Goal: Task Accomplishment & Management: Use online tool/utility

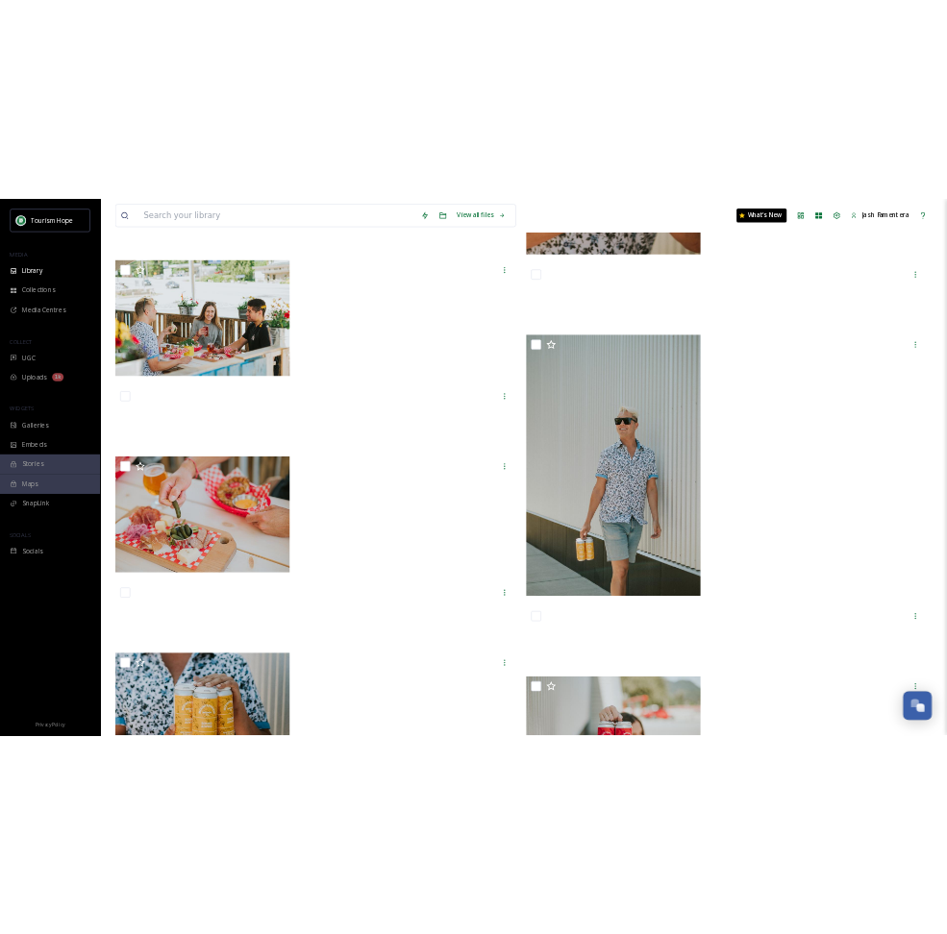
scroll to position [44080, 0]
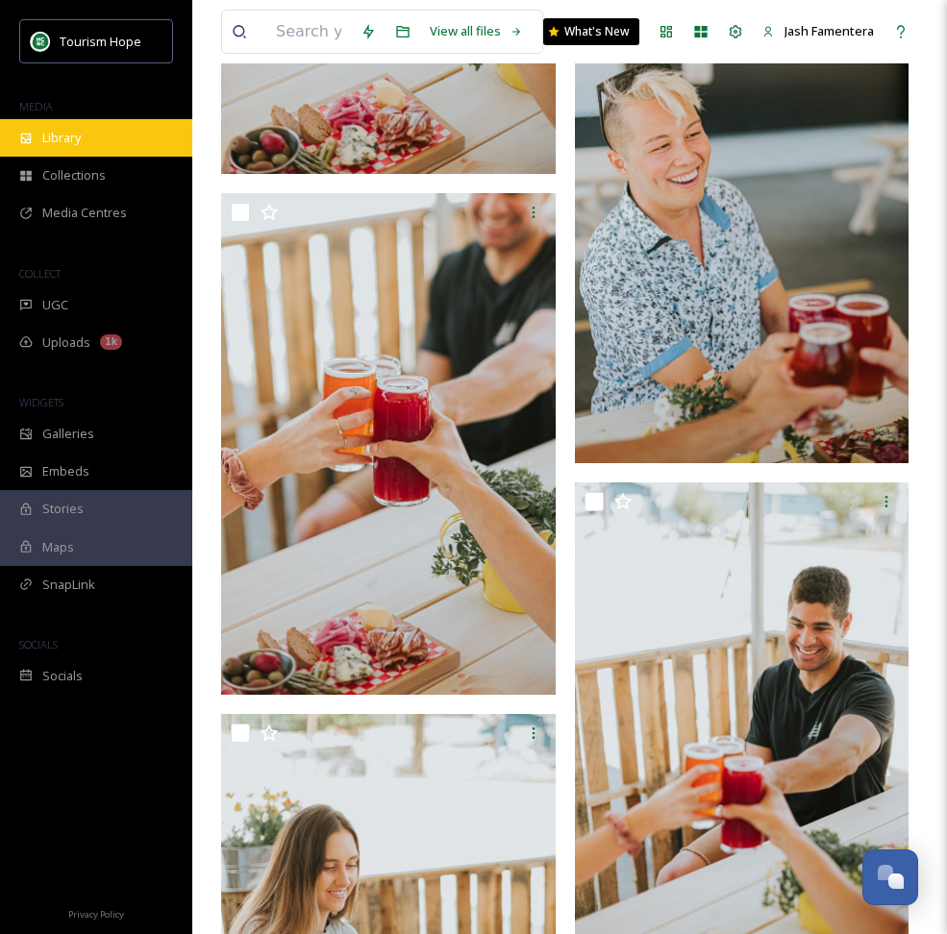
click at [69, 121] on div "Library" at bounding box center [96, 137] width 192 height 37
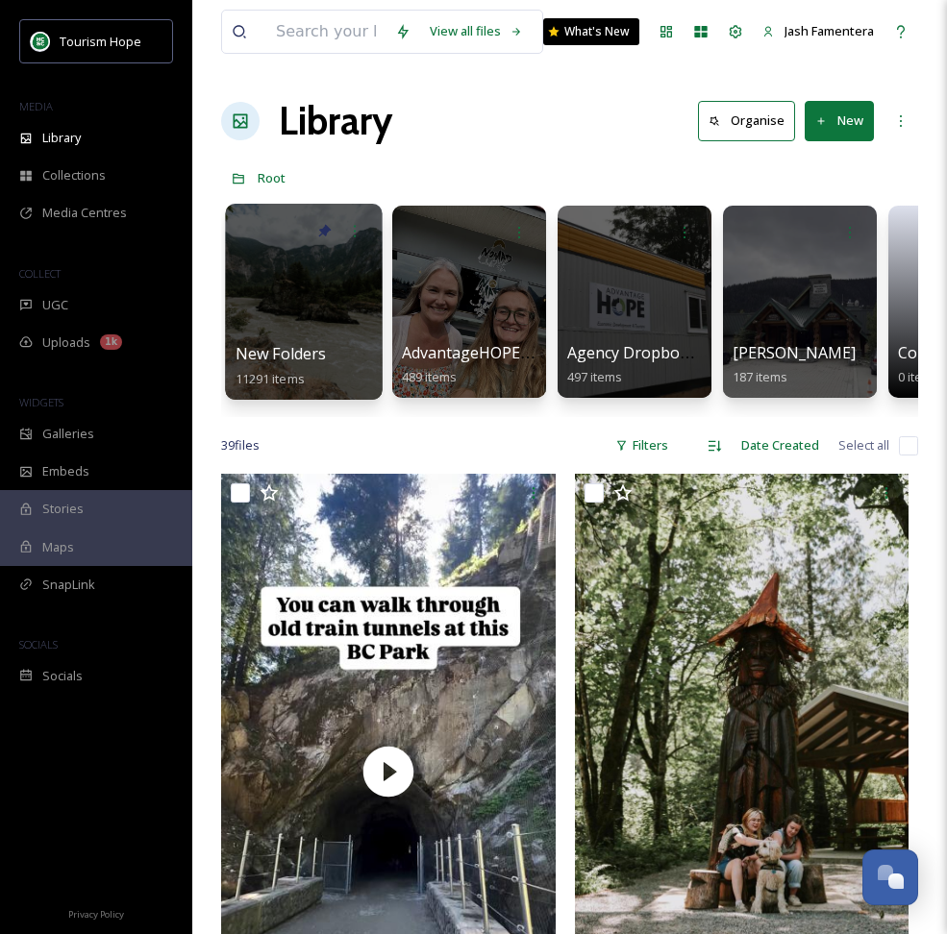
click at [261, 317] on div at bounding box center [303, 302] width 157 height 196
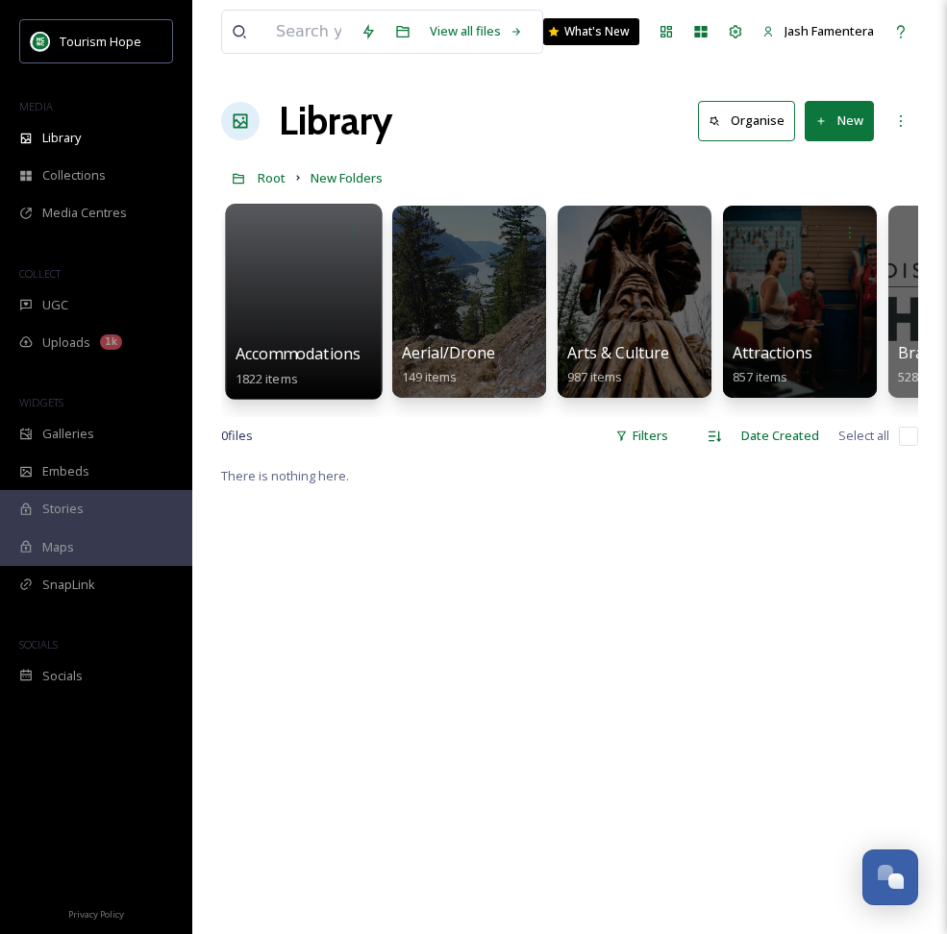
click at [301, 250] on div at bounding box center [303, 302] width 157 height 196
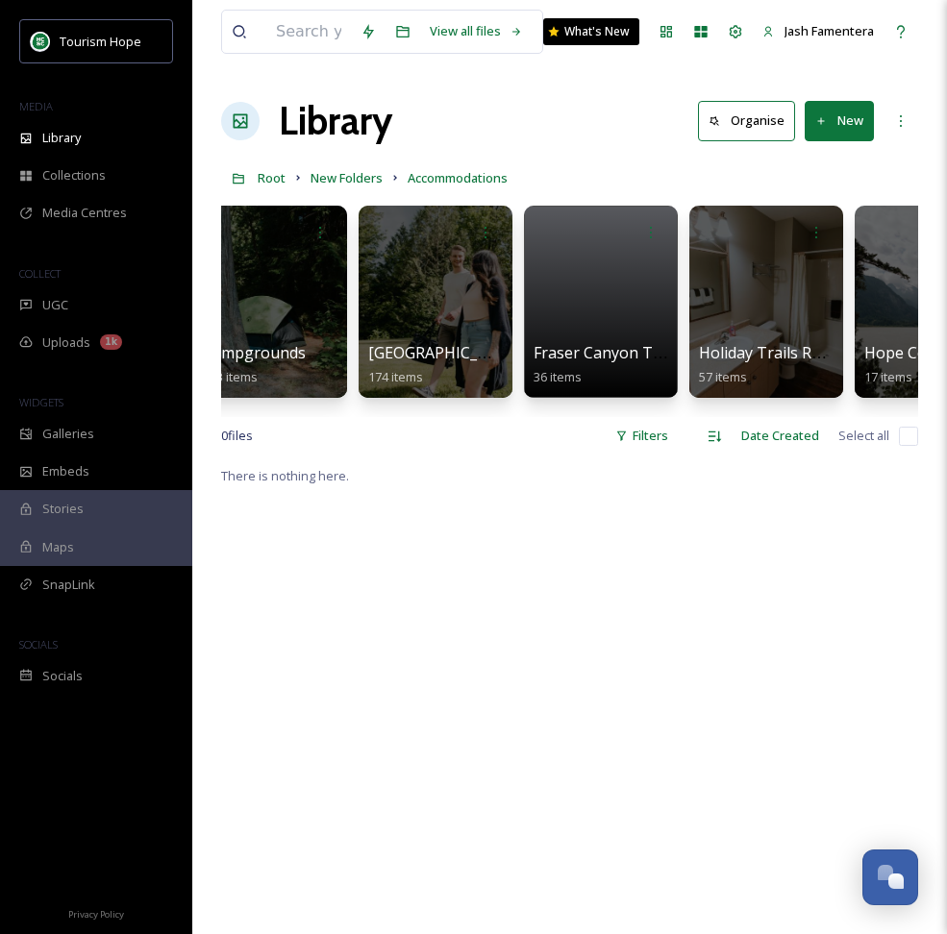
scroll to position [0, 195]
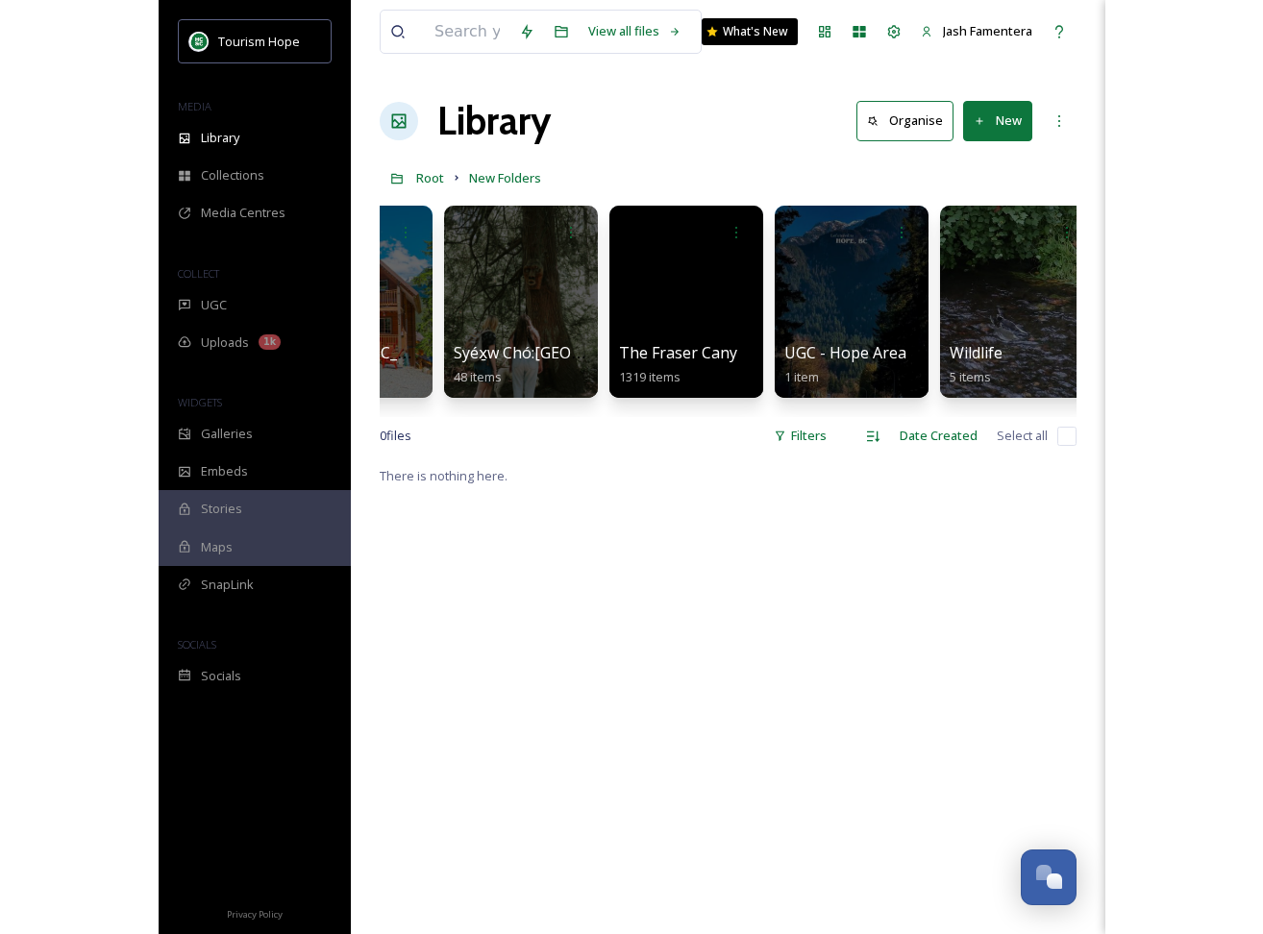
scroll to position [0, 3104]
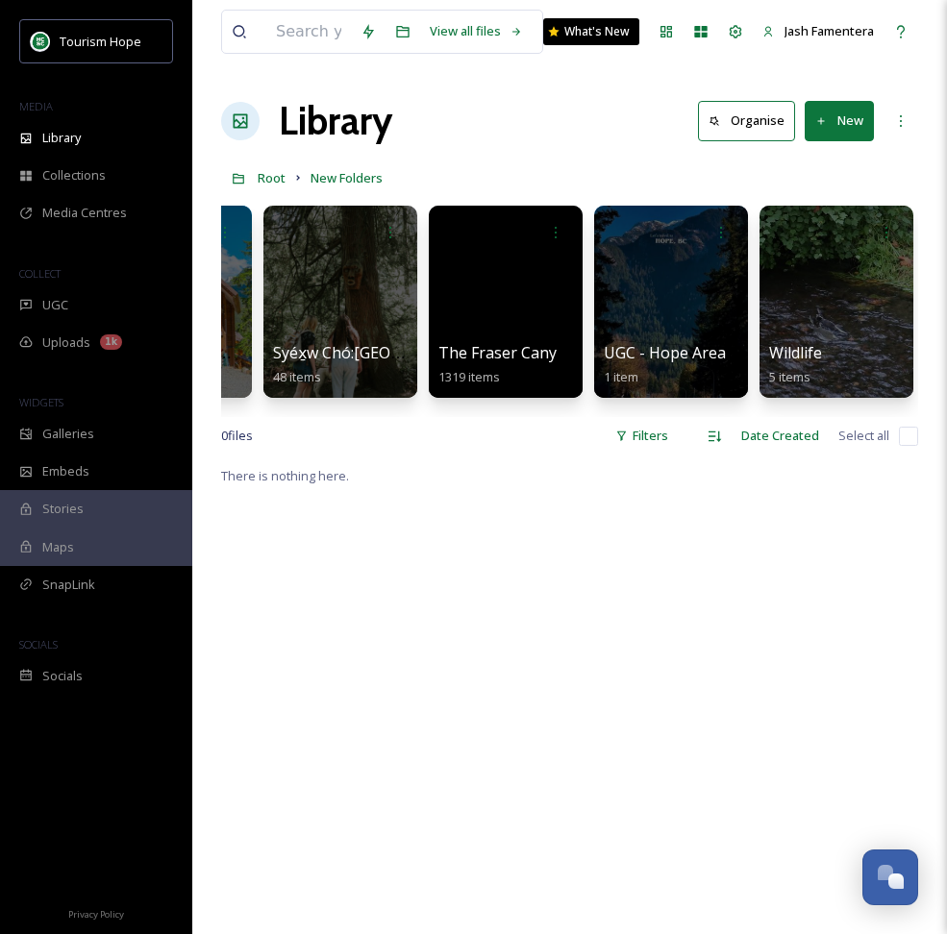
click at [6, 51] on div "Tourism Hope" at bounding box center [96, 42] width 192 height 46
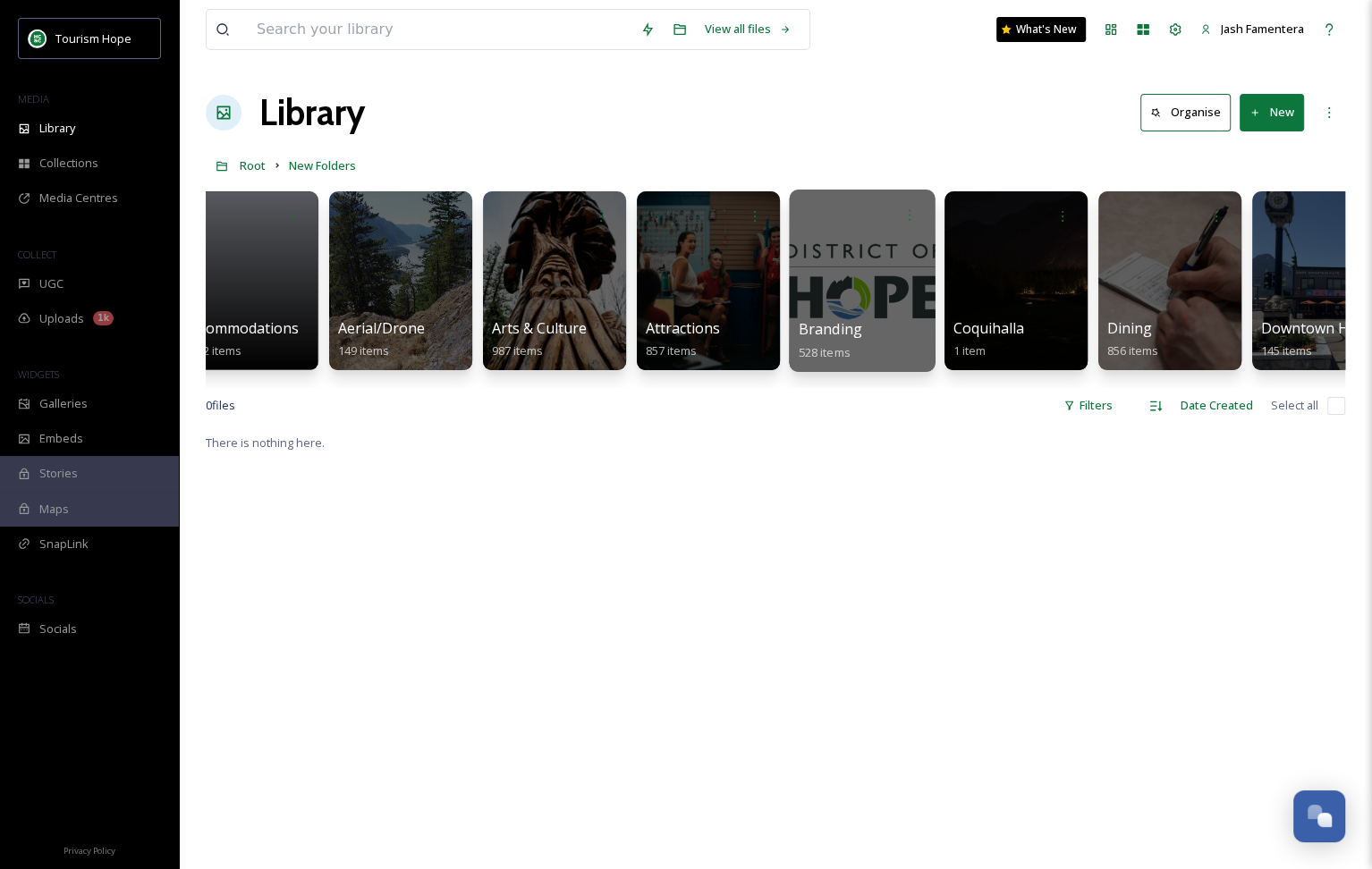
scroll to position [0, 0]
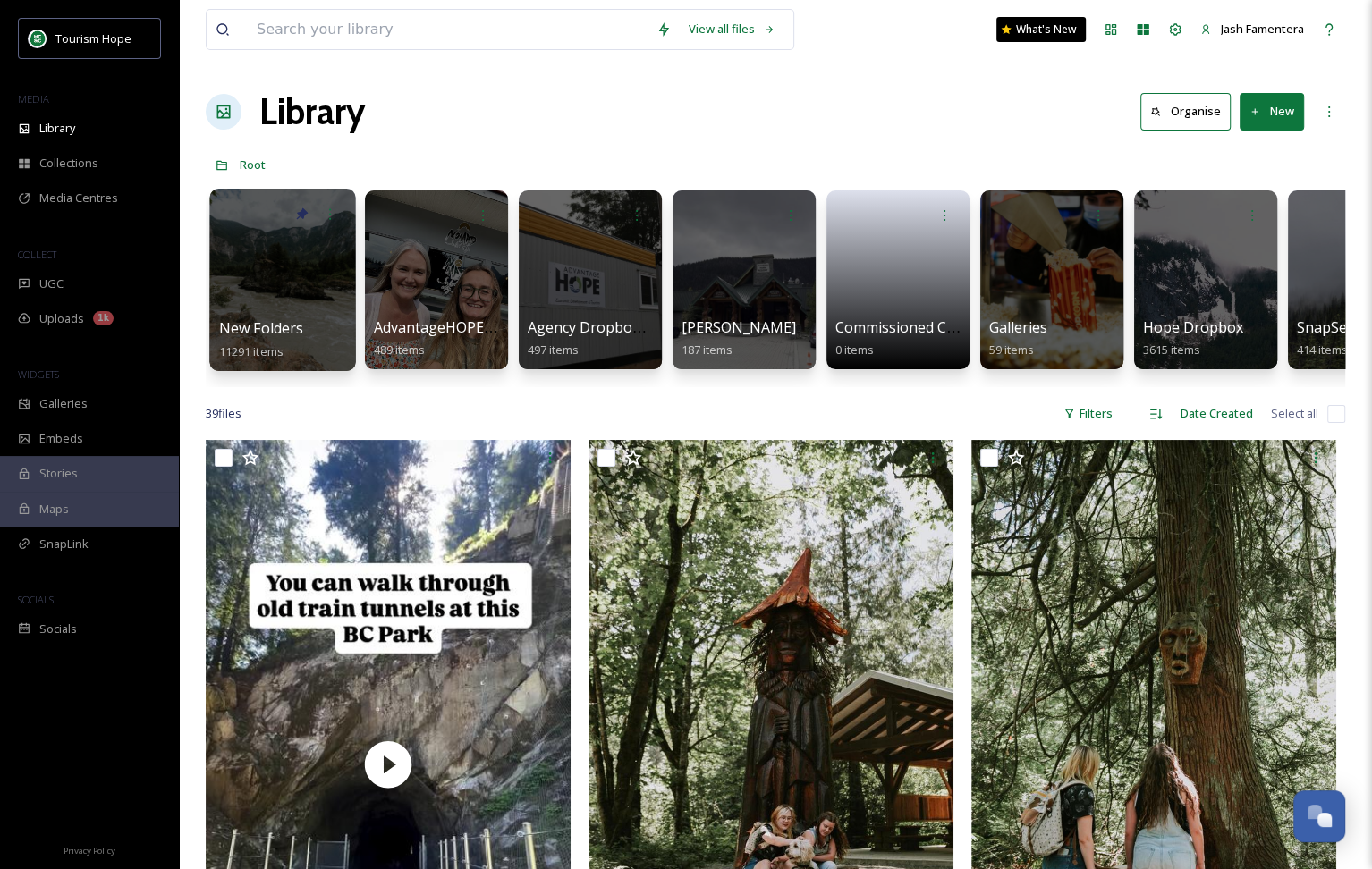
click at [297, 309] on div at bounding box center [282, 280] width 146 height 182
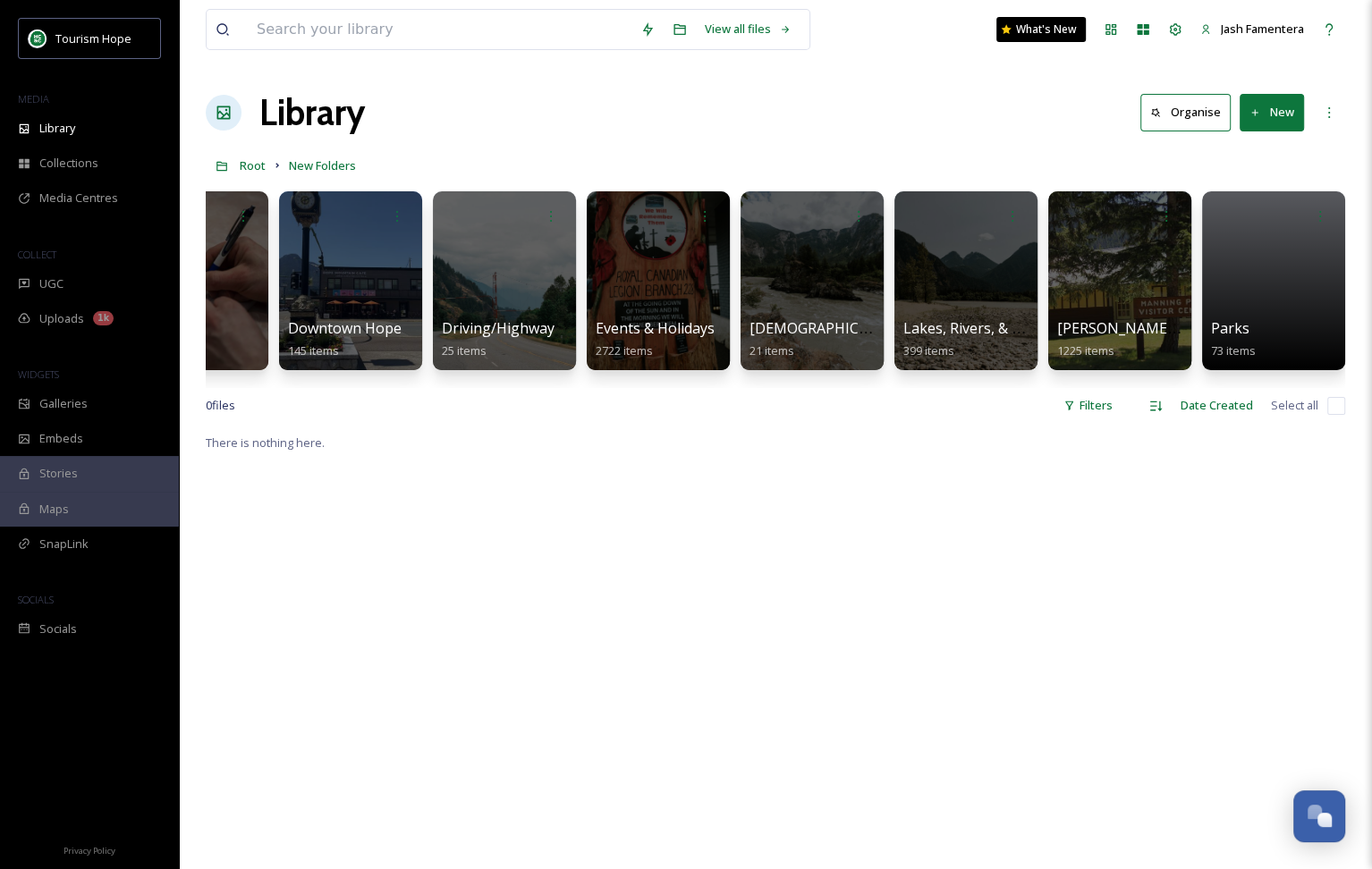
scroll to position [0, 1128]
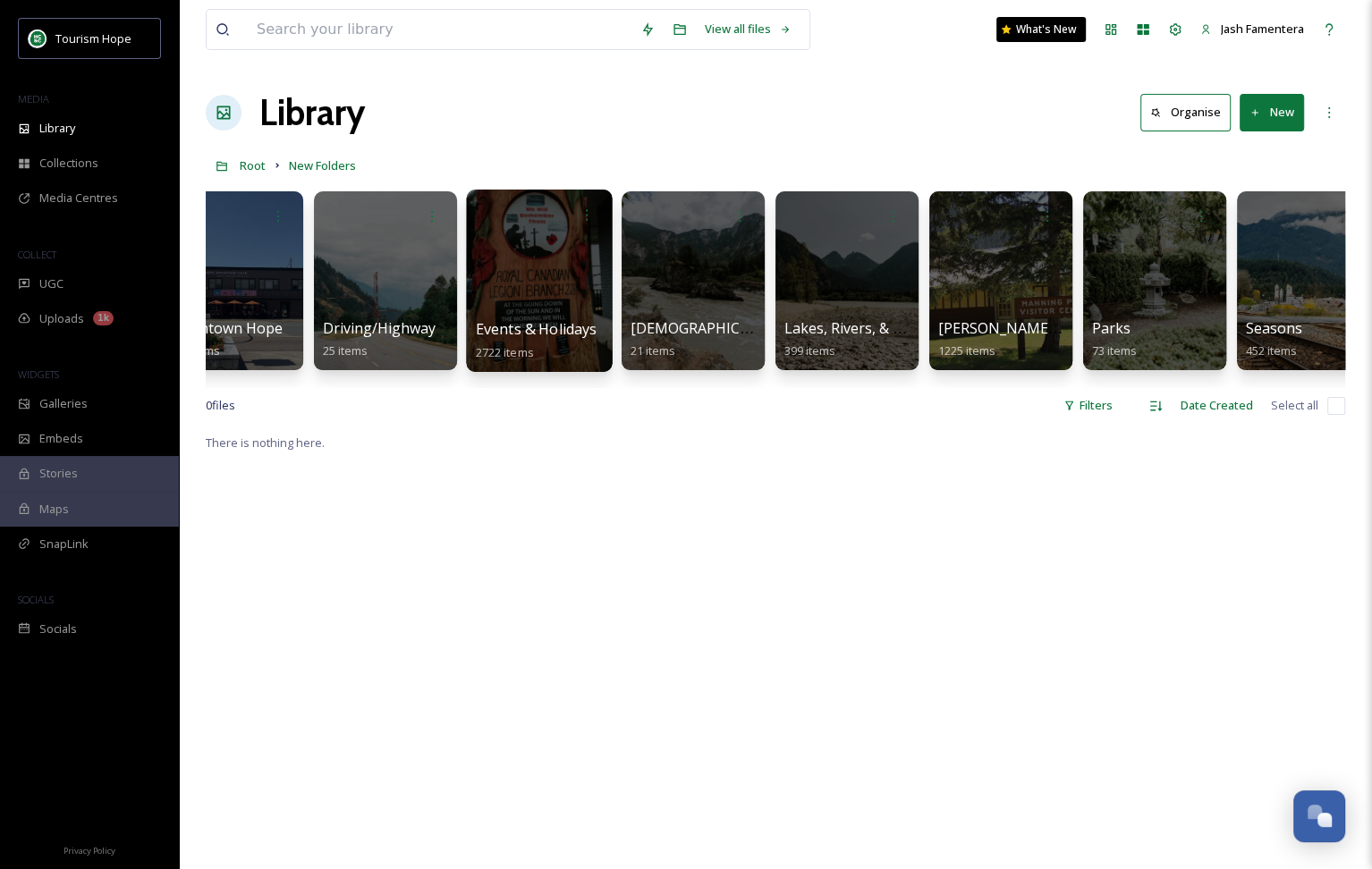
click at [478, 267] on div at bounding box center [539, 281] width 146 height 182
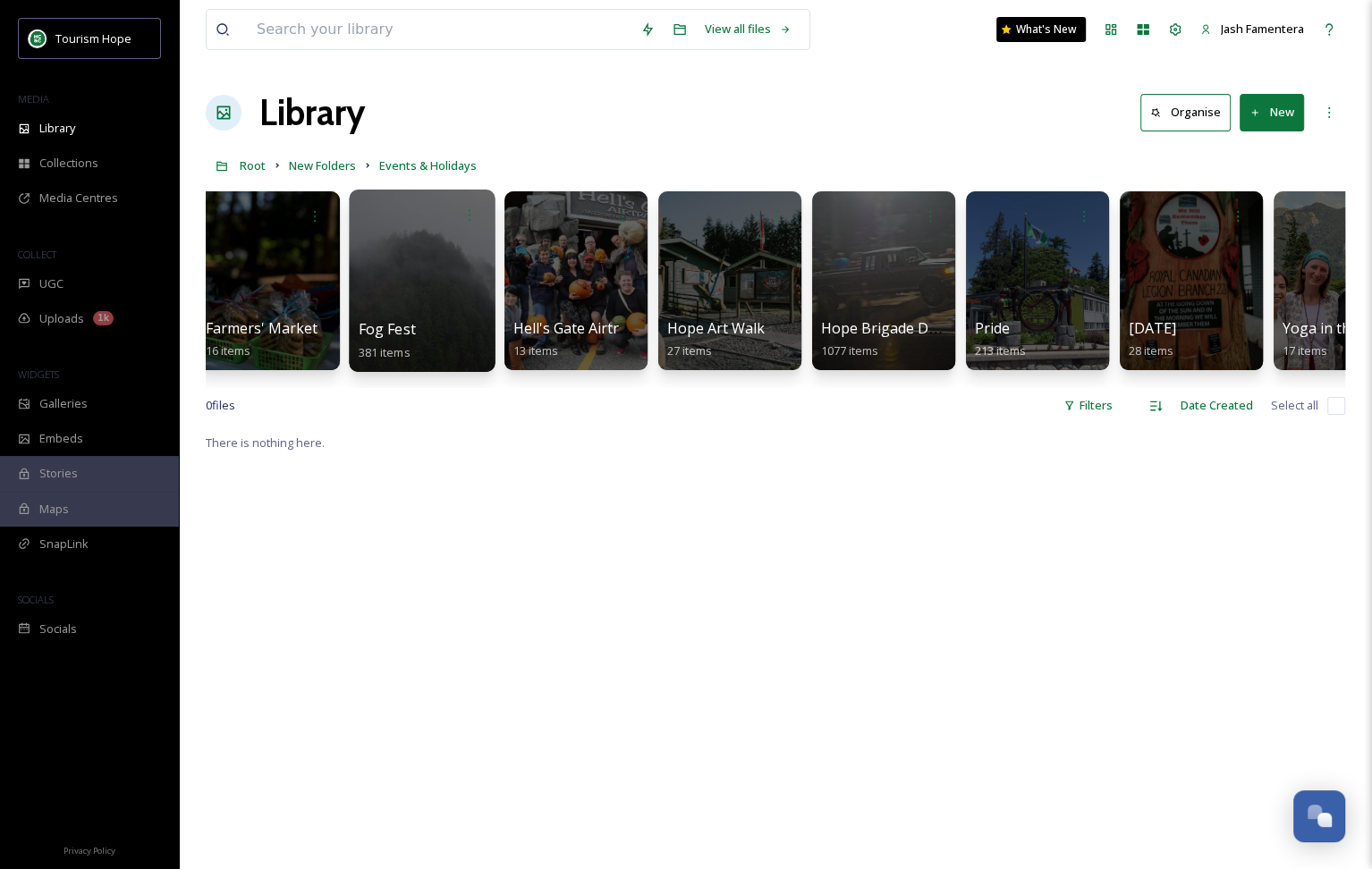
scroll to position [0, 1015]
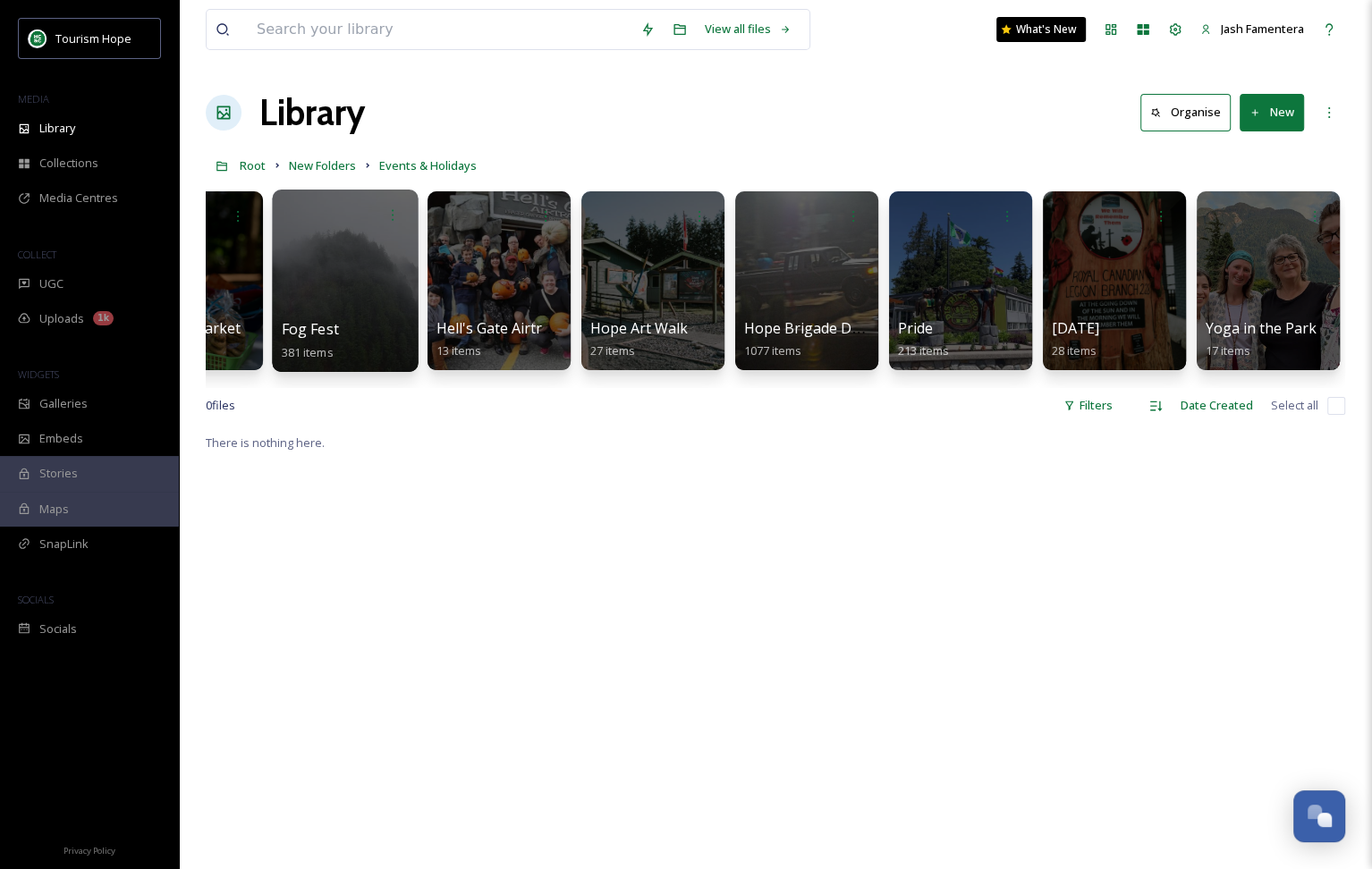
click at [309, 270] on div at bounding box center [344, 281] width 146 height 182
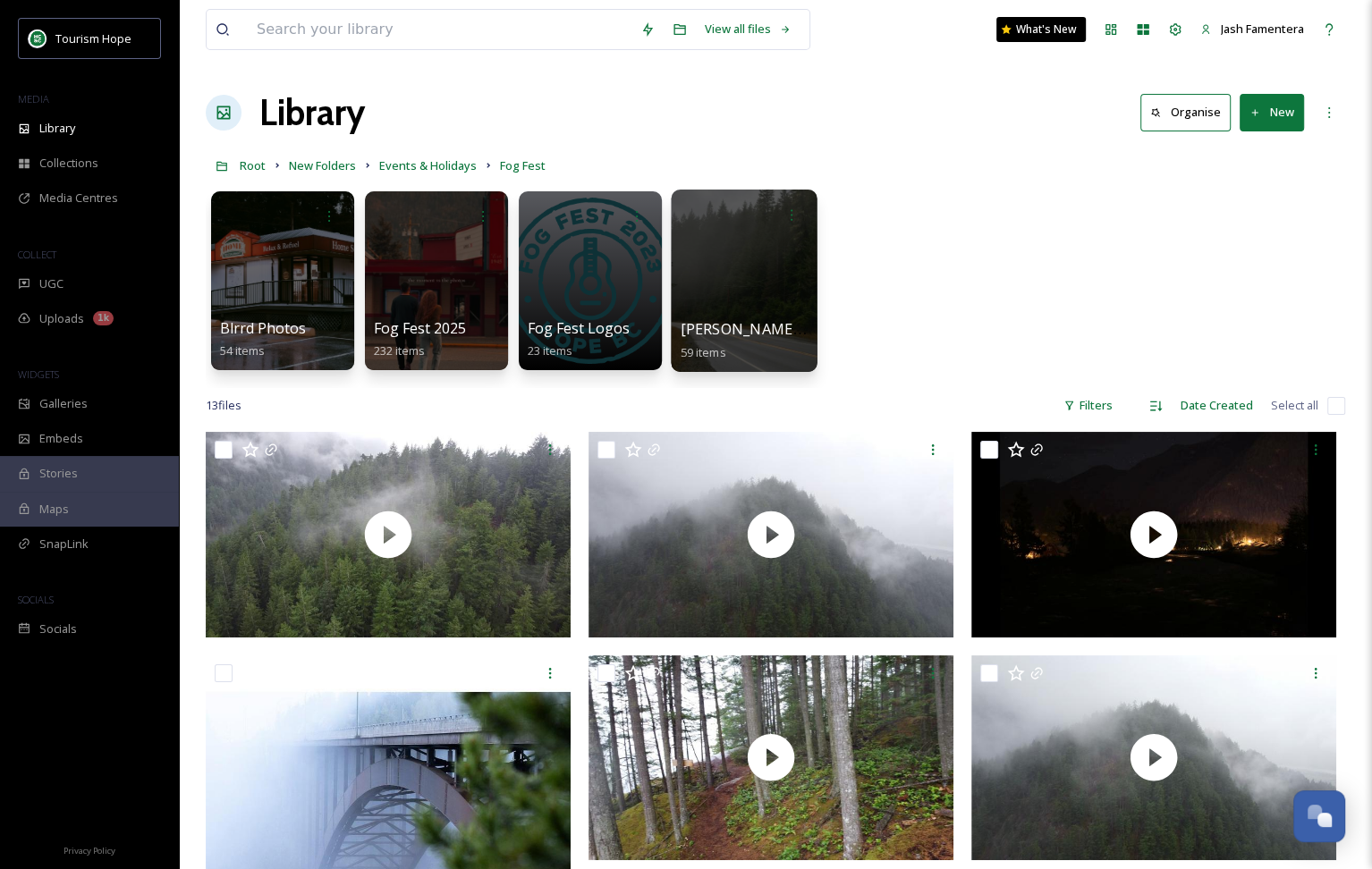
click at [726, 278] on div at bounding box center [744, 281] width 146 height 182
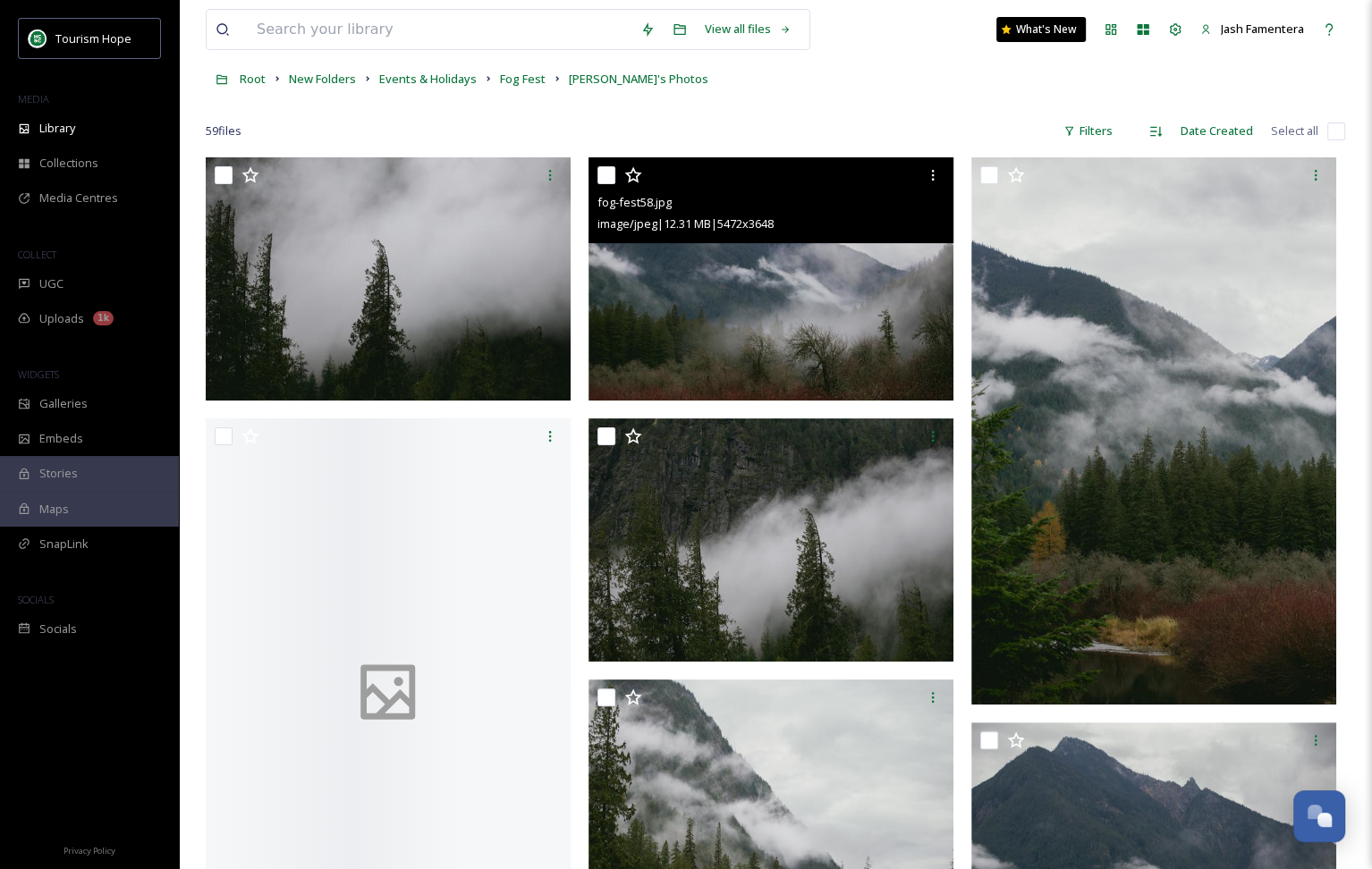
scroll to position [91, 0]
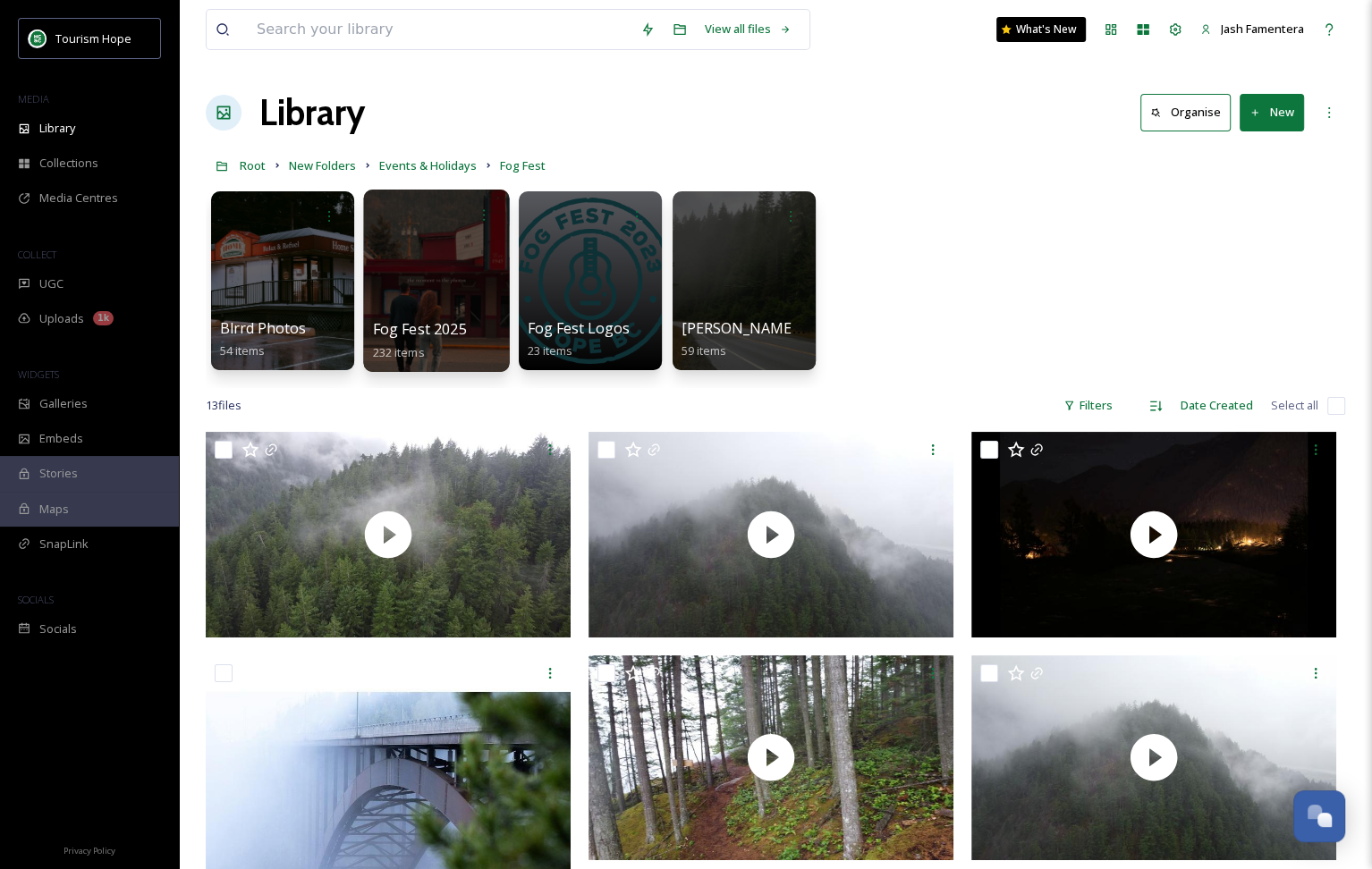
click at [411, 278] on div at bounding box center [436, 281] width 146 height 182
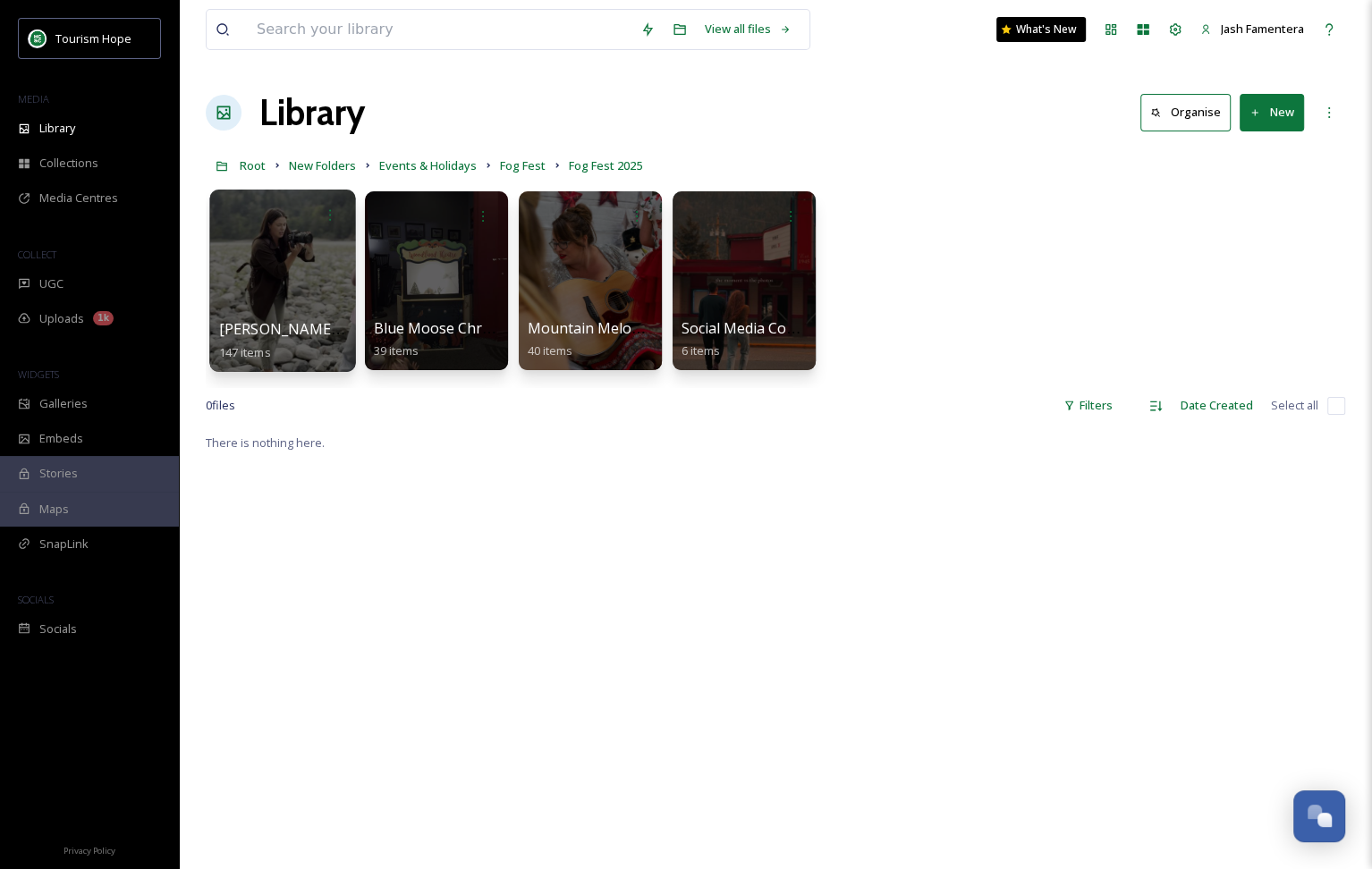
click at [300, 274] on div at bounding box center [282, 281] width 146 height 182
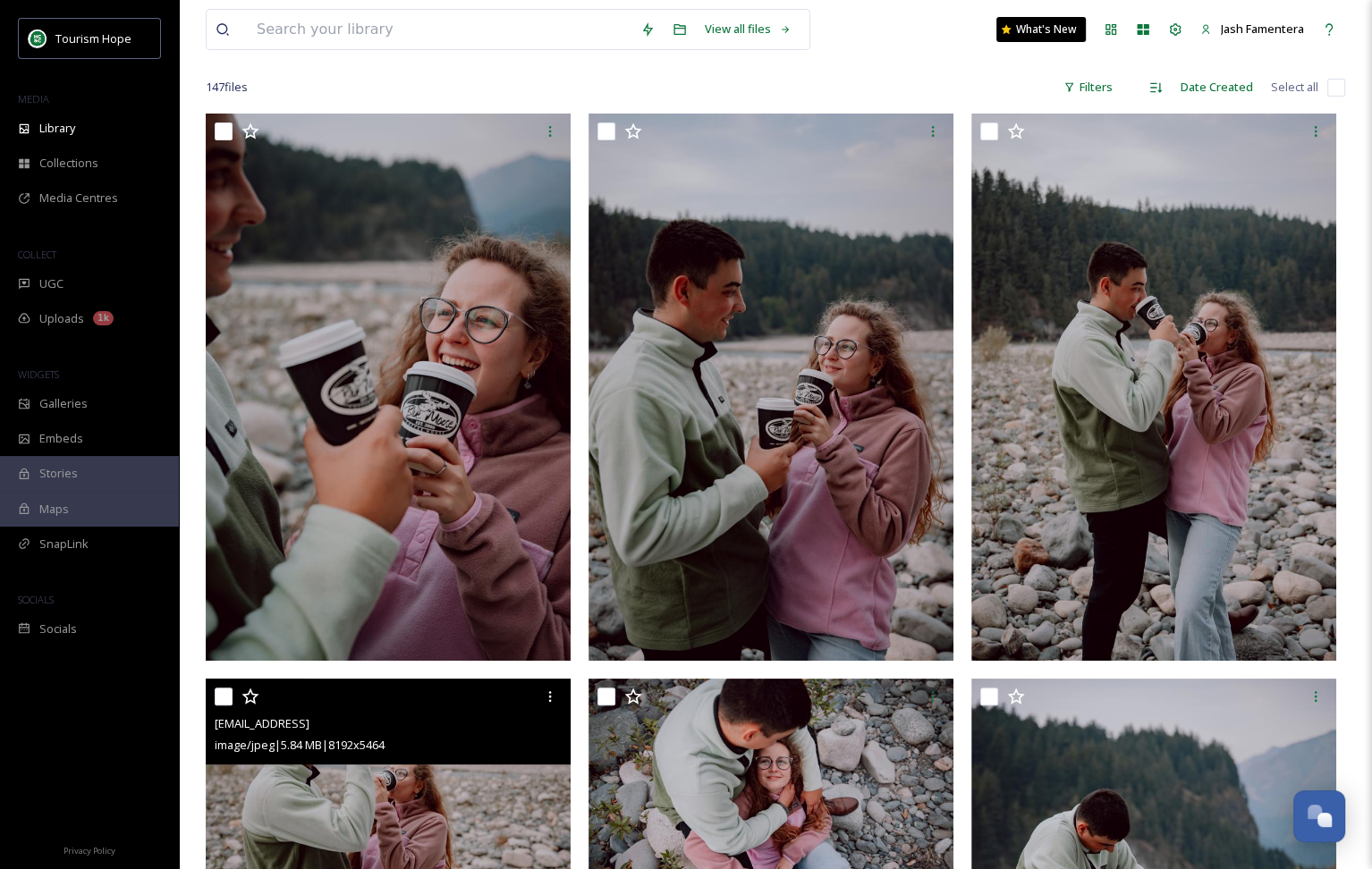
scroll to position [22, 0]
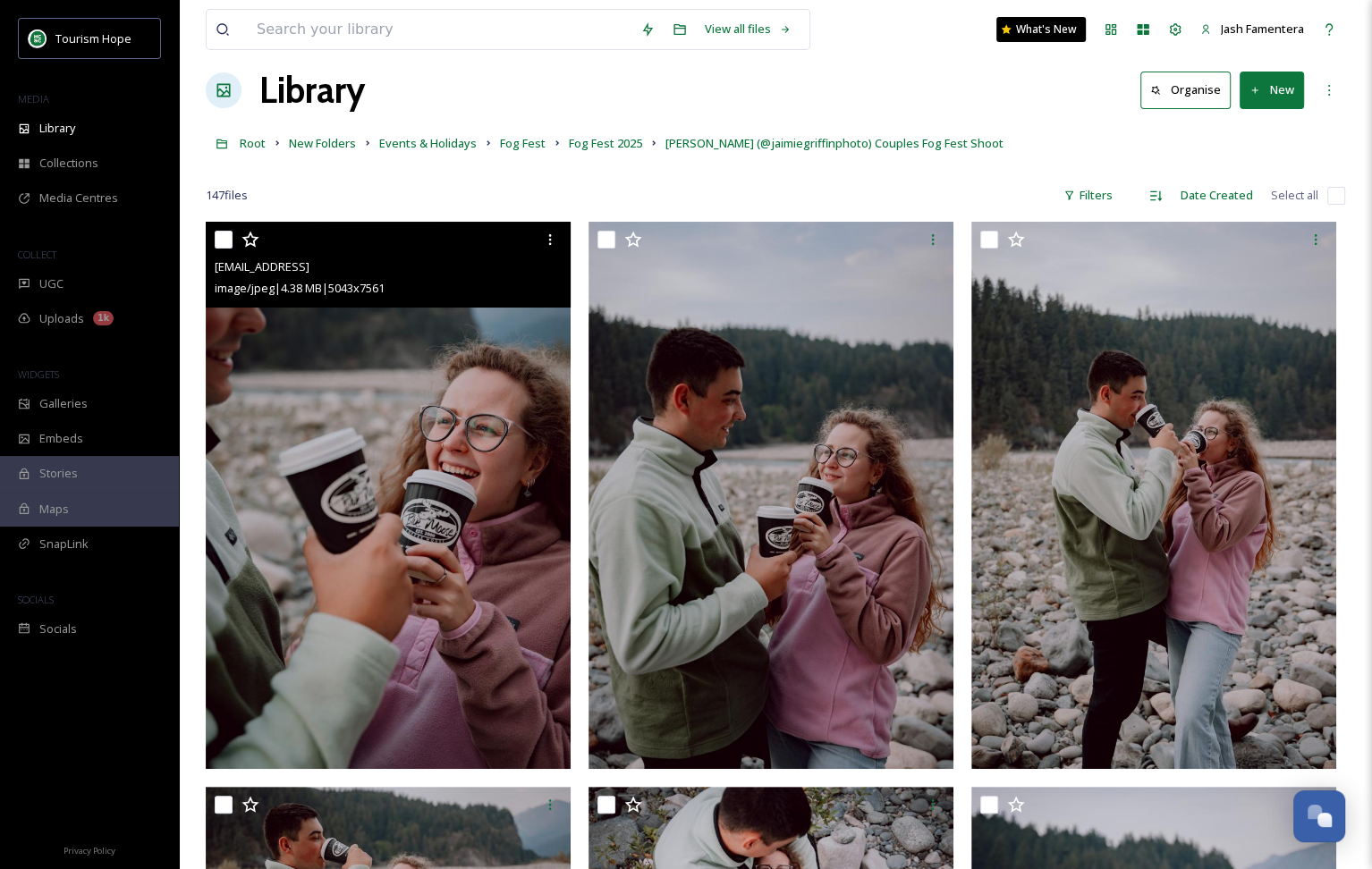
click at [439, 372] on img at bounding box center [388, 494] width 365 height 546
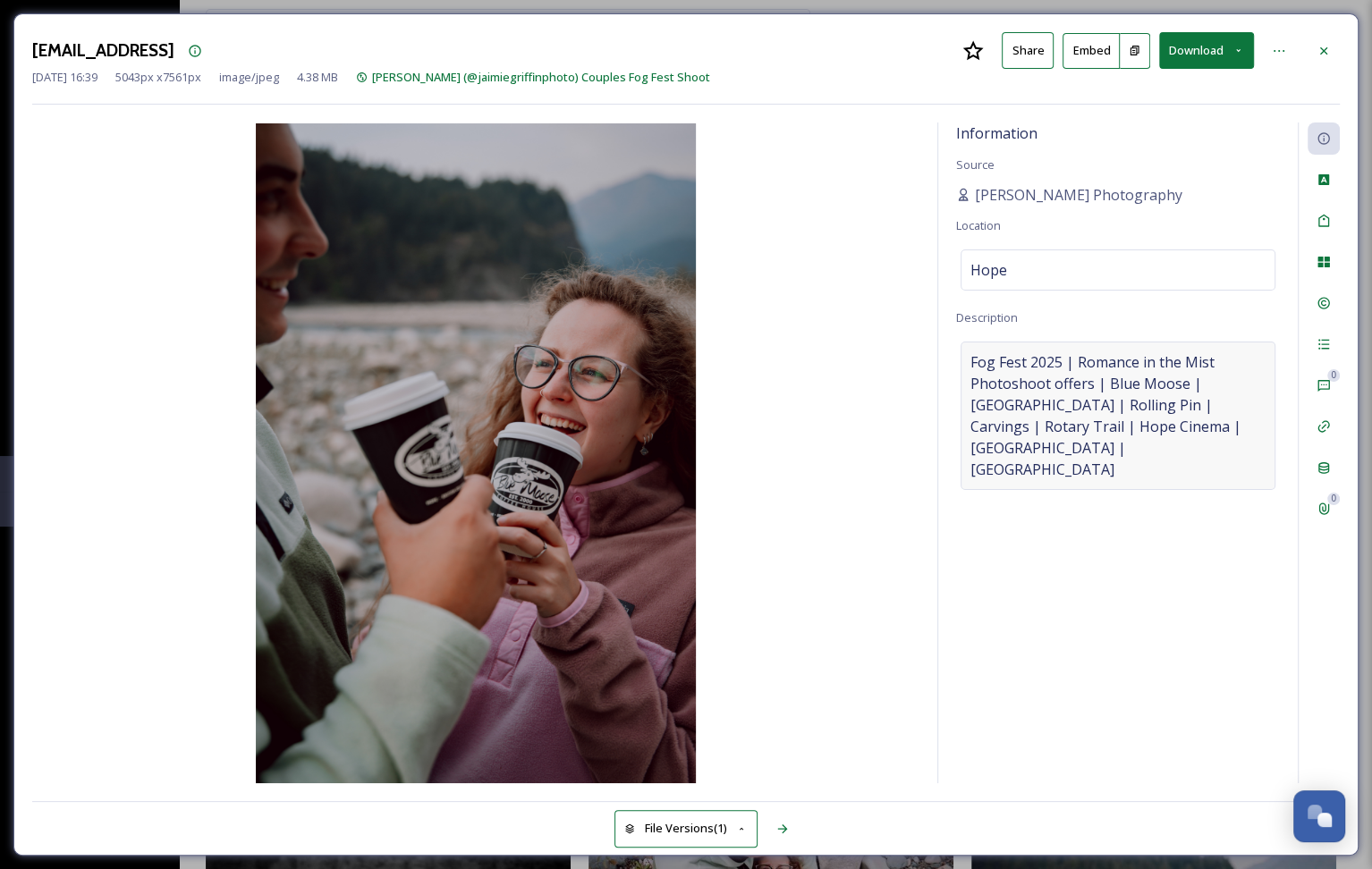
click at [1175, 377] on span "Fog Fest 2025 | Romance in the Mist Photoshoot offers | Blue Moose | [GEOGRAPHI…" at bounding box center [1118, 416] width 295 height 128
click at [1175, 377] on textarea "Fog Fest 2025 | Romance in the Mist Photoshoot offers | Blue Moose | [GEOGRAPHI…" at bounding box center [1118, 416] width 324 height 149
click at [1328, 41] on div at bounding box center [1324, 50] width 33 height 33
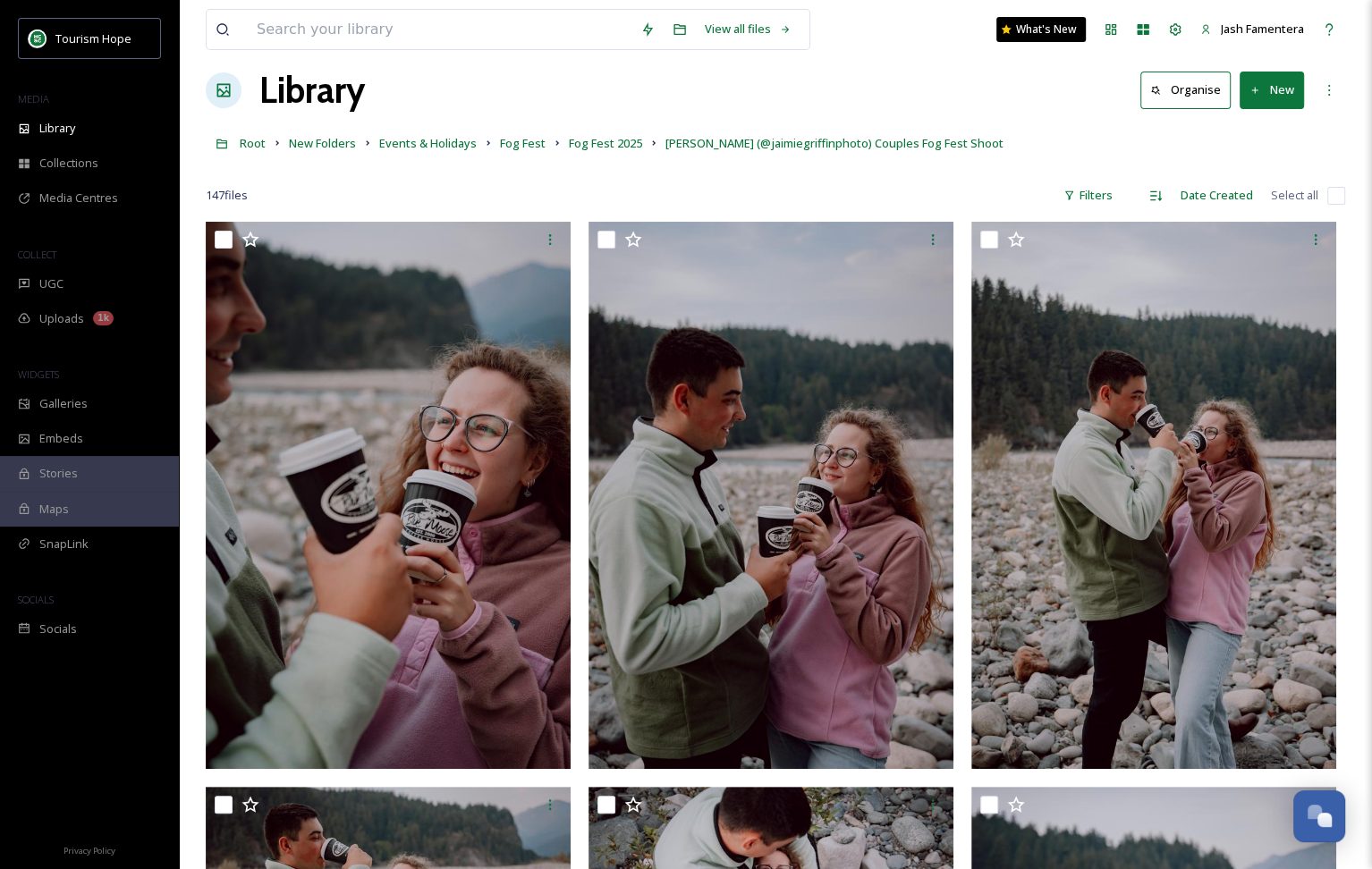
click at [1337, 193] on input "checkbox" at bounding box center [1336, 195] width 18 height 18
checkbox input "true"
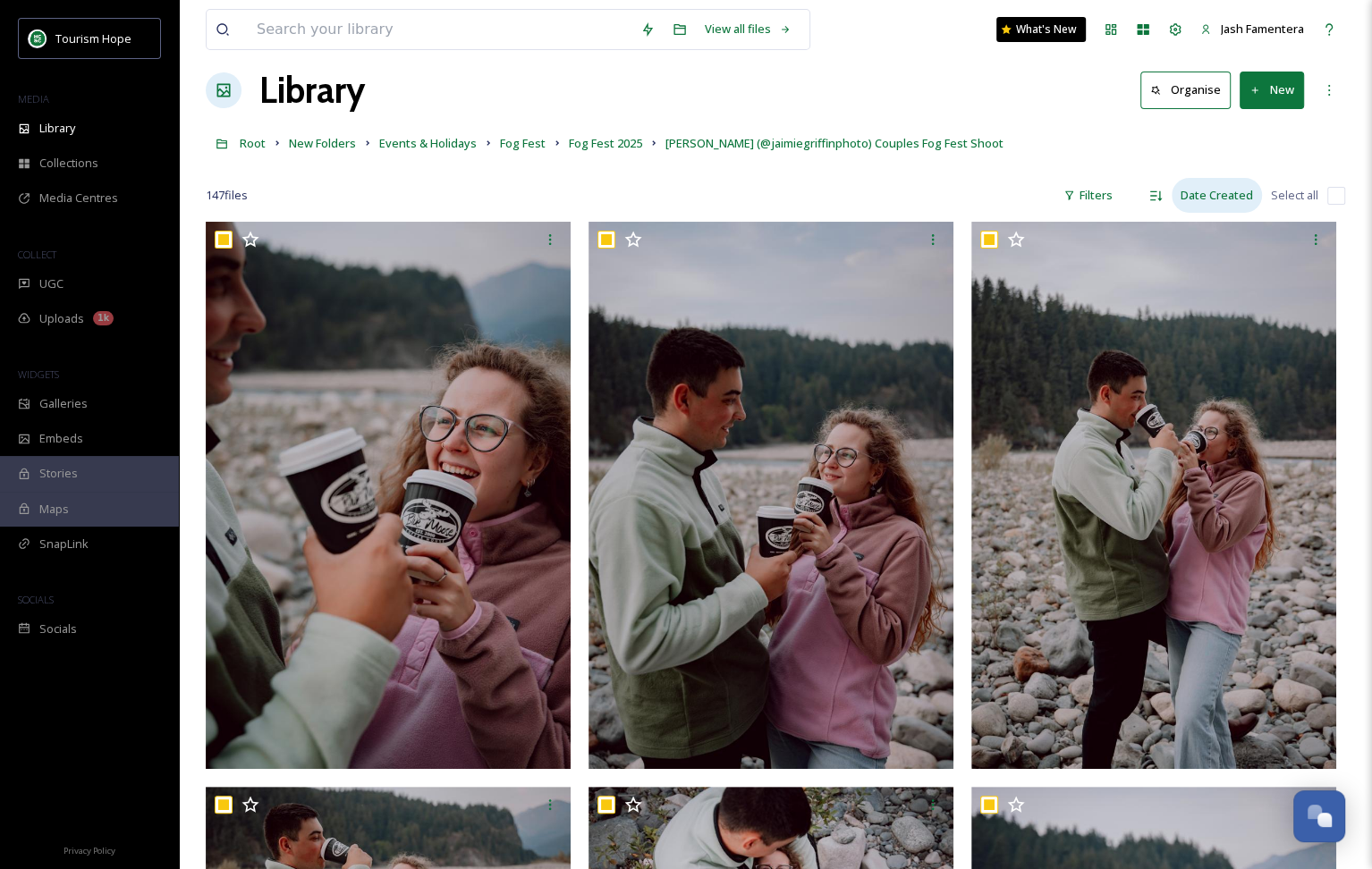
checkbox input "true"
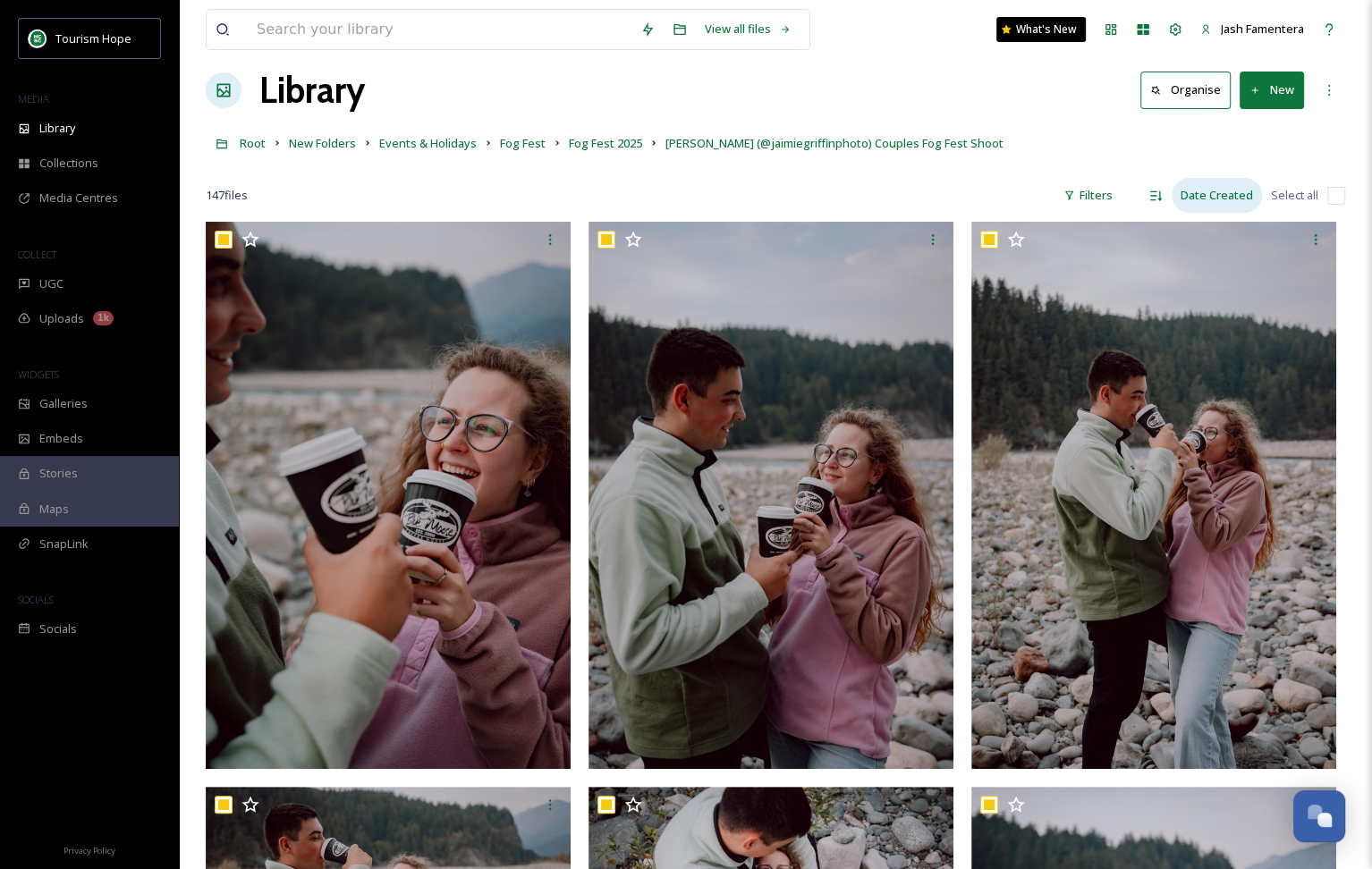
checkbox input "true"
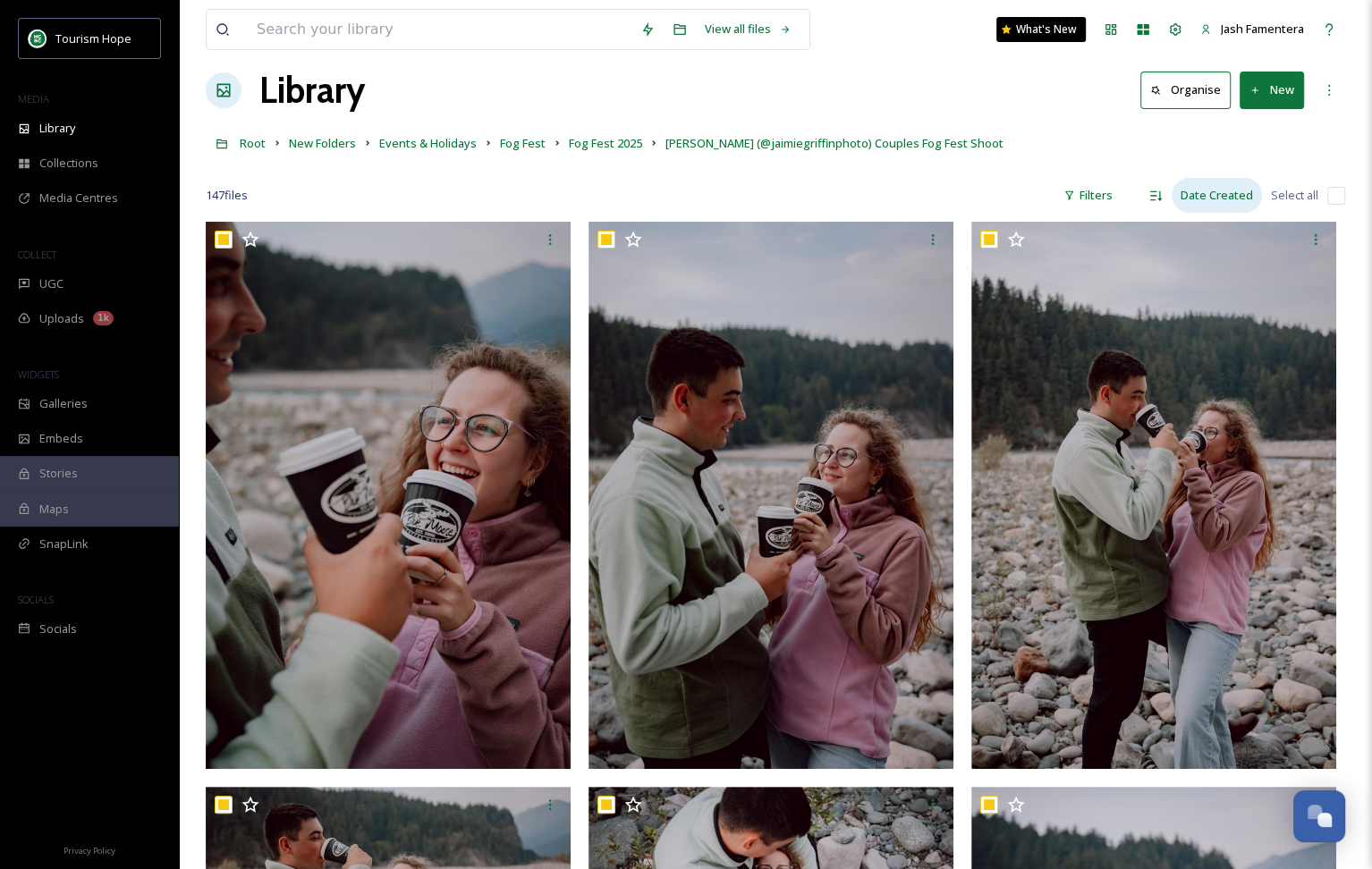
checkbox input "true"
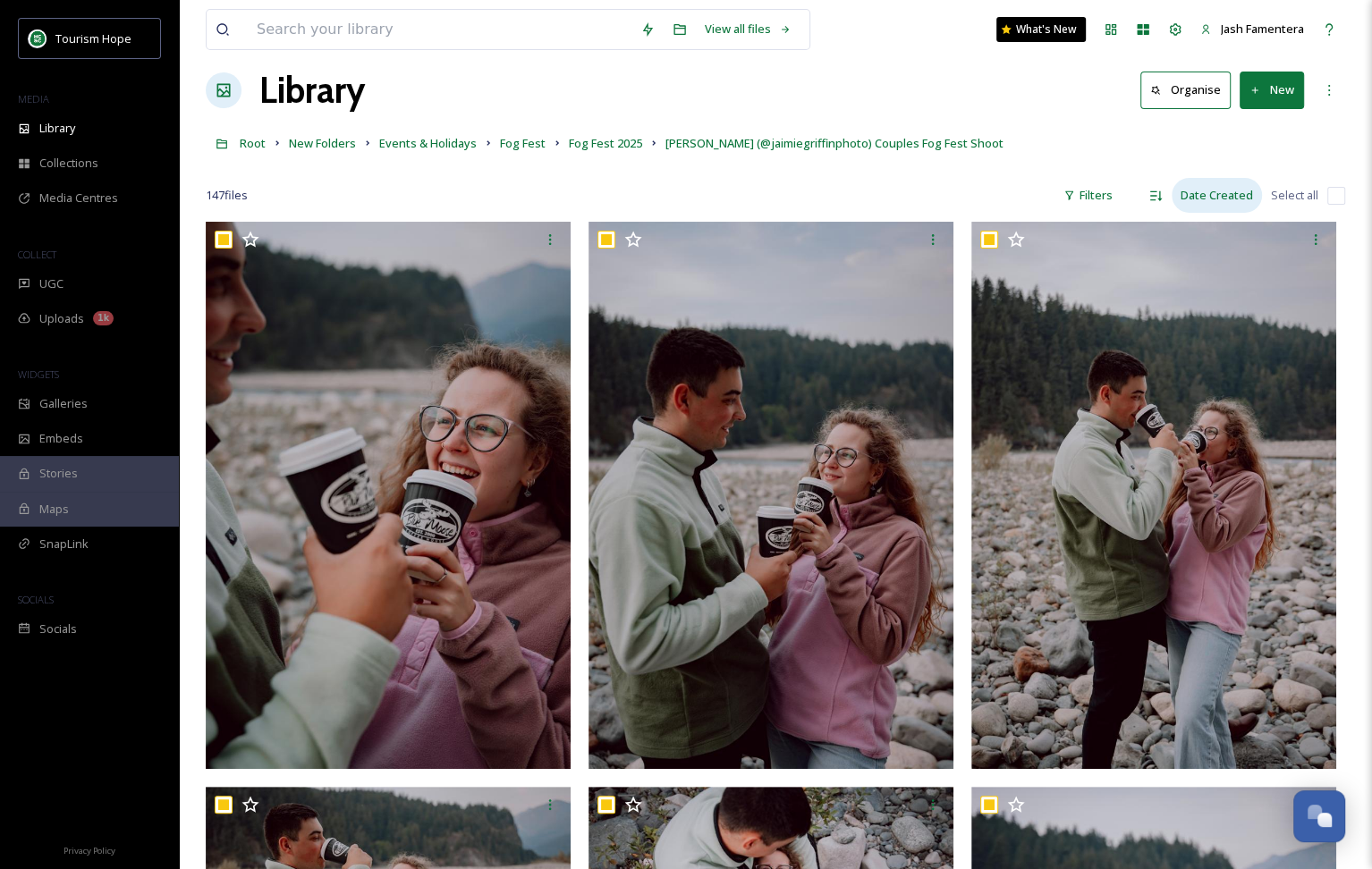
checkbox input "true"
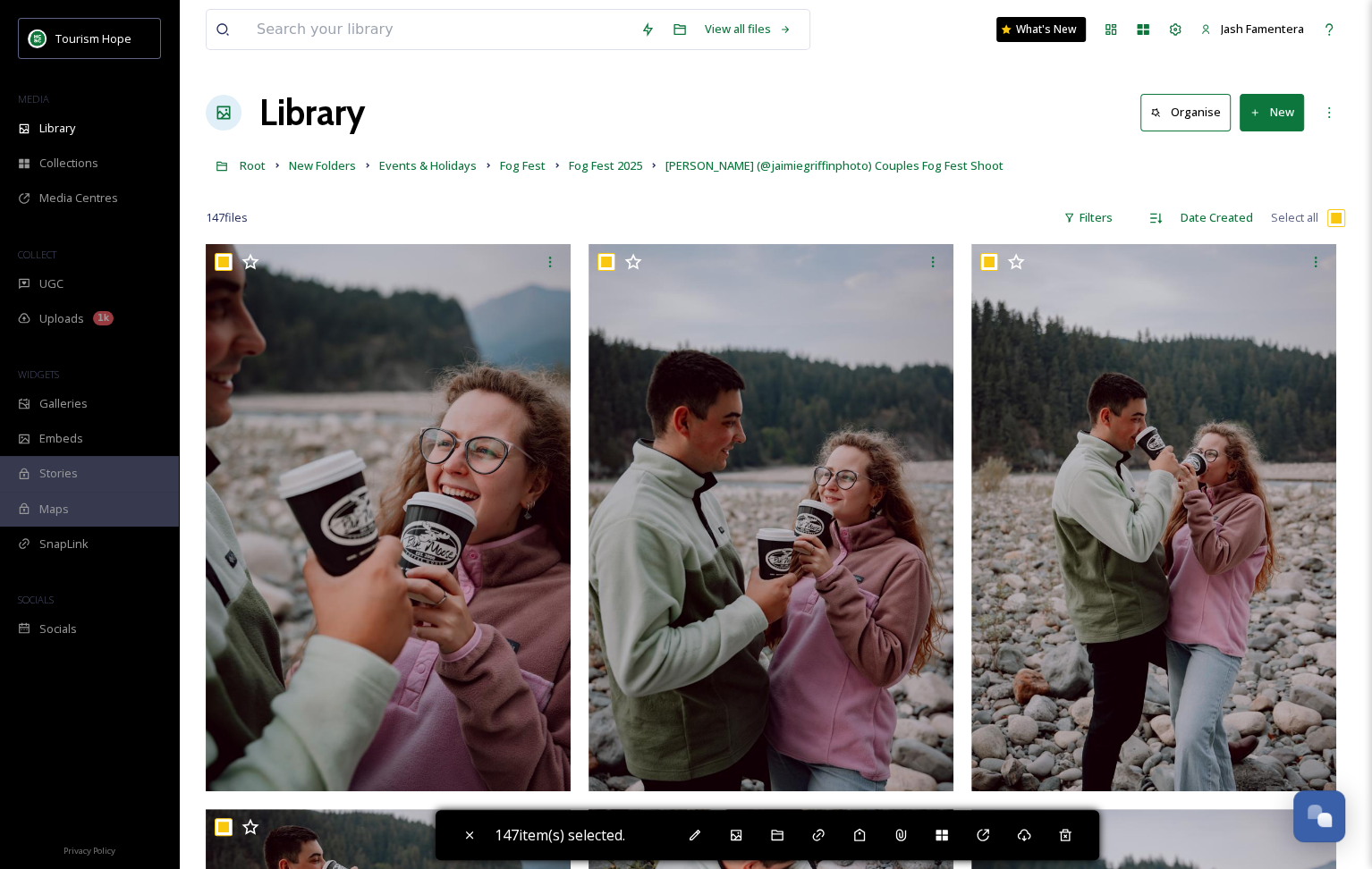
click at [1335, 212] on input "checkbox" at bounding box center [1336, 218] width 18 height 18
checkbox input "false"
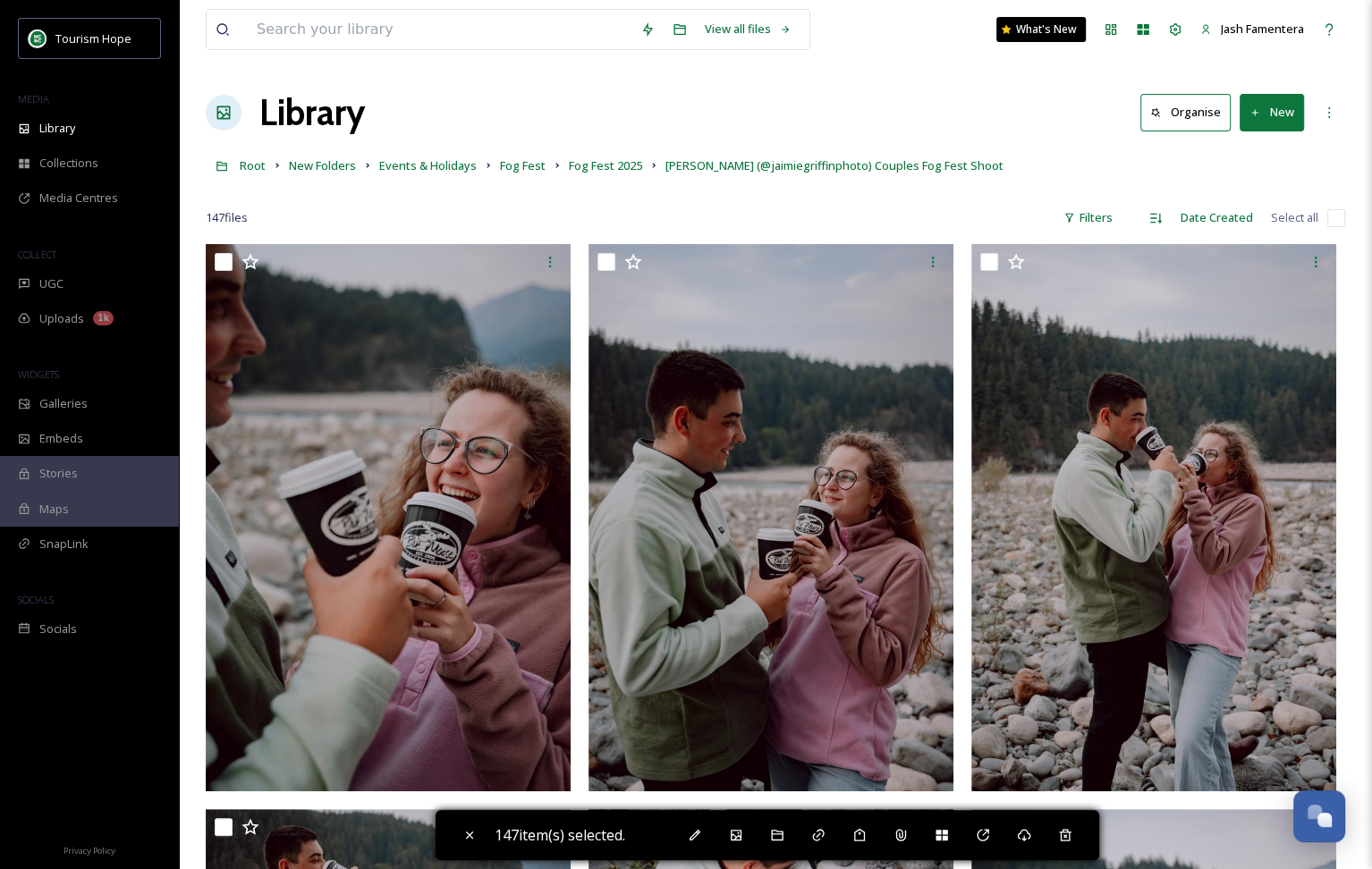
checkbox input "false"
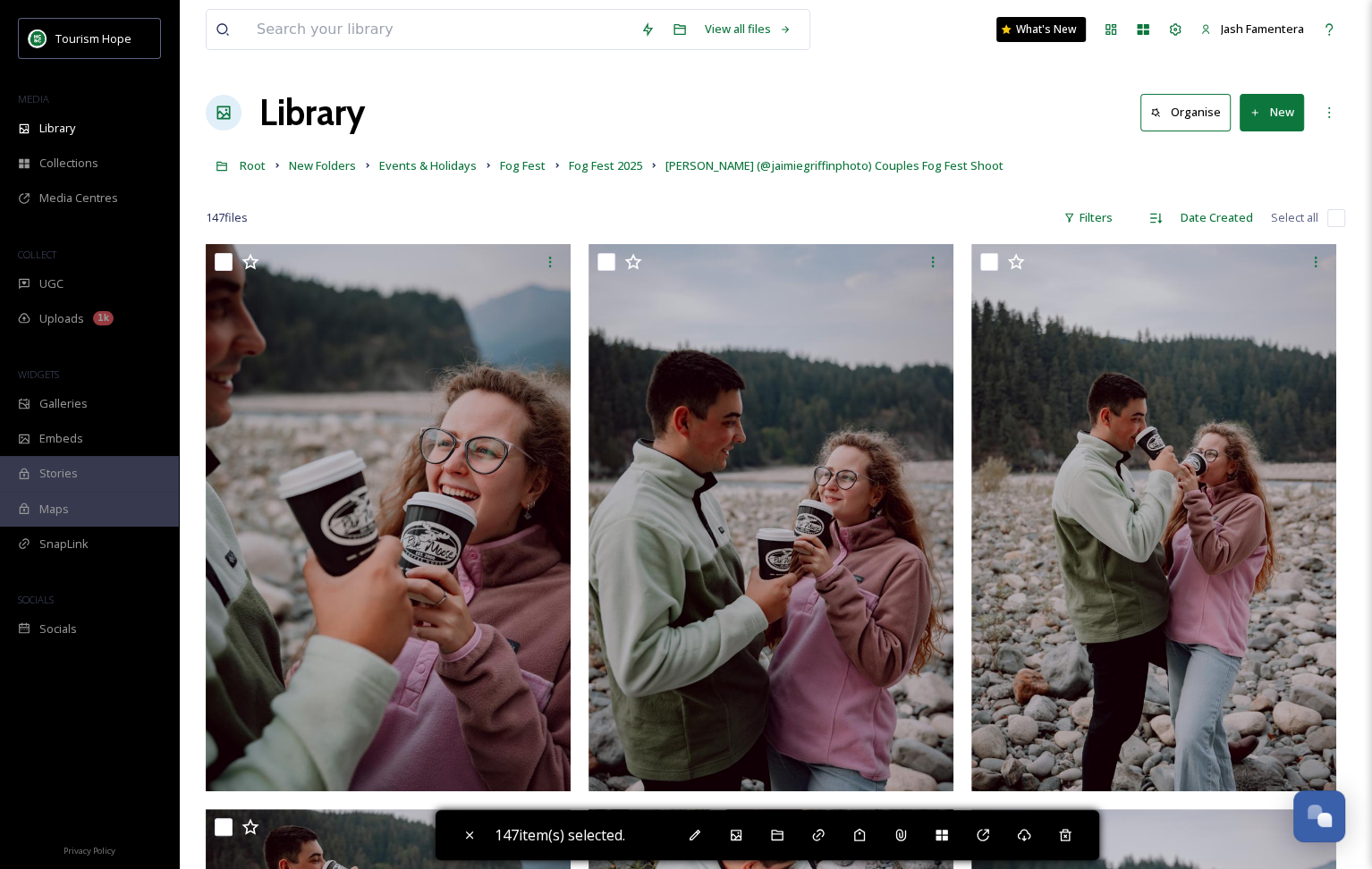
checkbox input "false"
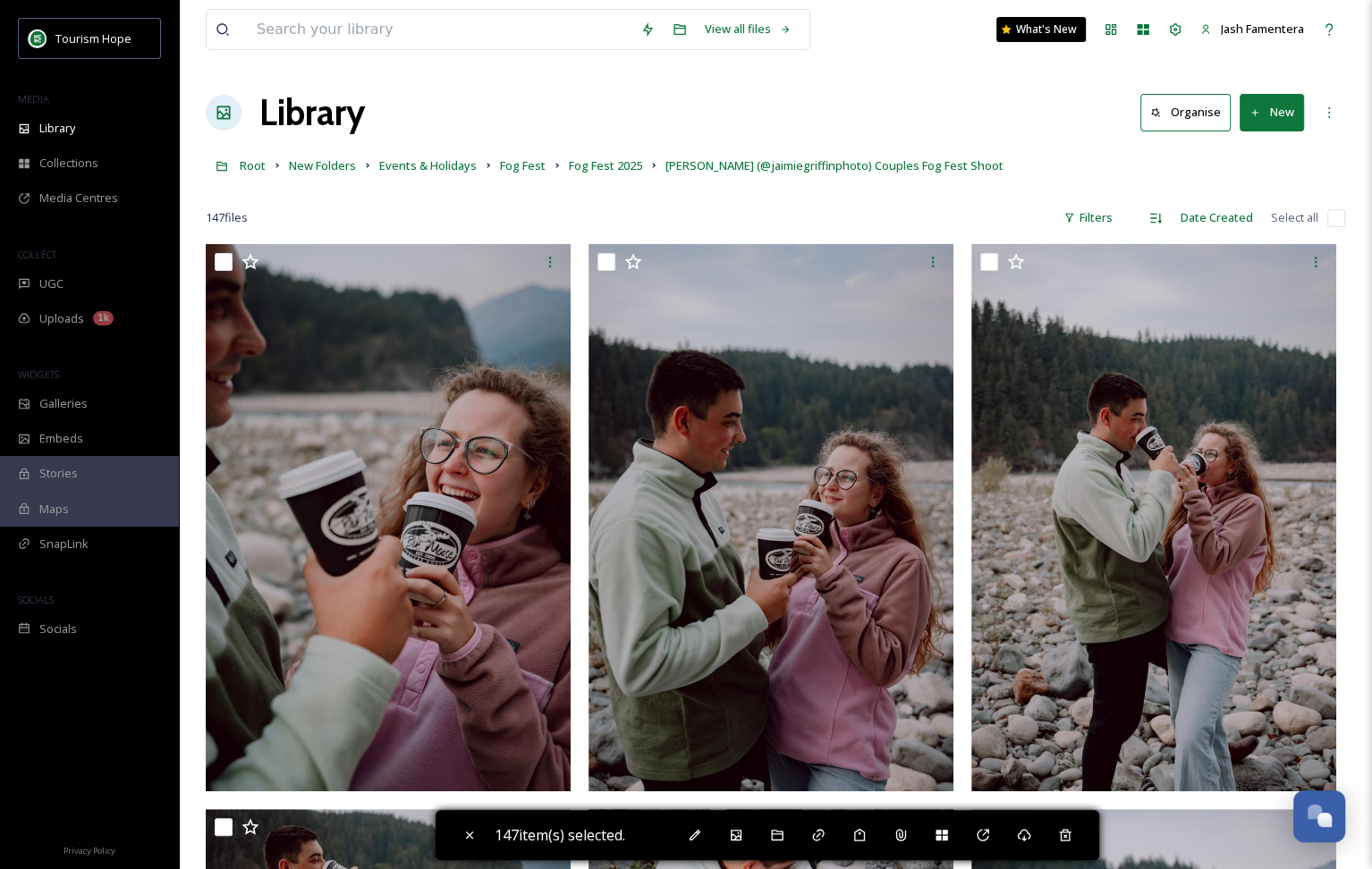
checkbox input "false"
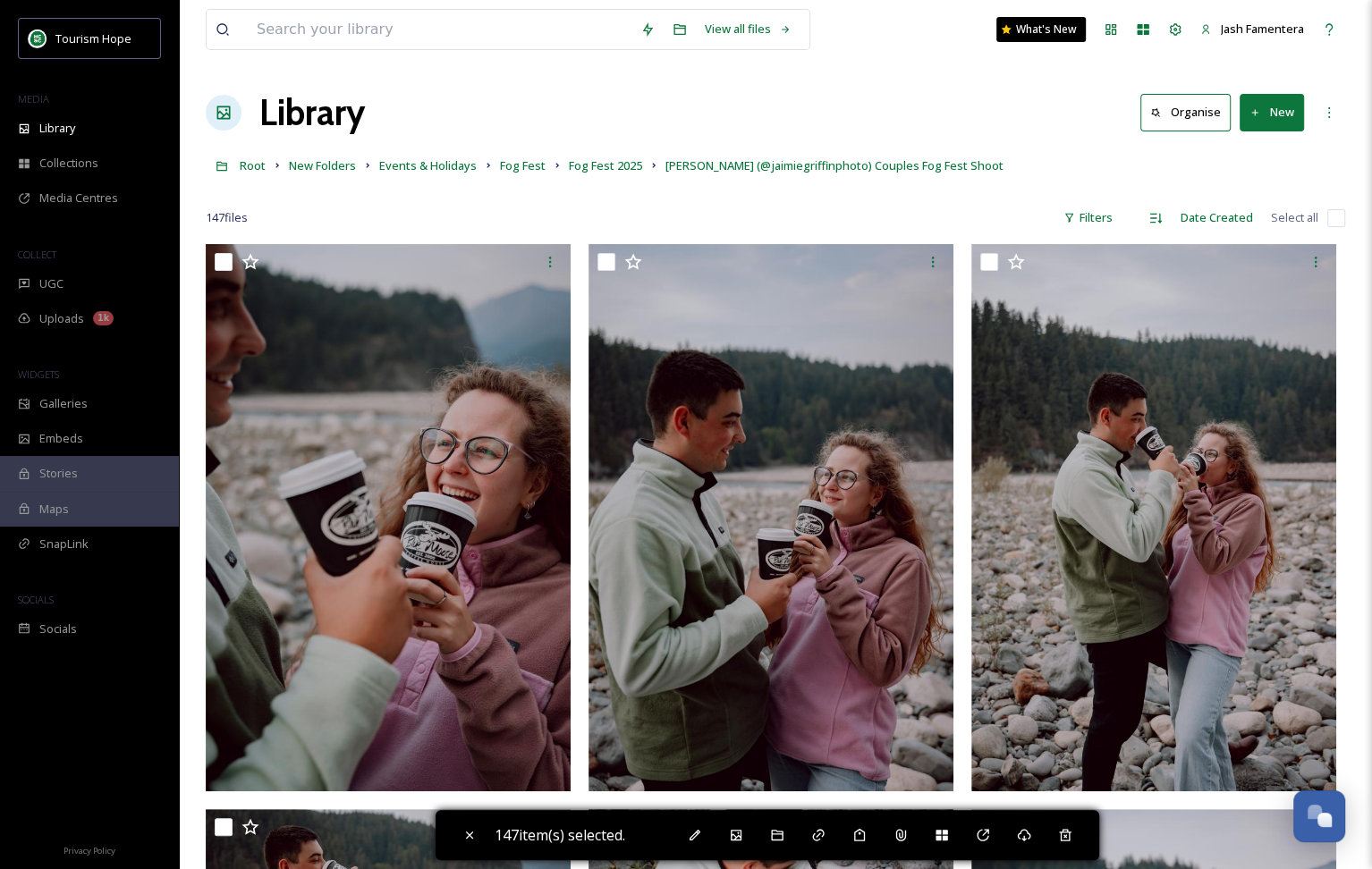
checkbox input "false"
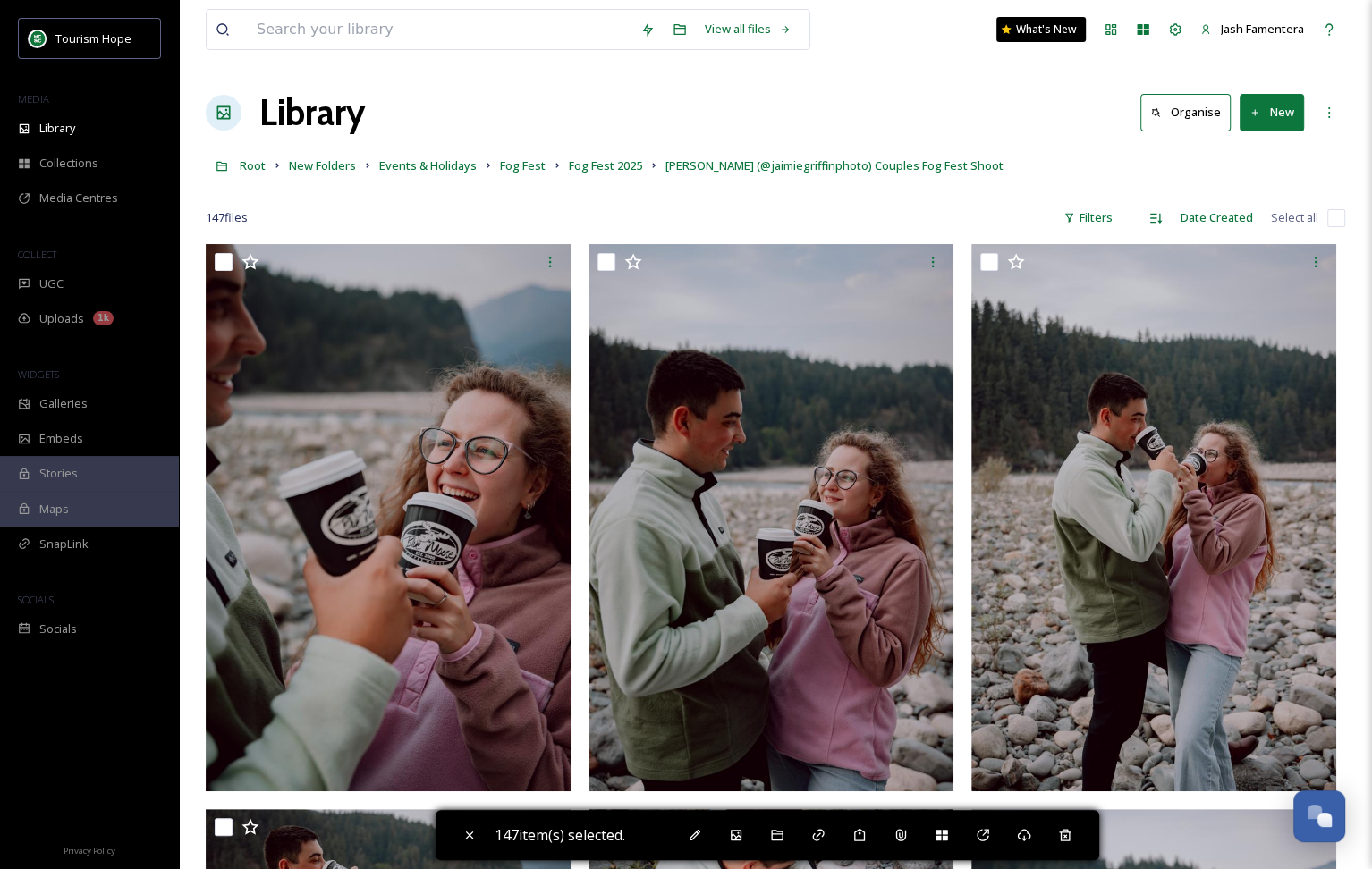
checkbox input "false"
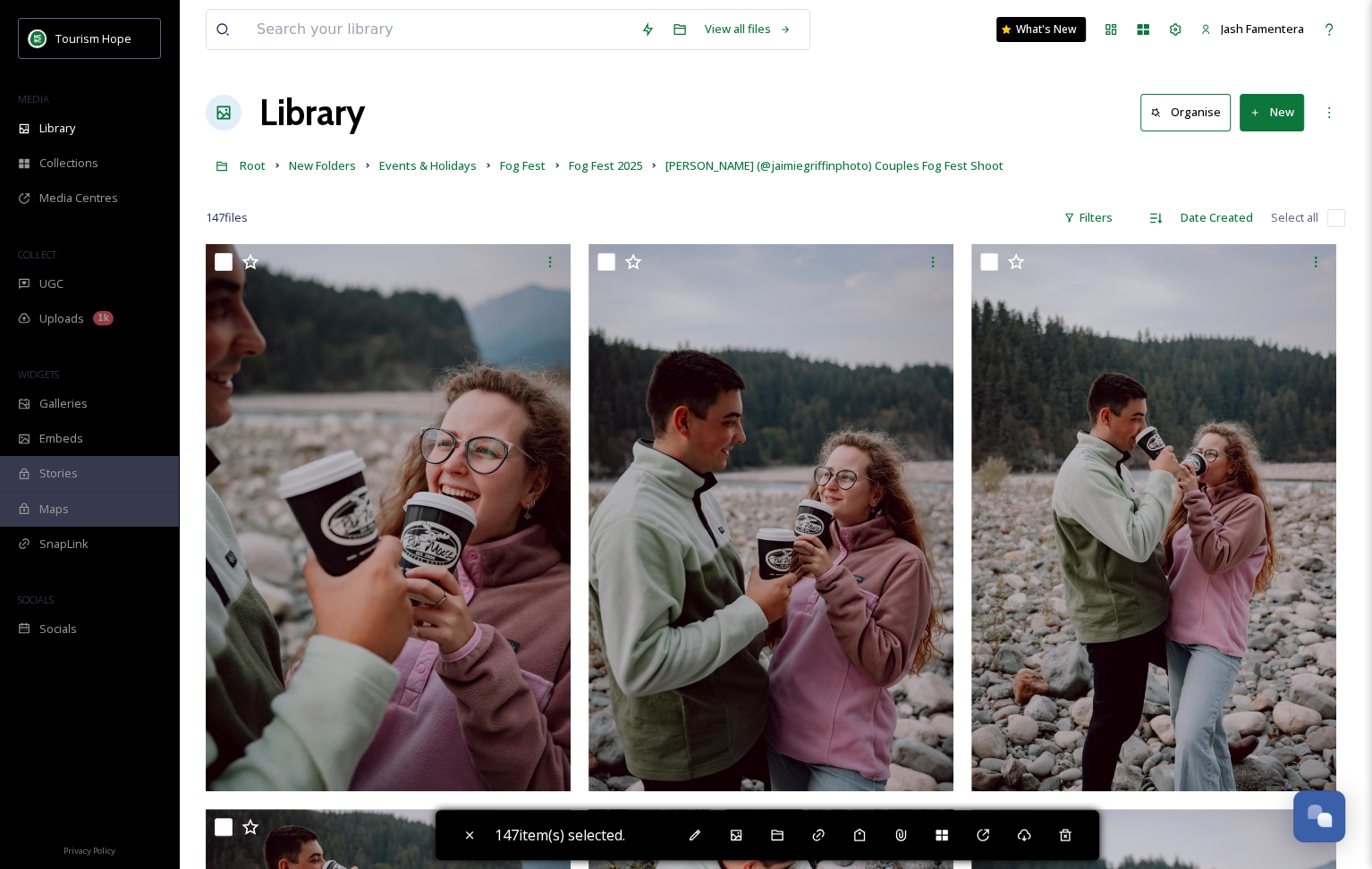
checkbox input "false"
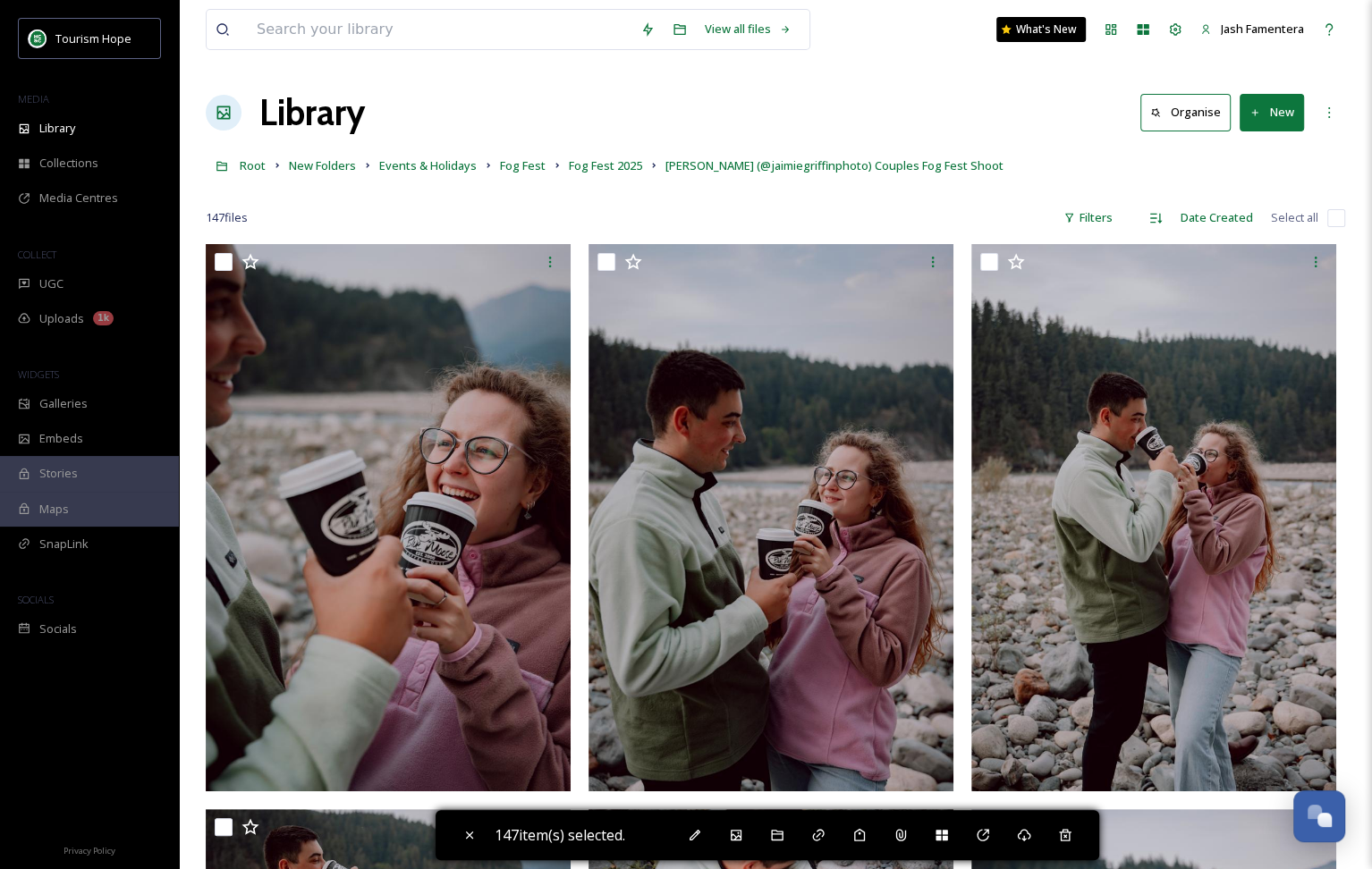
checkbox input "false"
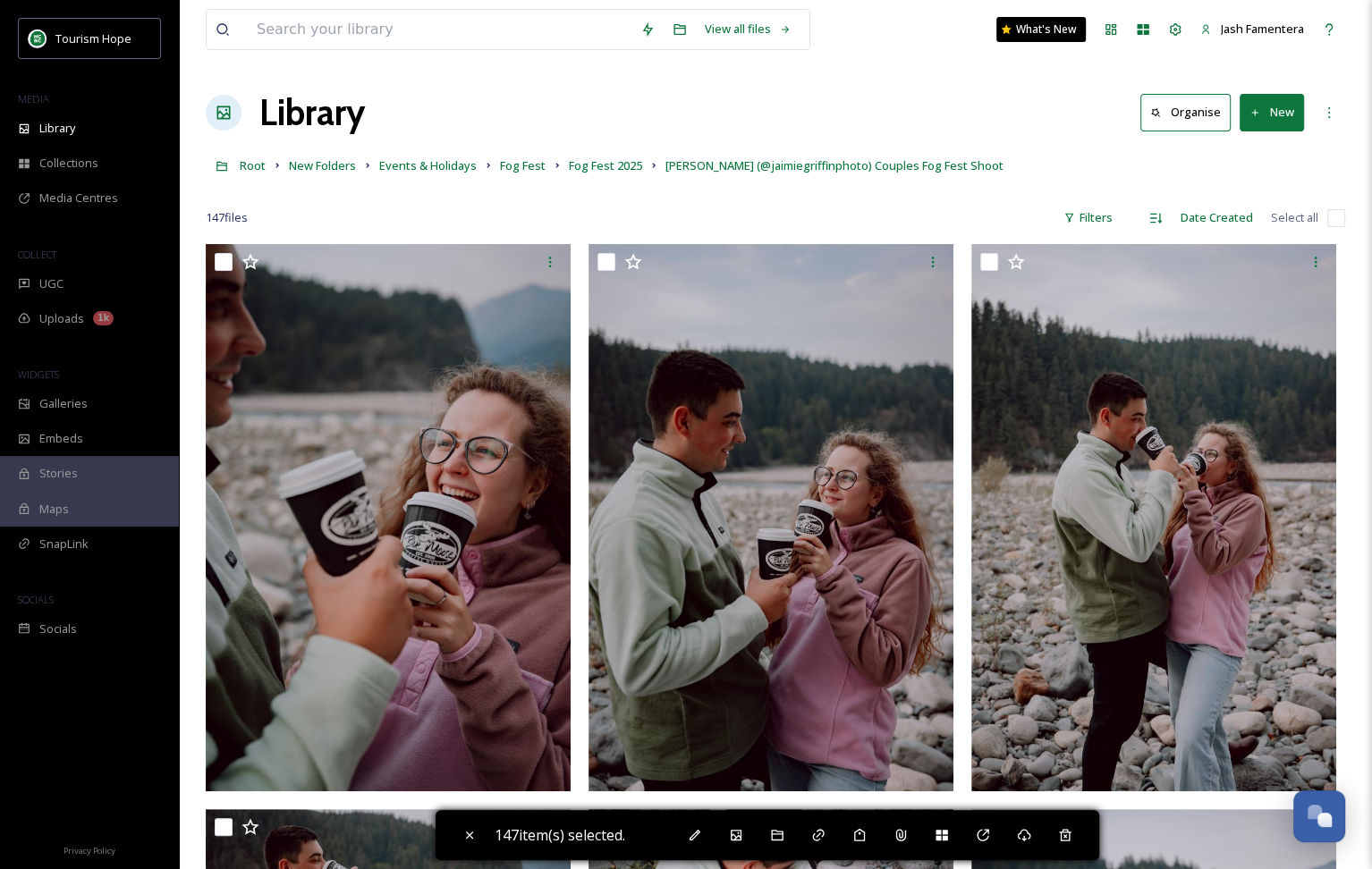
checkbox input "false"
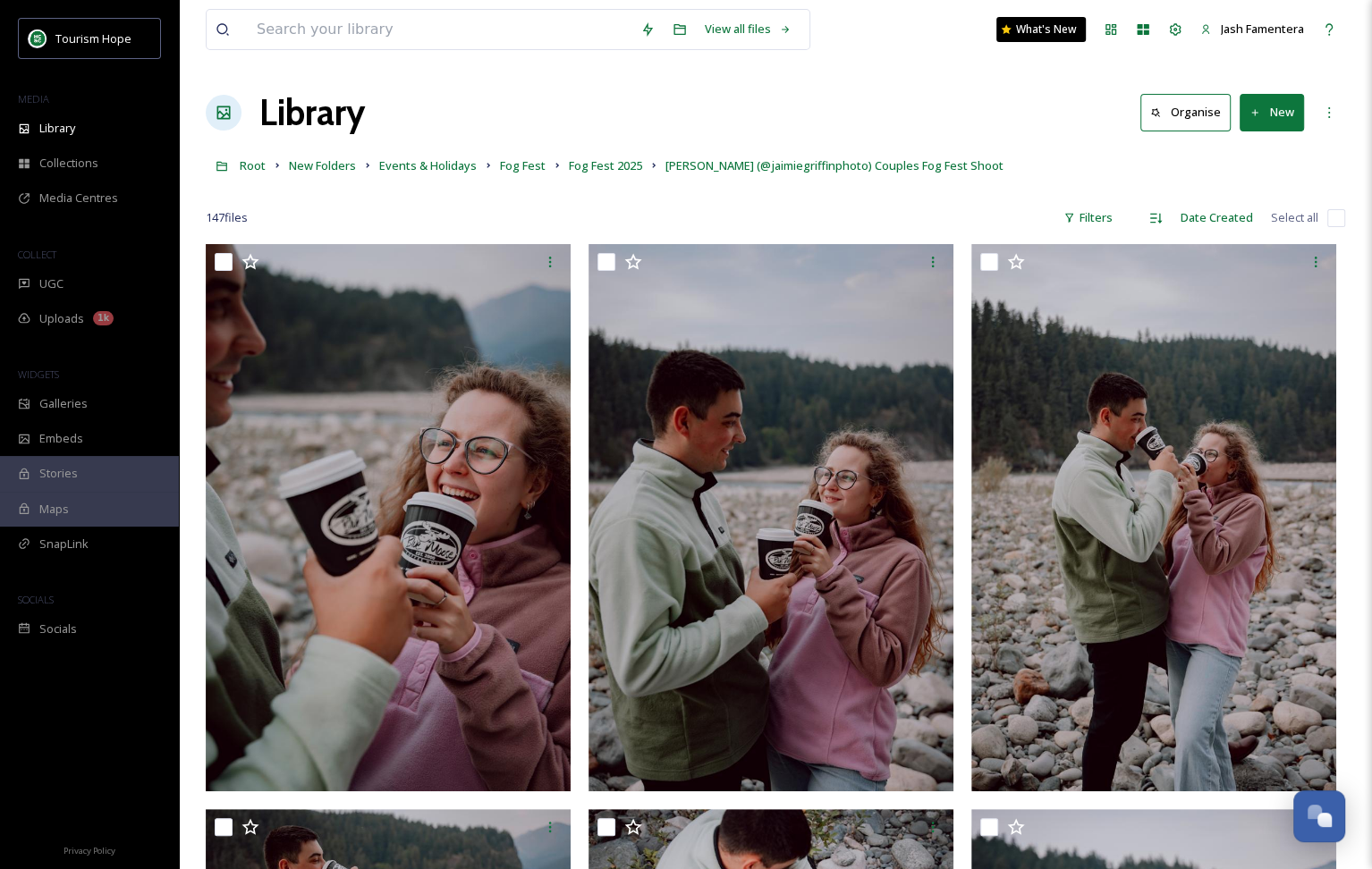
click at [1330, 218] on input "checkbox" at bounding box center [1336, 218] width 18 height 18
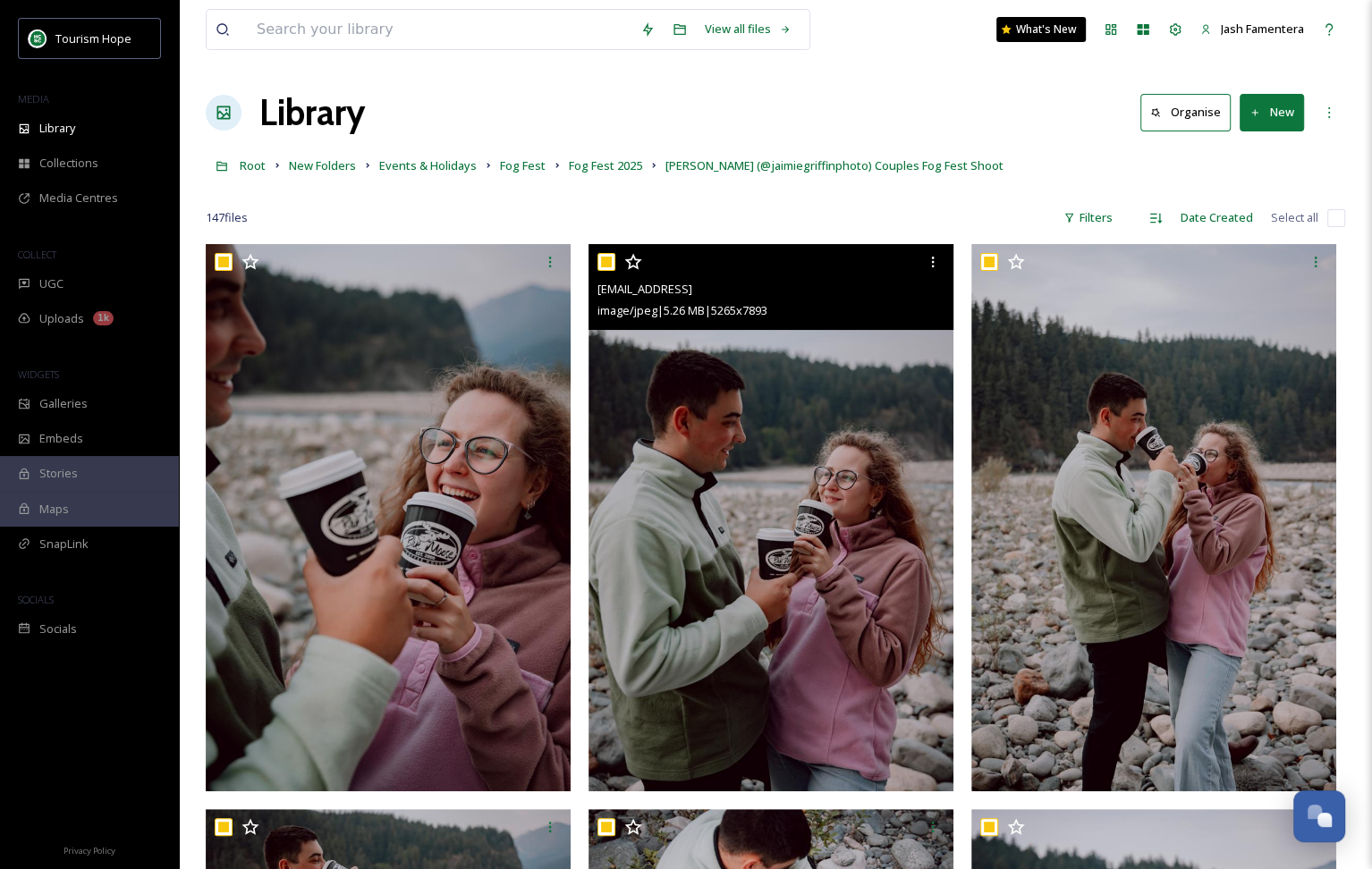
checkbox input "true"
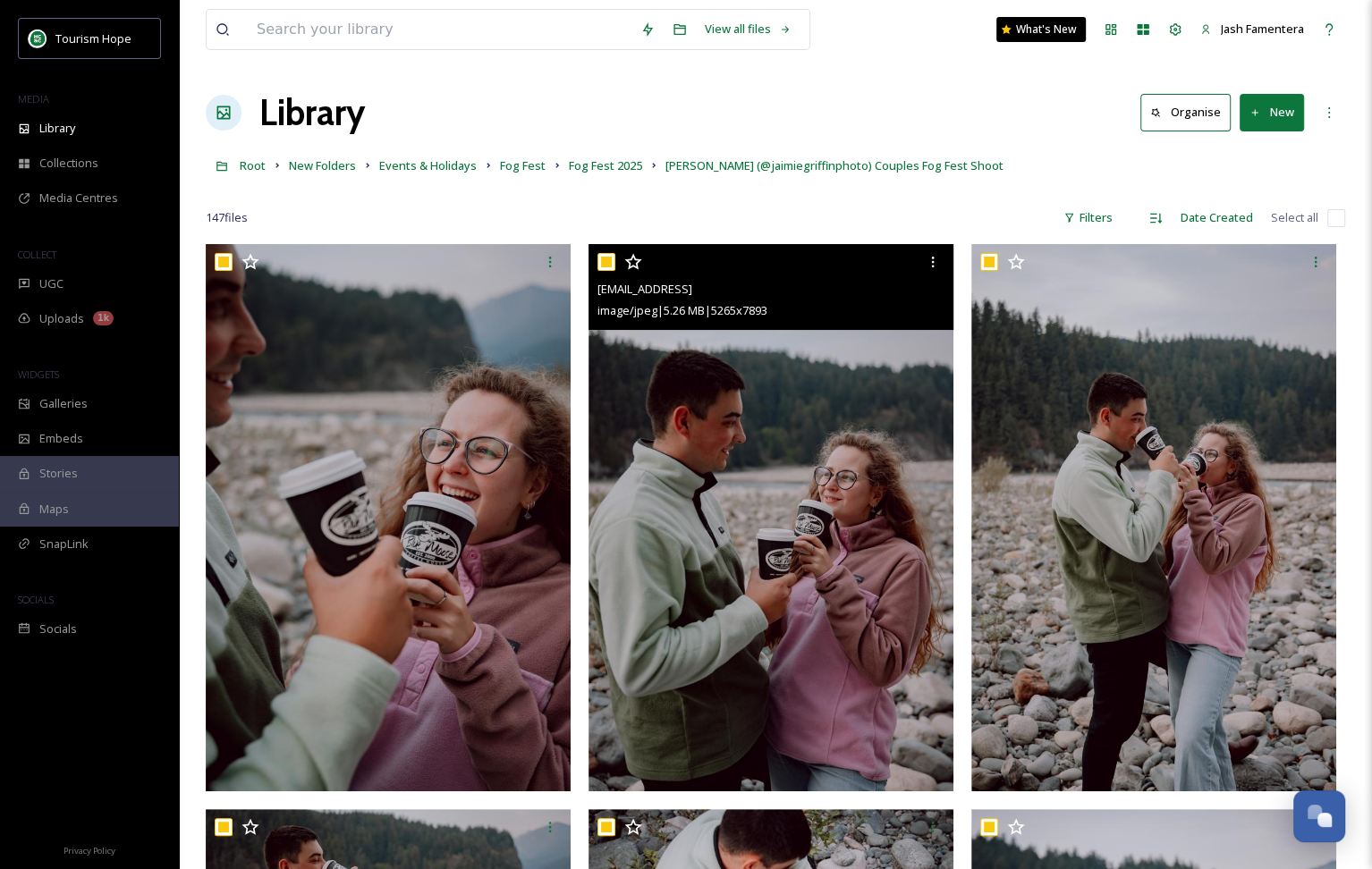
checkbox input "true"
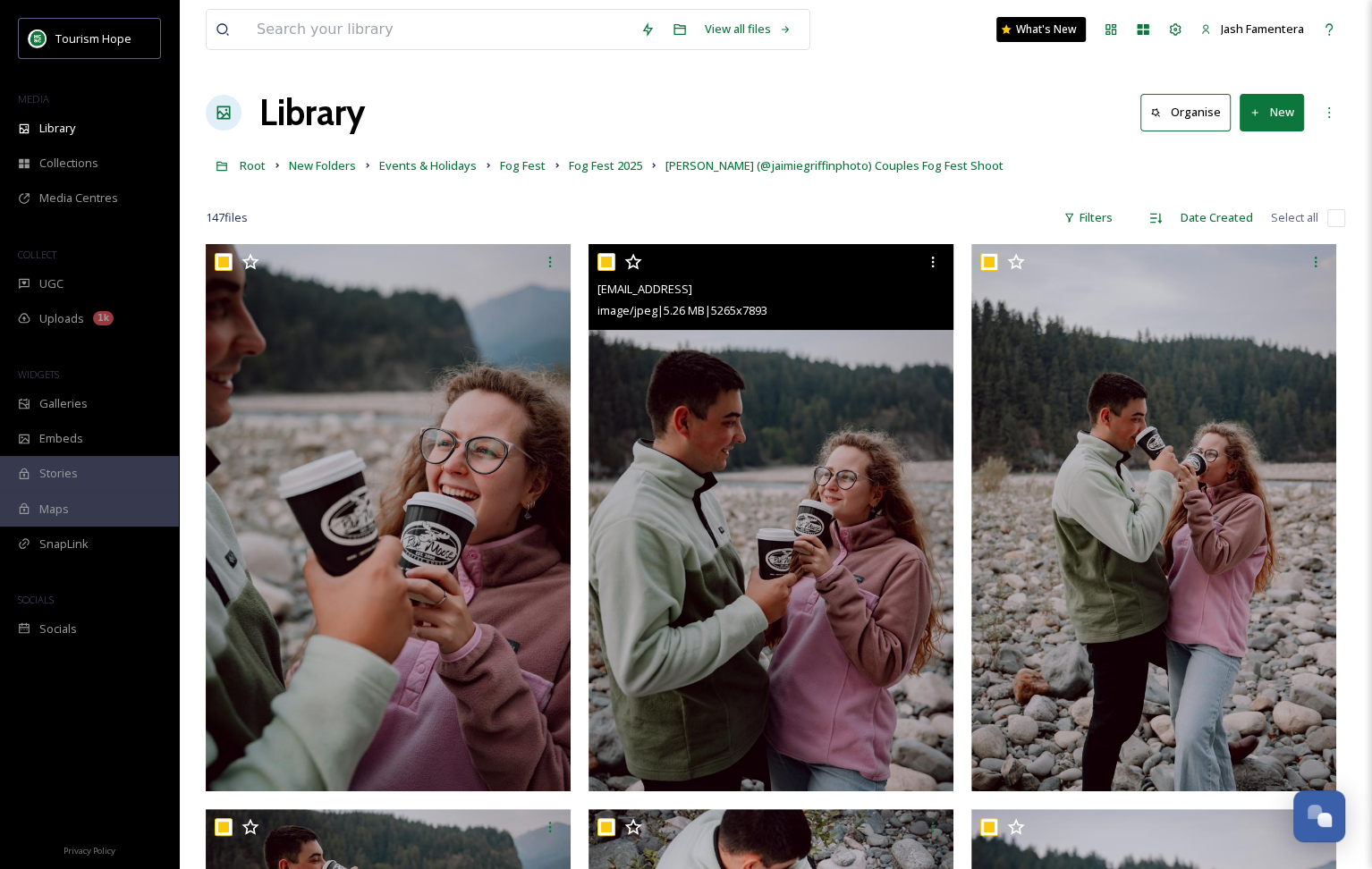
checkbox input "true"
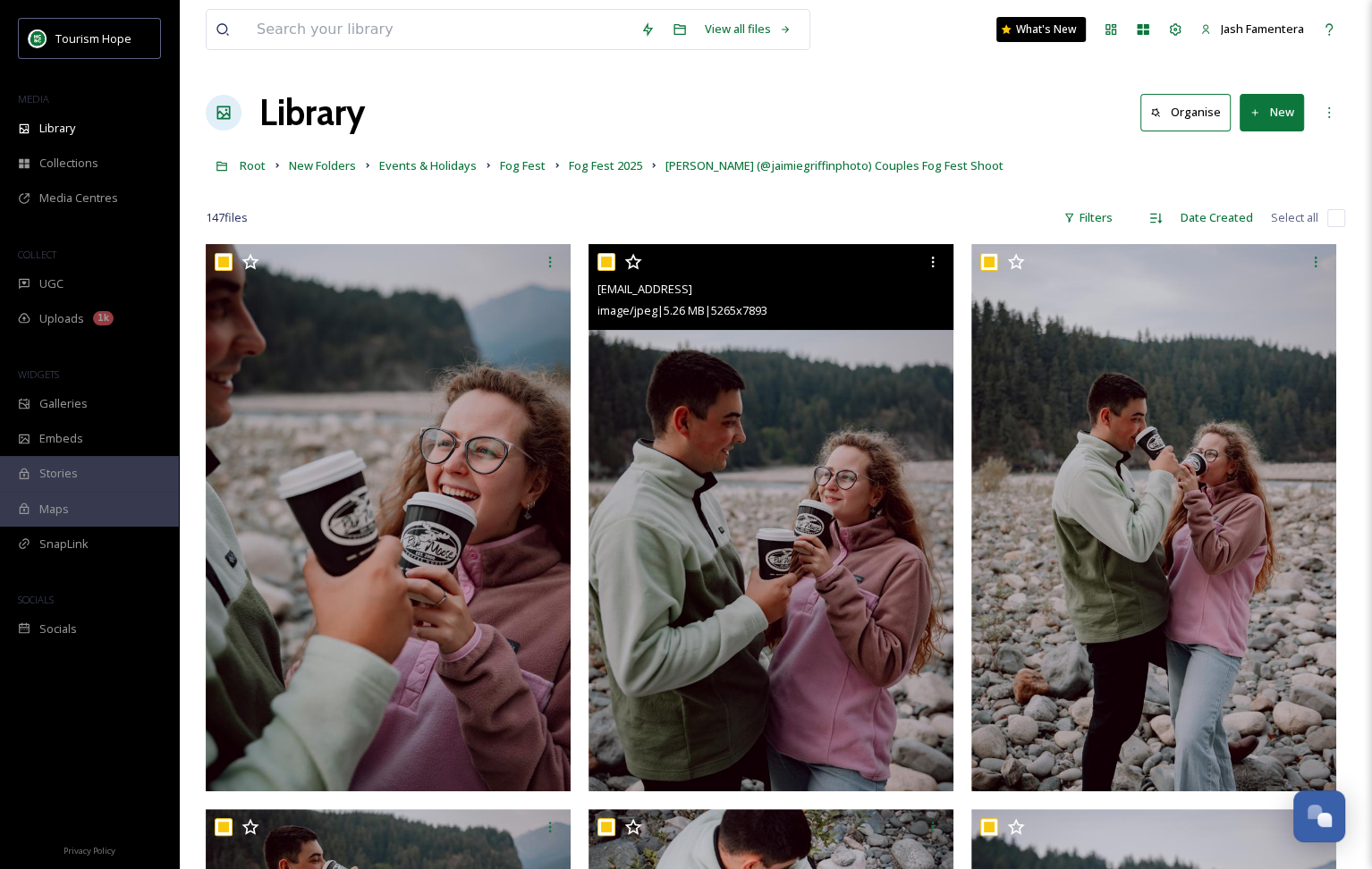
checkbox input "true"
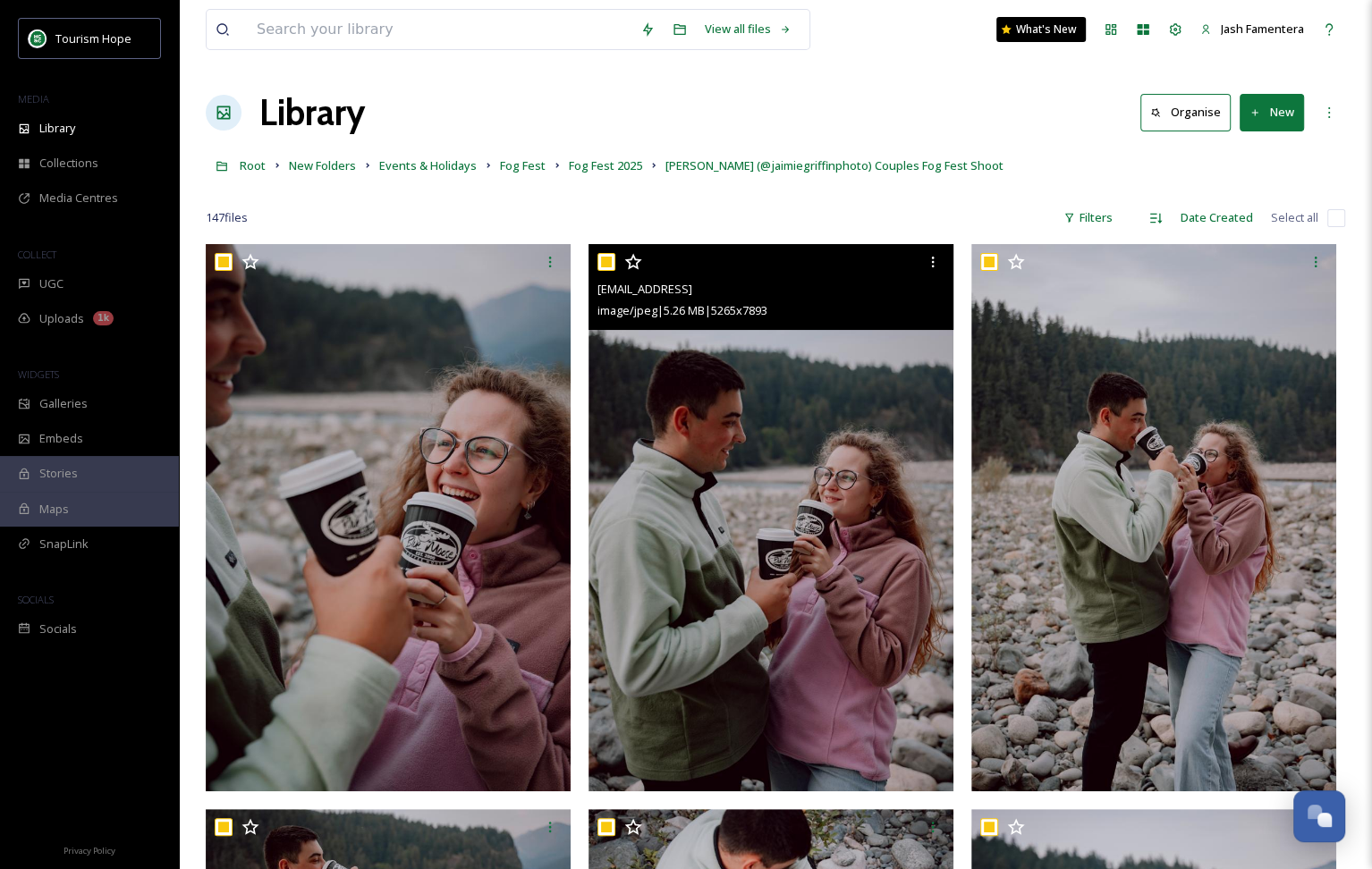
checkbox input "true"
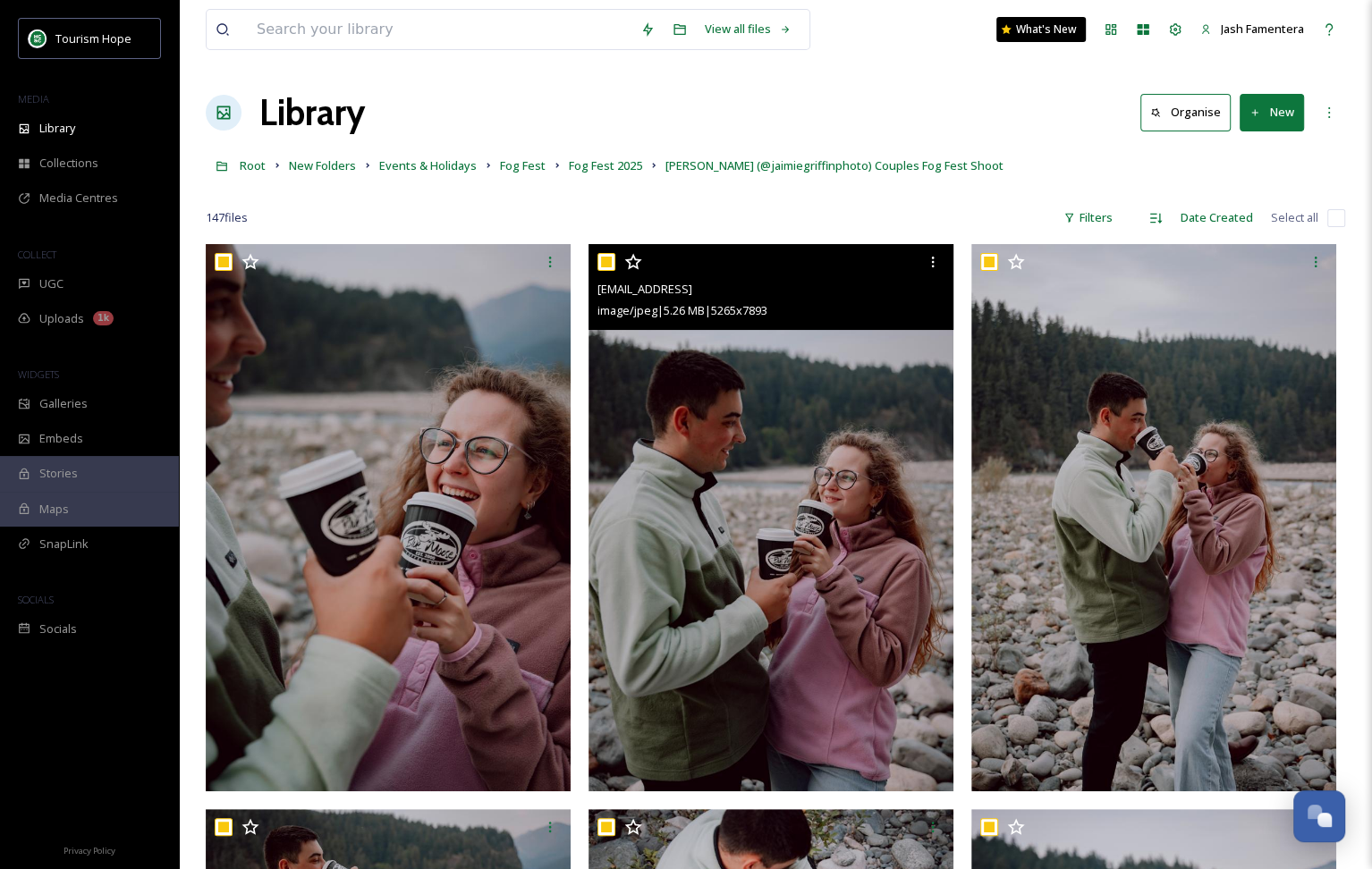
checkbox input "true"
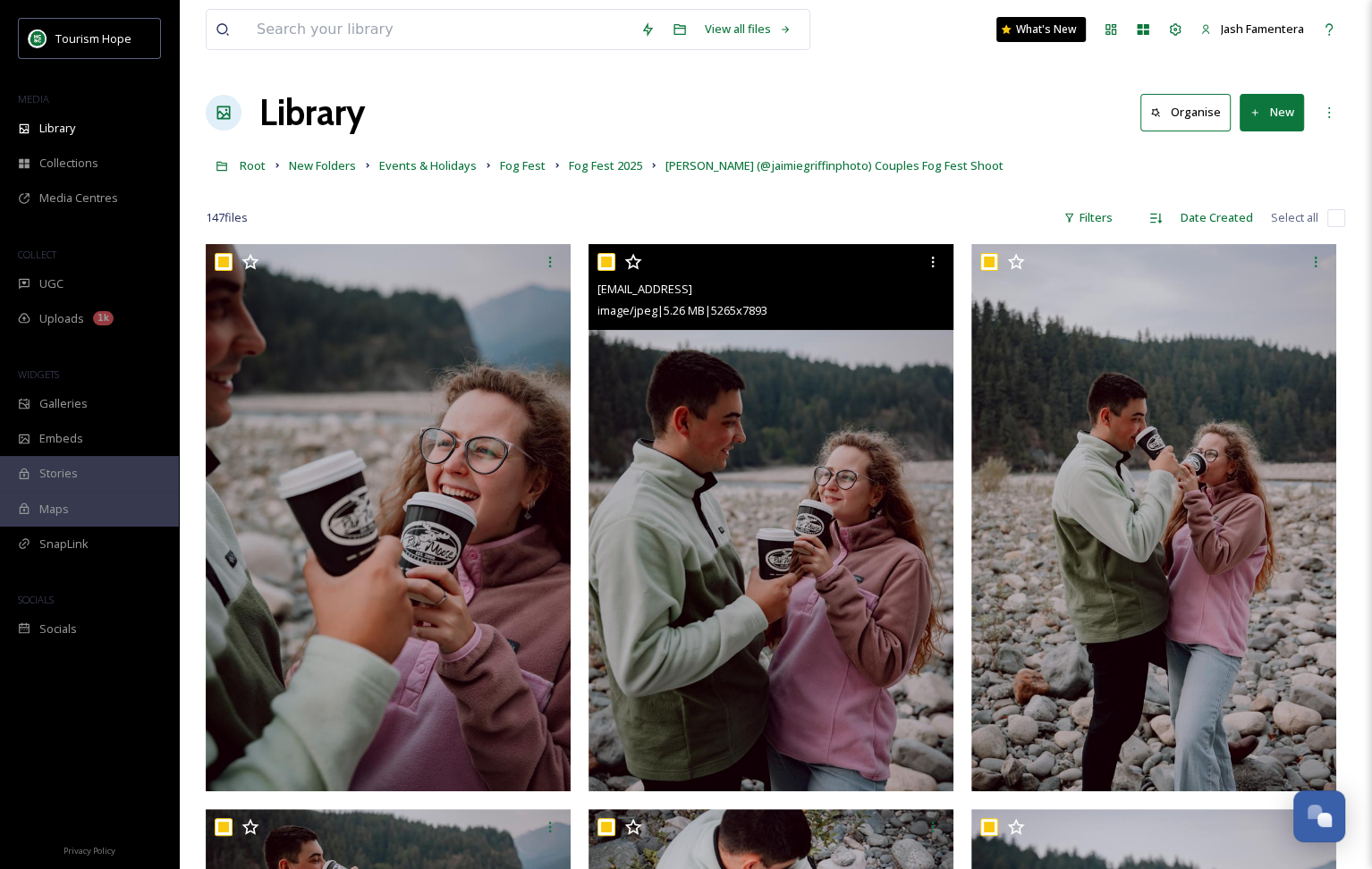
checkbox input "true"
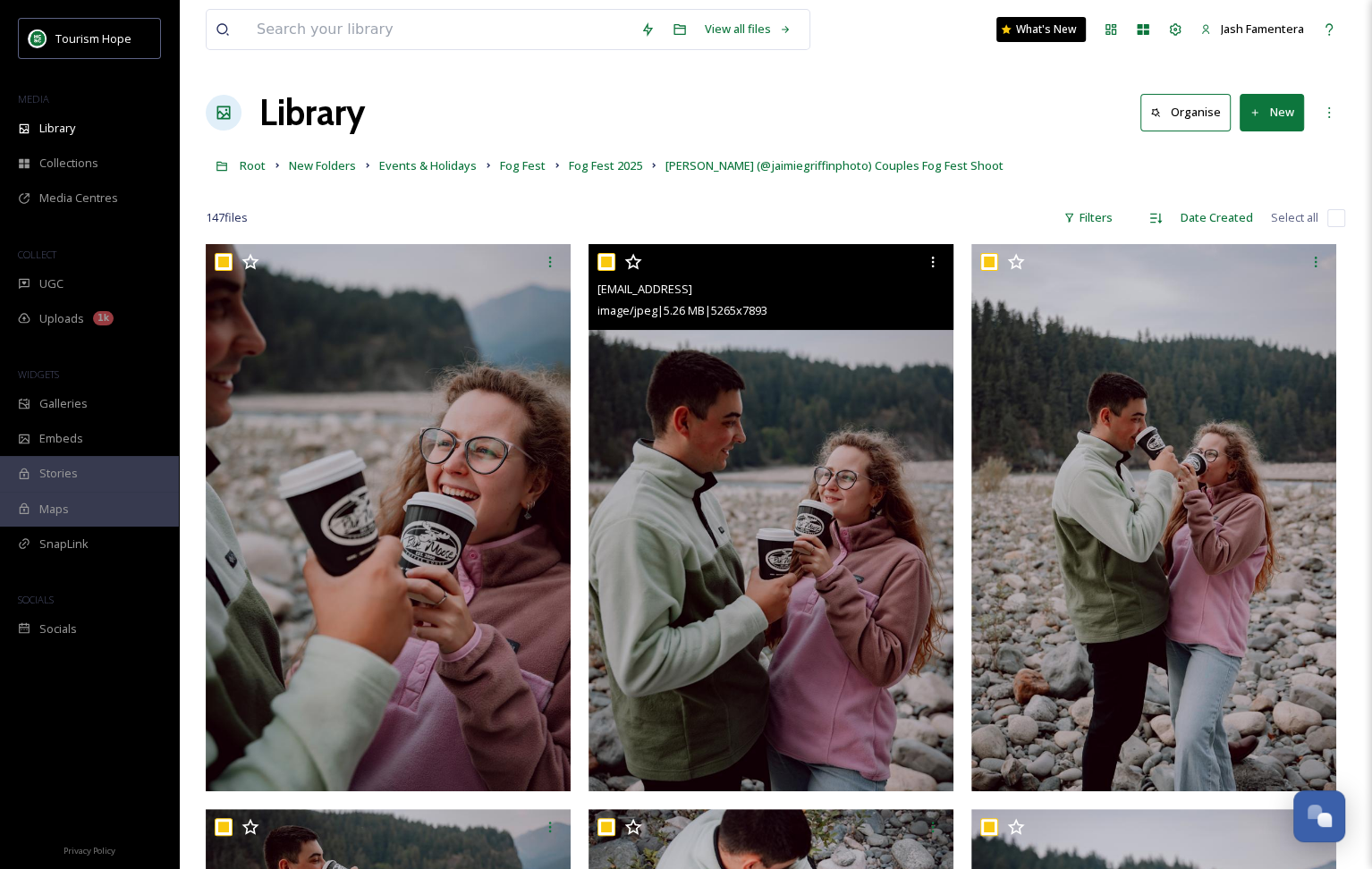
checkbox input "true"
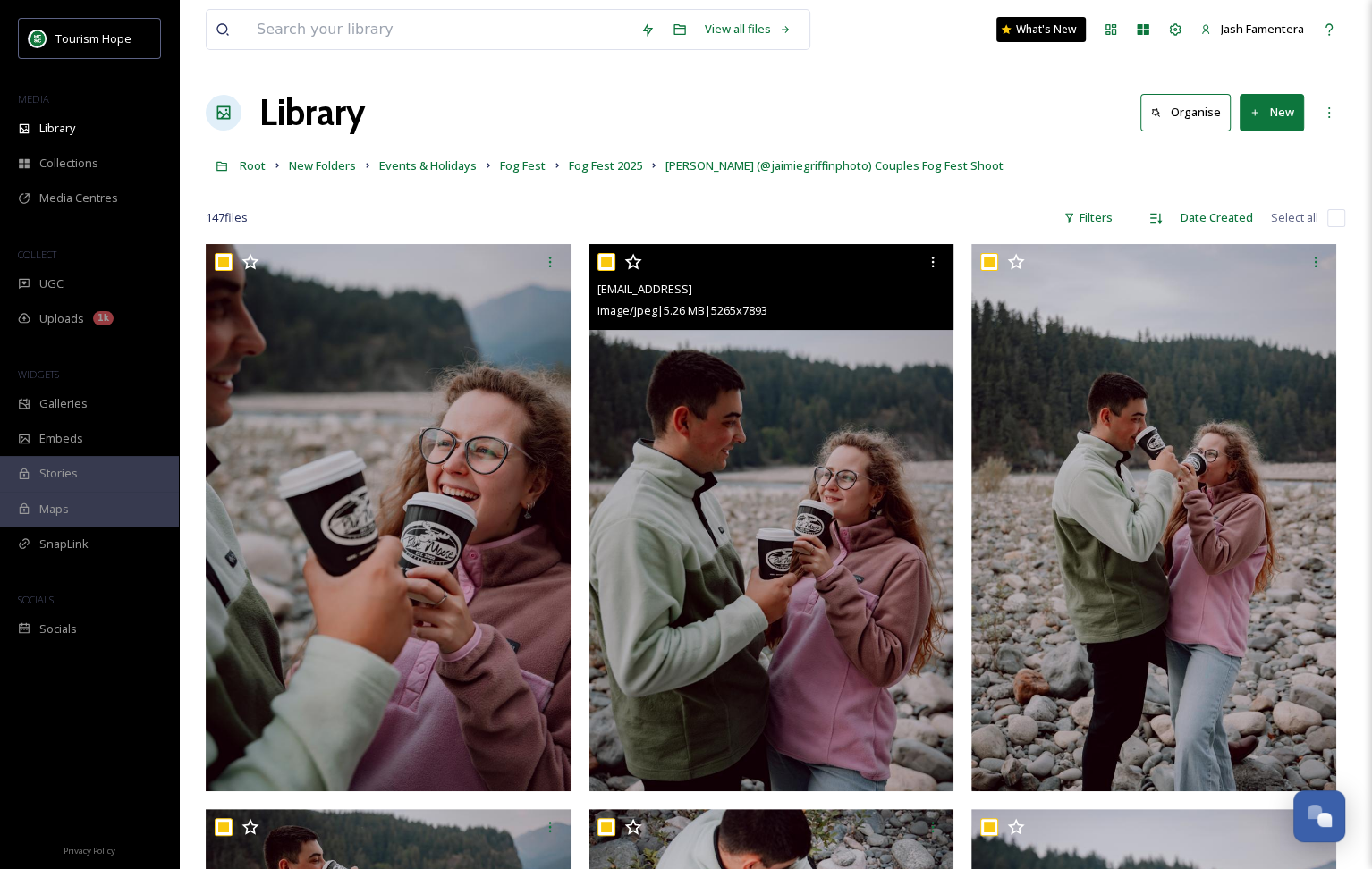
checkbox input "true"
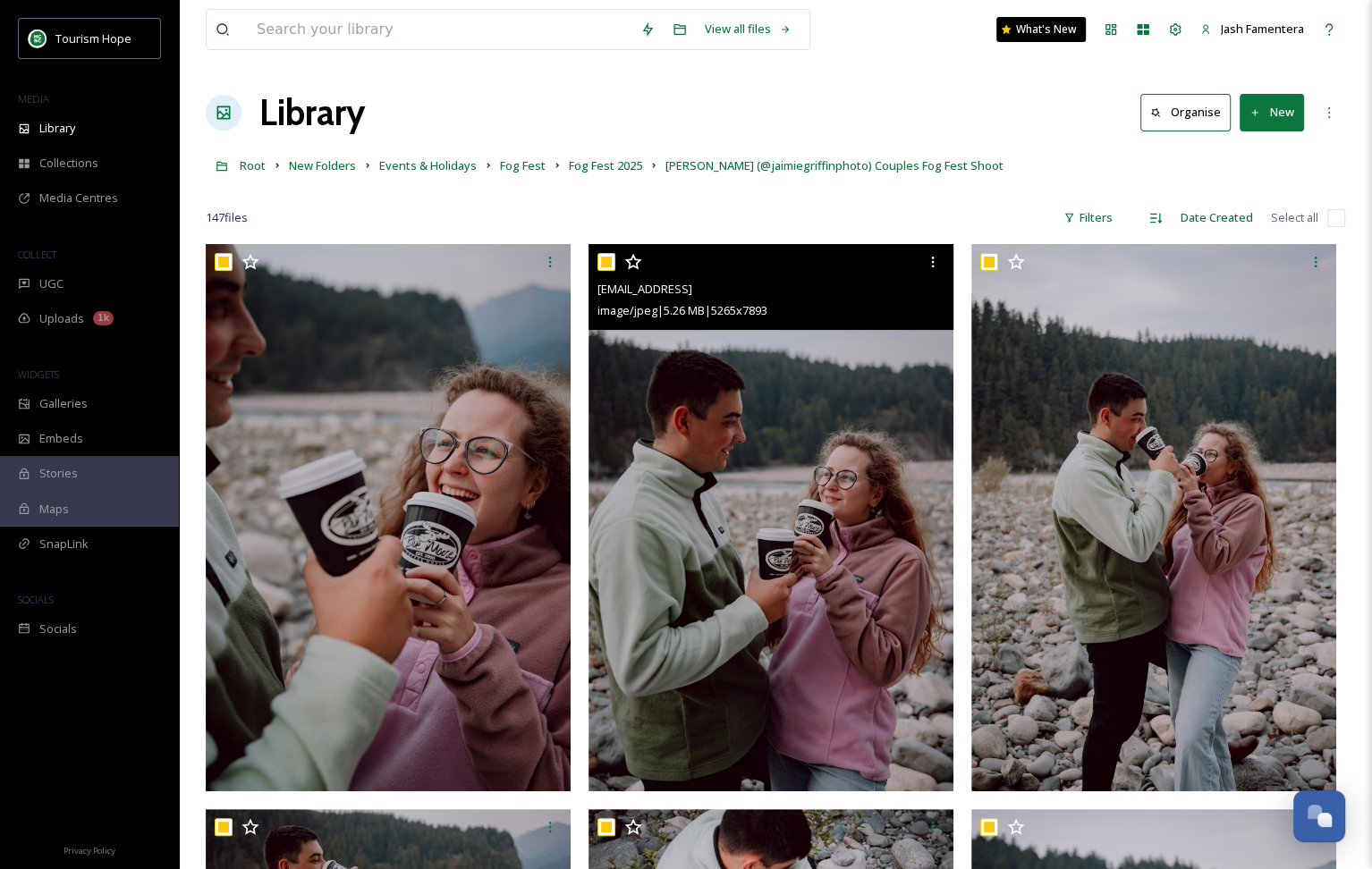
checkbox input "true"
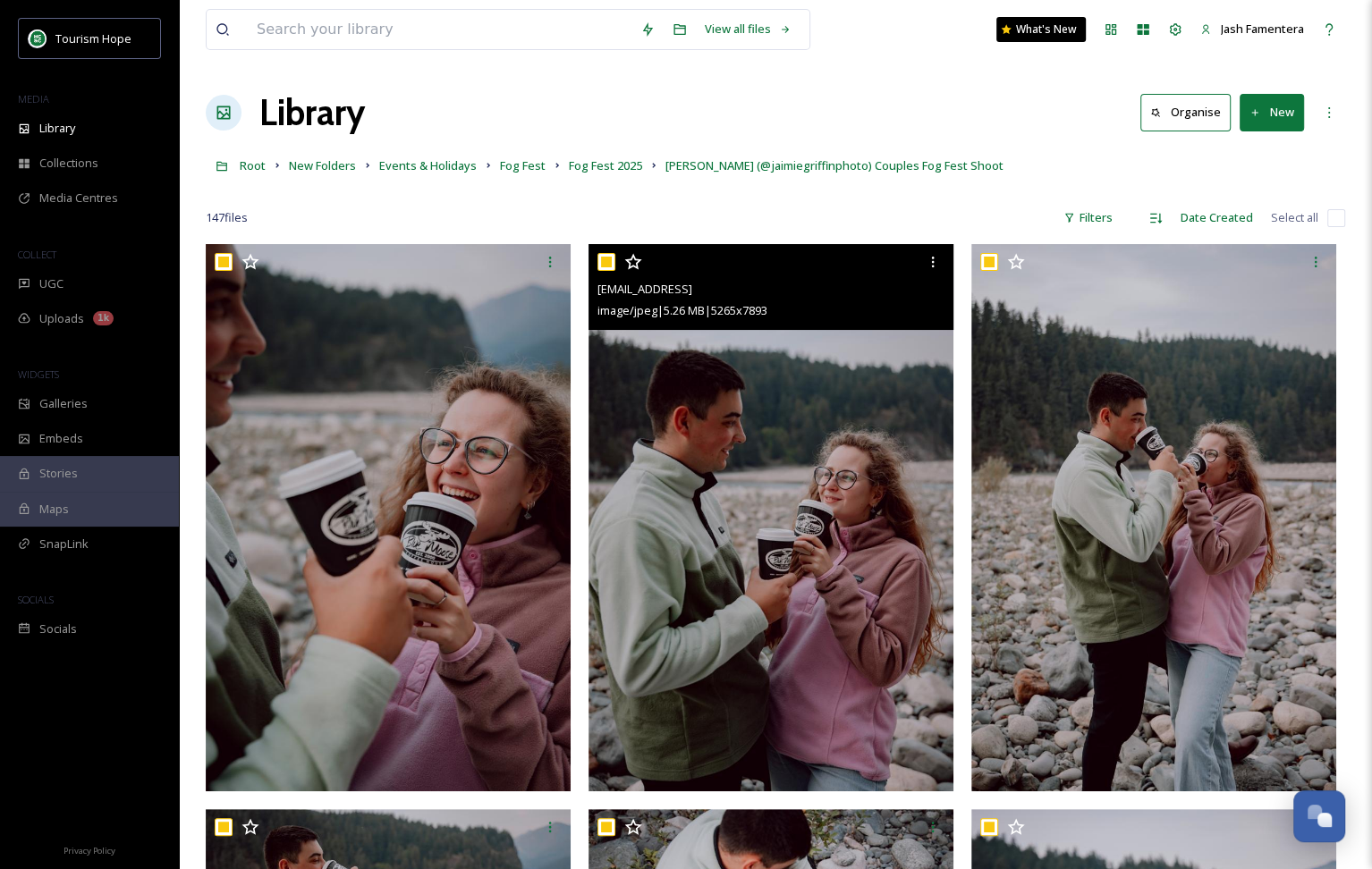
checkbox input "true"
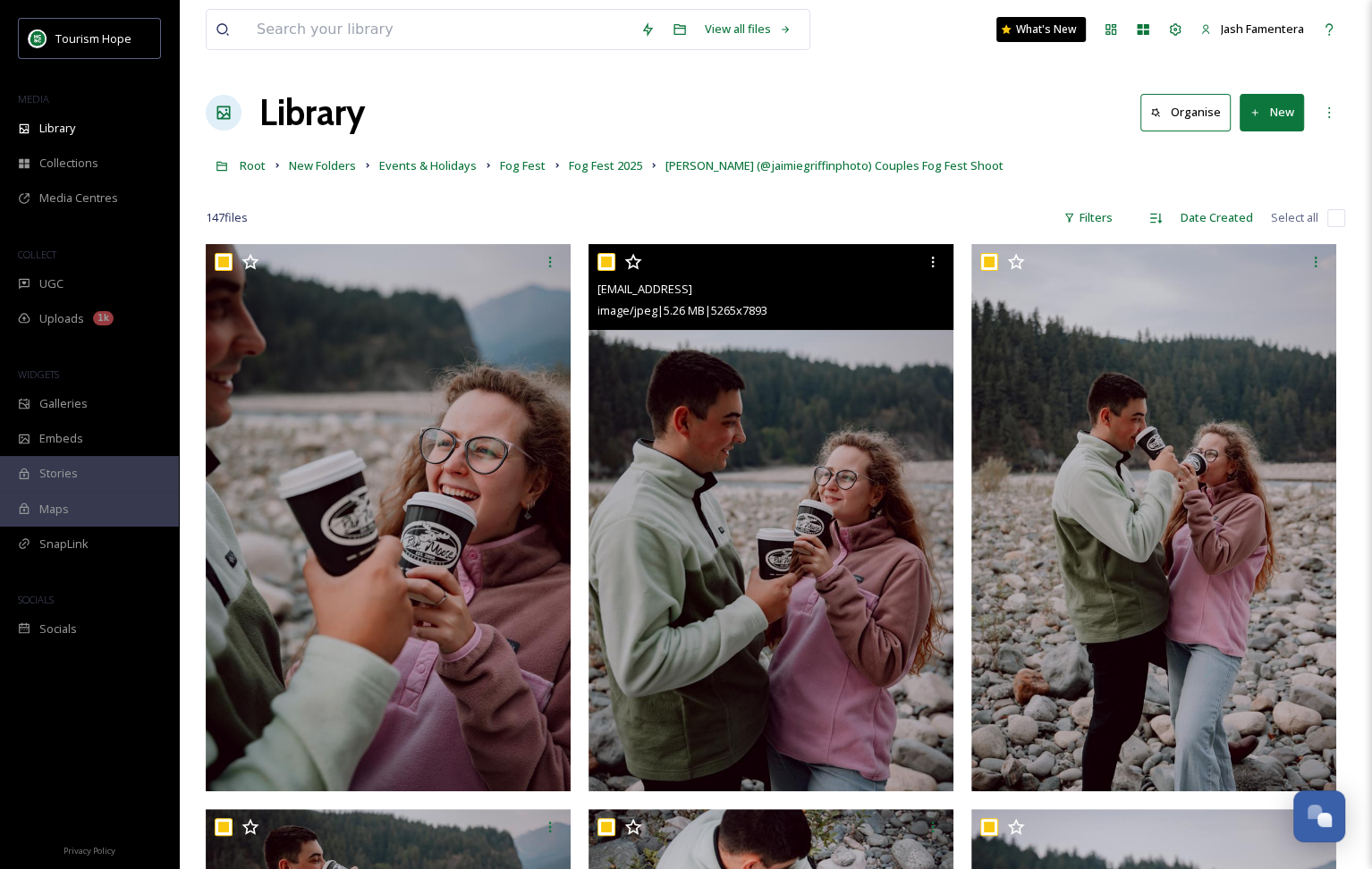
checkbox input "true"
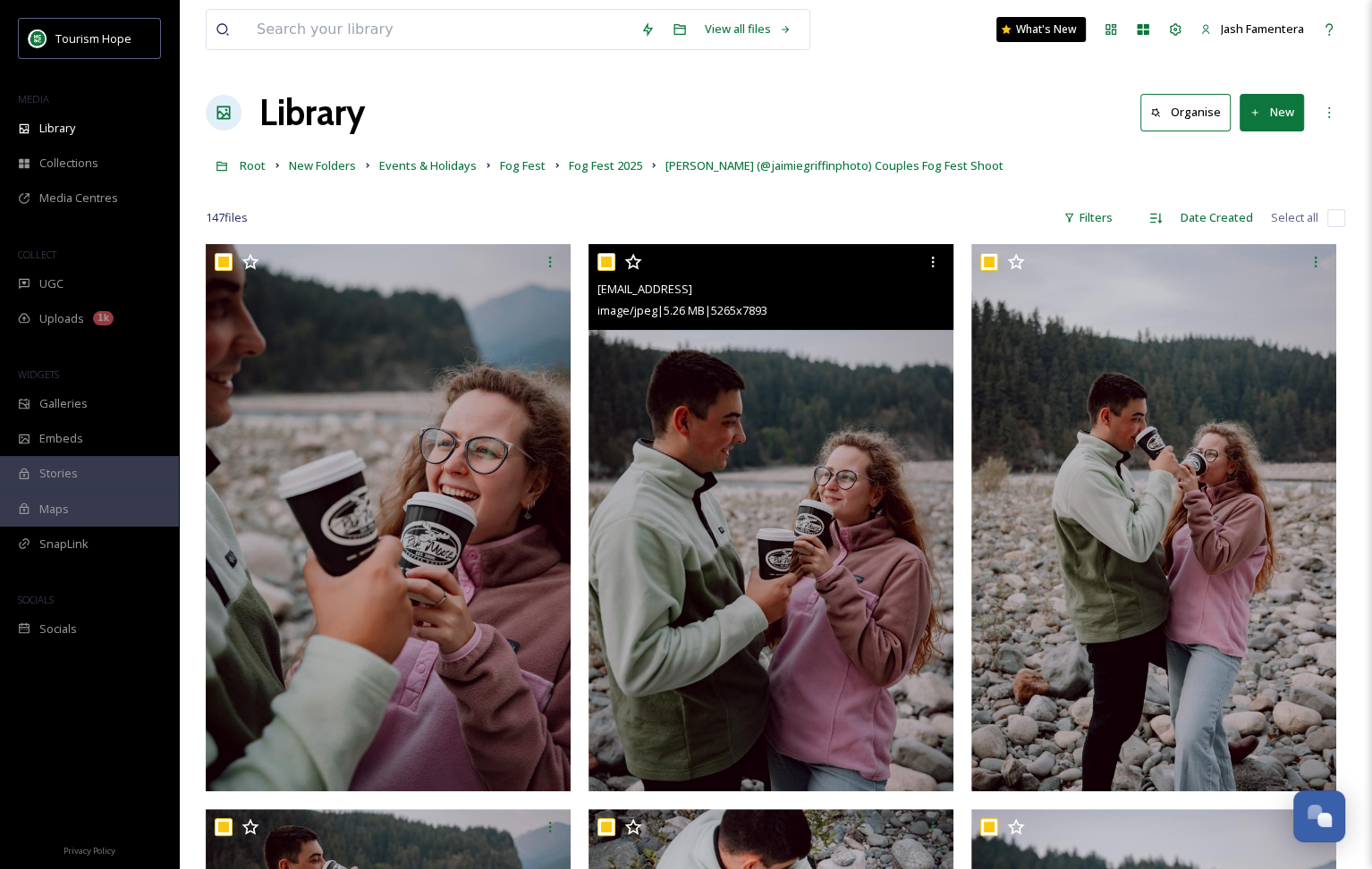
checkbox input "true"
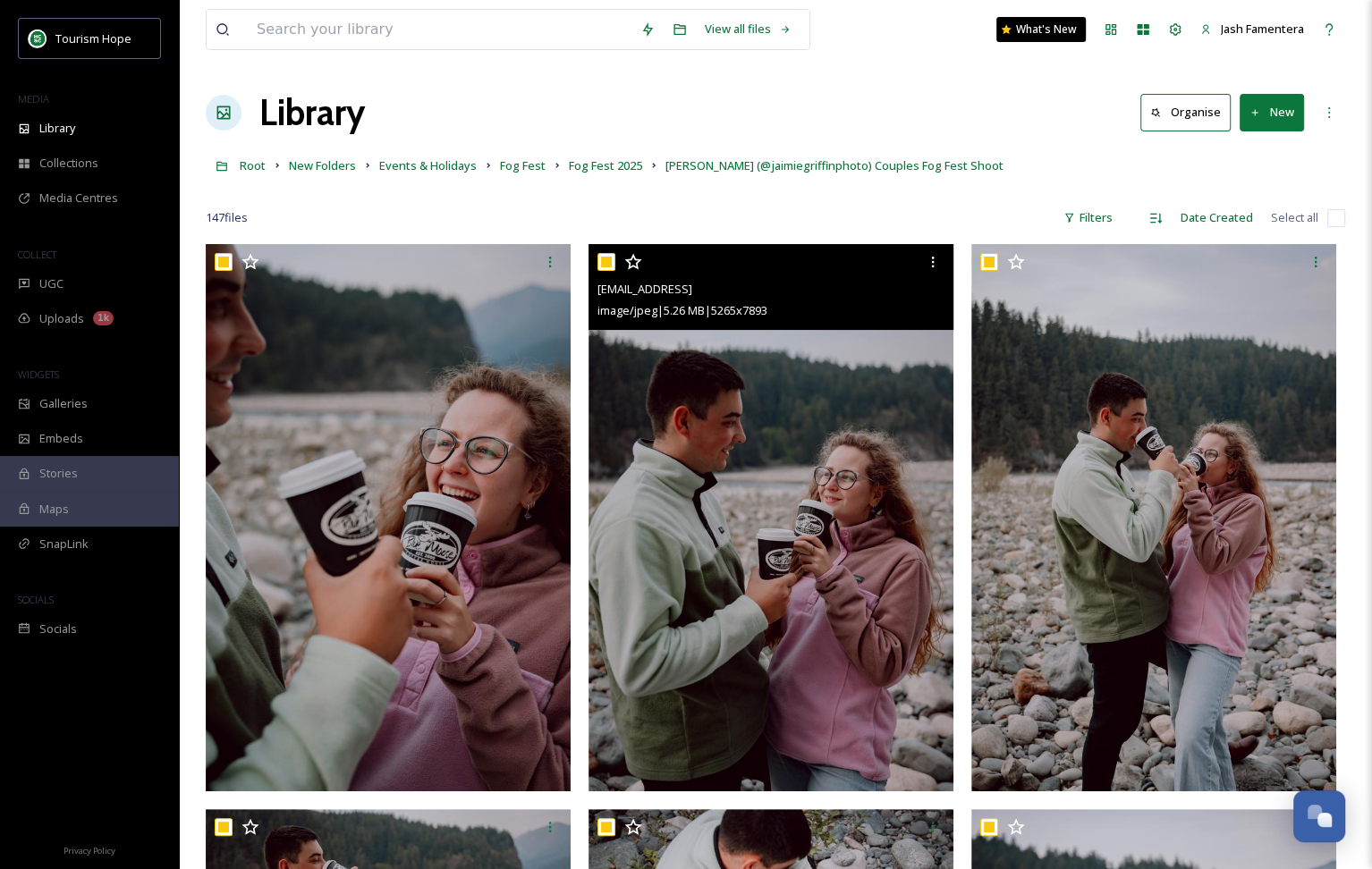
checkbox input "true"
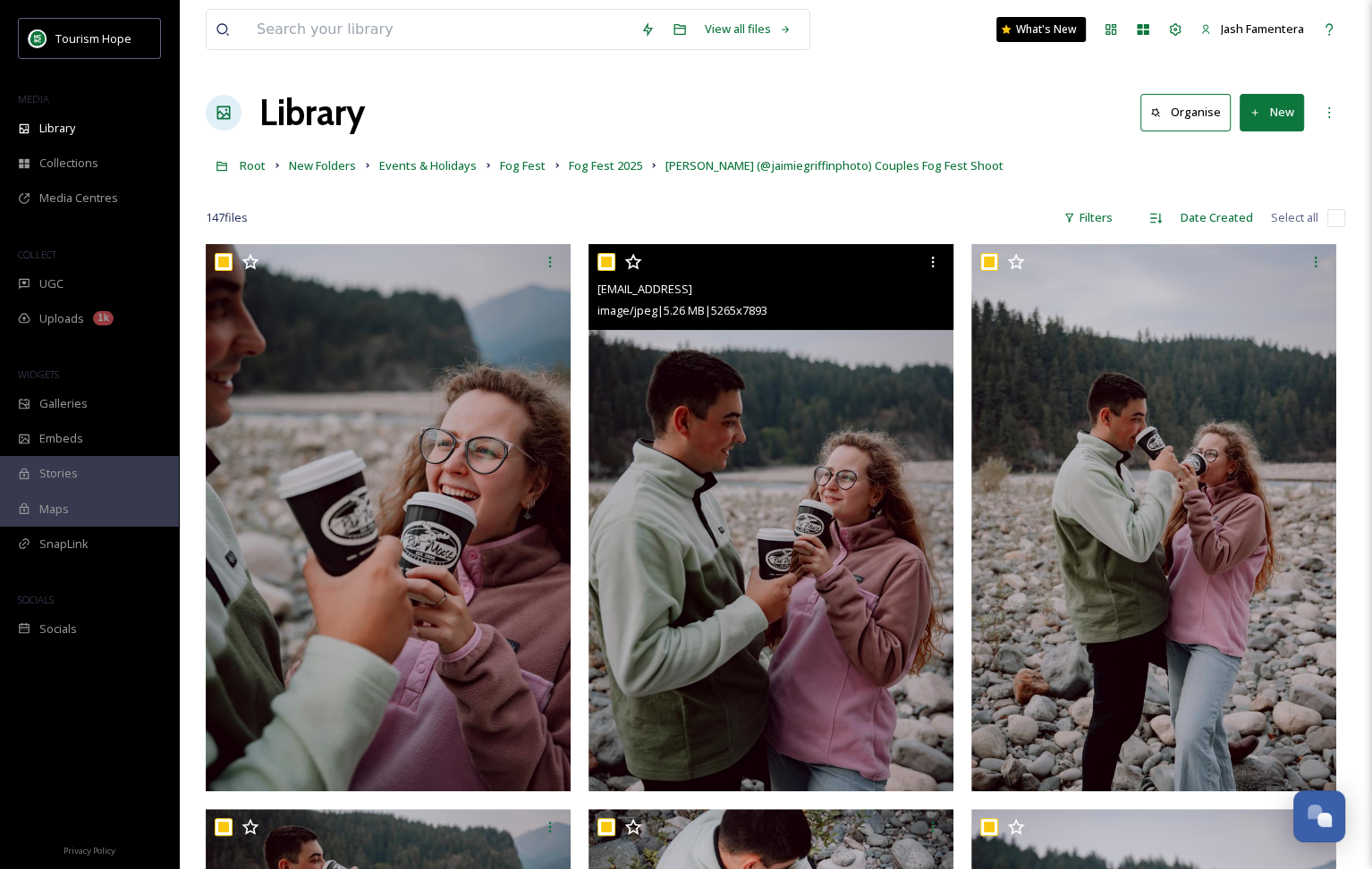
checkbox input "true"
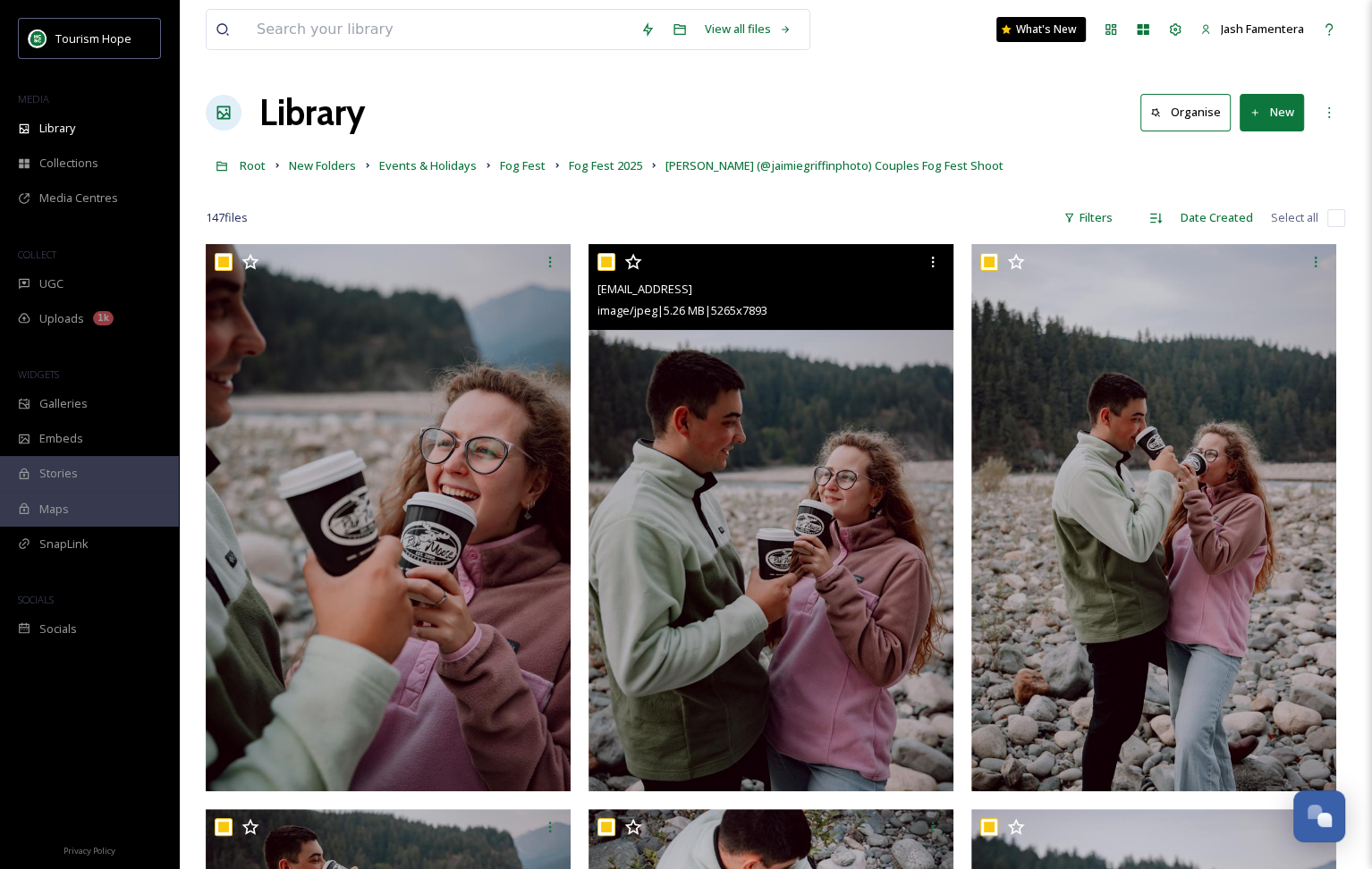
checkbox input "true"
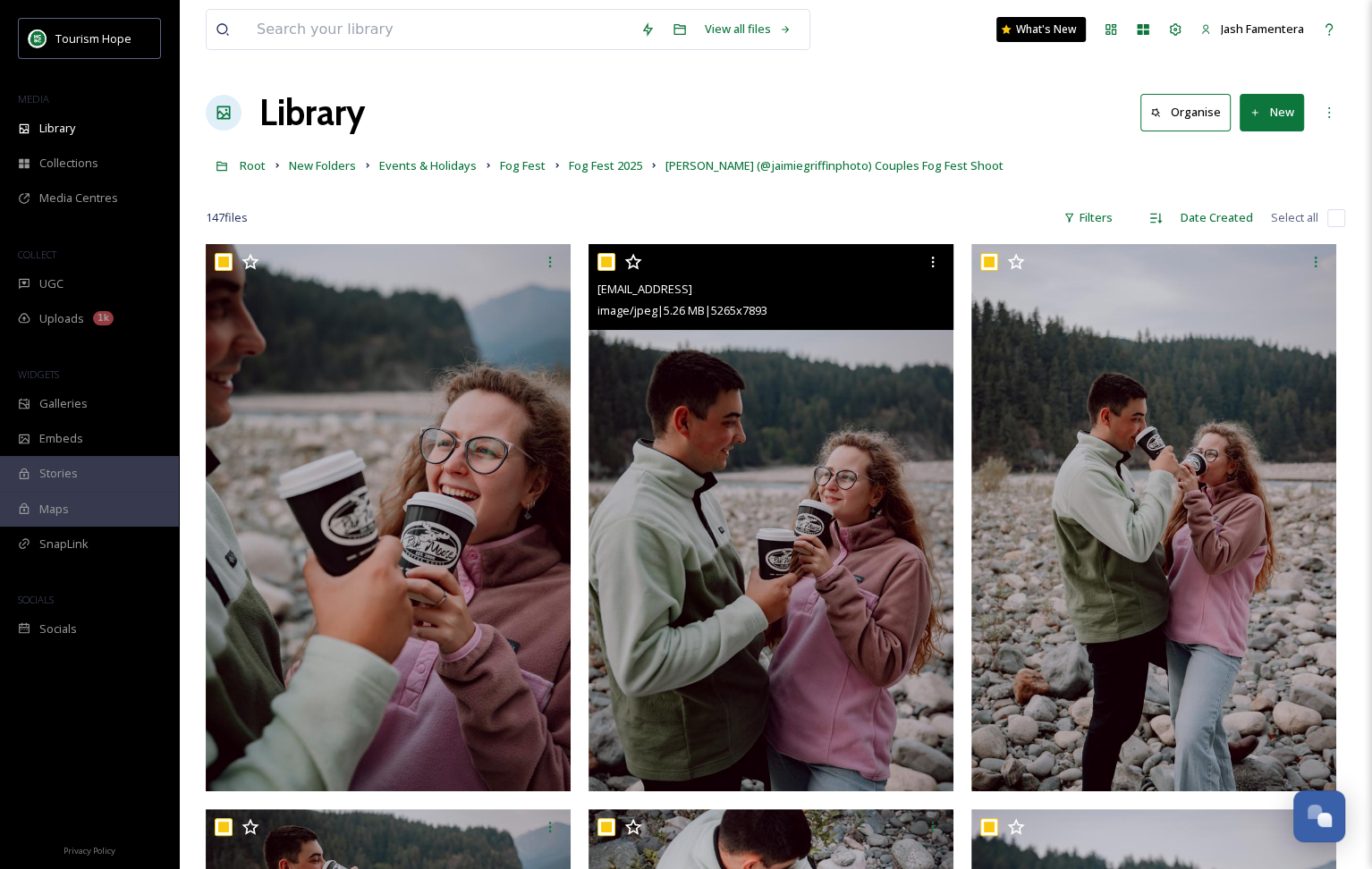
checkbox input "true"
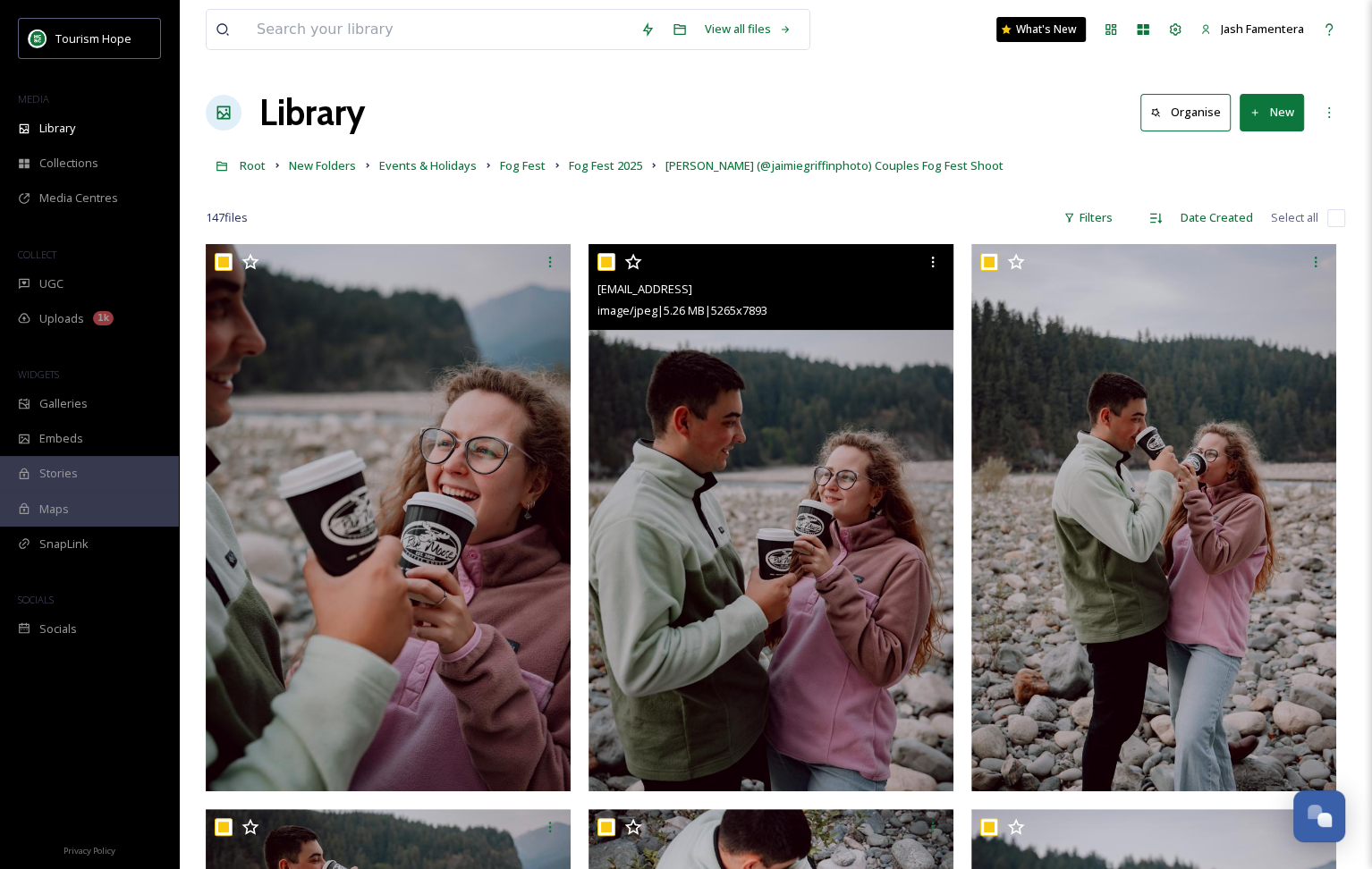
checkbox input "true"
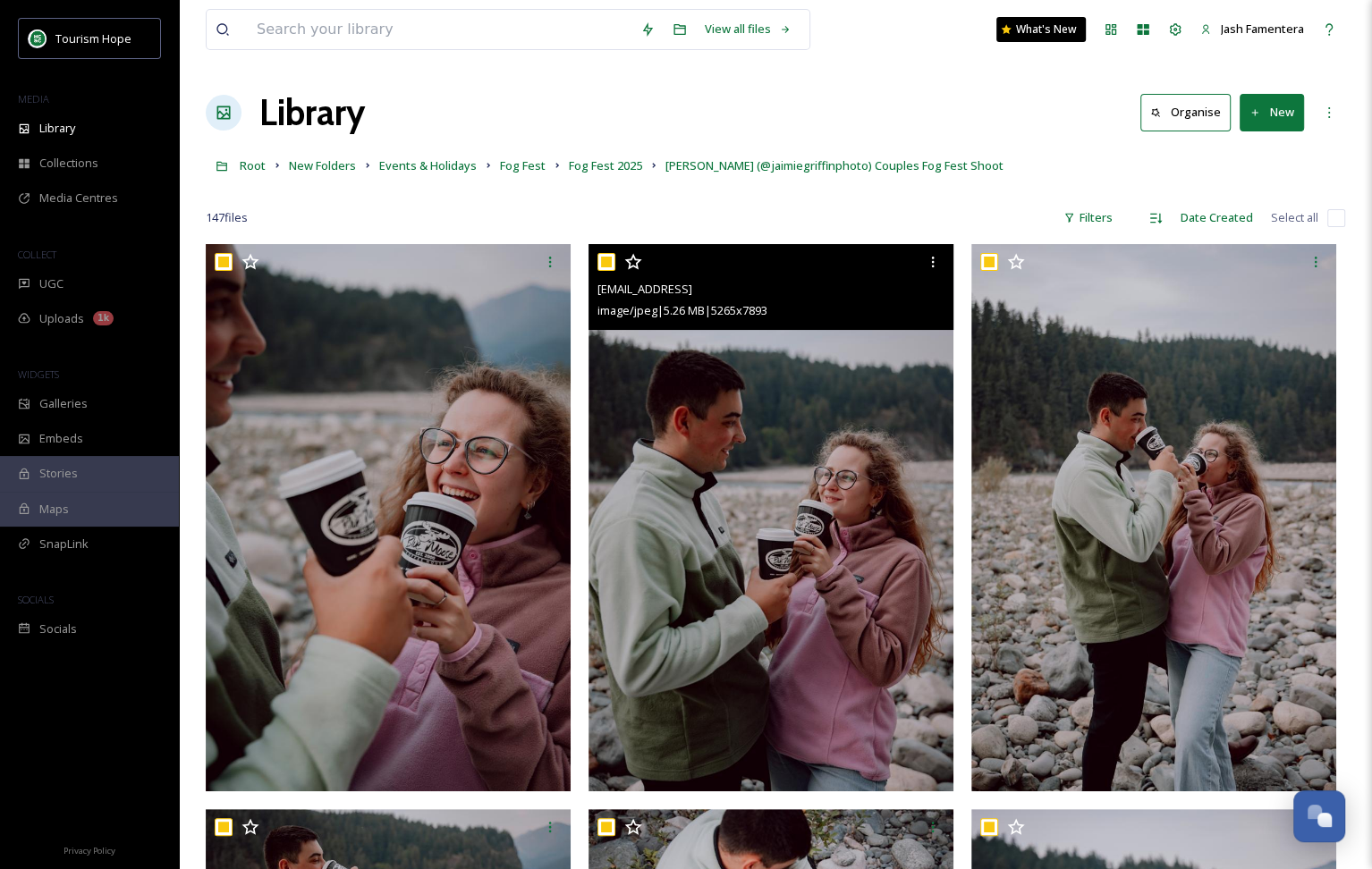
checkbox input "true"
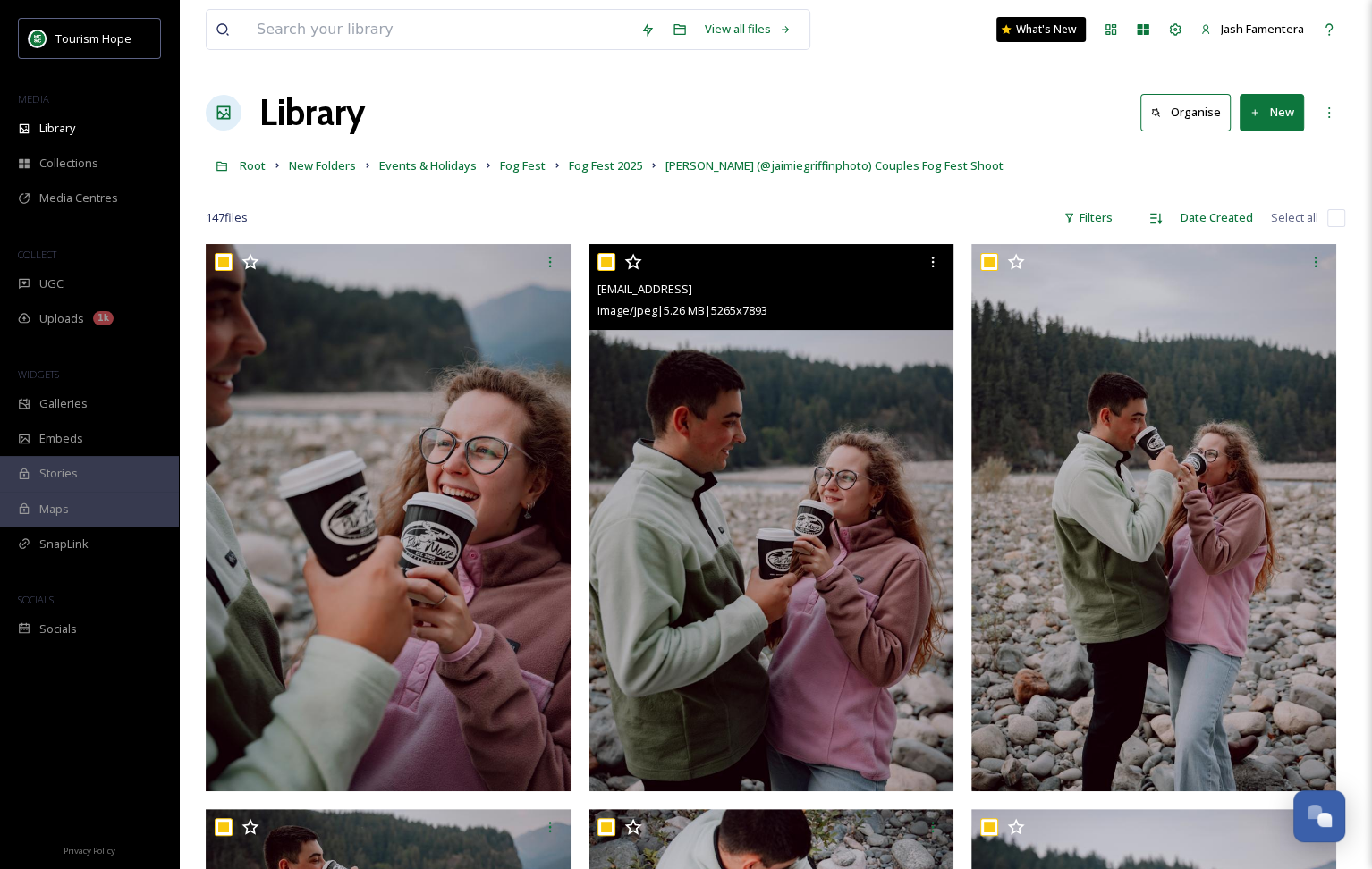
checkbox input "true"
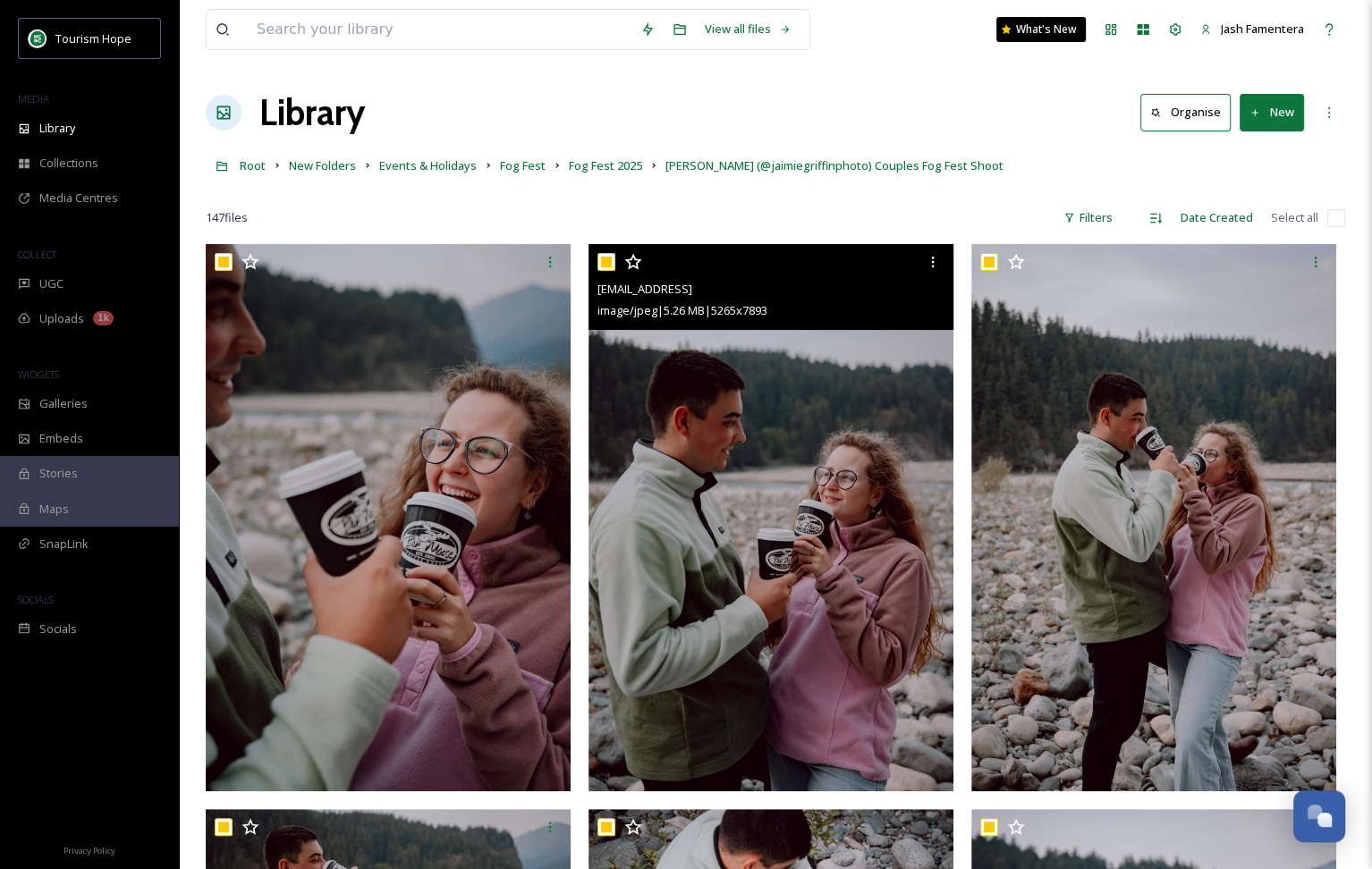
checkbox input "true"
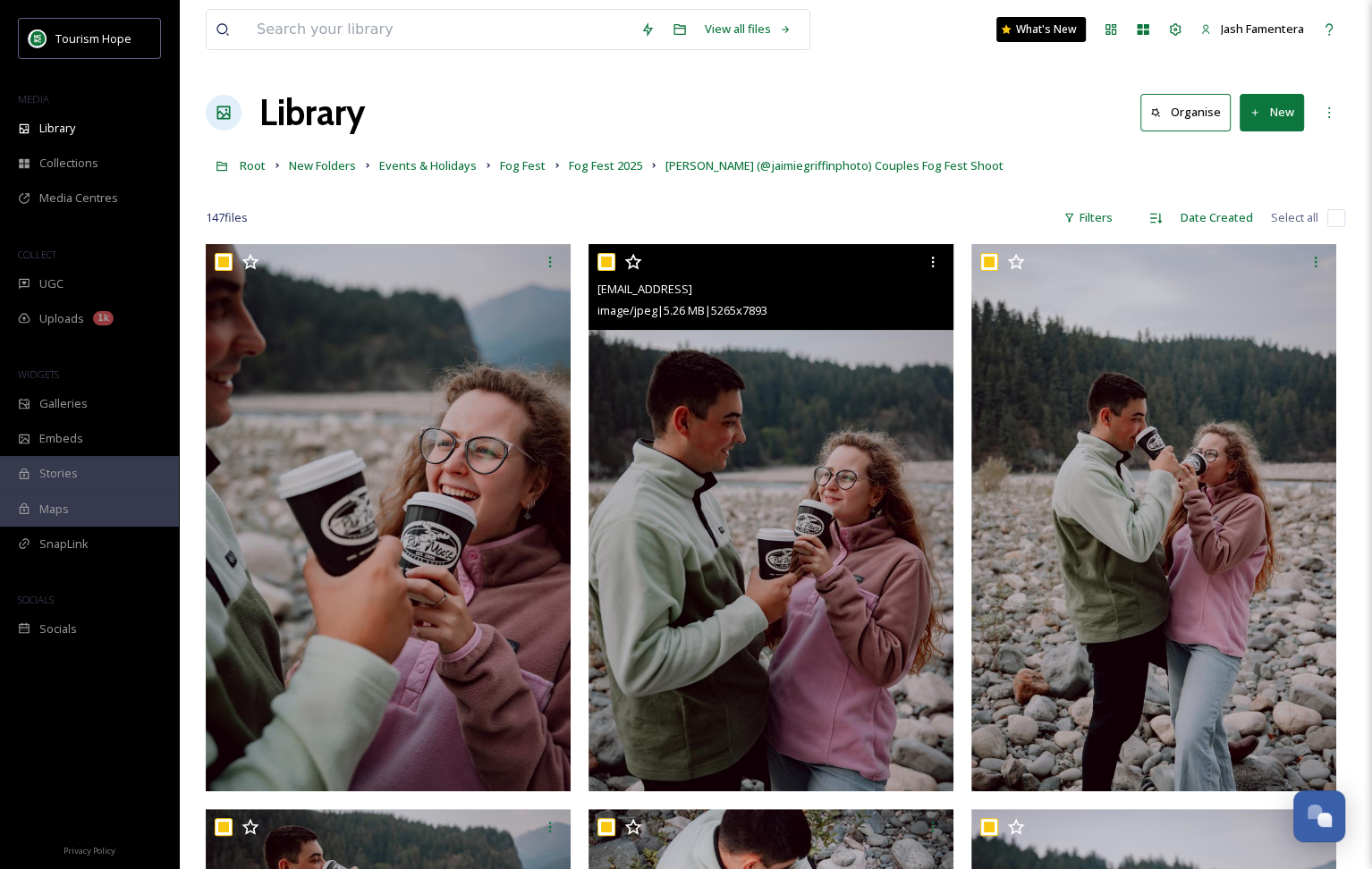
checkbox input "true"
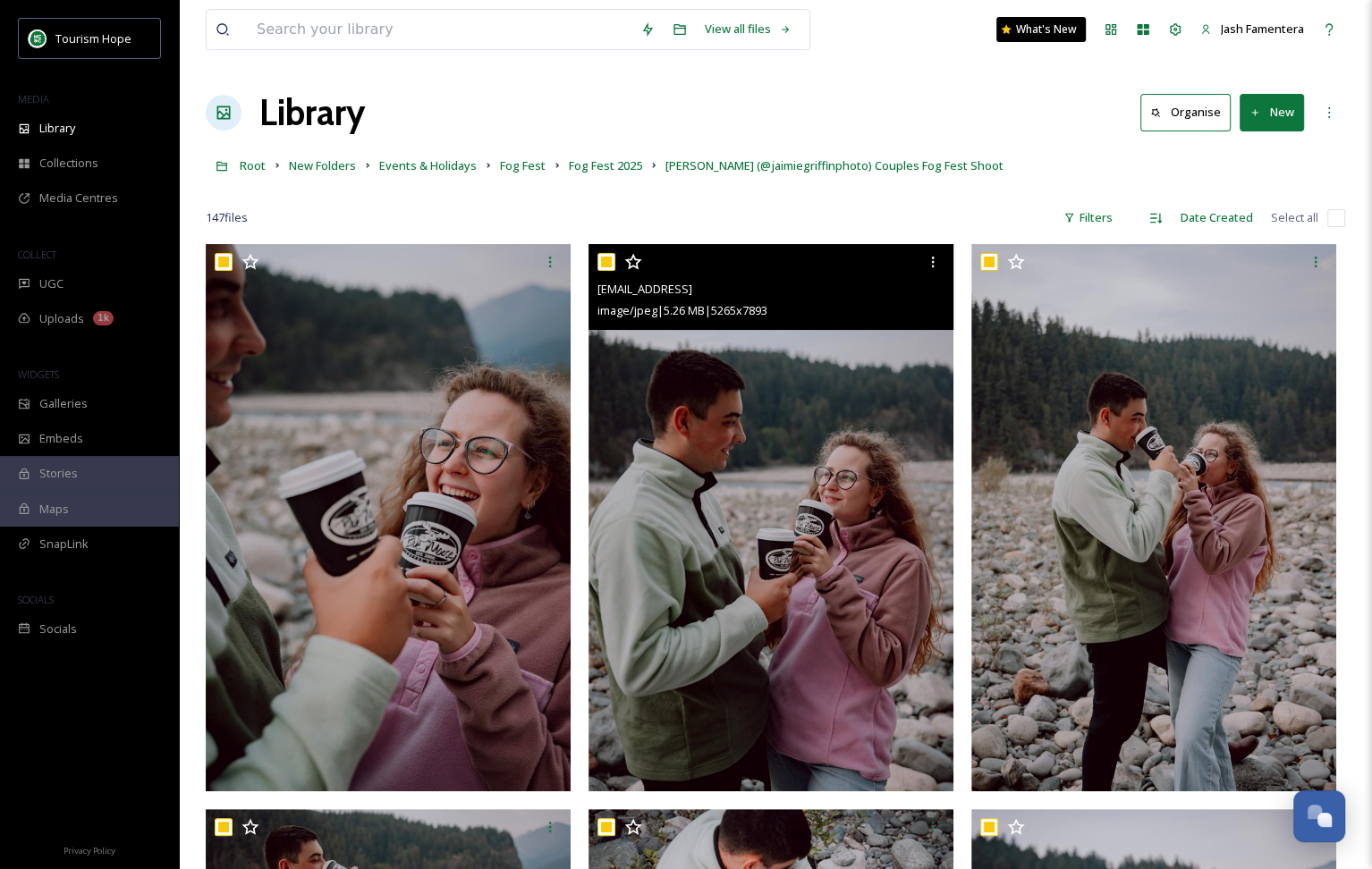
checkbox input "true"
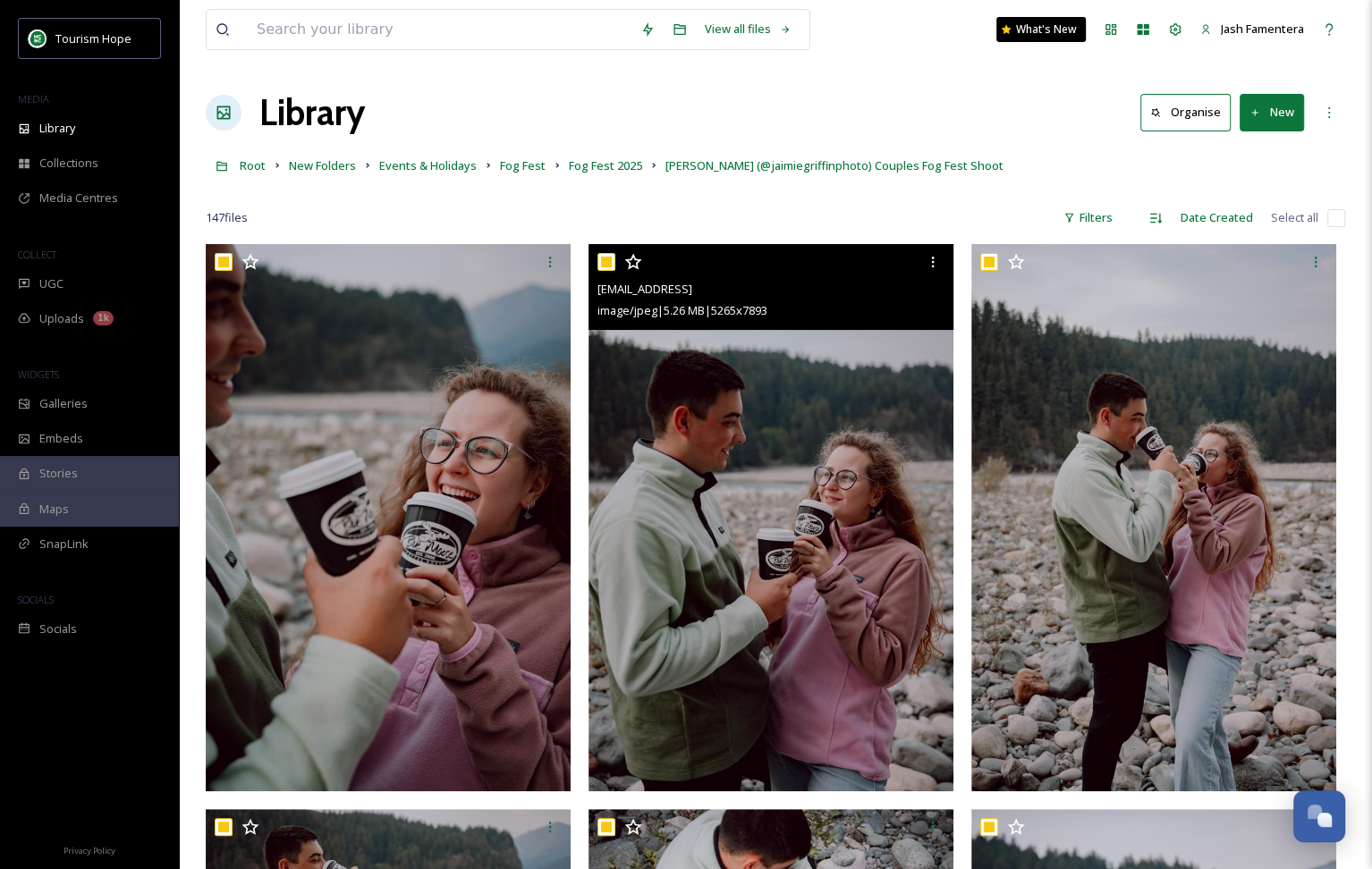
checkbox input "true"
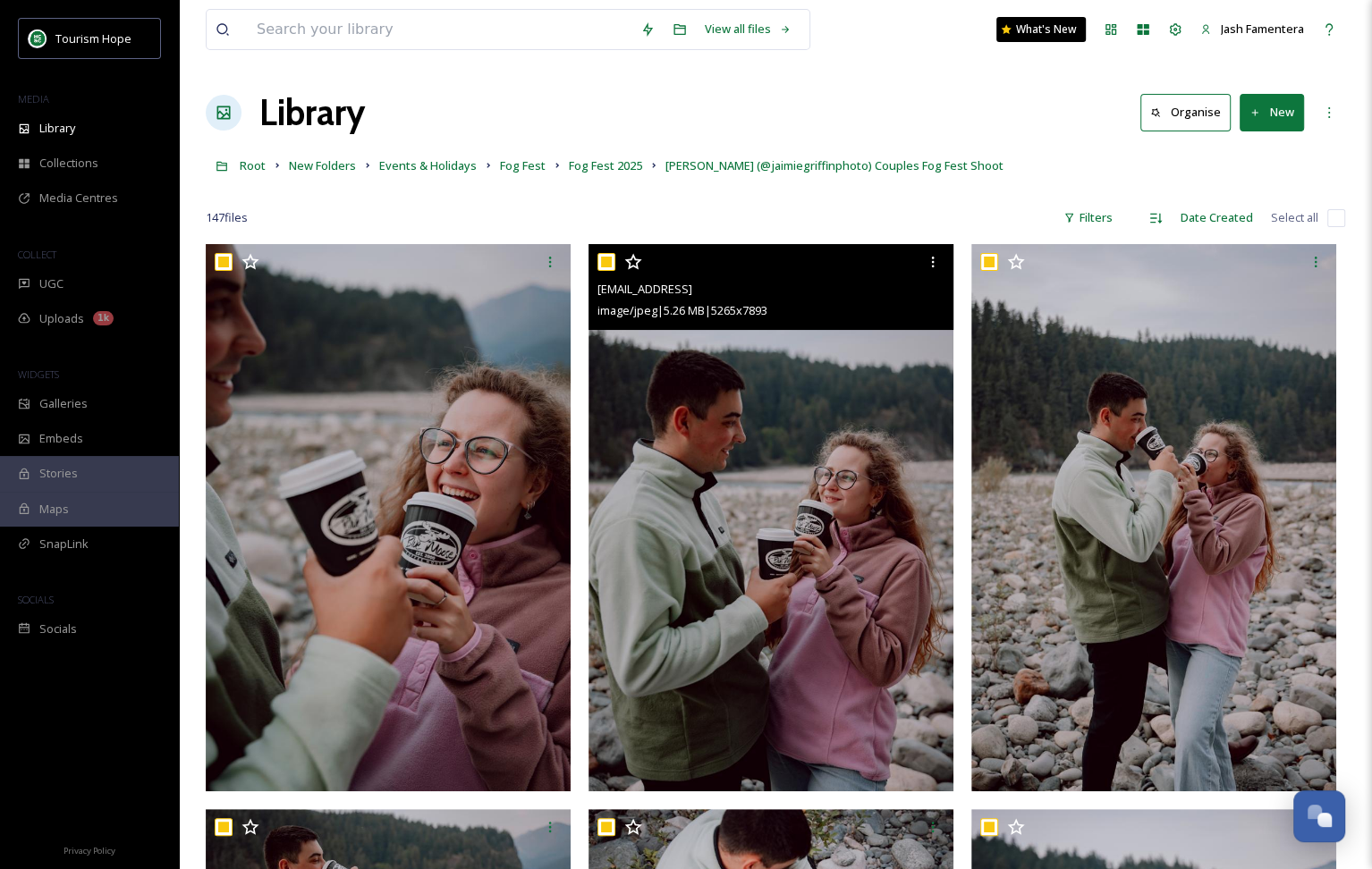
checkbox input "true"
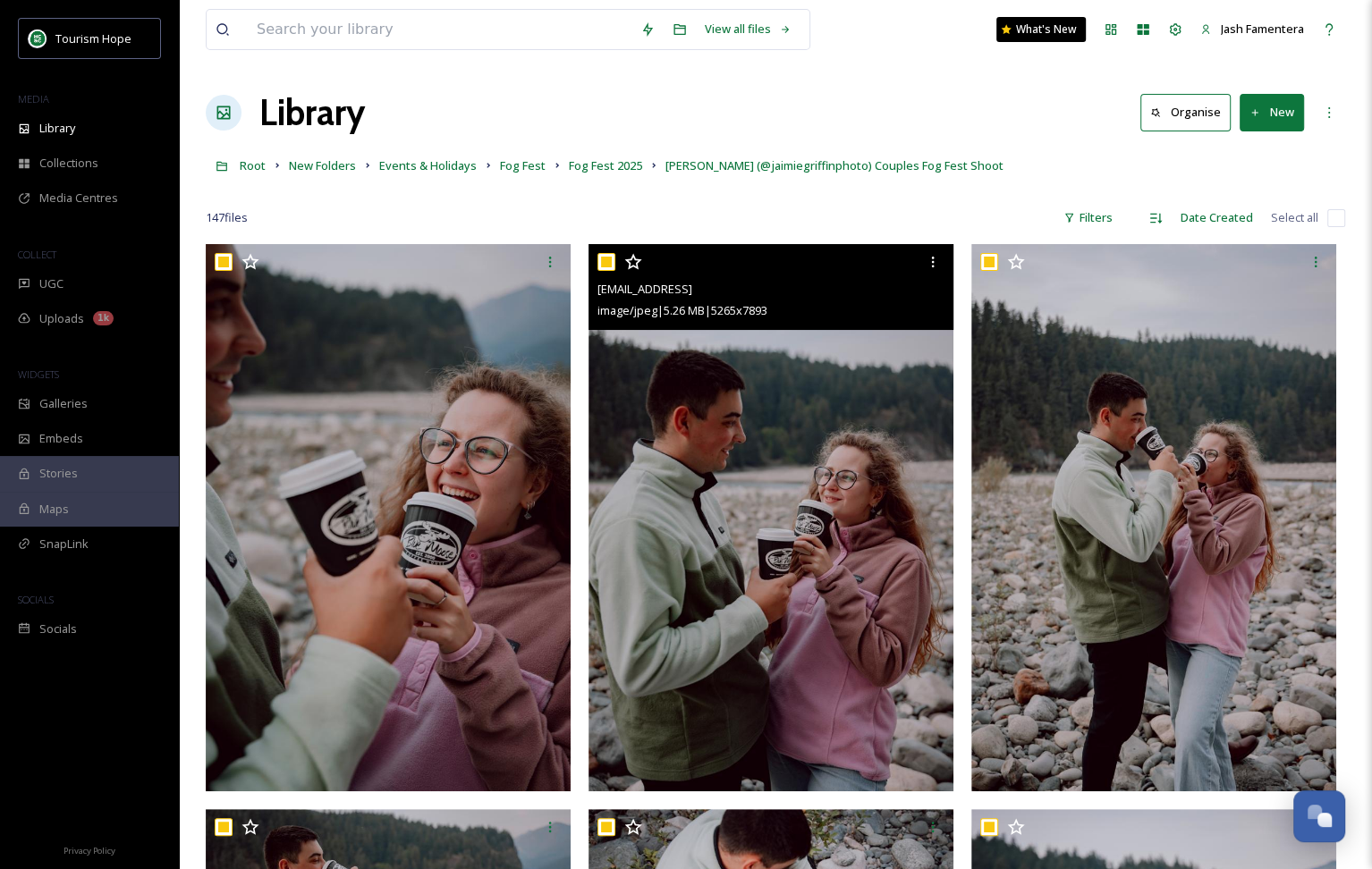
checkbox input "true"
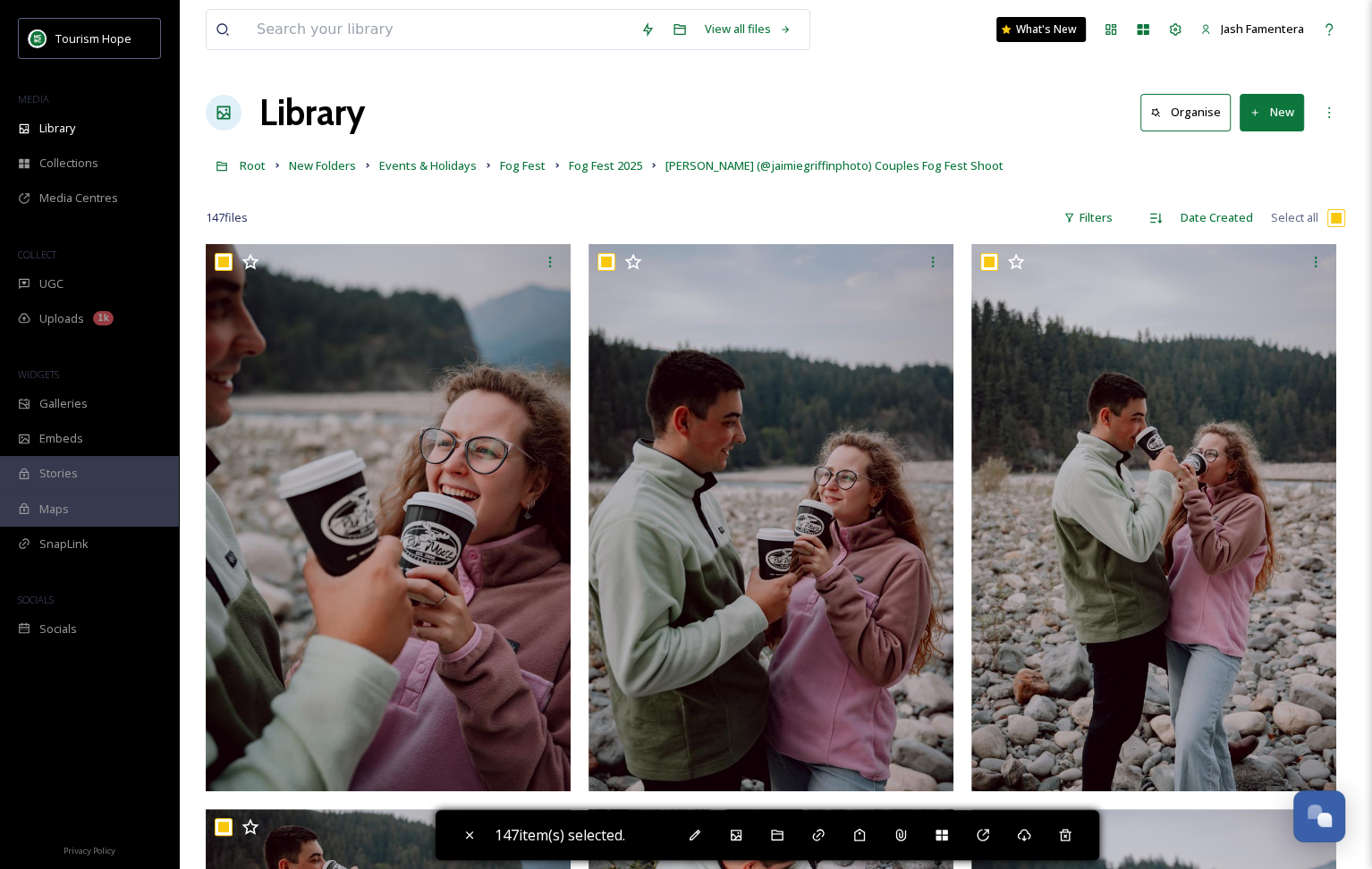
click at [1331, 216] on input "checkbox" at bounding box center [1336, 218] width 18 height 18
checkbox input "false"
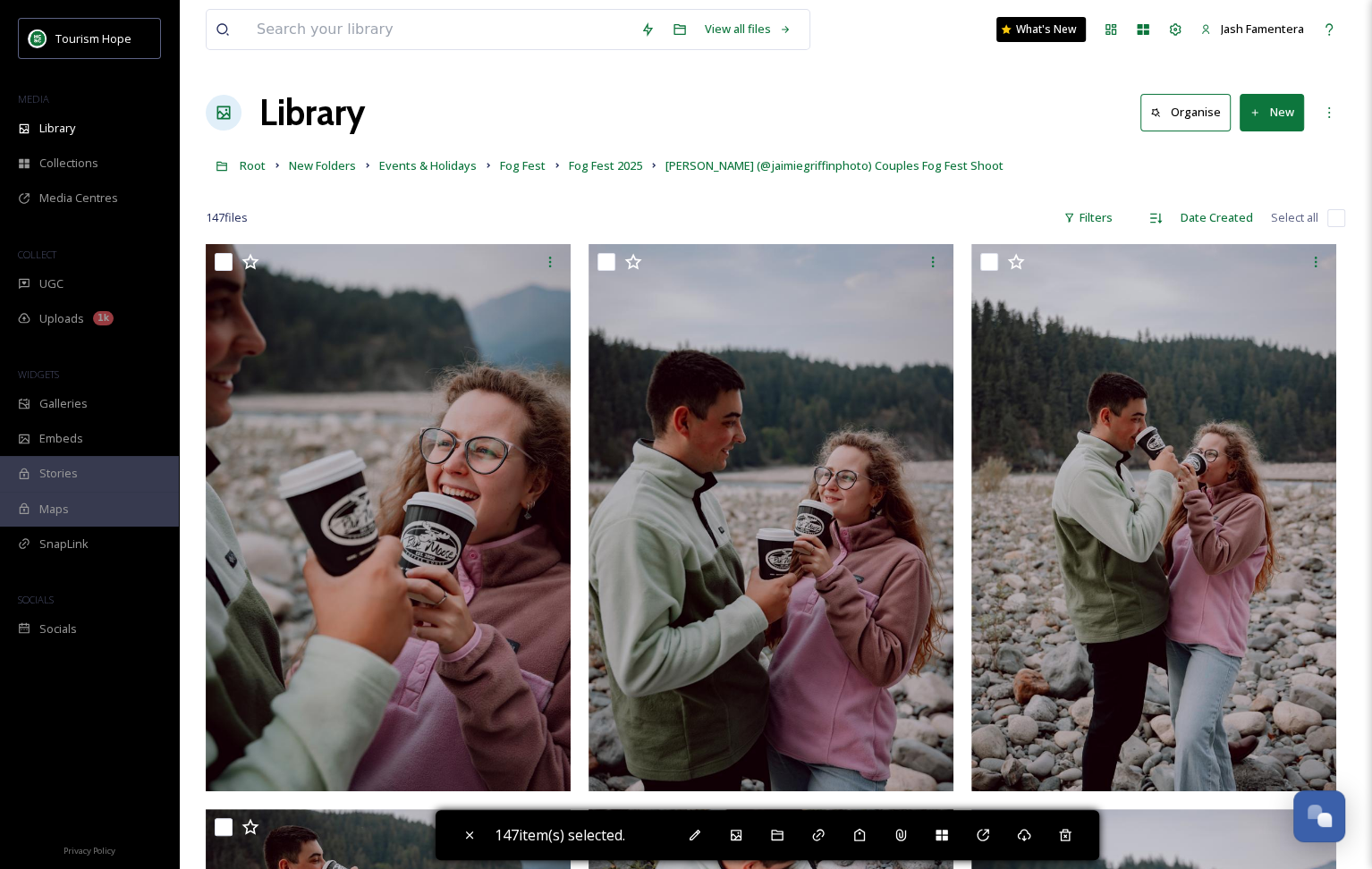
checkbox input "false"
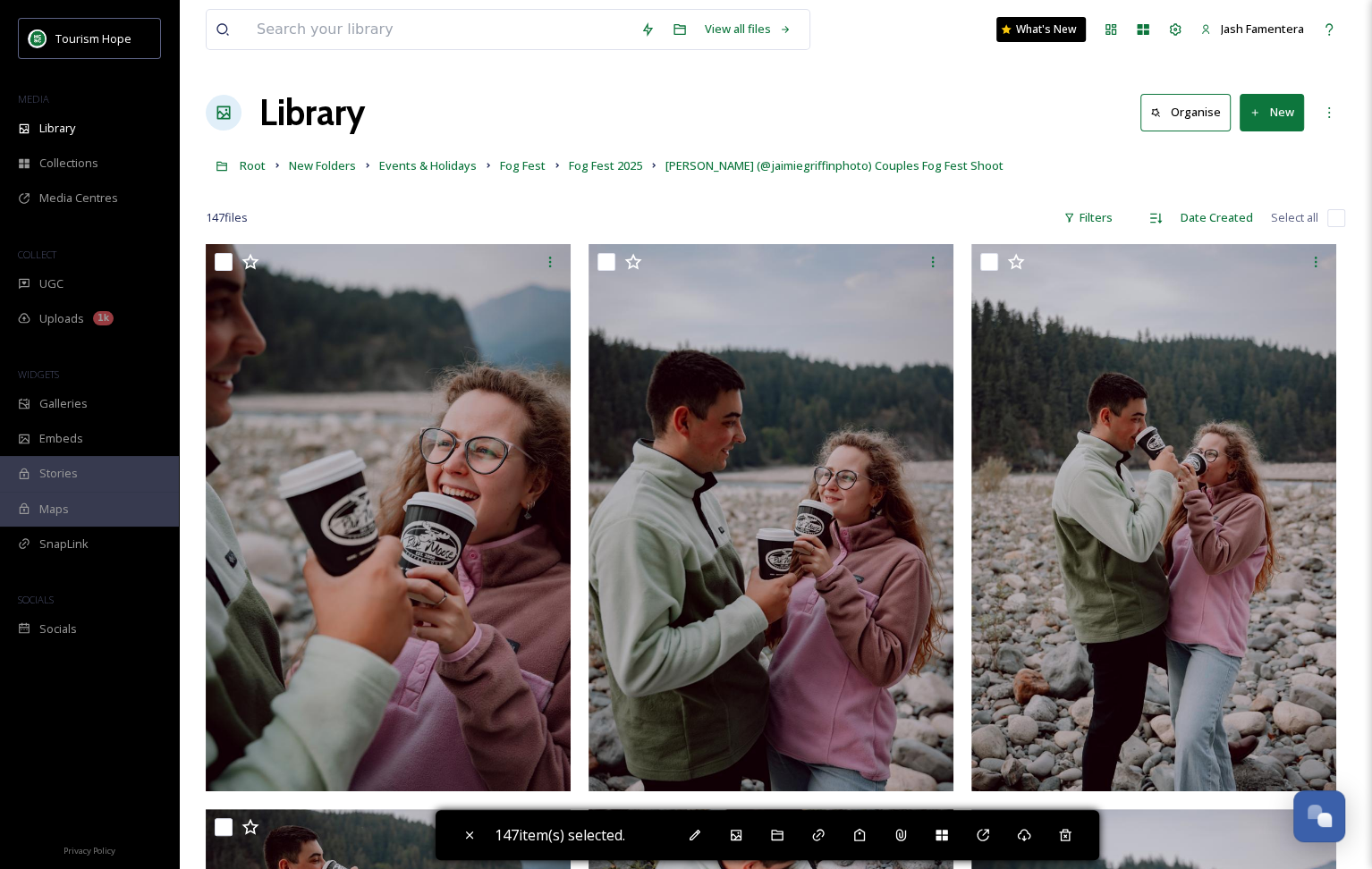
checkbox input "false"
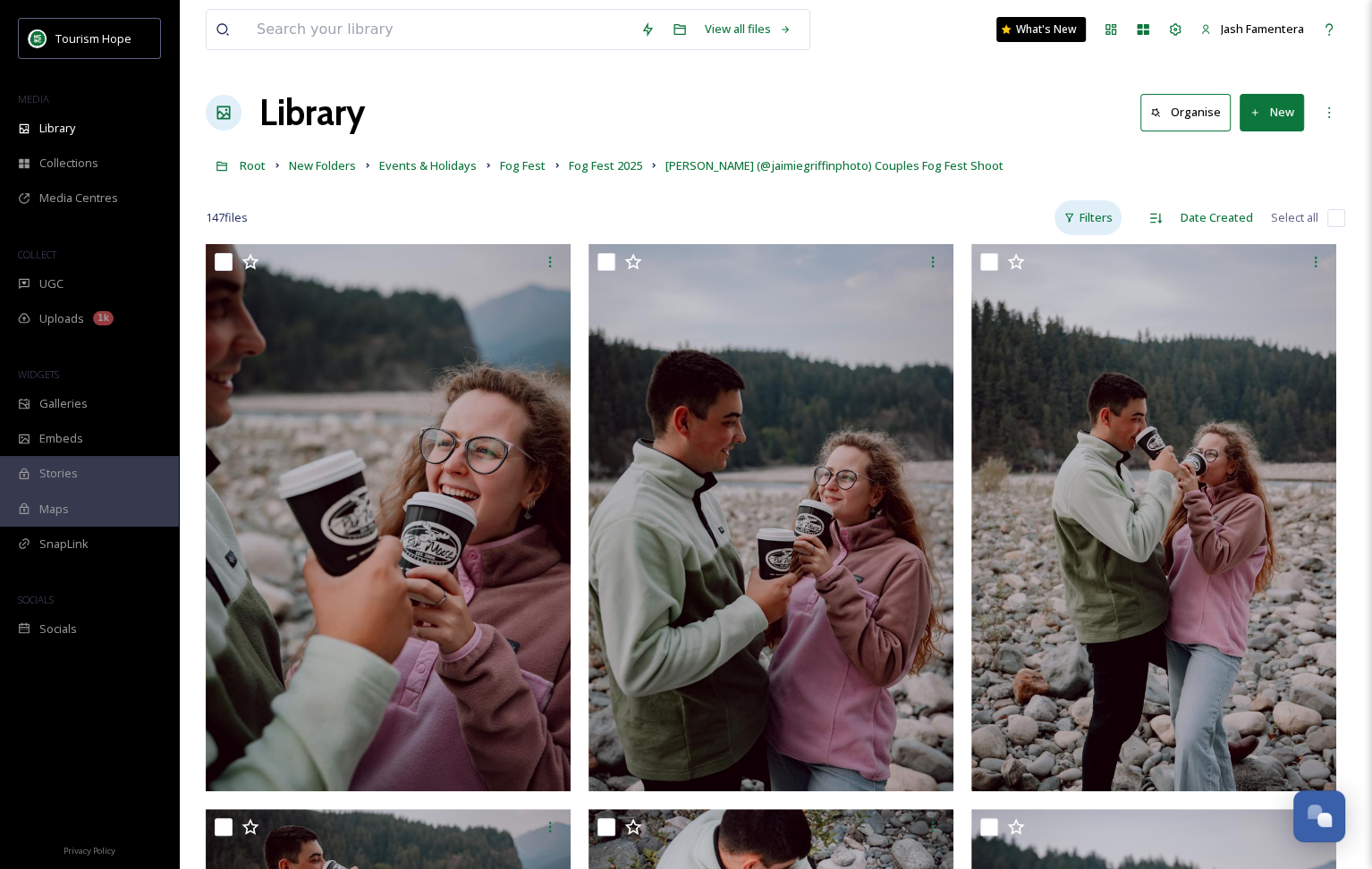
click at [1097, 218] on div "Filters" at bounding box center [1088, 217] width 67 height 34
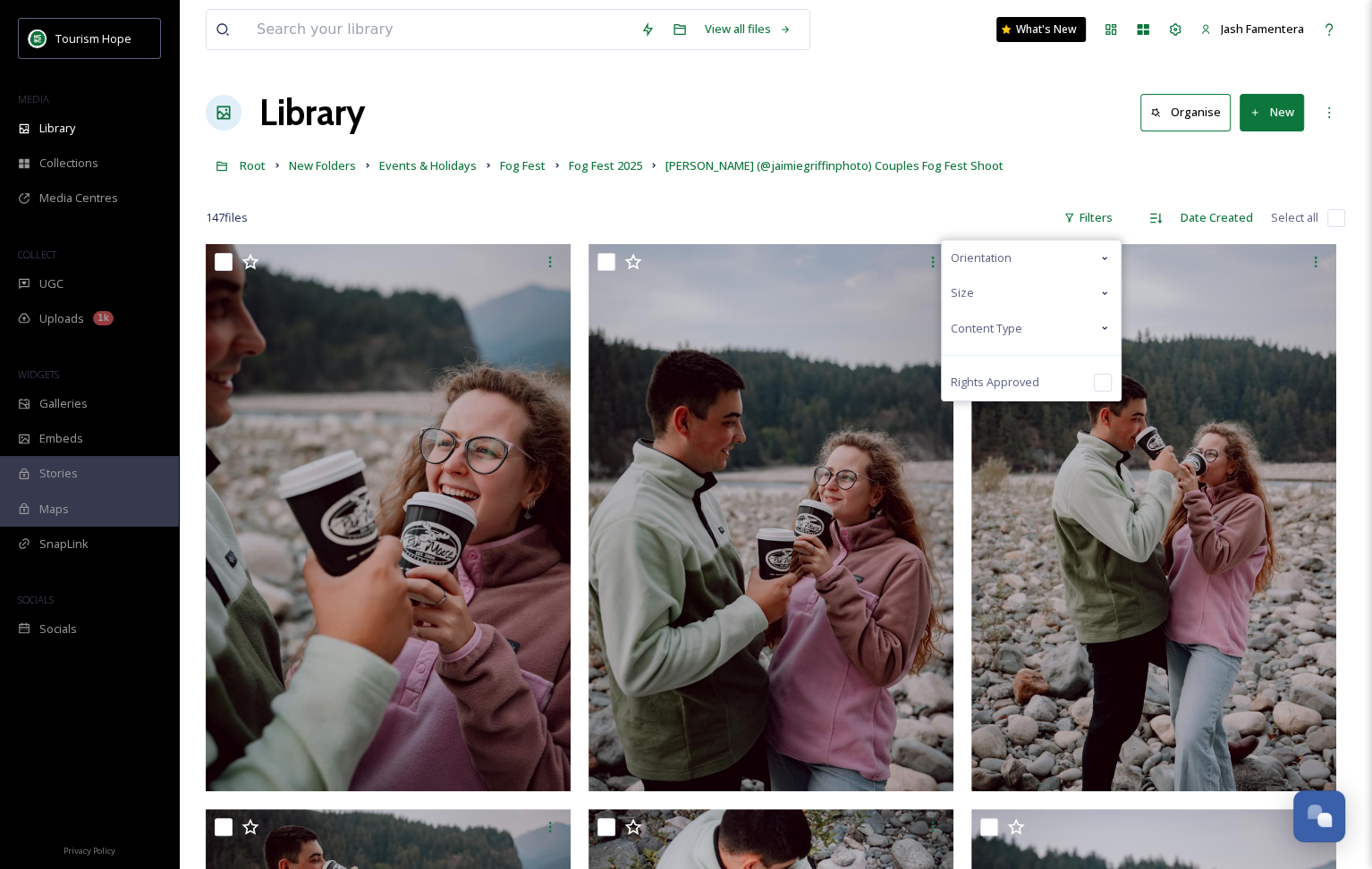
click at [1032, 328] on div "Content Type" at bounding box center [1031, 328] width 179 height 34
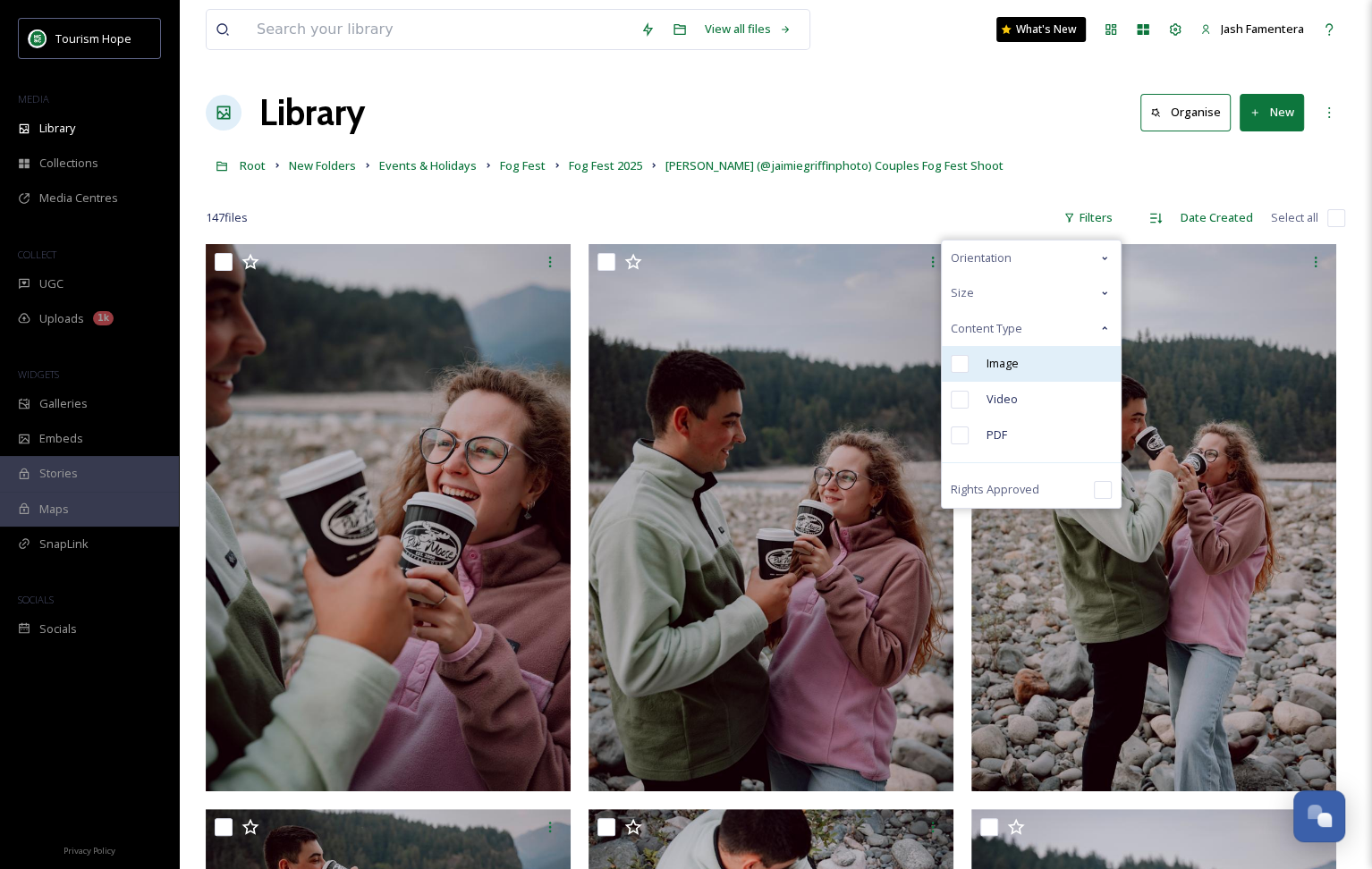
click at [1027, 368] on div "Image" at bounding box center [1031, 364] width 179 height 35
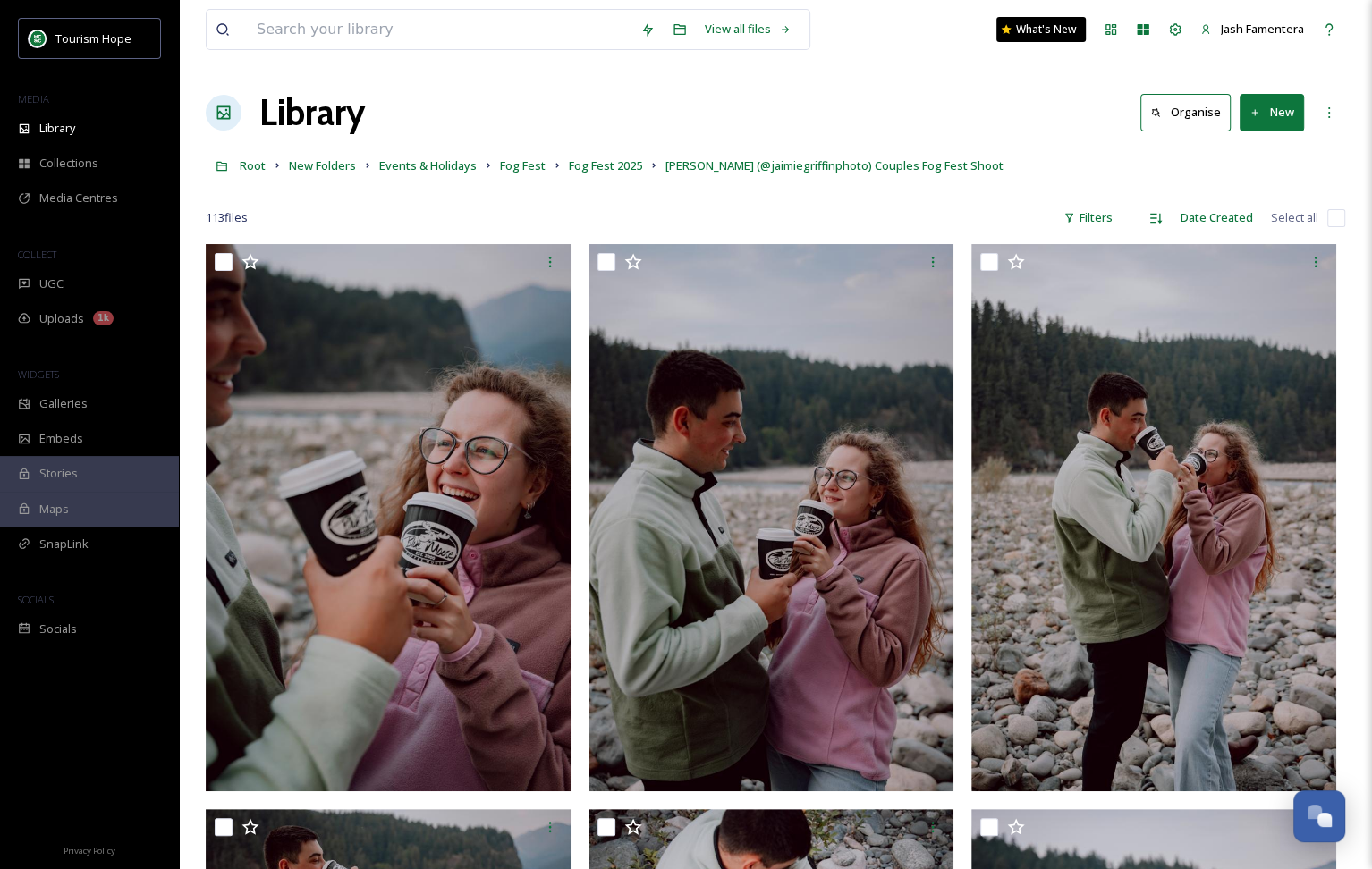
click at [1338, 209] on input "checkbox" at bounding box center [1336, 218] width 18 height 18
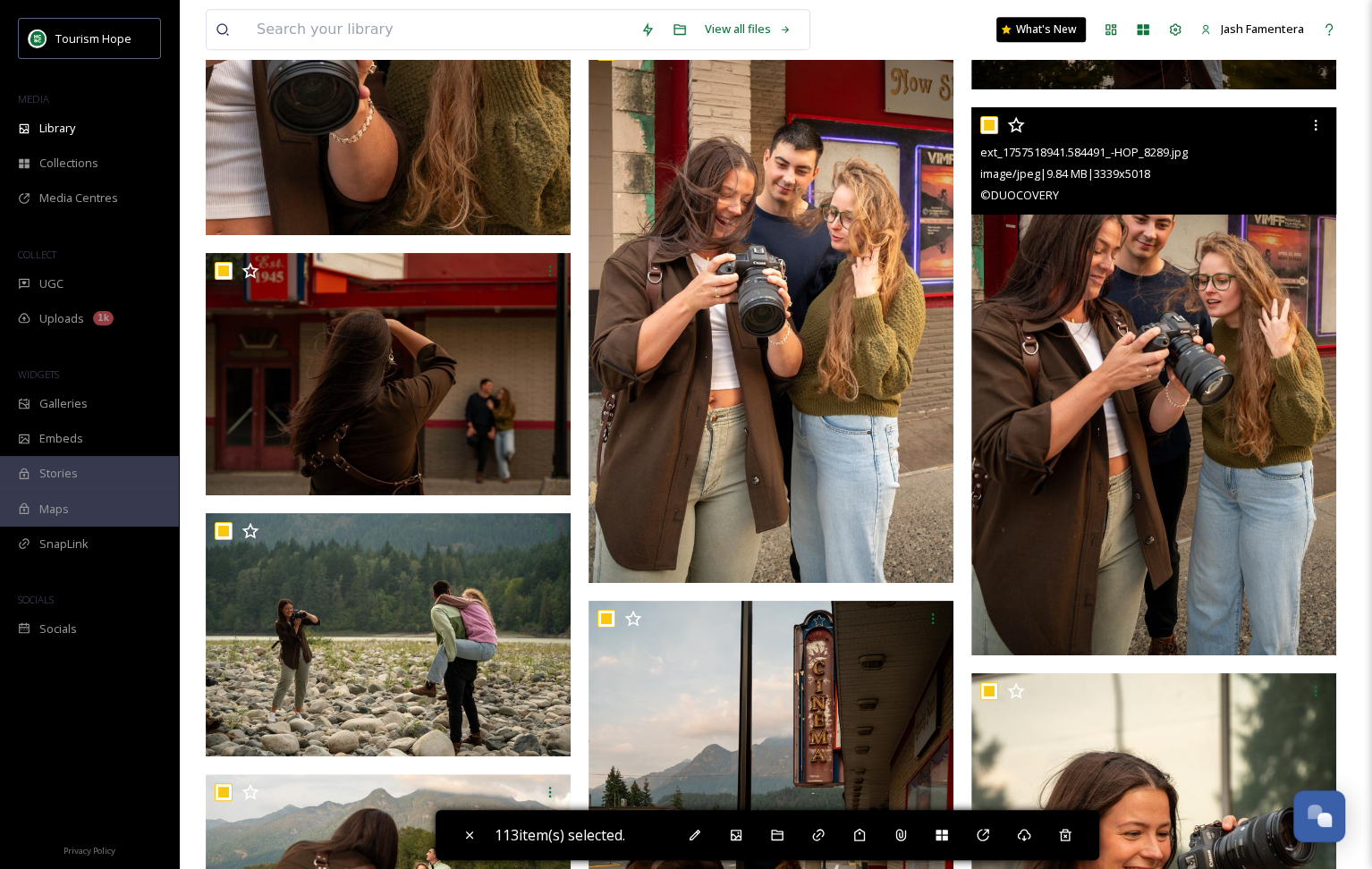
scroll to position [17332, 0]
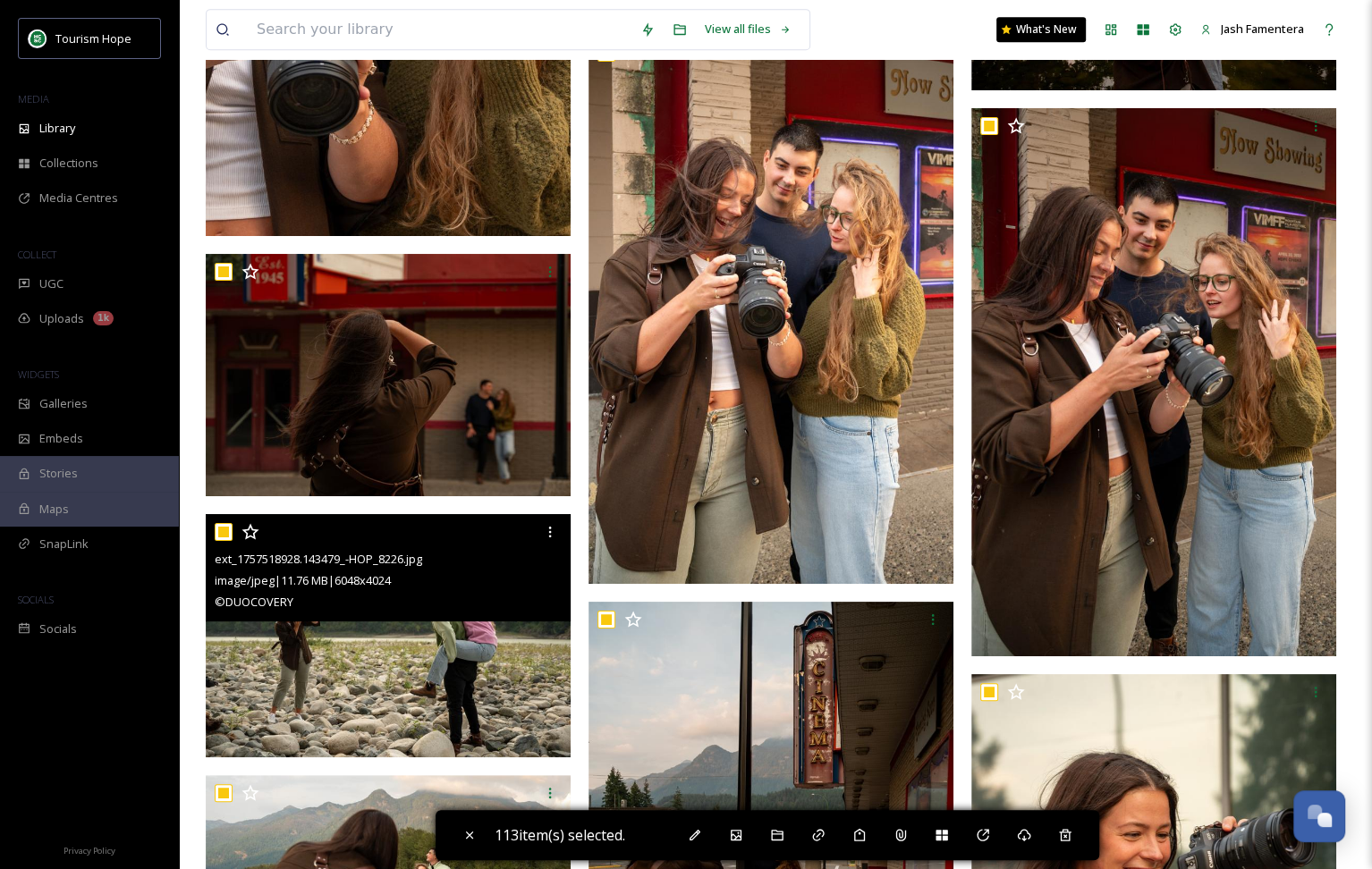
click at [222, 533] on input "checkbox" at bounding box center [223, 531] width 18 height 18
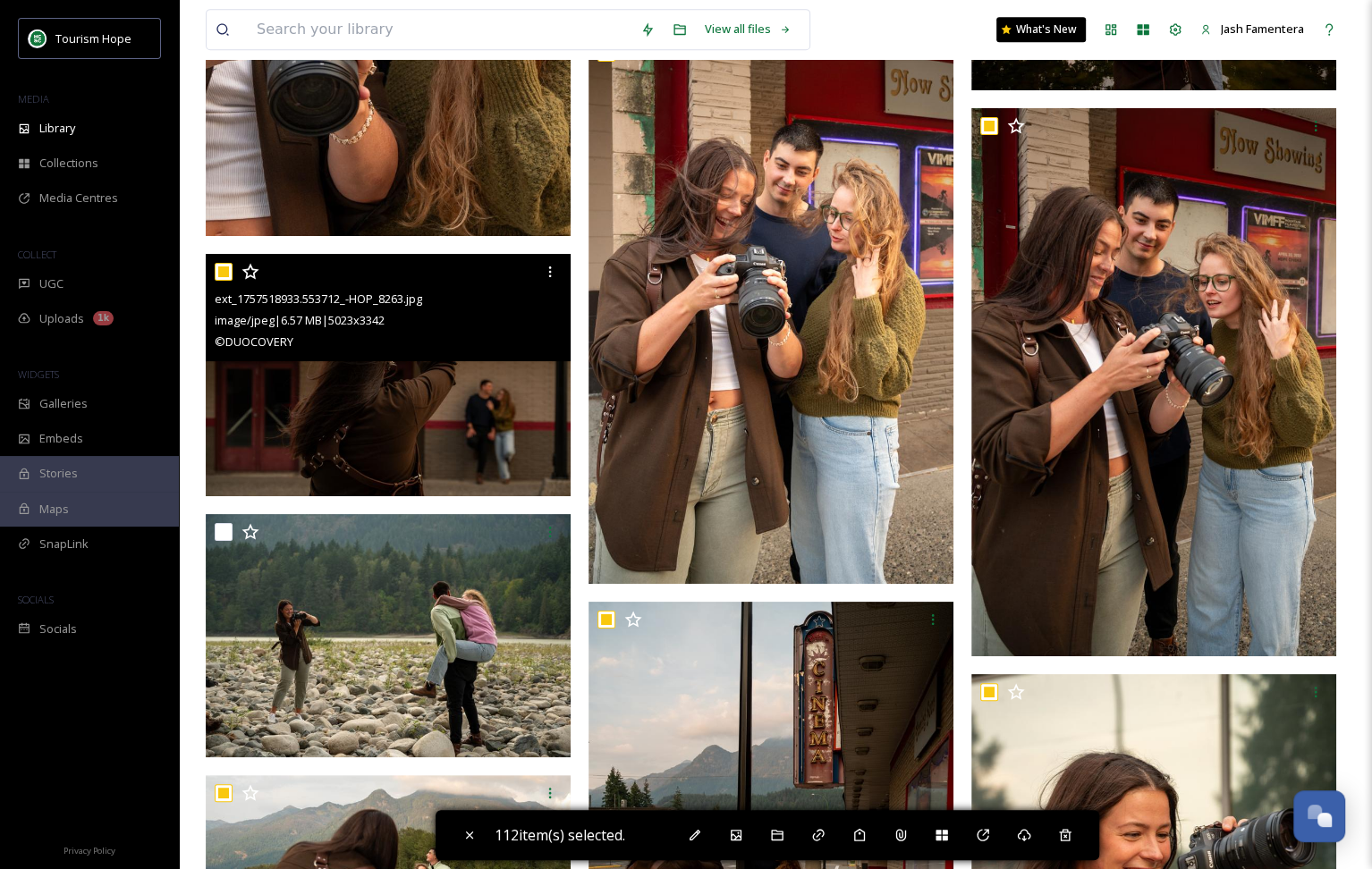
click at [220, 274] on input "checkbox" at bounding box center [223, 272] width 18 height 18
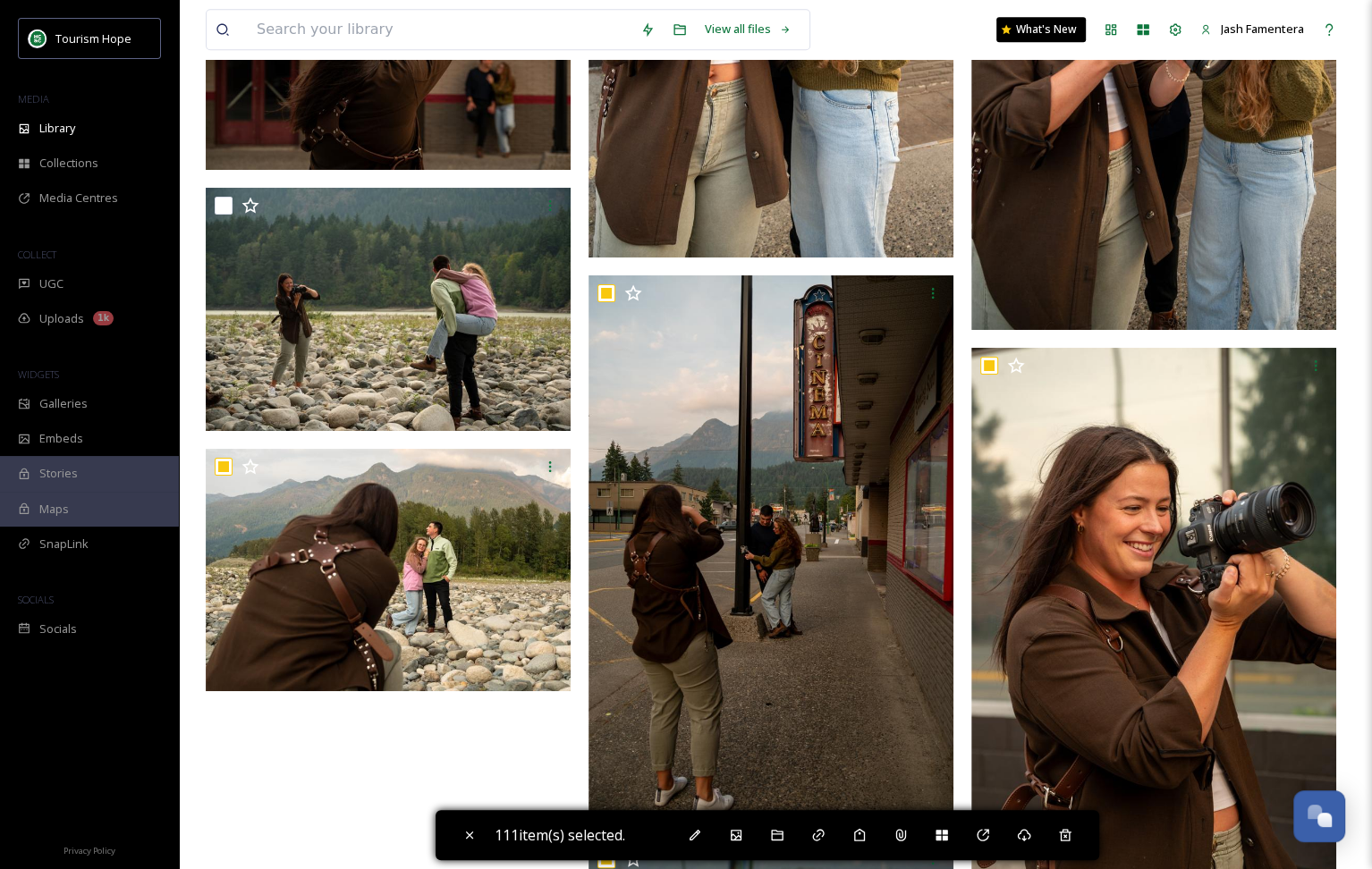
scroll to position [17732, 0]
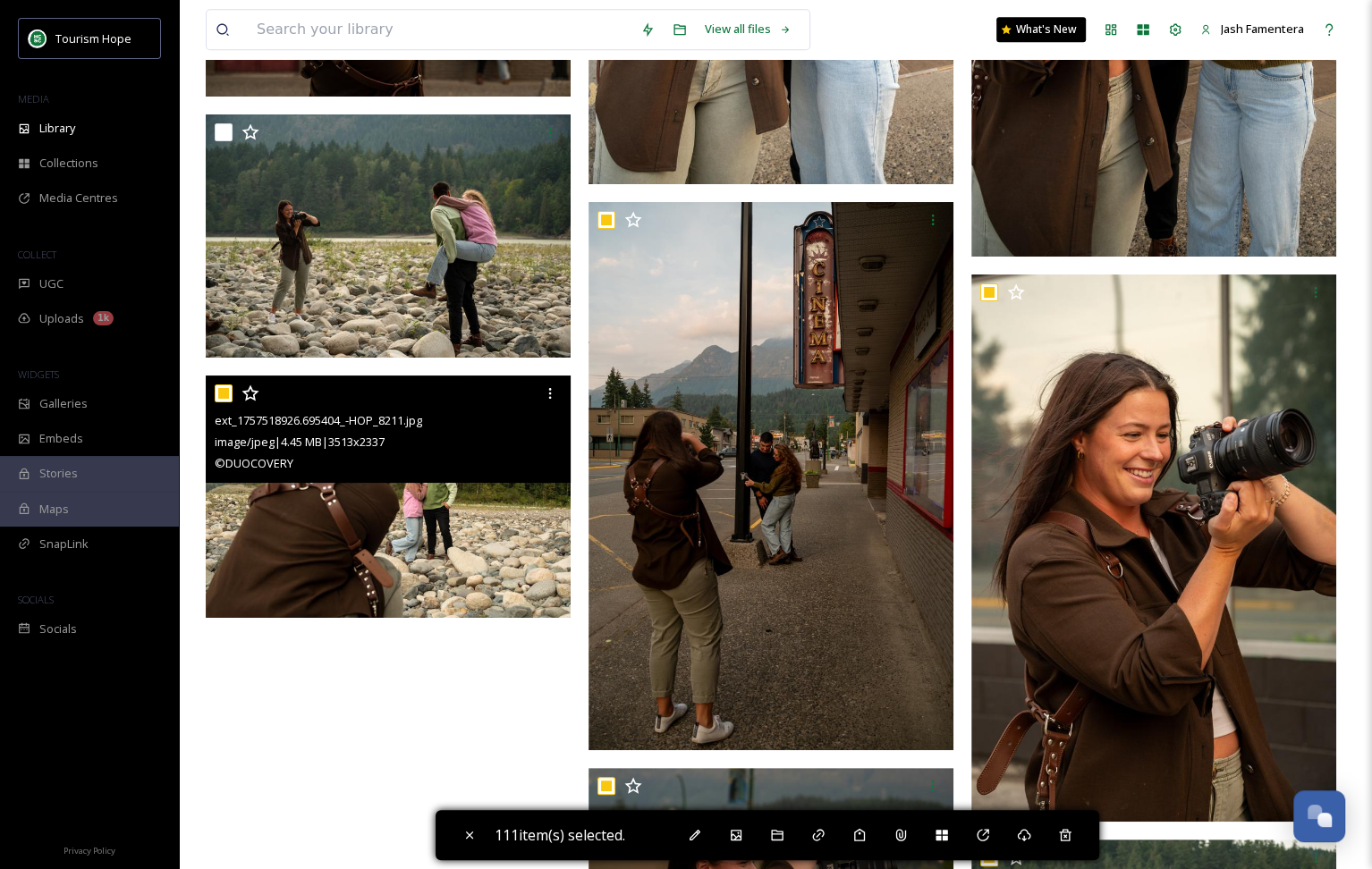
click at [230, 391] on input "checkbox" at bounding box center [223, 393] width 18 height 18
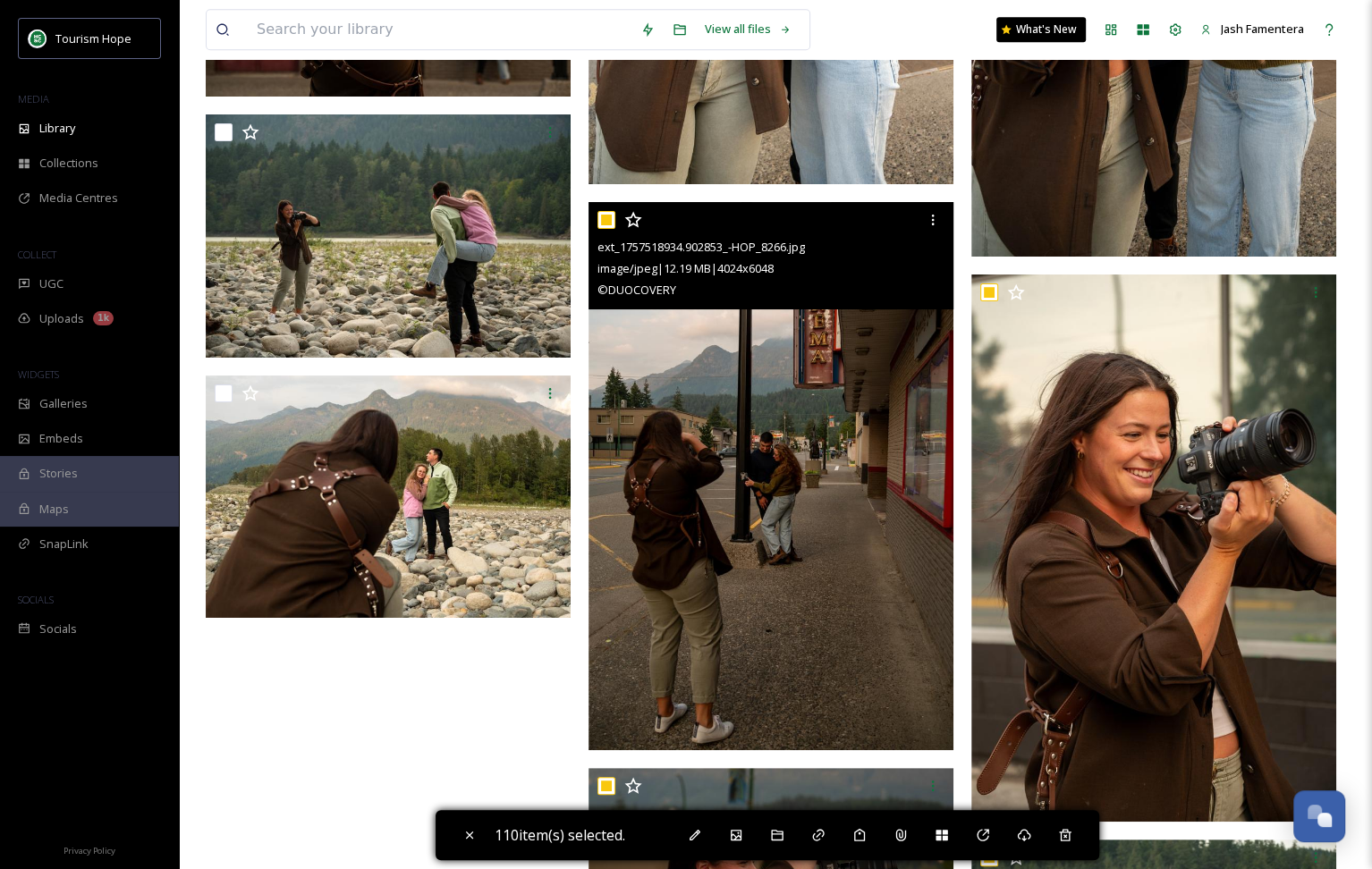
click at [606, 221] on input "checkbox" at bounding box center [606, 220] width 18 height 18
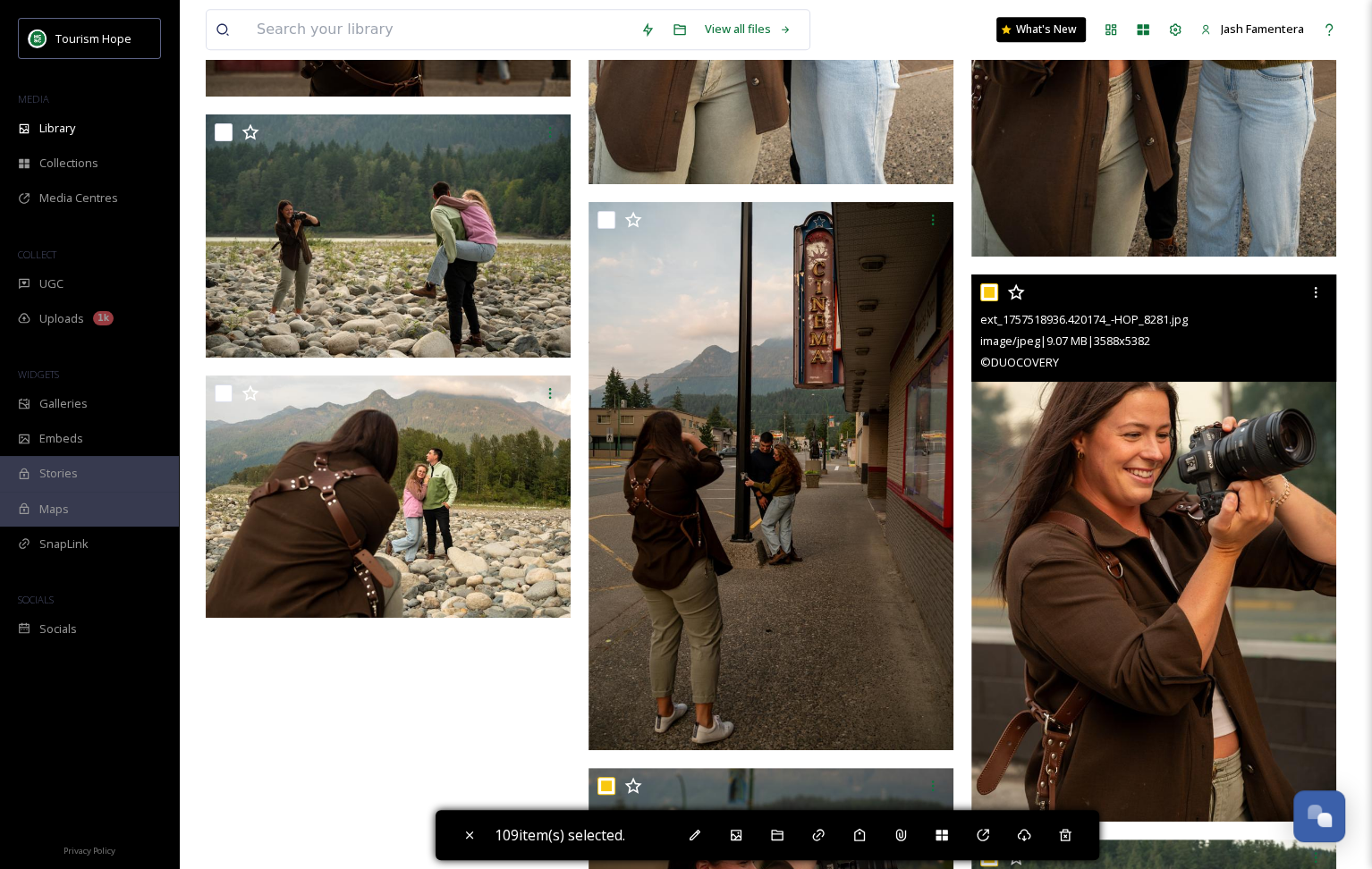
click at [998, 289] on div at bounding box center [1156, 292] width 352 height 33
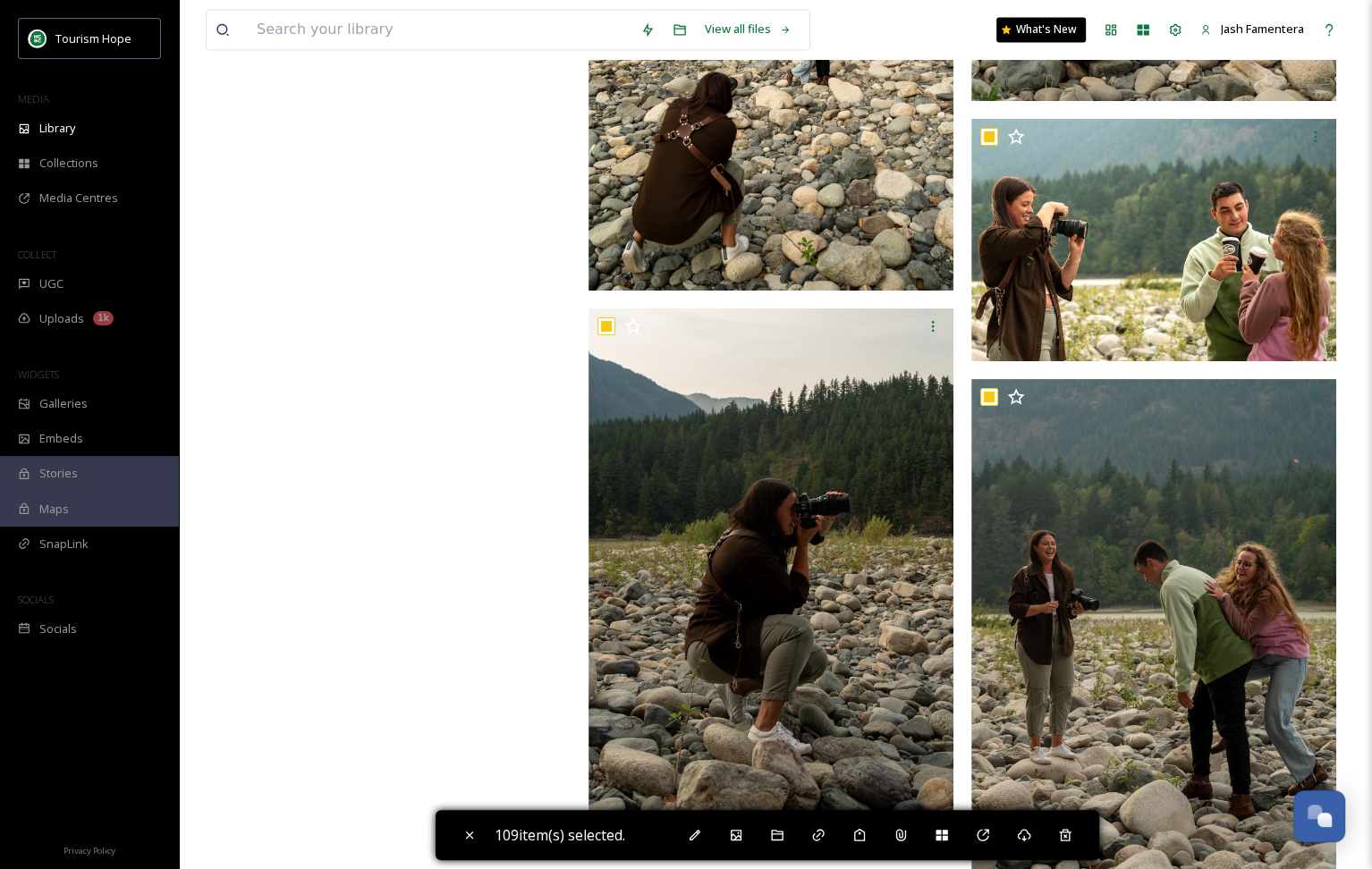
scroll to position [19105, 0]
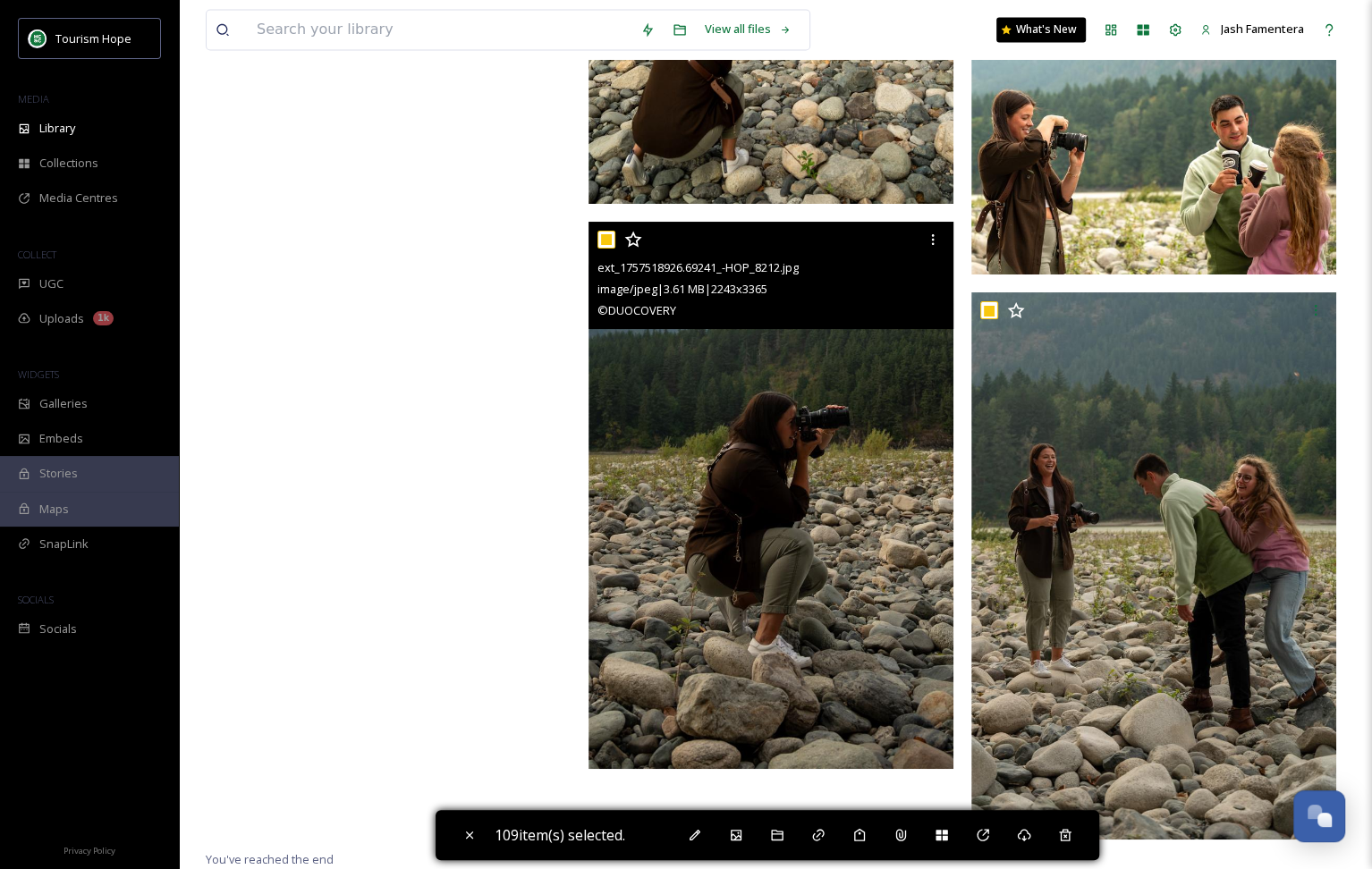
click at [606, 239] on input "checkbox" at bounding box center [606, 239] width 18 height 18
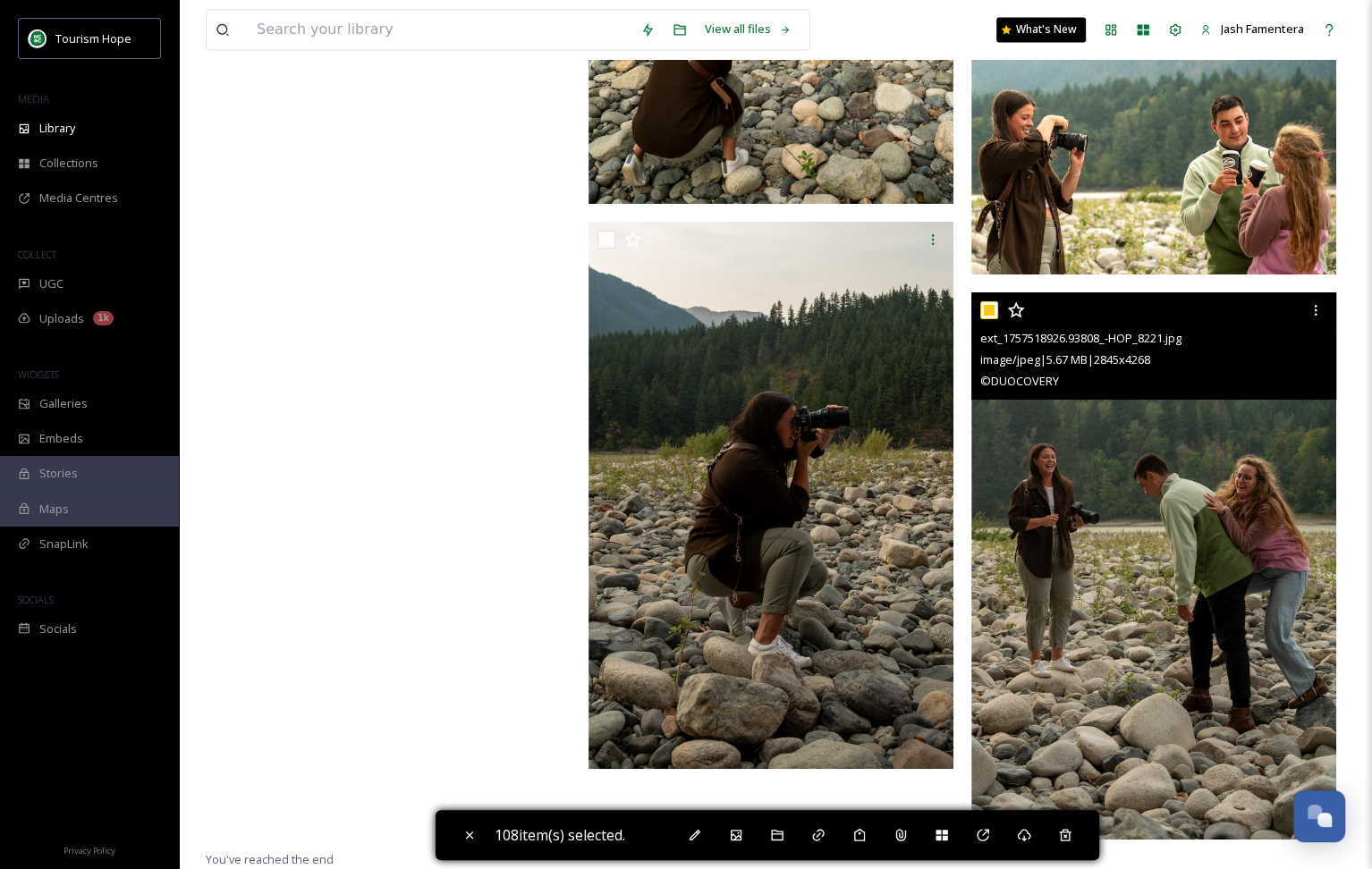
click at [991, 311] on input "checkbox" at bounding box center [989, 310] width 18 height 18
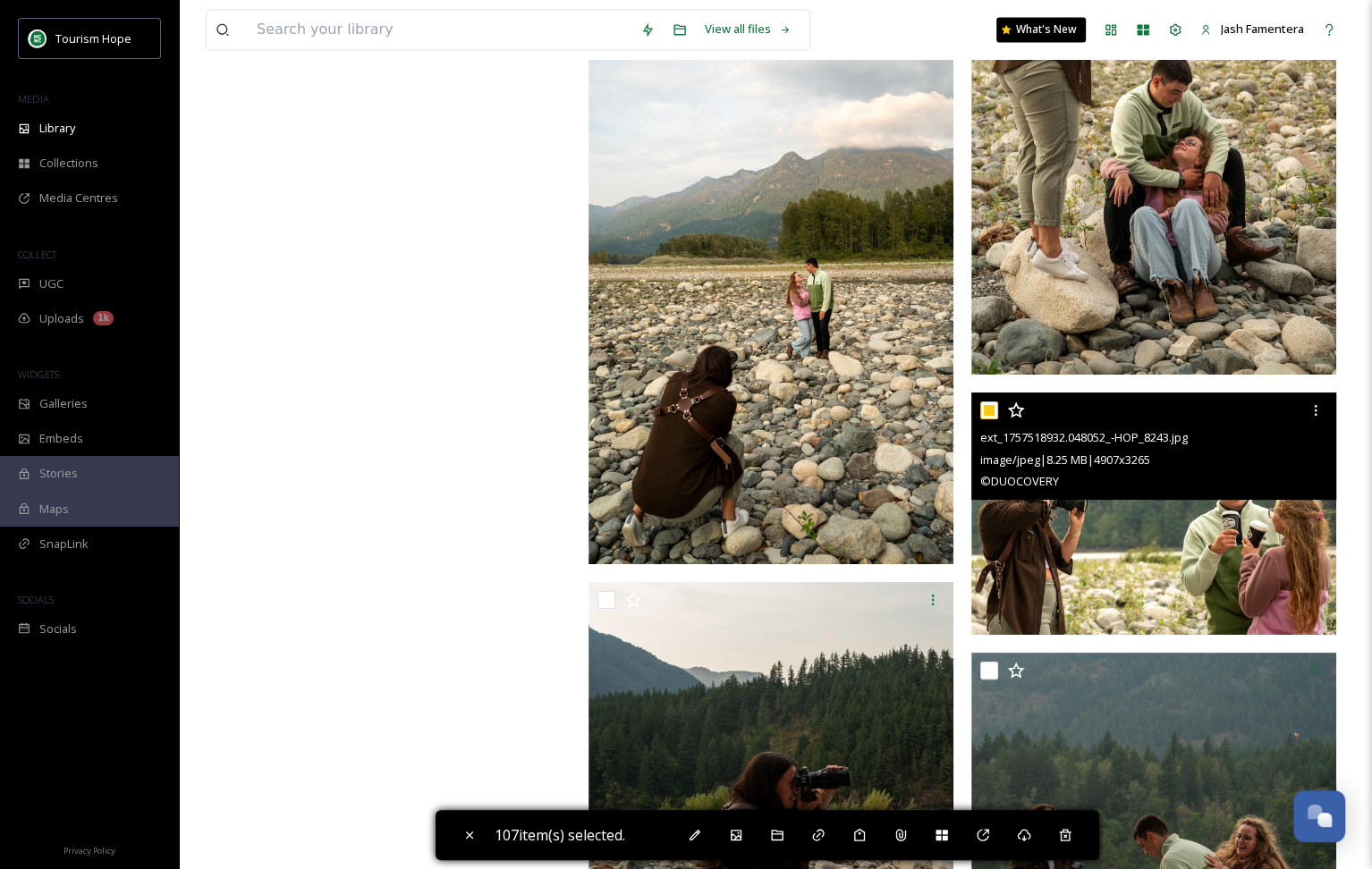
click at [988, 408] on input "checkbox" at bounding box center [989, 409] width 18 height 18
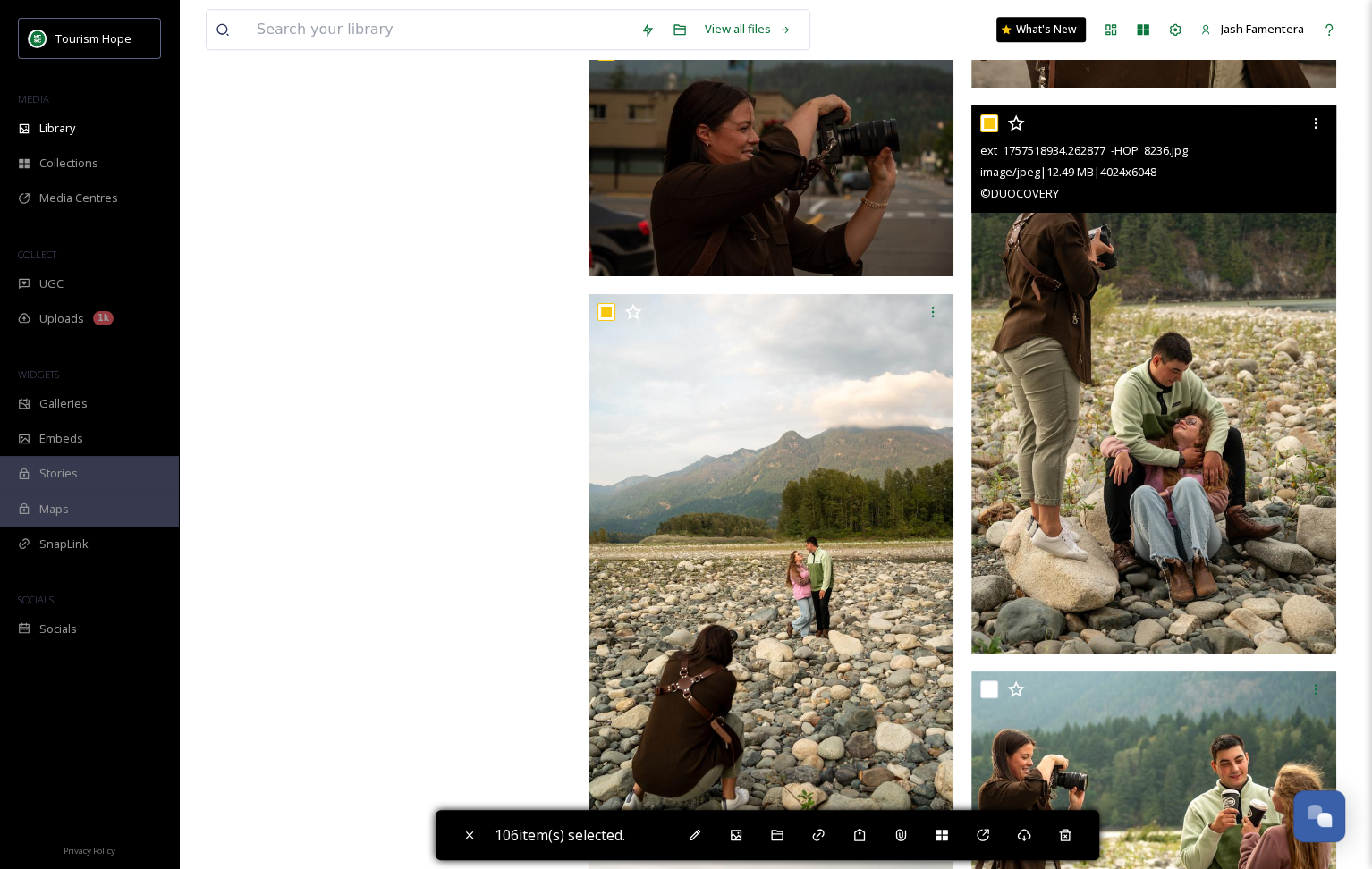
scroll to position [18372, 0]
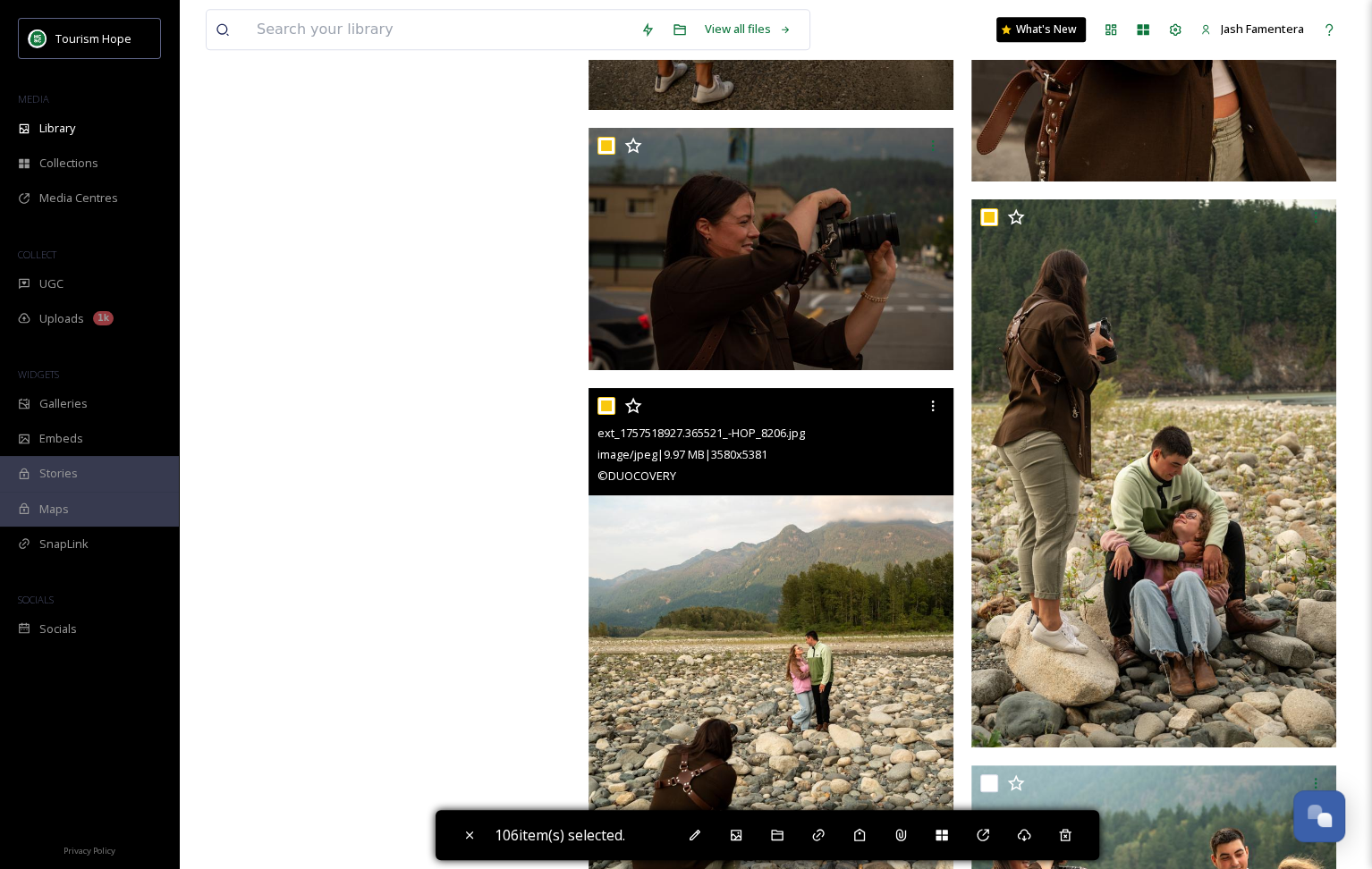
click at [606, 407] on input "checkbox" at bounding box center [606, 406] width 18 height 18
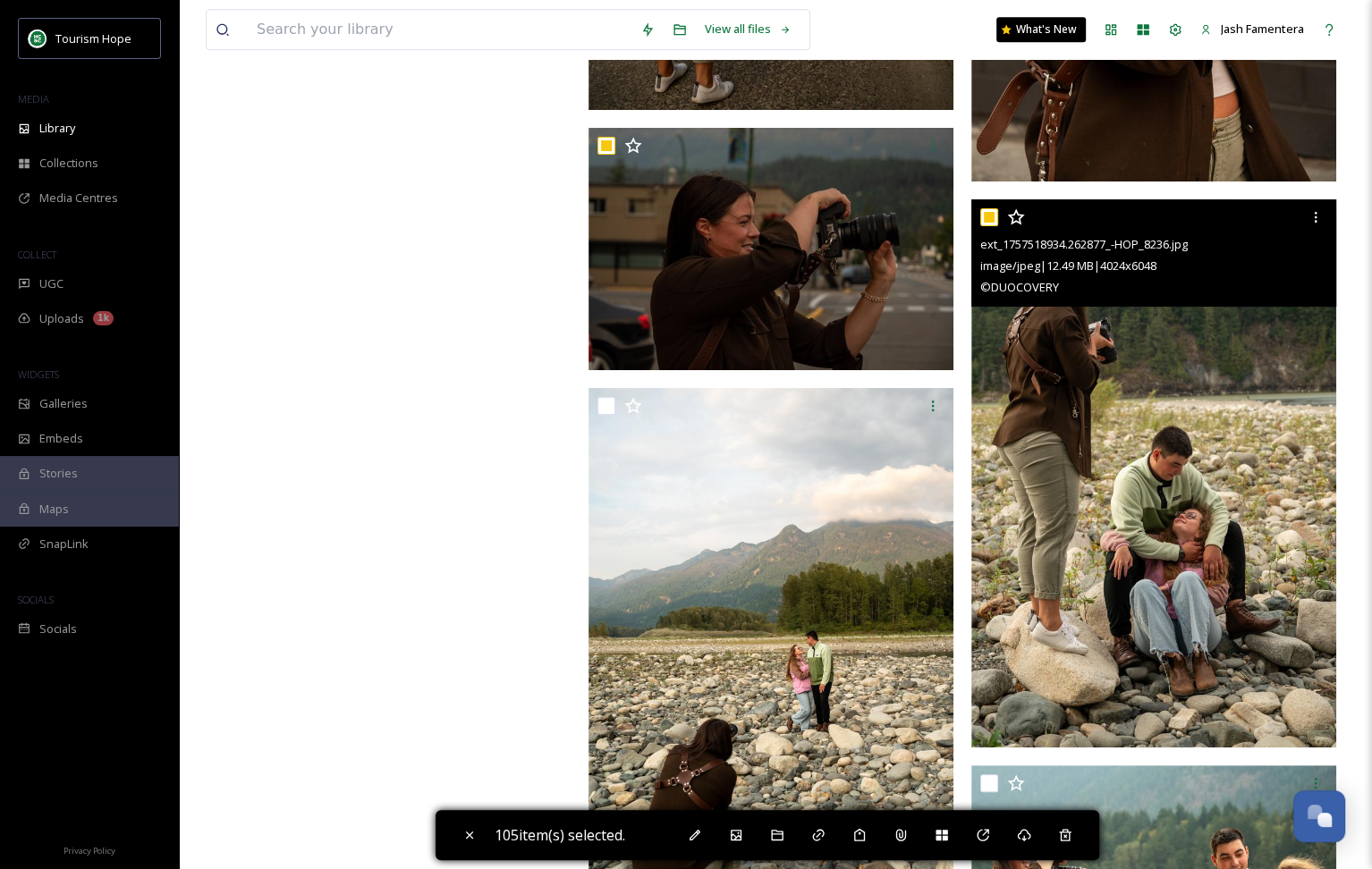
click at [985, 213] on input "checkbox" at bounding box center [989, 217] width 18 height 18
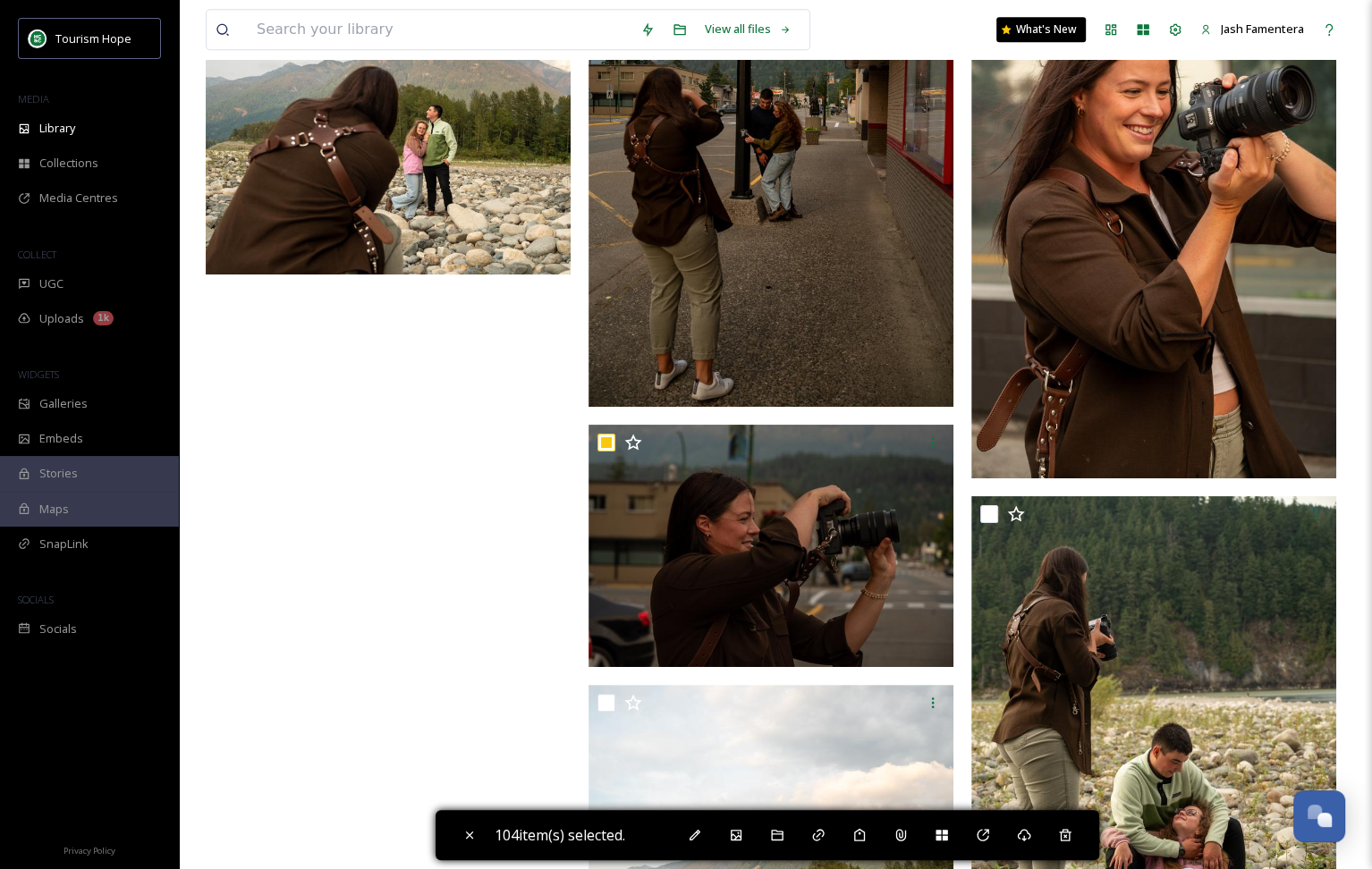
scroll to position [18001, 0]
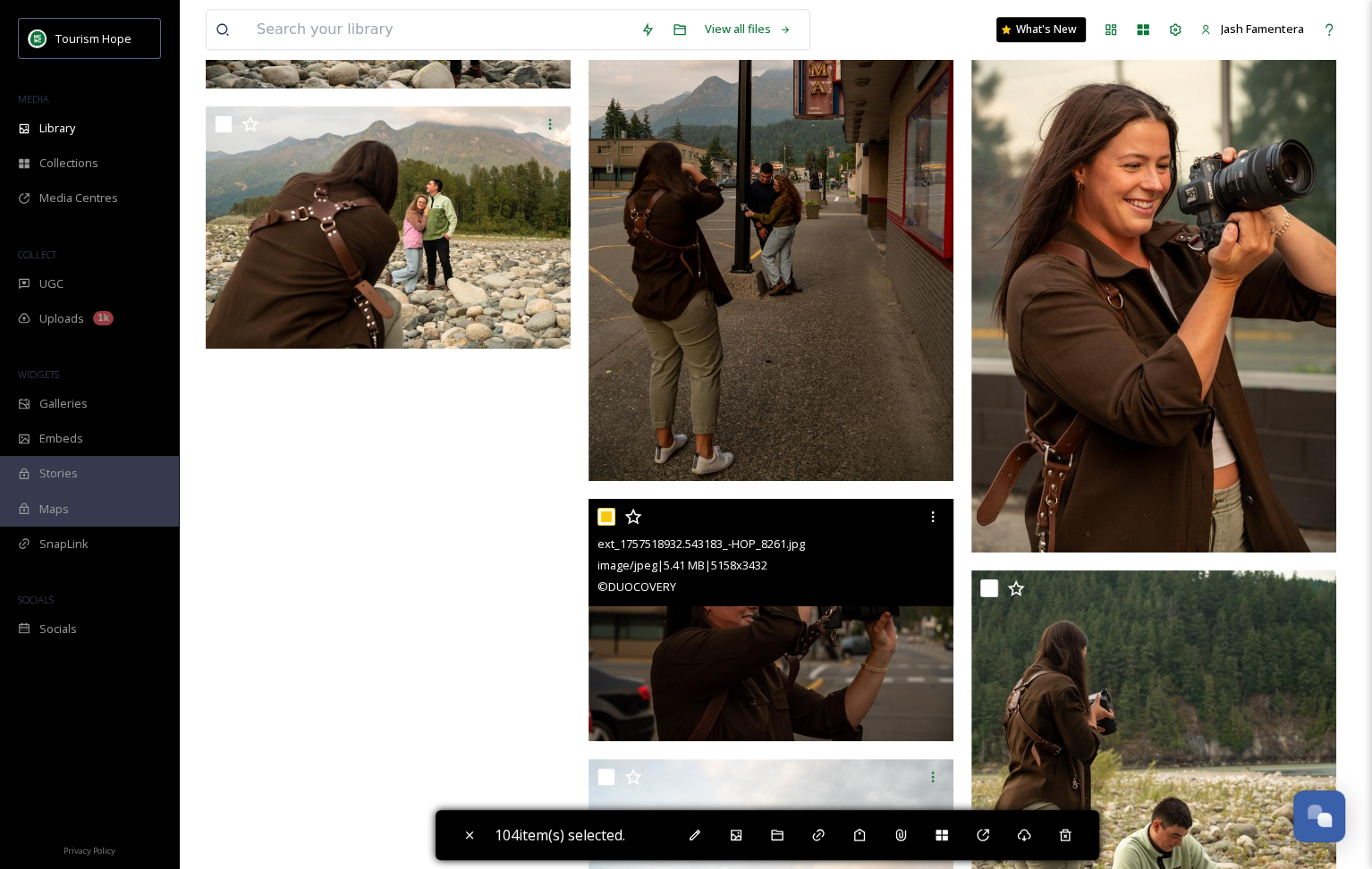
click at [609, 509] on input "checkbox" at bounding box center [606, 516] width 18 height 18
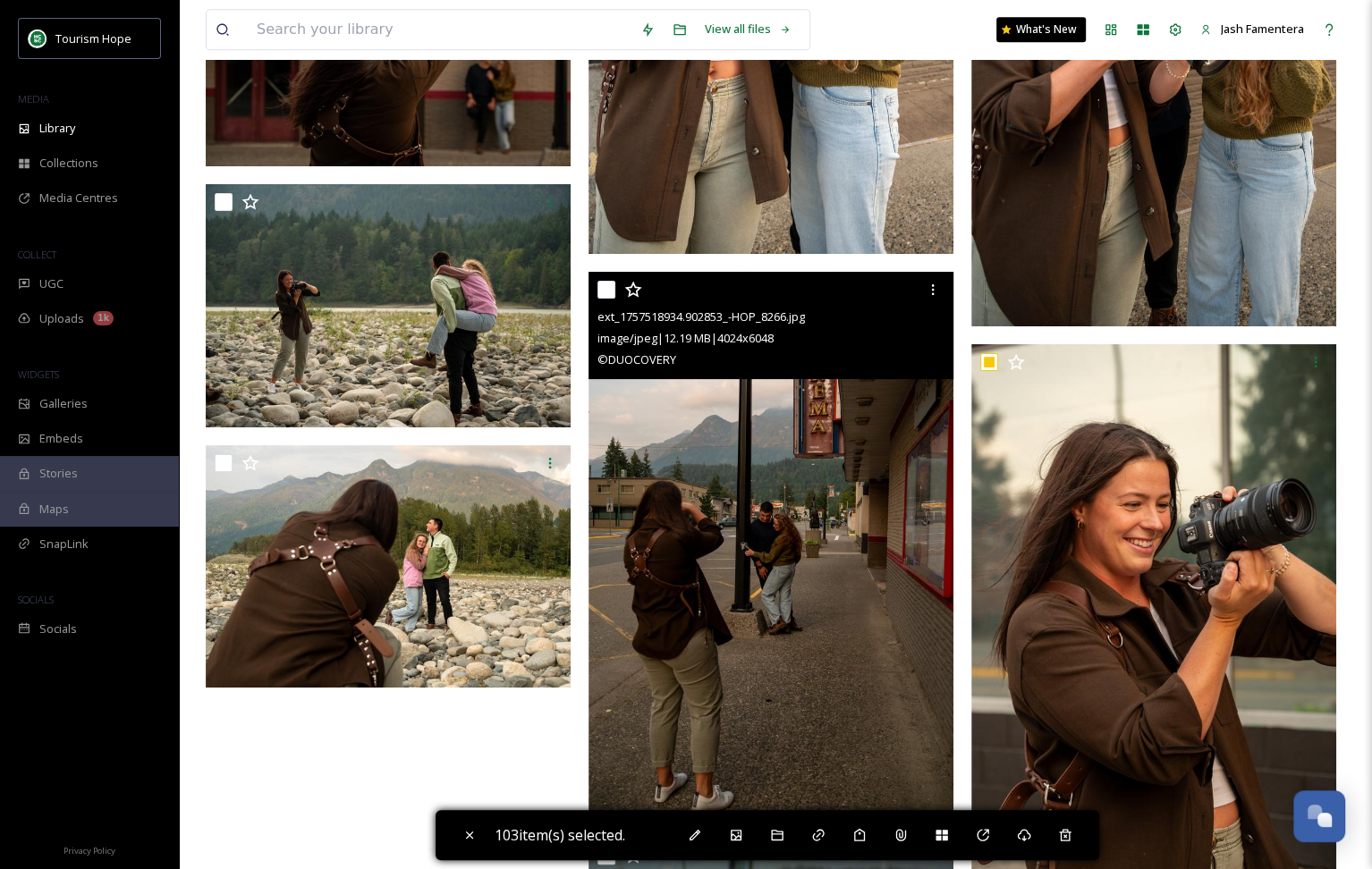
scroll to position [17651, 0]
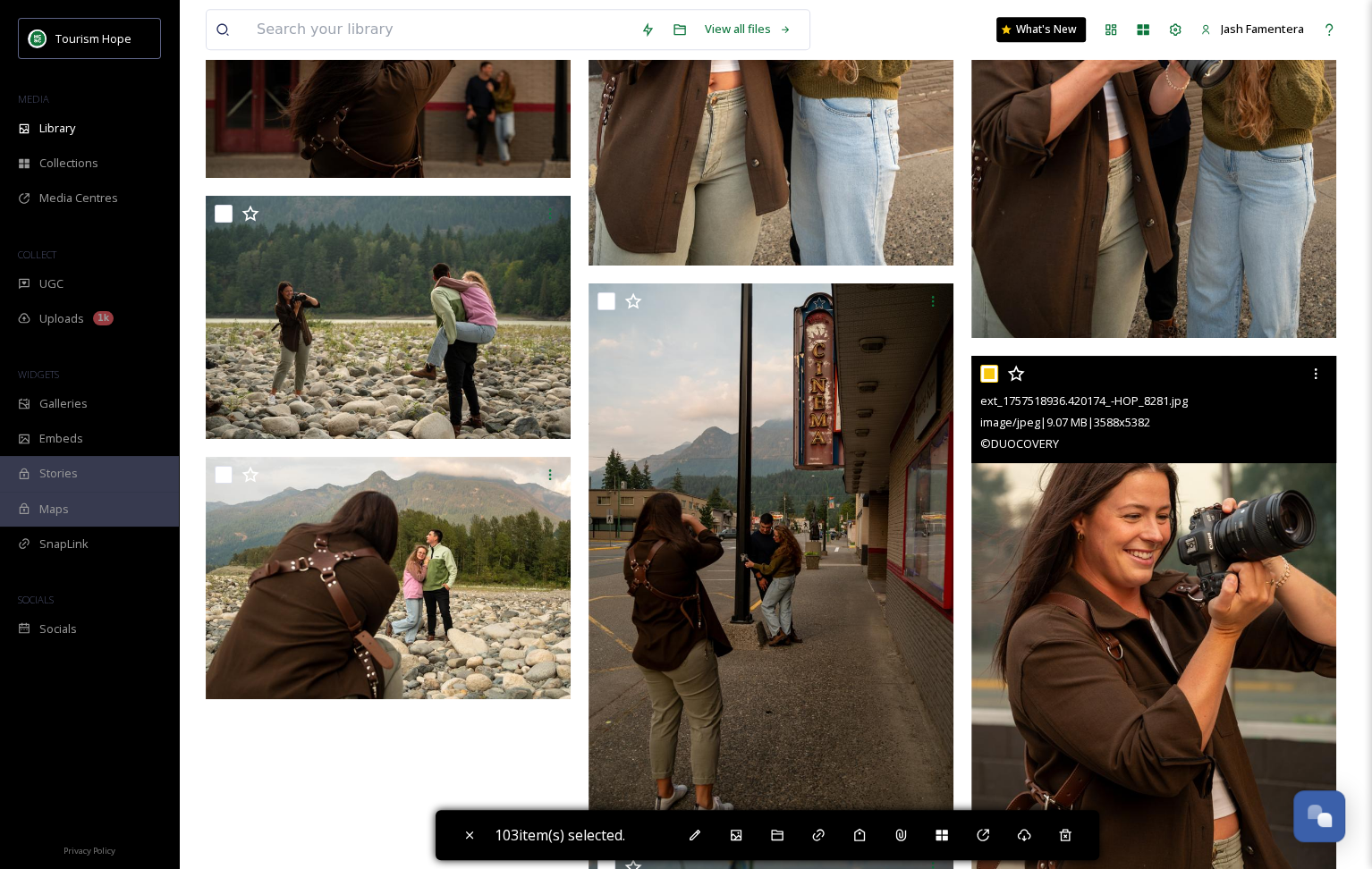
click at [985, 368] on input "checkbox" at bounding box center [989, 373] width 18 height 18
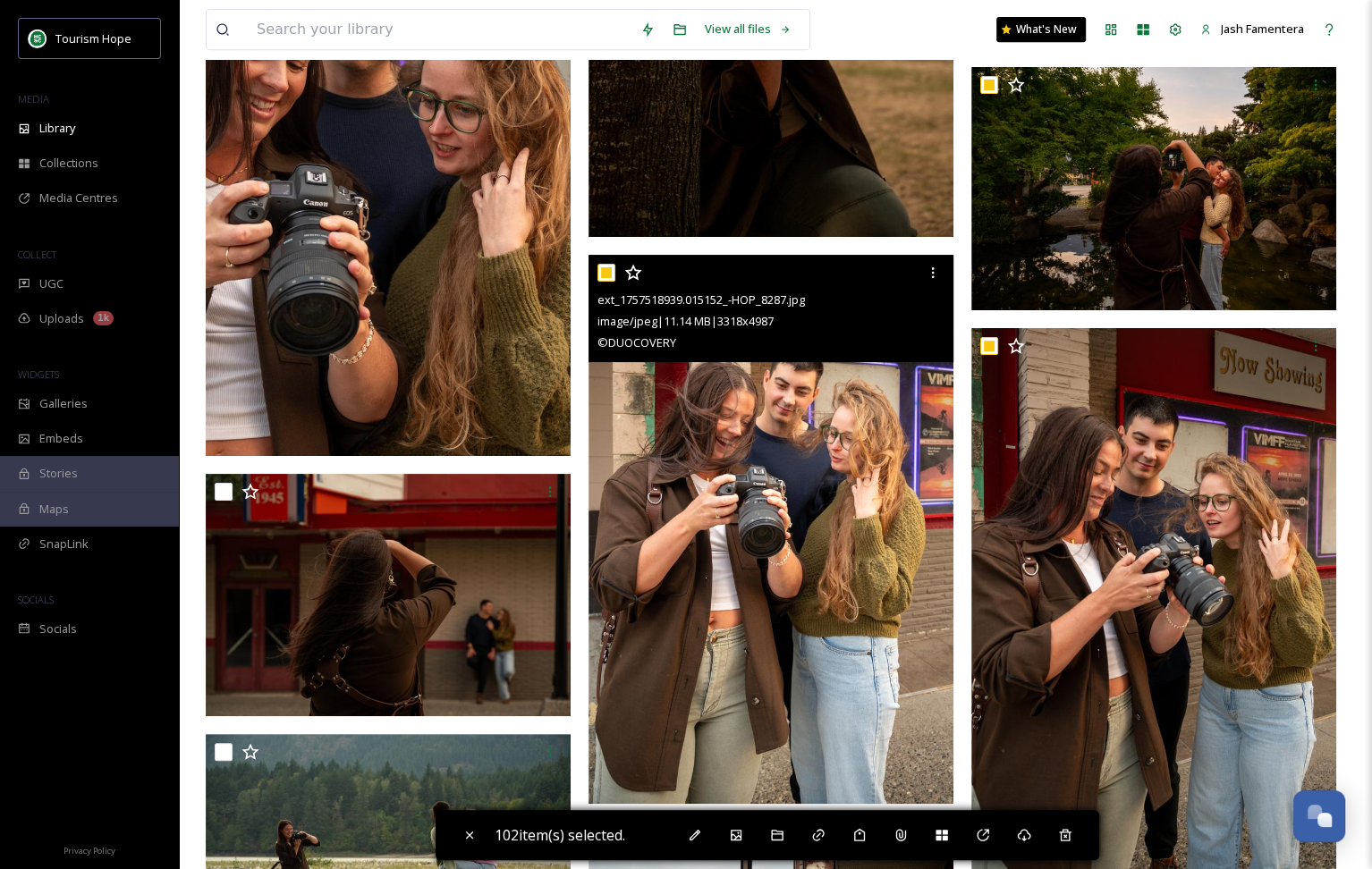
scroll to position [17109, 0]
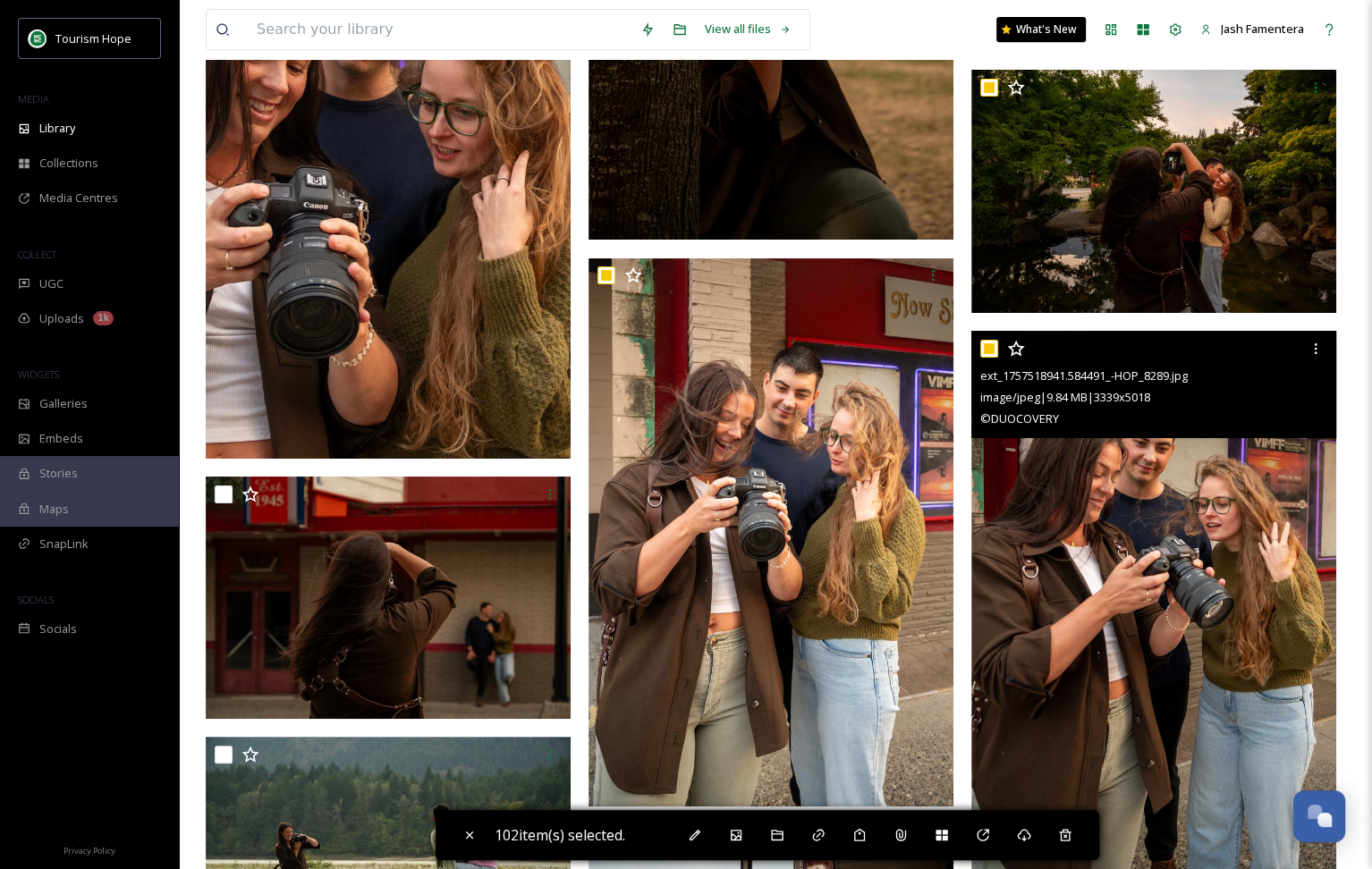
click at [992, 344] on input "checkbox" at bounding box center [989, 348] width 18 height 18
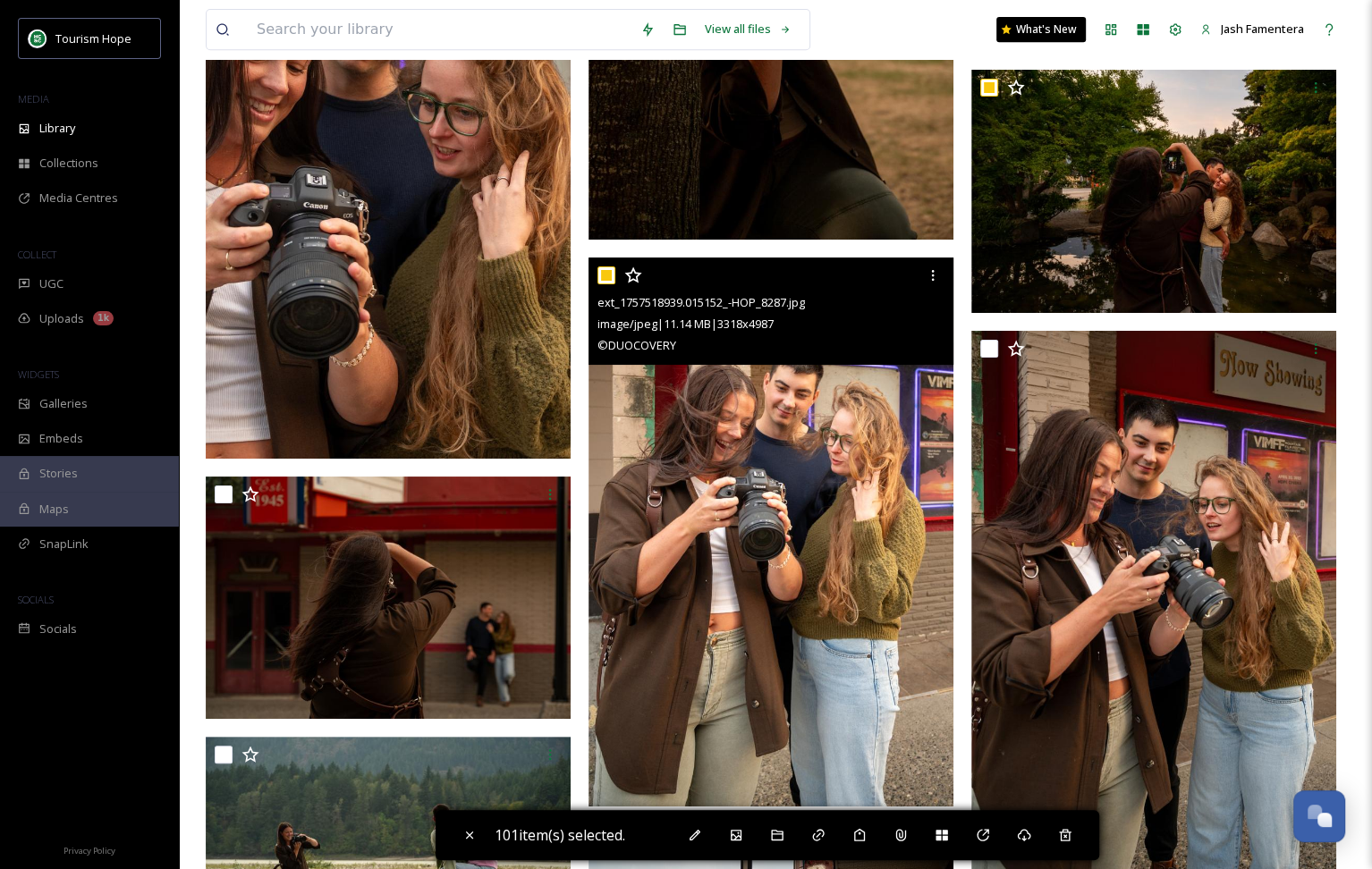
click at [613, 268] on input "checkbox" at bounding box center [606, 274] width 18 height 18
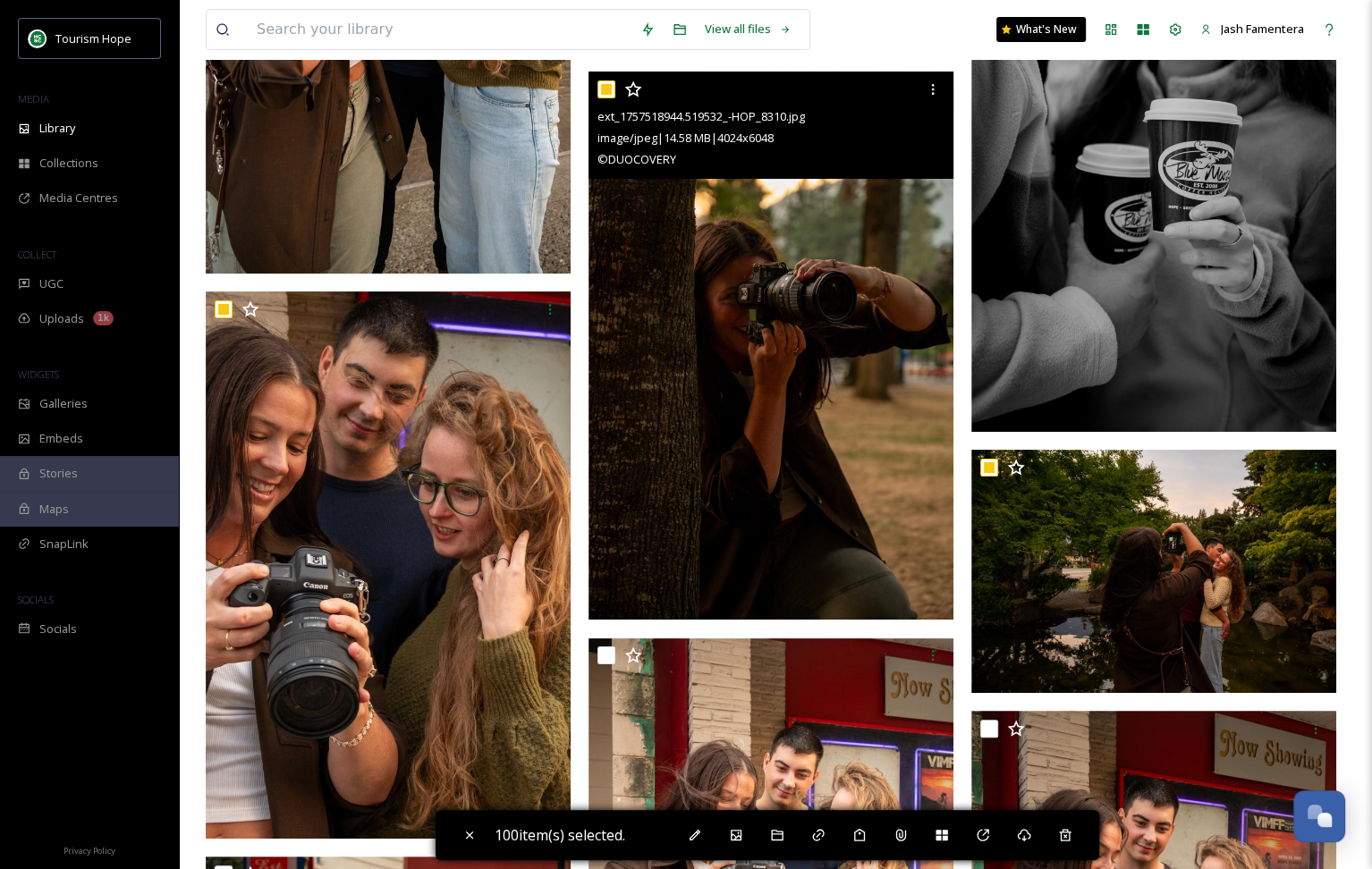
scroll to position [16710, 0]
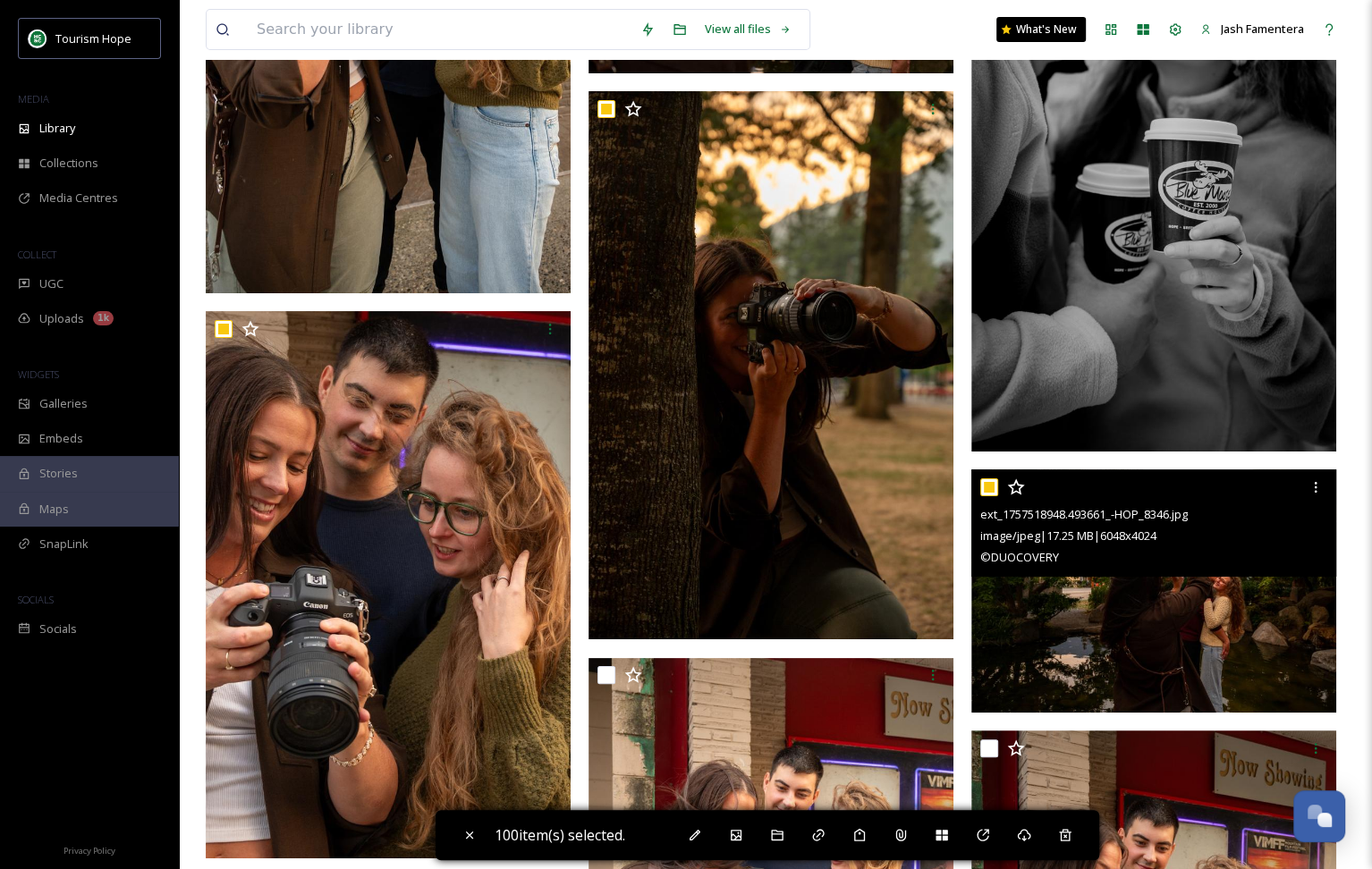
click at [989, 486] on input "checkbox" at bounding box center [989, 487] width 18 height 18
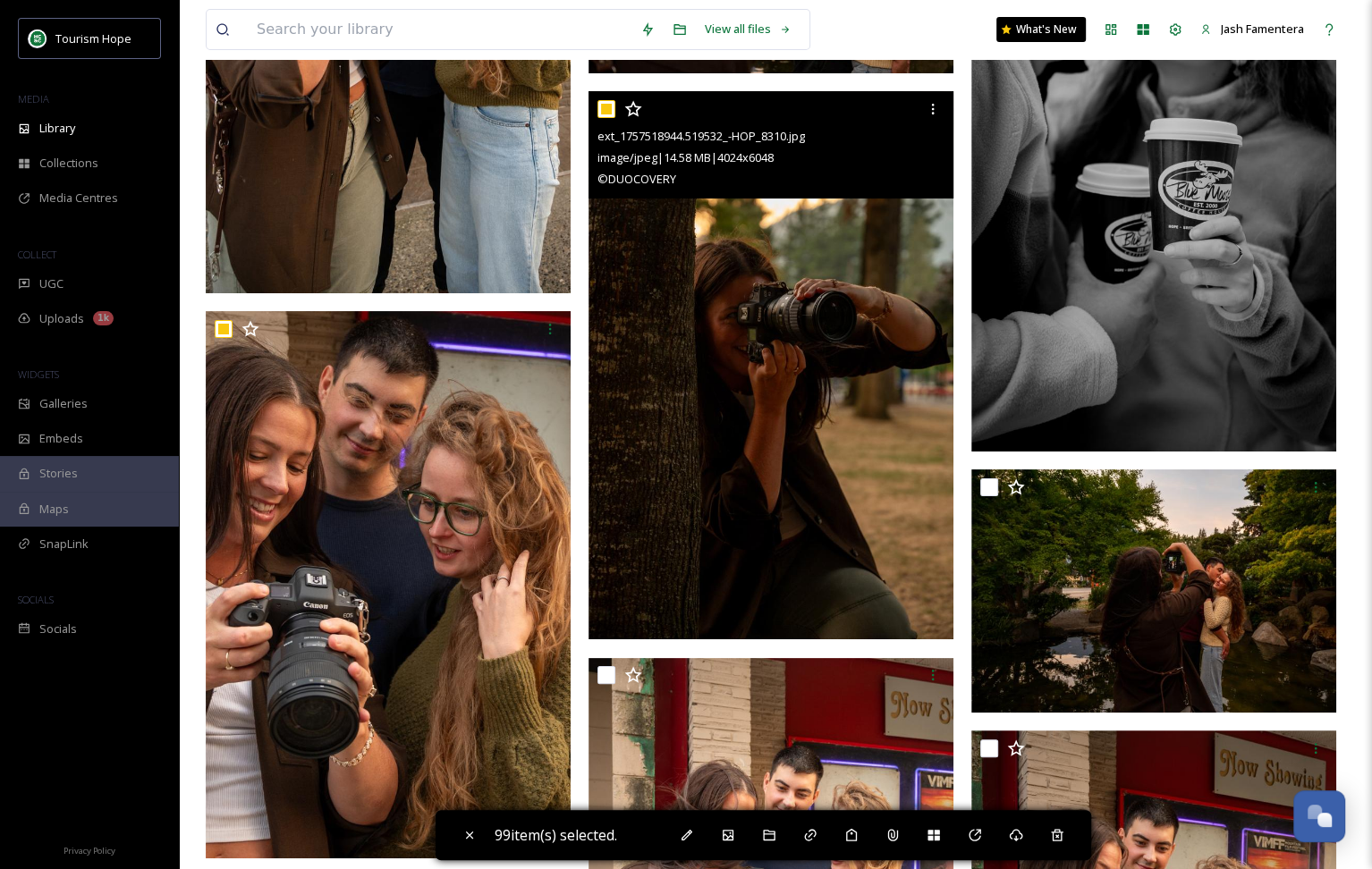
click at [611, 112] on input "checkbox" at bounding box center [606, 109] width 18 height 18
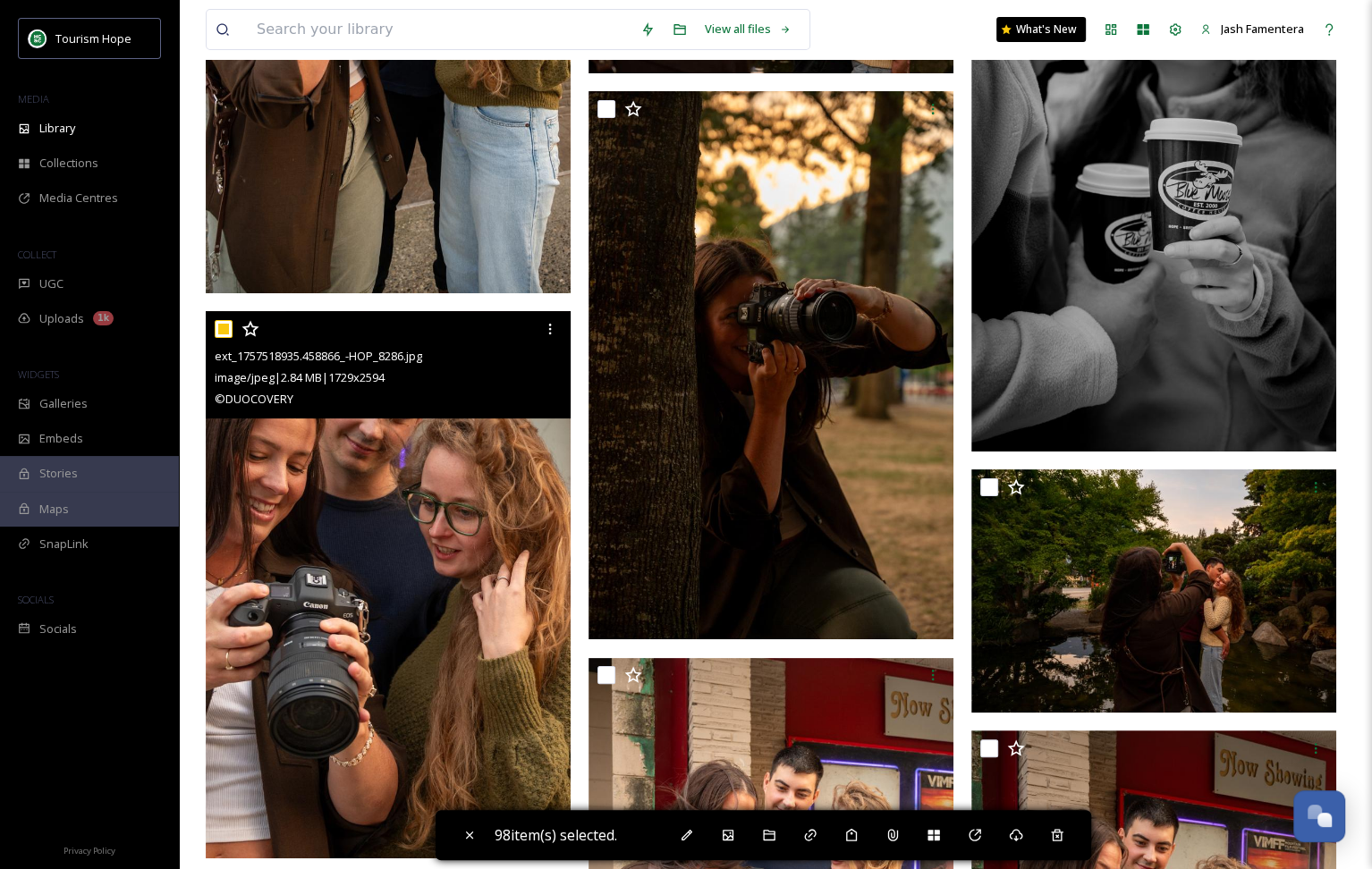
click at [220, 328] on input "checkbox" at bounding box center [223, 328] width 18 height 18
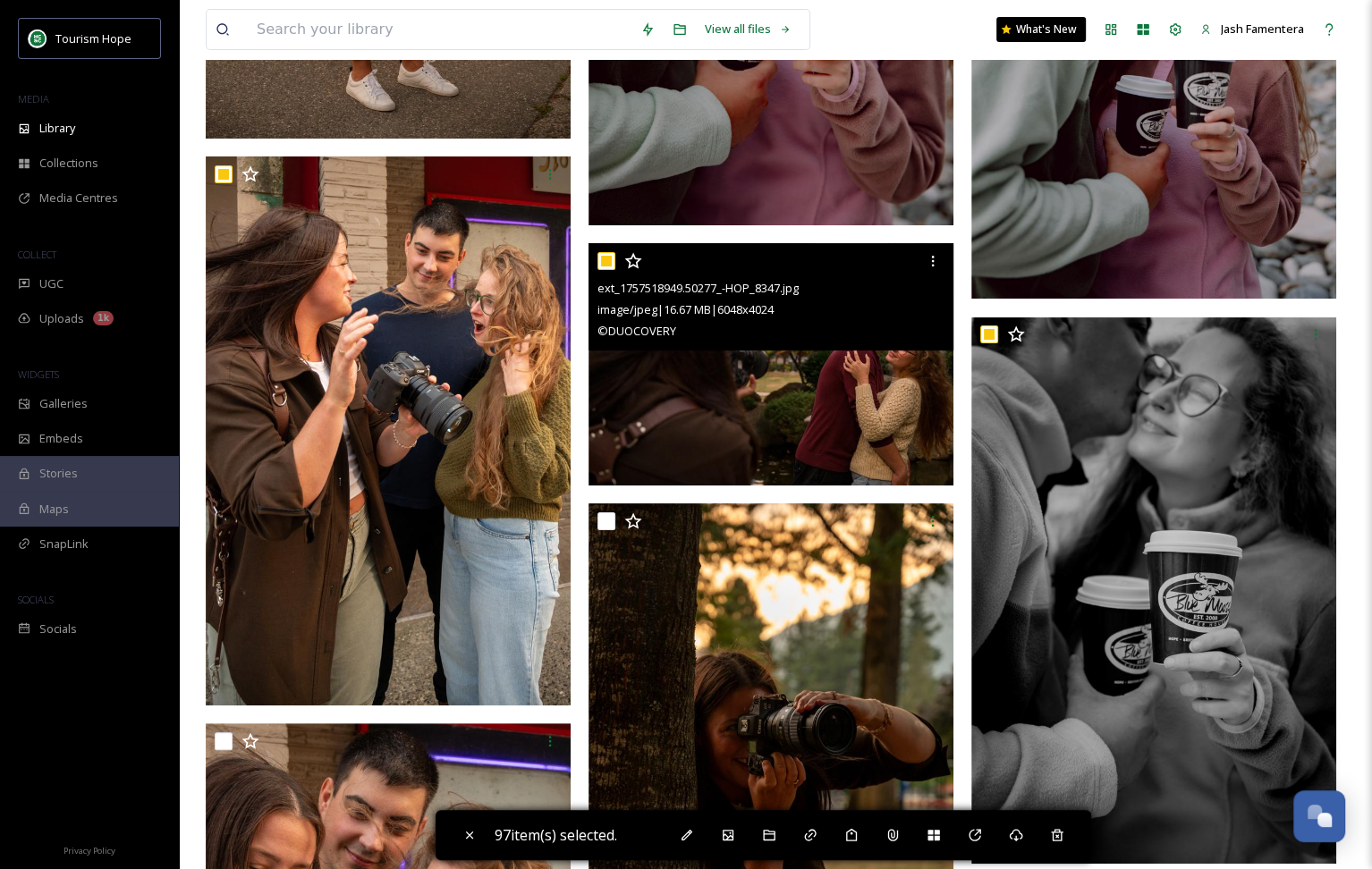
scroll to position [16287, 0]
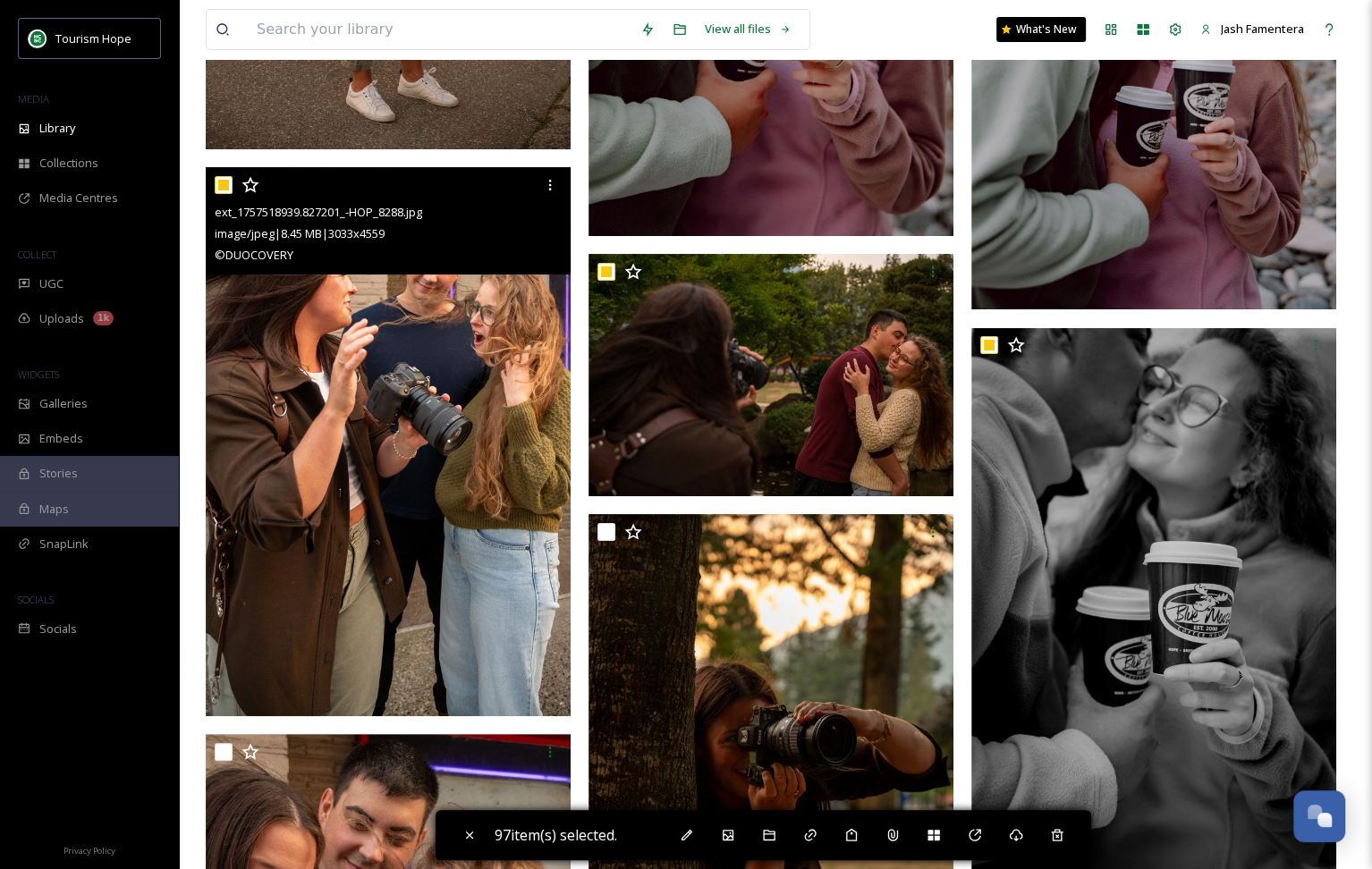
click at [229, 182] on input "checkbox" at bounding box center [223, 184] width 18 height 18
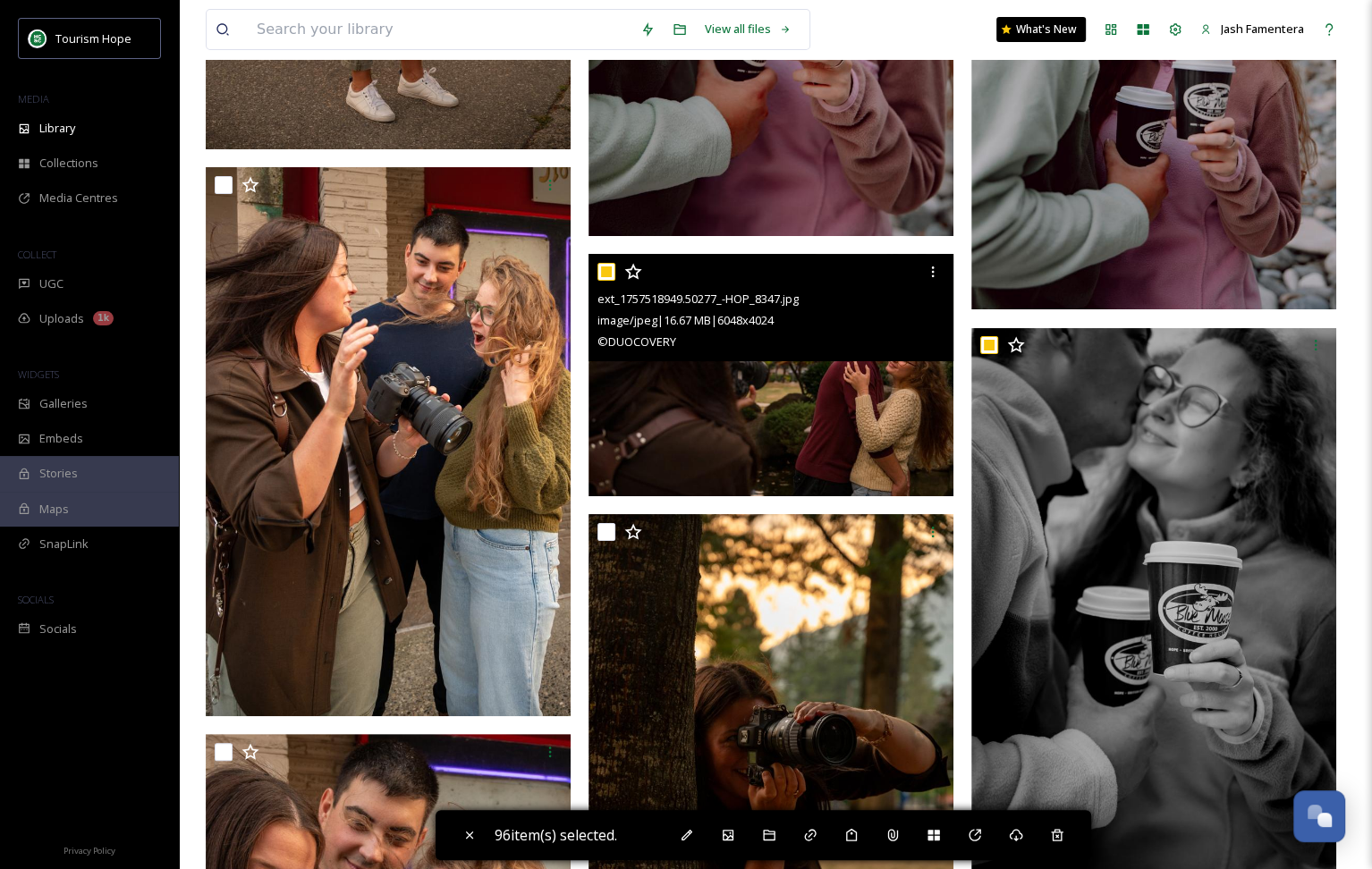
click at [604, 265] on input "checkbox" at bounding box center [606, 272] width 18 height 18
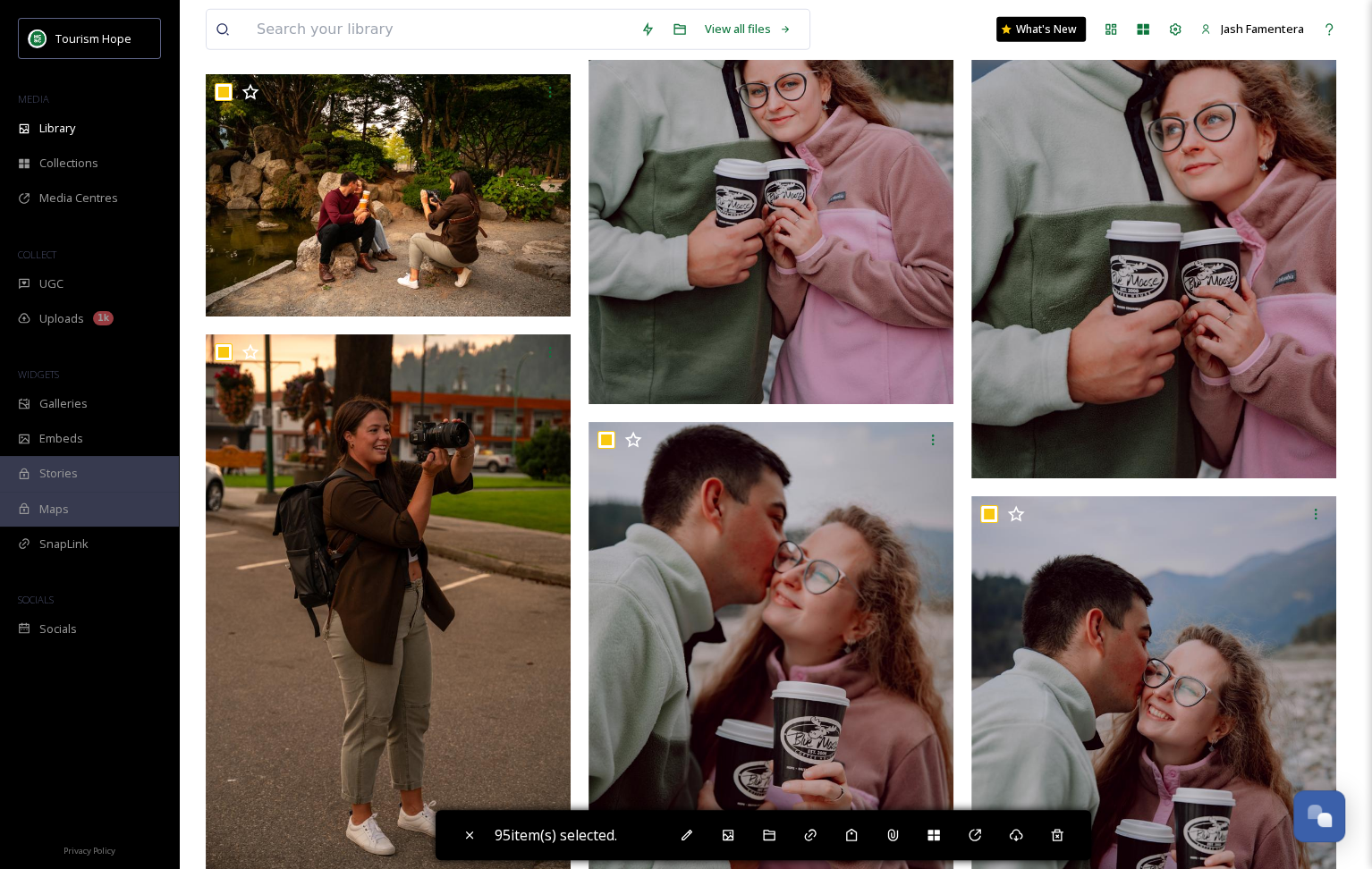
scroll to position [15547, 0]
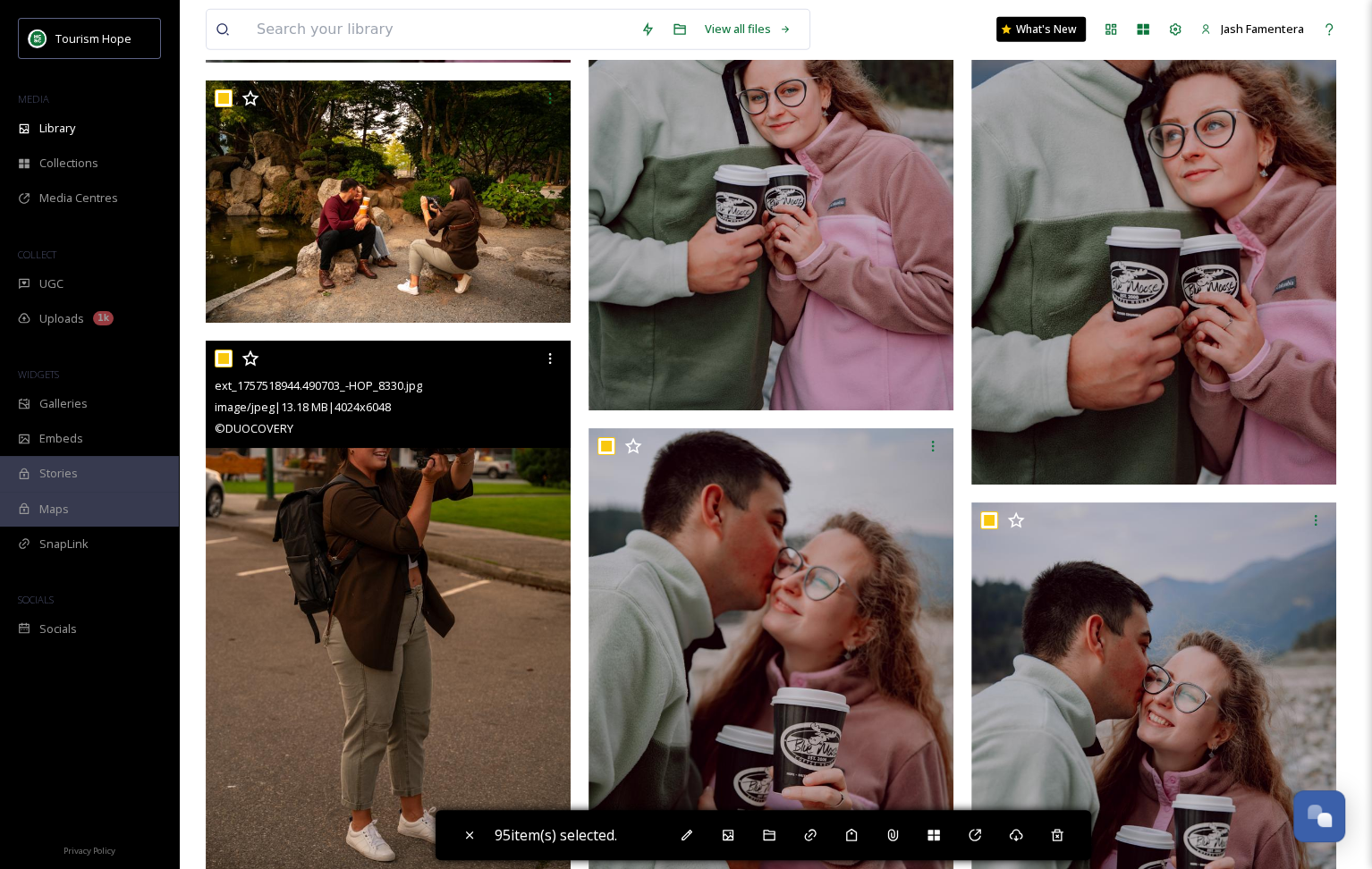
click at [227, 355] on input "checkbox" at bounding box center [223, 358] width 18 height 18
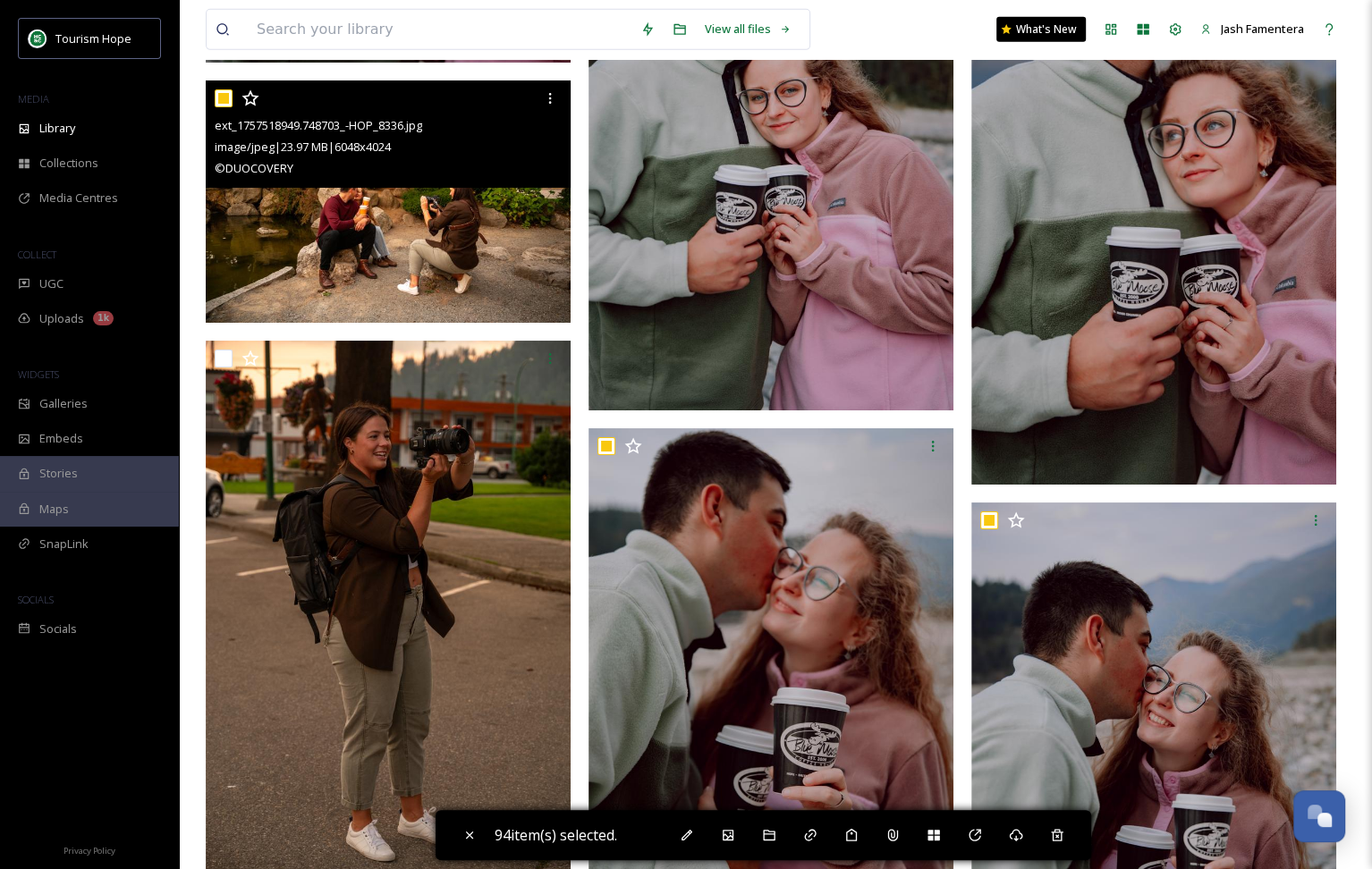
click at [225, 98] on input "checkbox" at bounding box center [223, 98] width 18 height 18
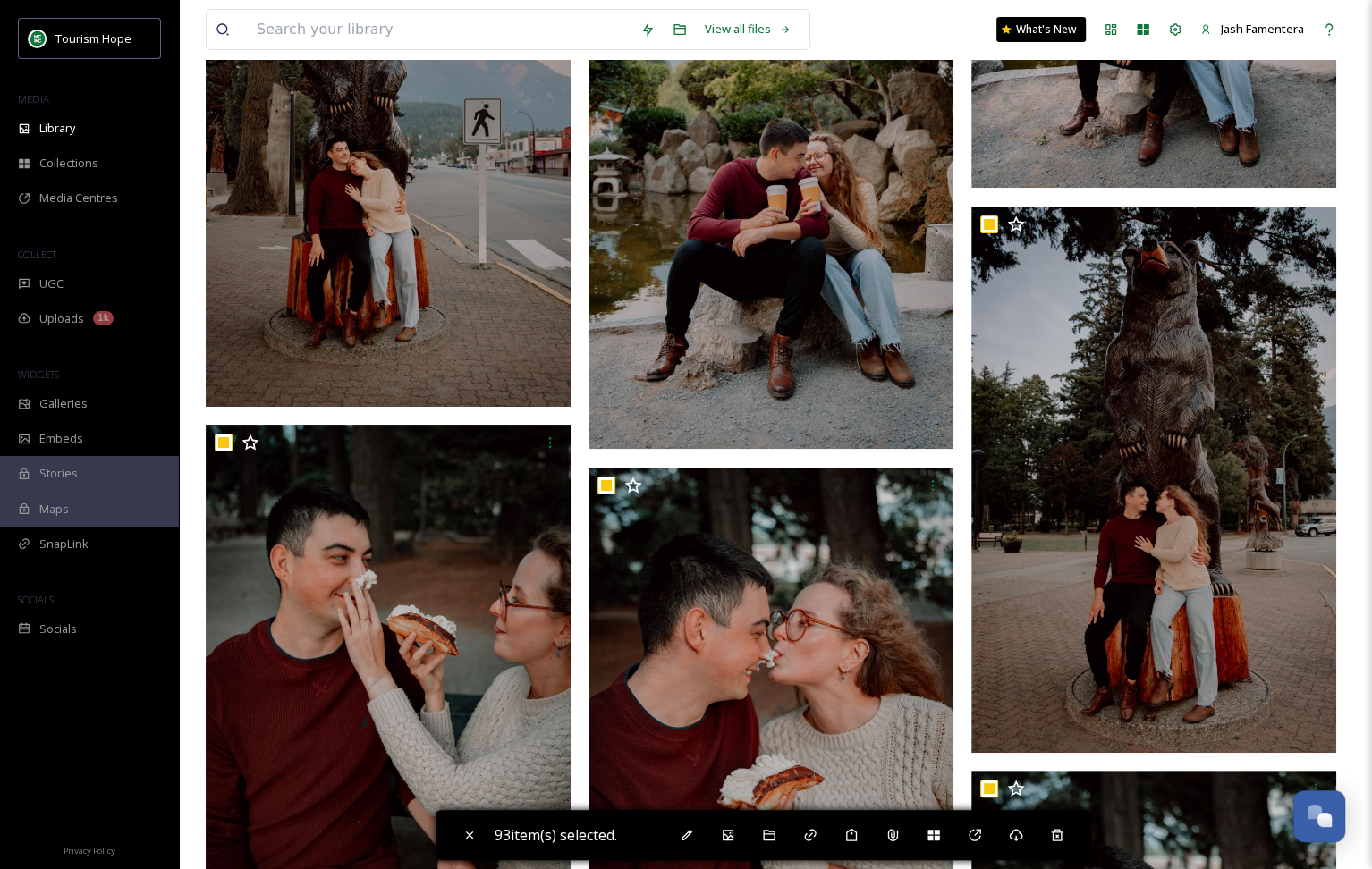
scroll to position [5366, 0]
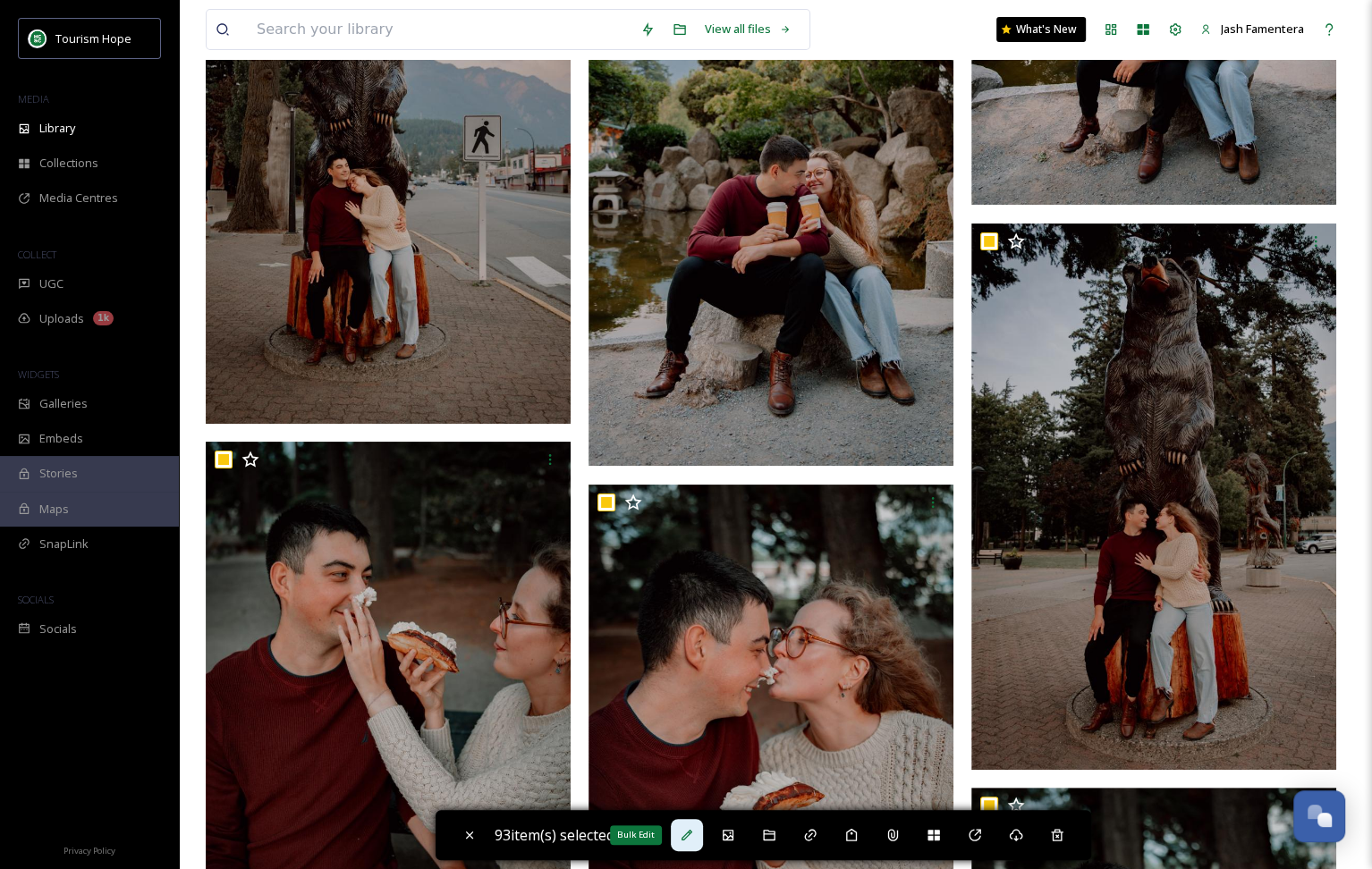
click at [691, 836] on icon at bounding box center [686, 835] width 14 height 14
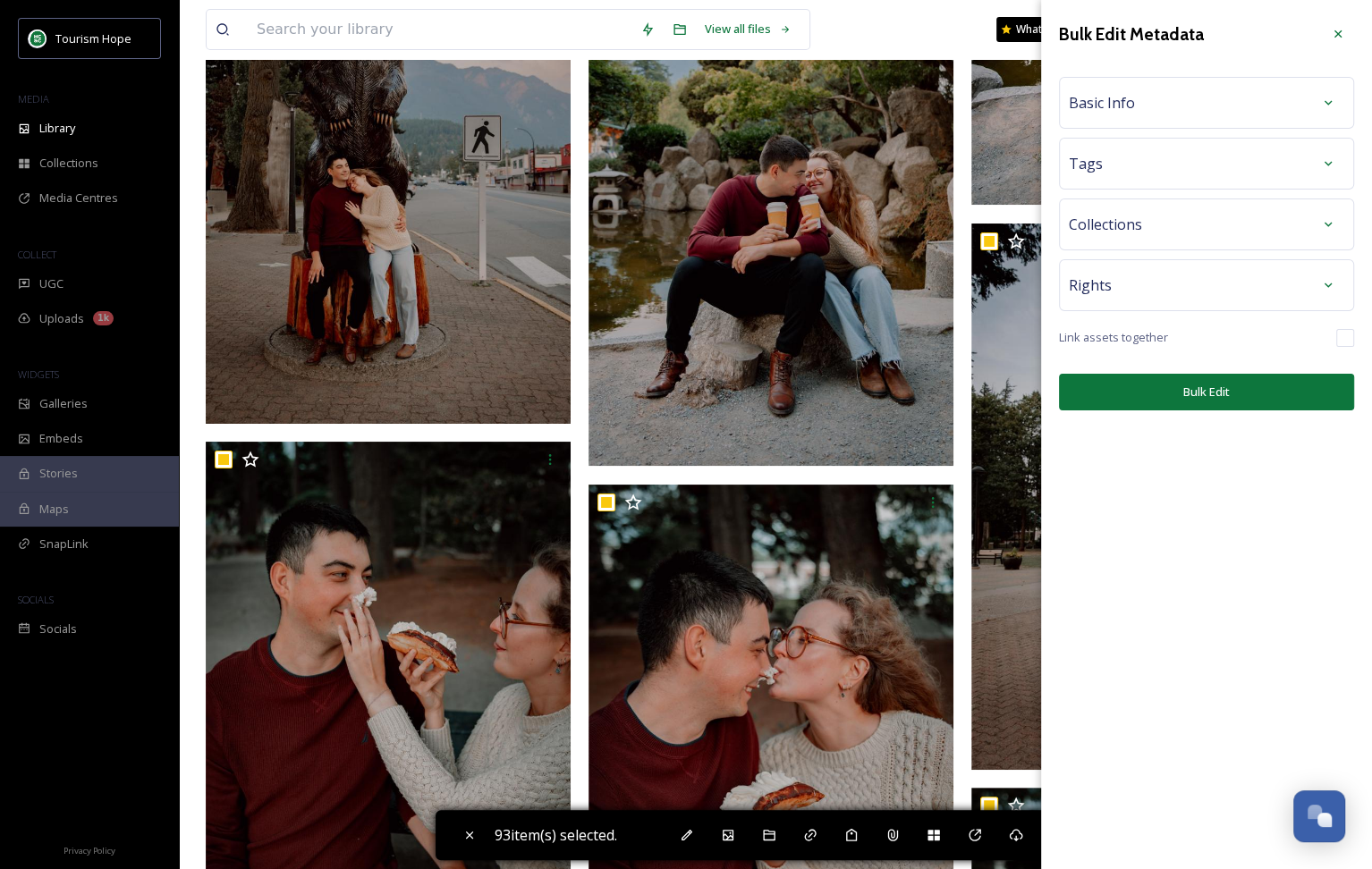
click at [1194, 90] on div "Basic Info" at bounding box center [1206, 102] width 276 height 33
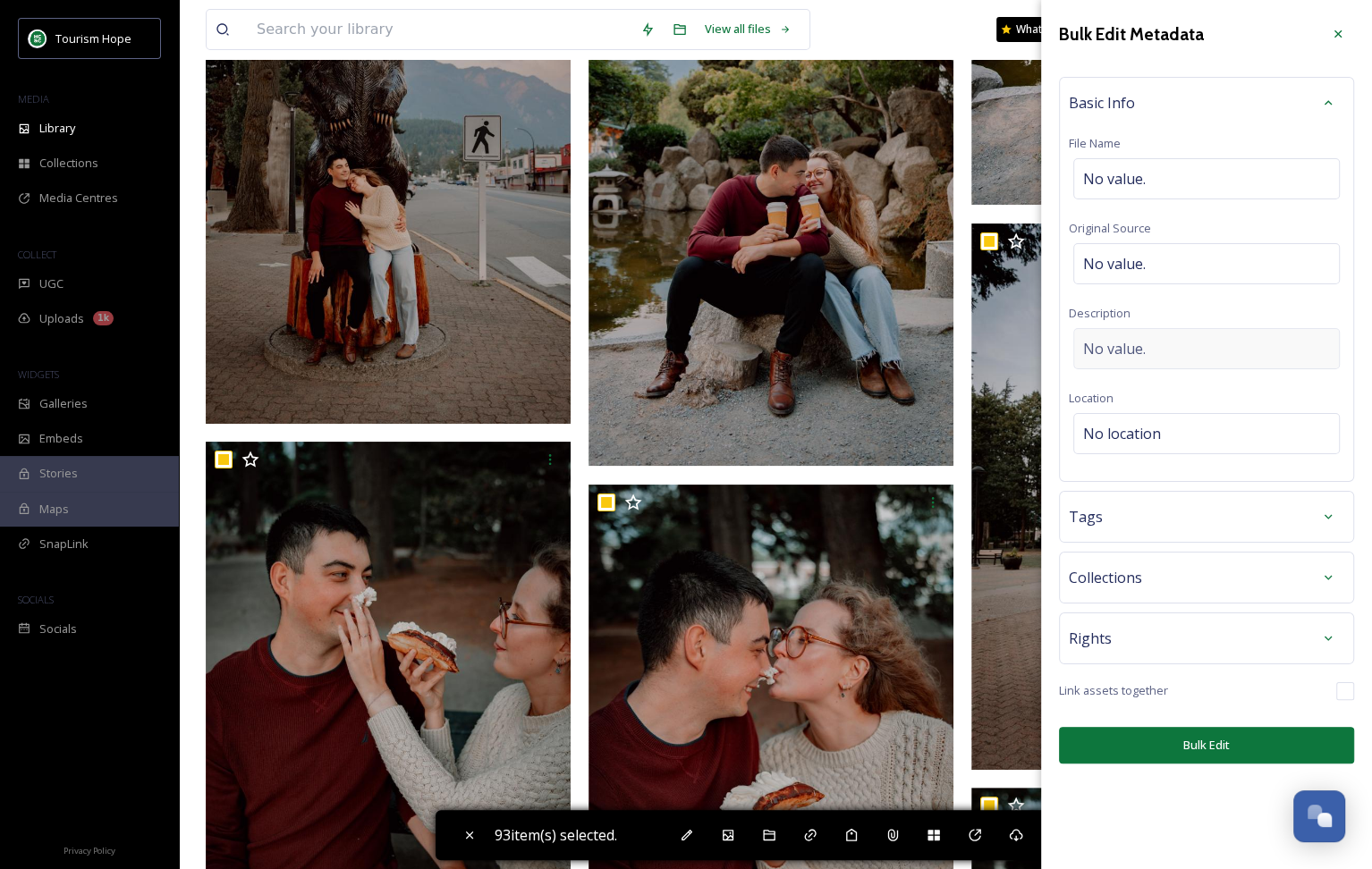
click at [1150, 338] on div "No value." at bounding box center [1206, 349] width 266 height 41
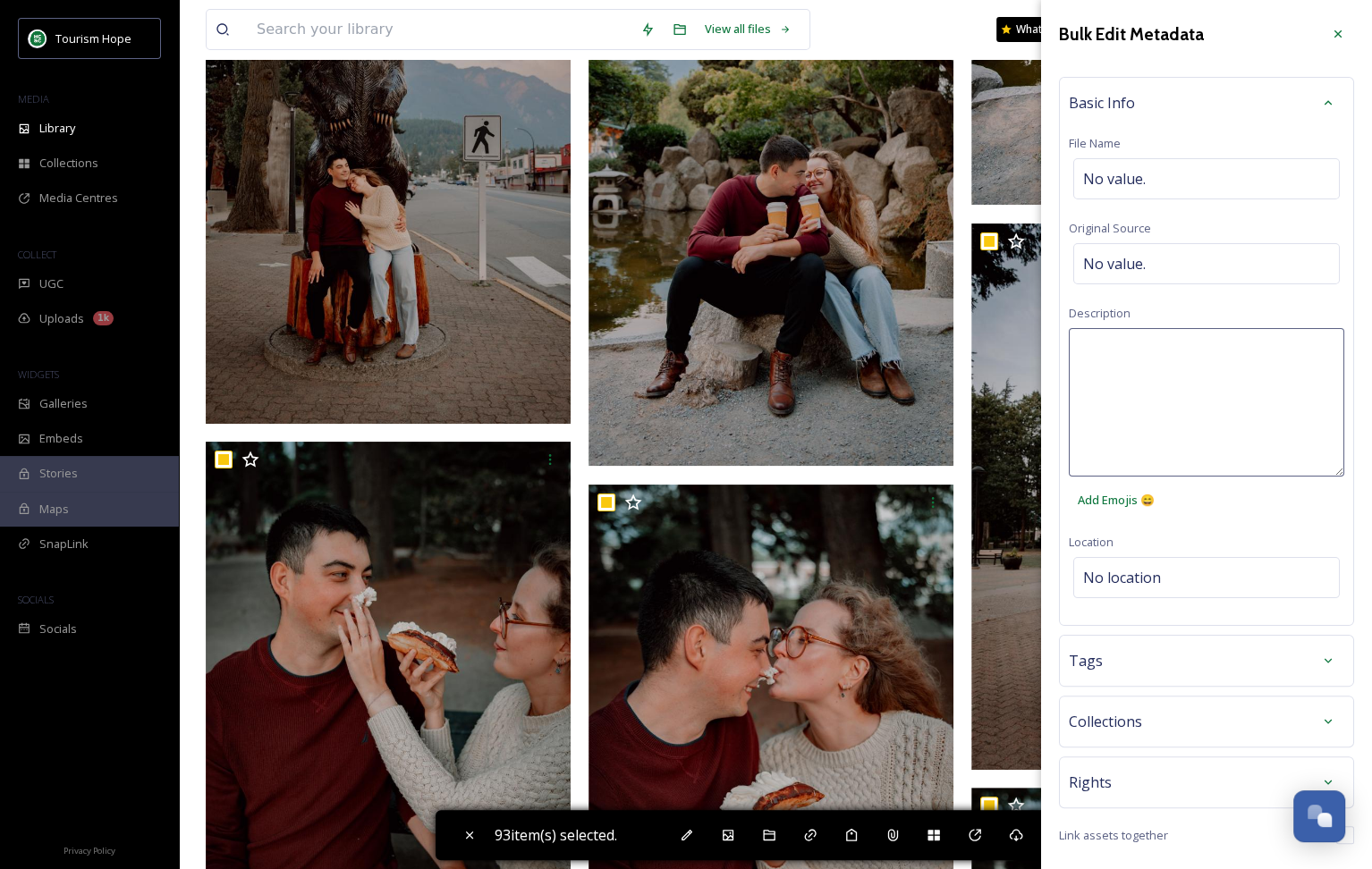
click at [1154, 383] on textarea at bounding box center [1206, 403] width 276 height 149
click at [1338, 34] on icon at bounding box center [1338, 34] width 7 height 7
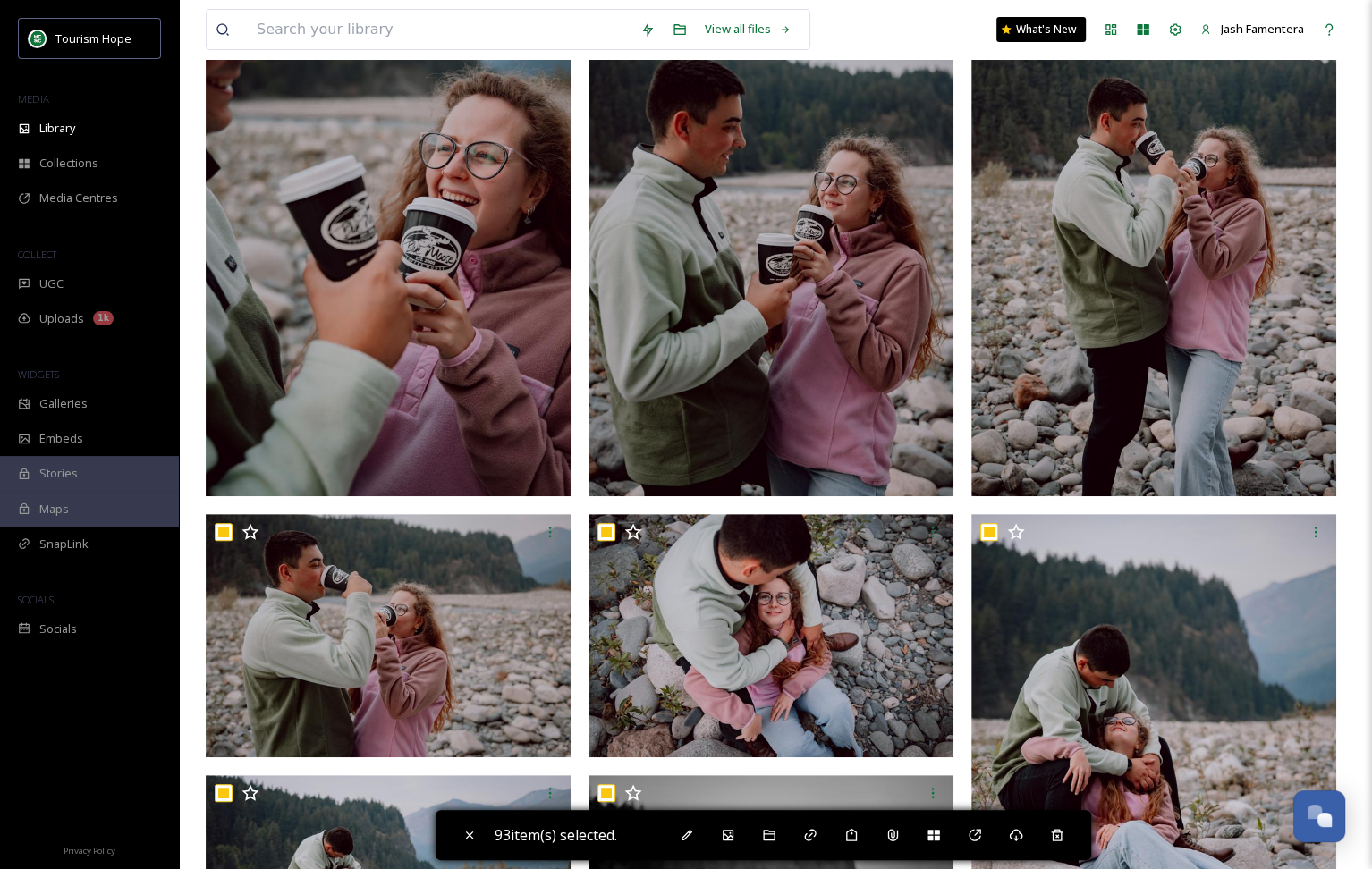
scroll to position [0, 0]
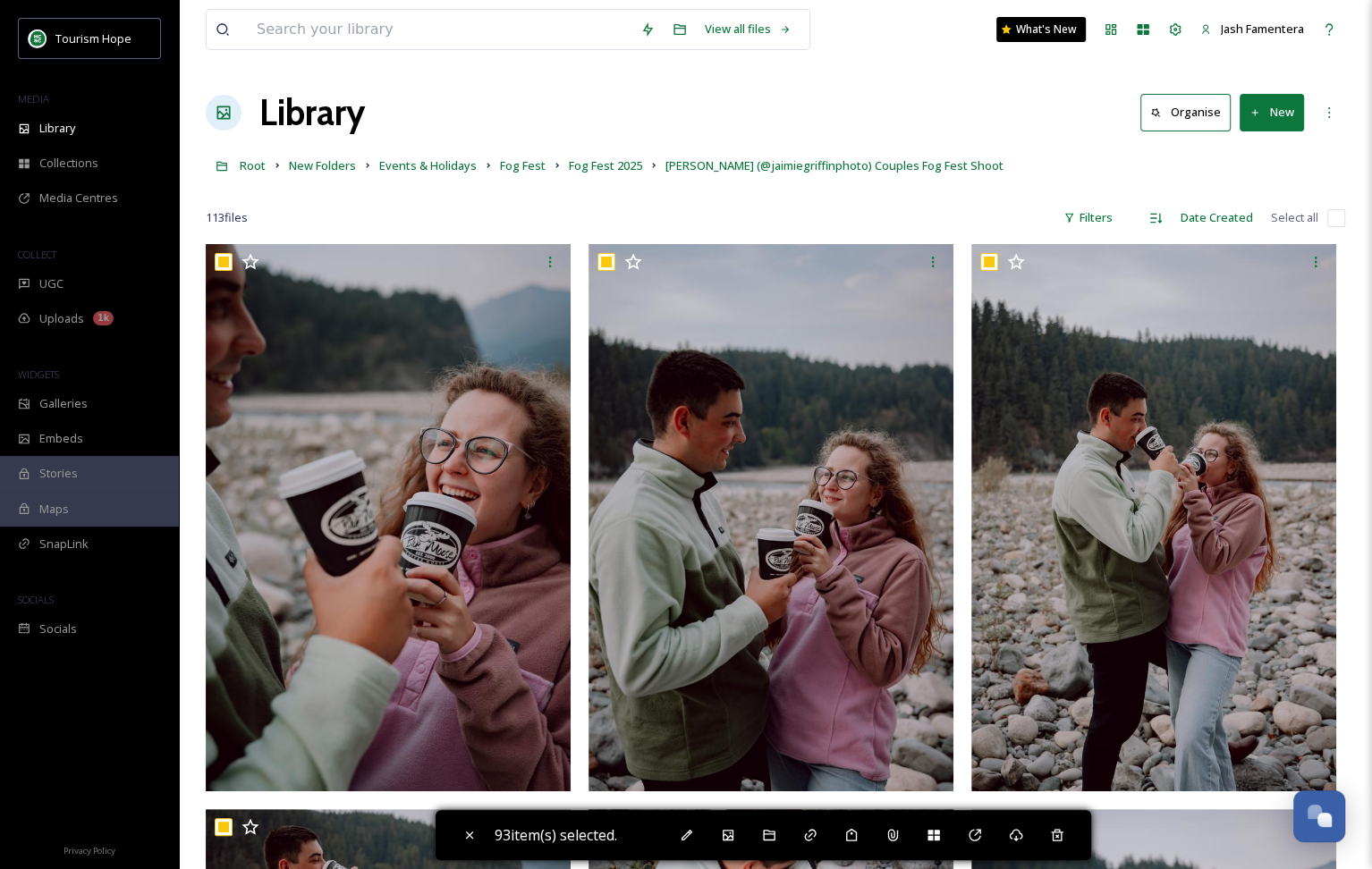
click at [1327, 215] on input "checkbox" at bounding box center [1336, 218] width 18 height 18
click at [1340, 215] on input "checkbox" at bounding box center [1336, 218] width 18 height 18
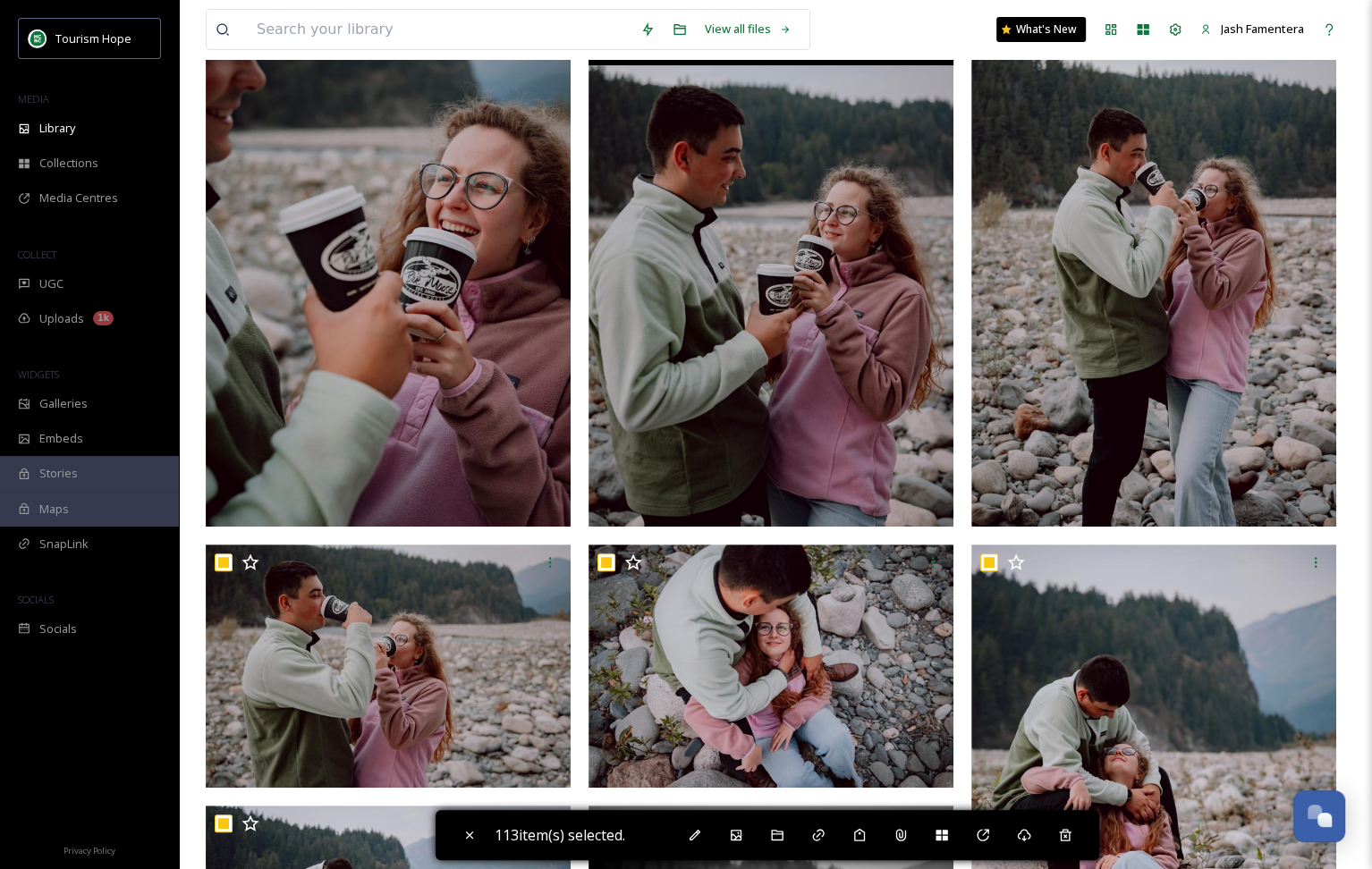
scroll to position [247, 0]
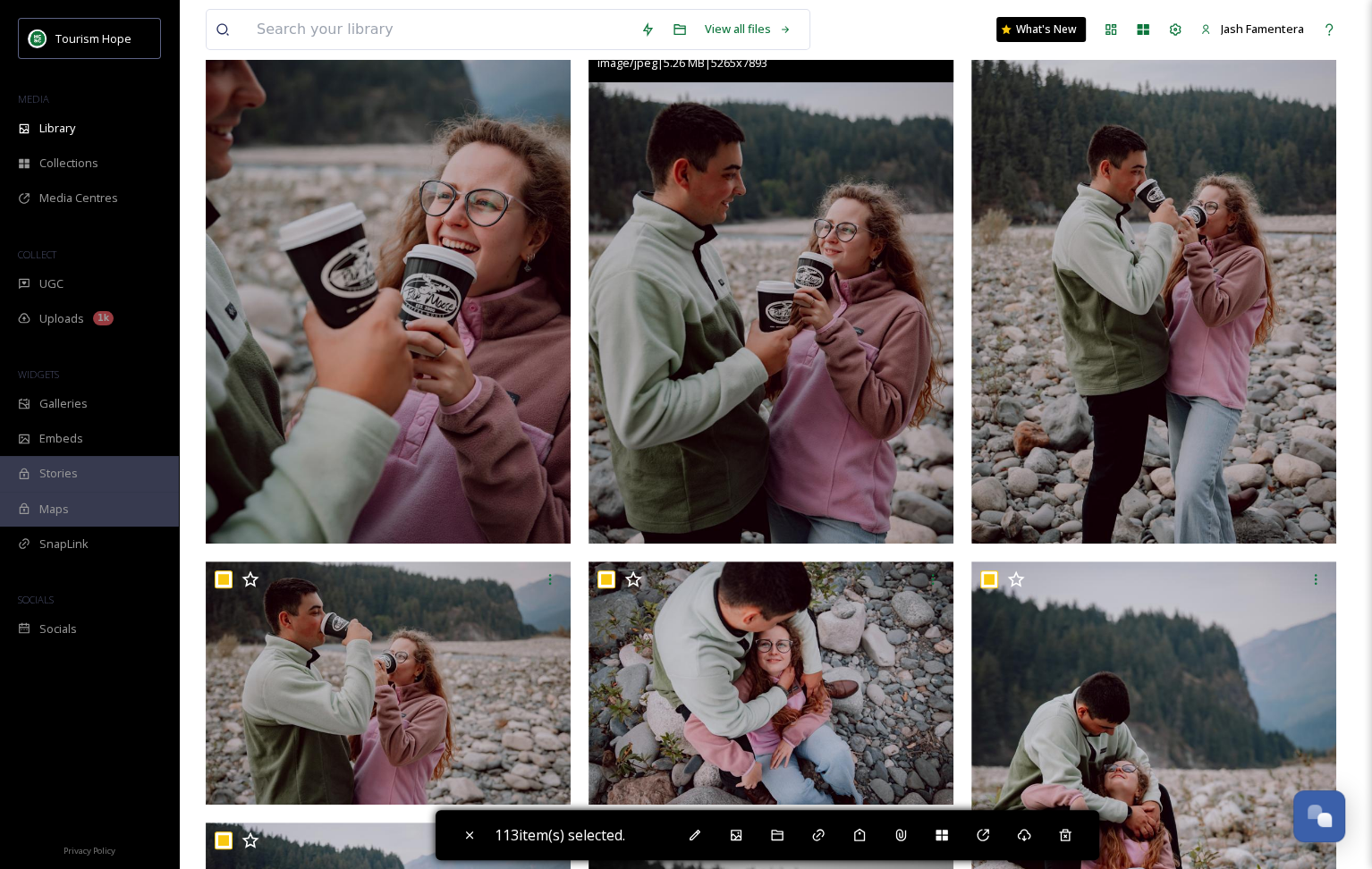
click at [822, 348] on img at bounding box center [771, 269] width 365 height 546
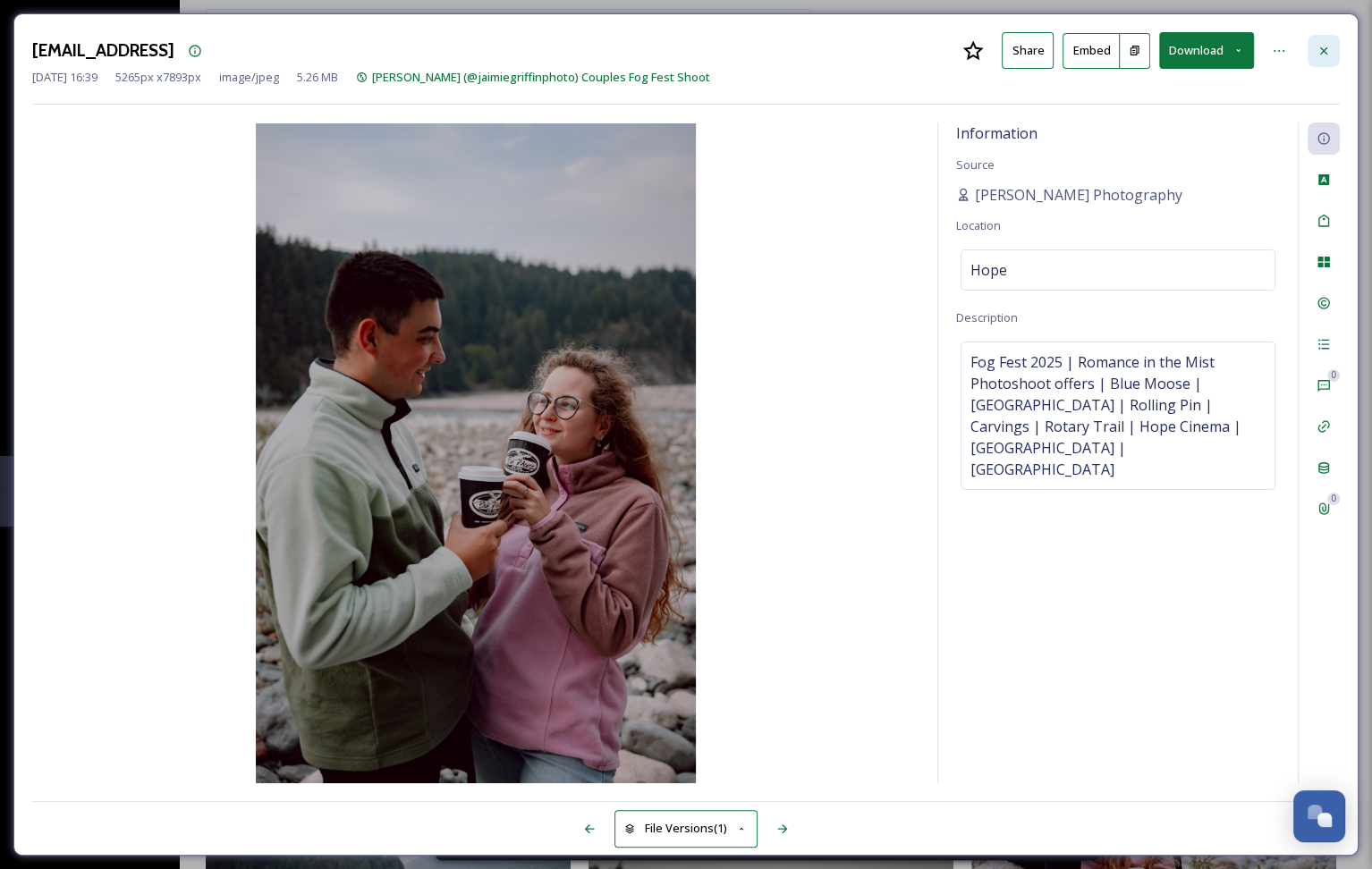
click at [1334, 48] on div at bounding box center [1324, 50] width 33 height 33
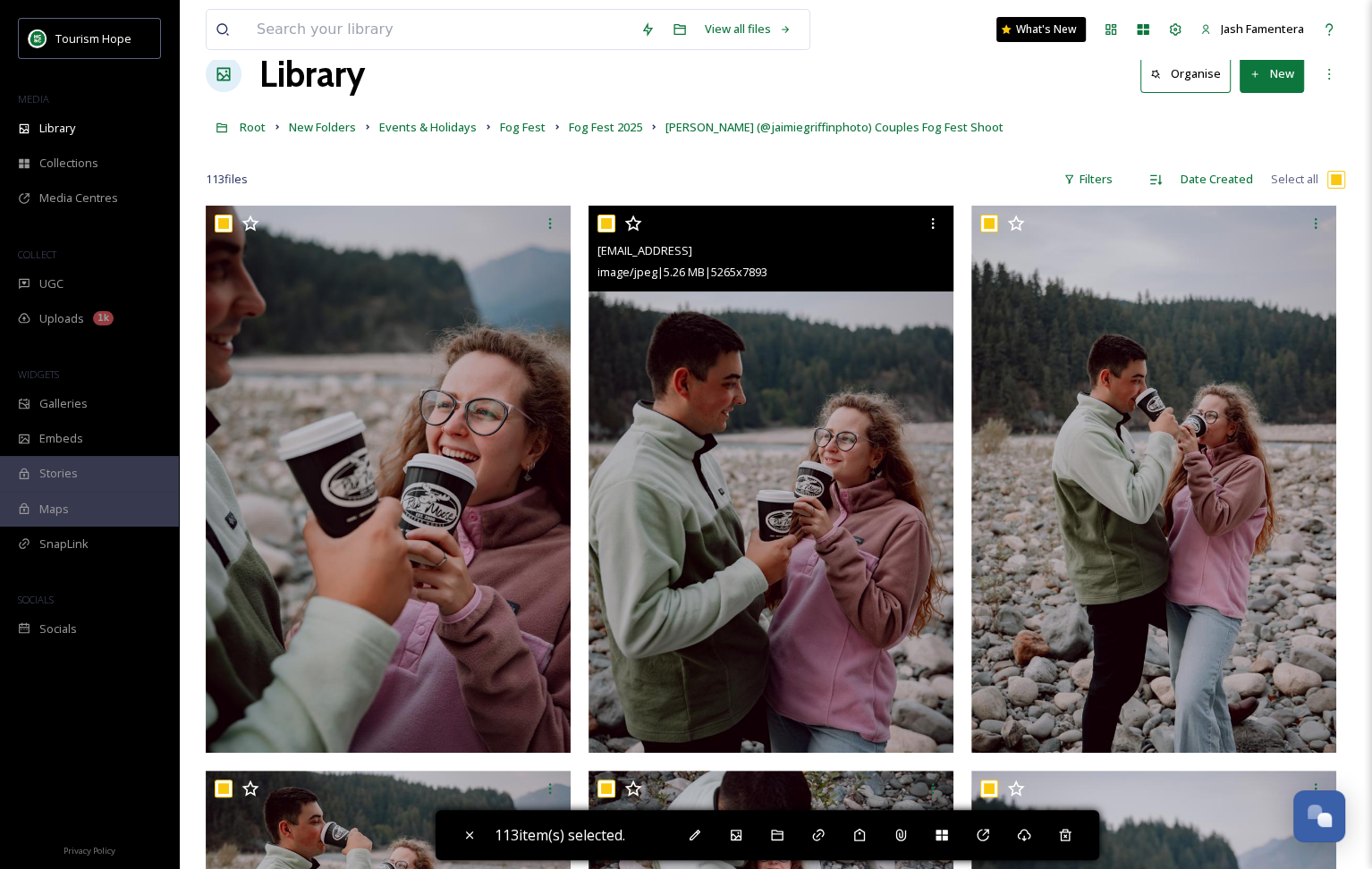
scroll to position [25, 0]
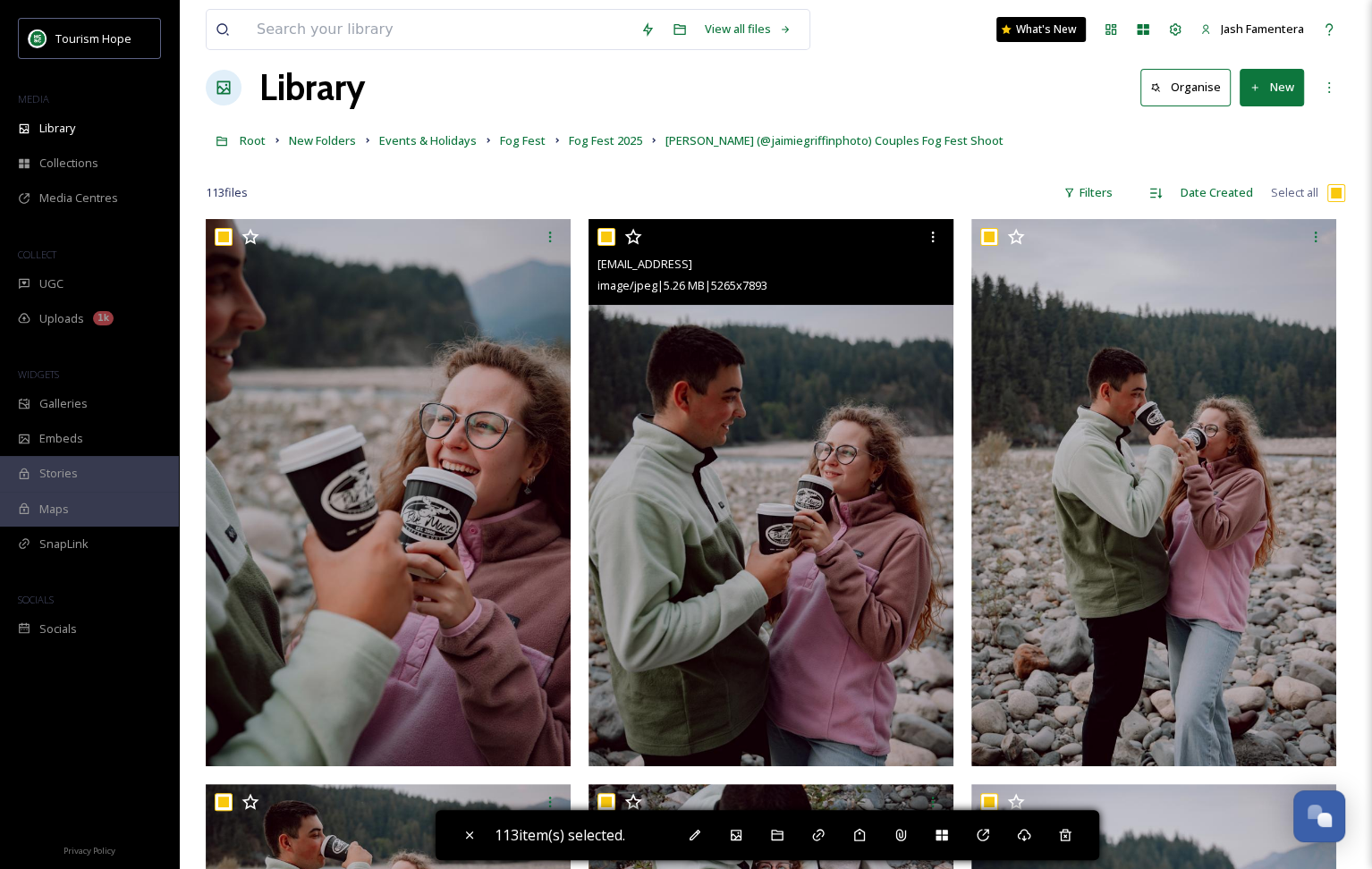
click at [620, 236] on div at bounding box center [773, 236] width 352 height 33
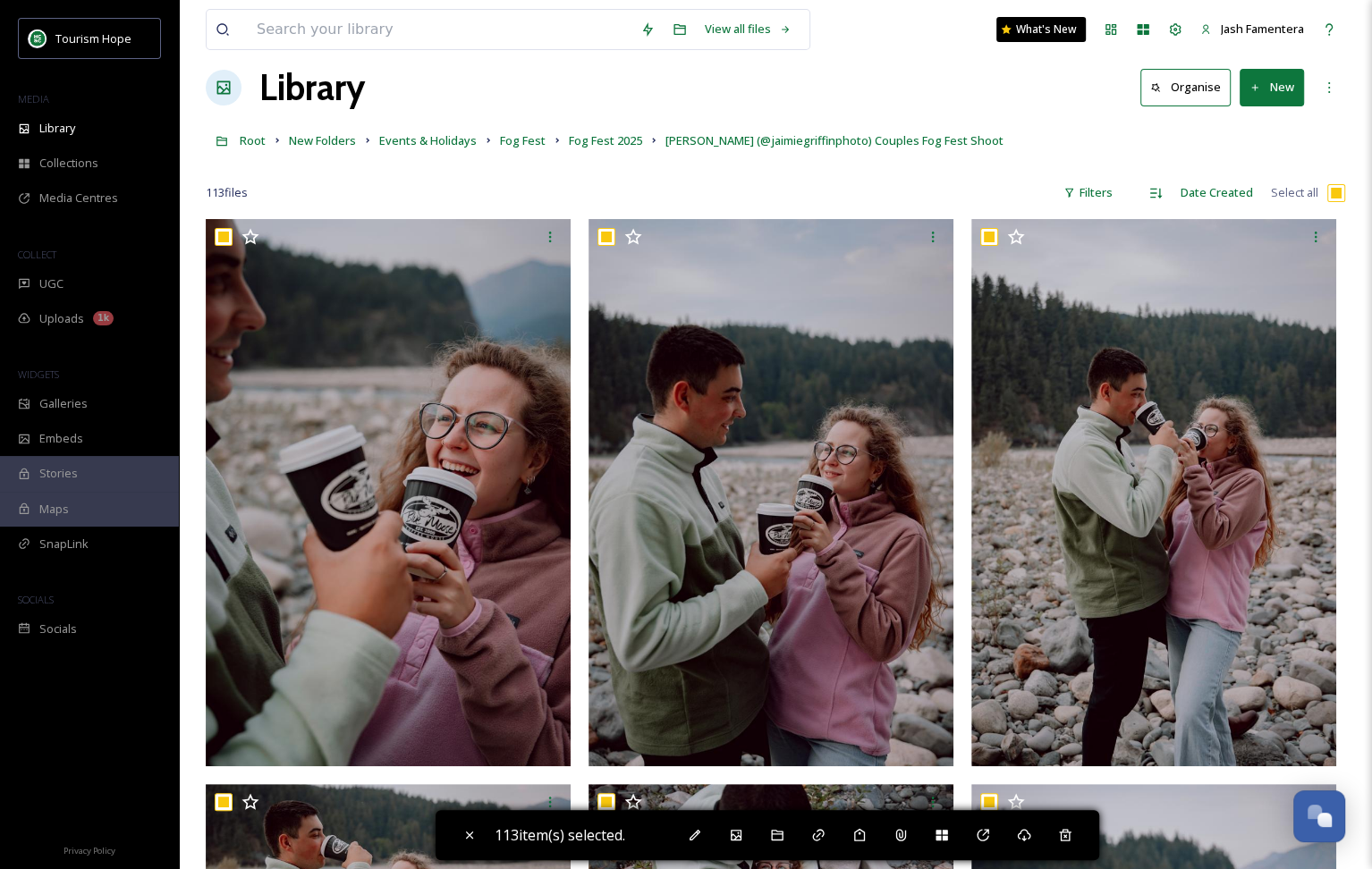
click at [1329, 191] on input "checkbox" at bounding box center [1336, 193] width 18 height 18
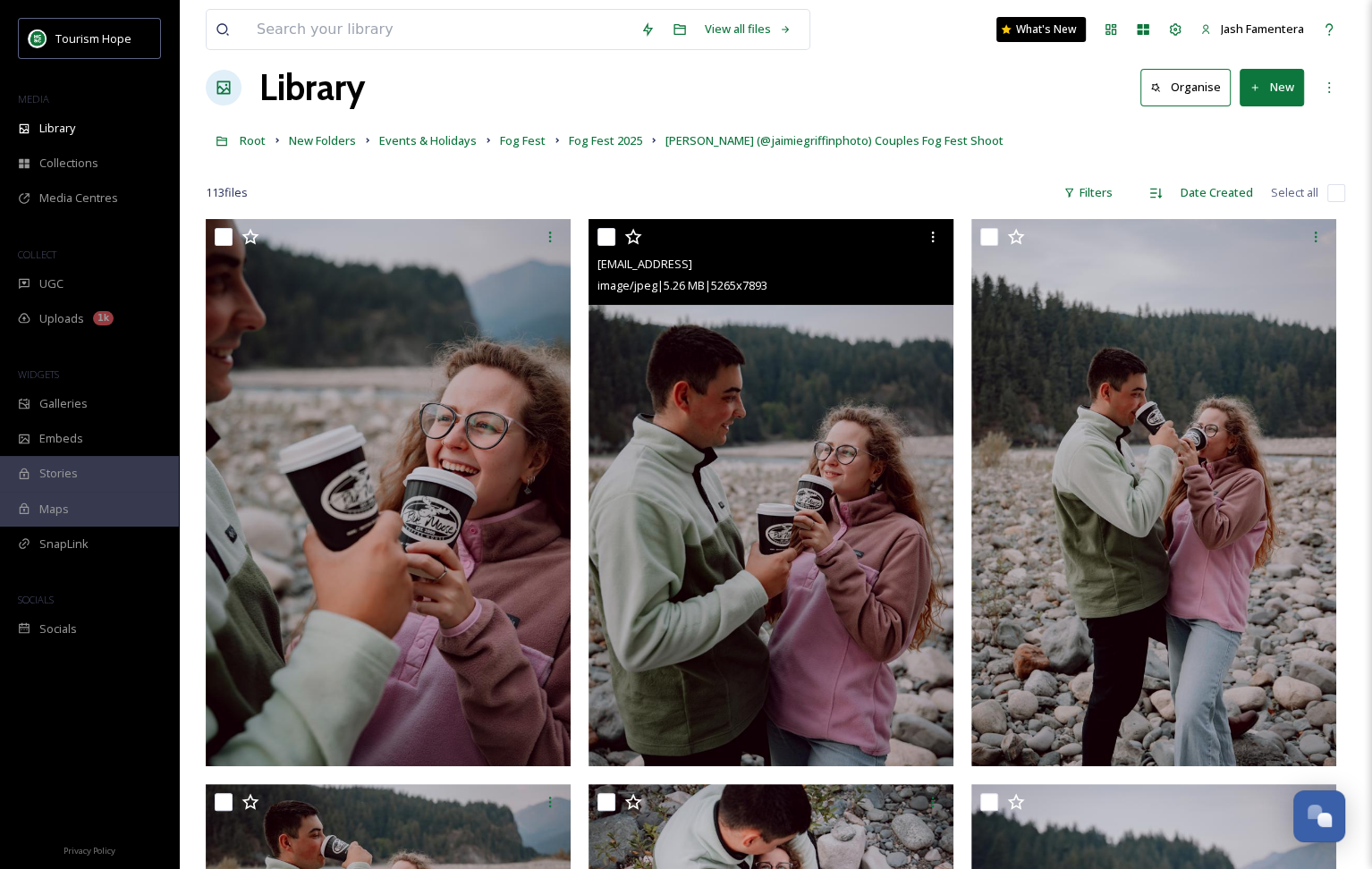
click at [605, 222] on div at bounding box center [773, 236] width 352 height 33
click at [605, 234] on input "checkbox" at bounding box center [606, 236] width 18 height 18
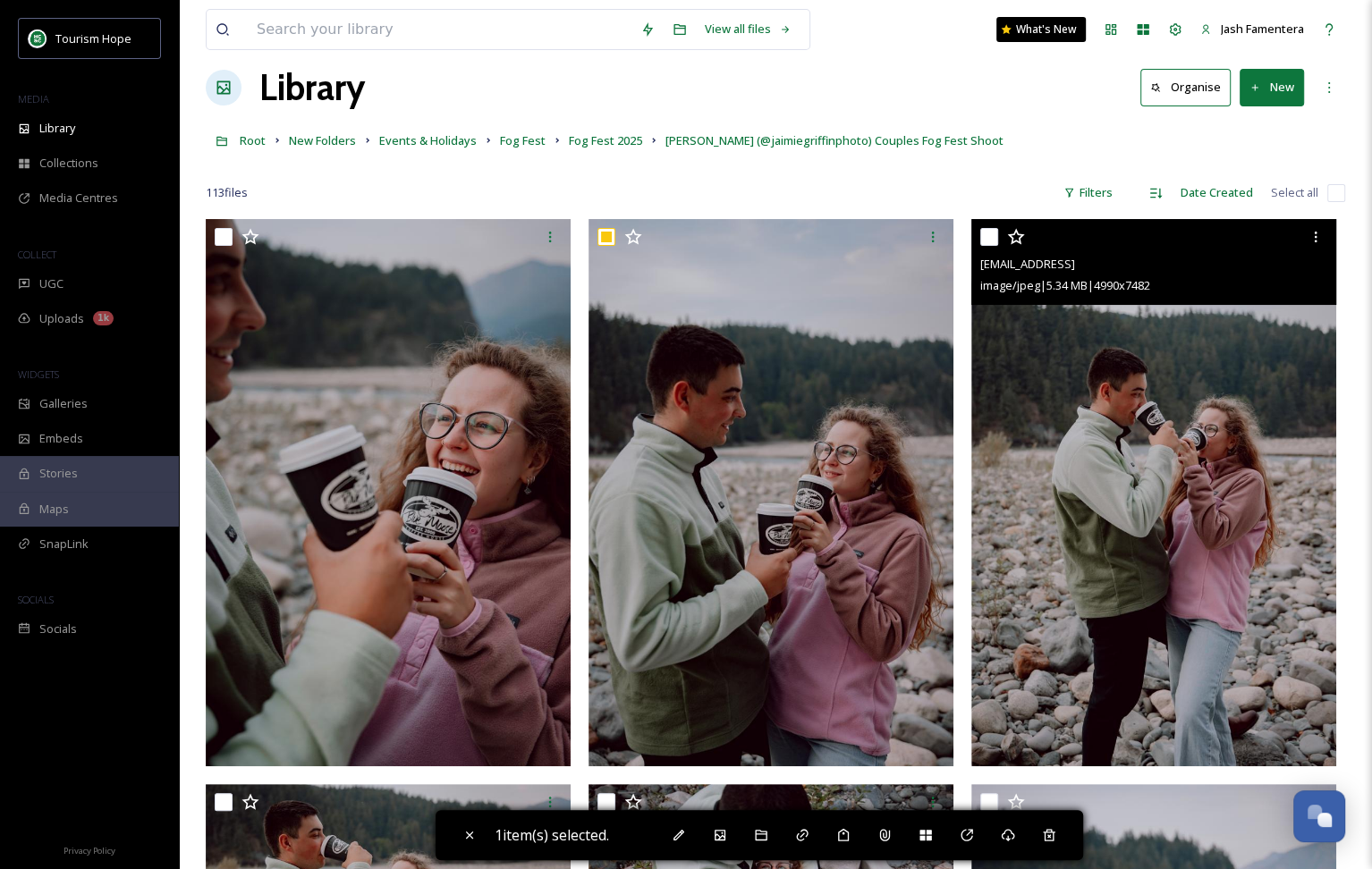
click at [986, 240] on input "checkbox" at bounding box center [989, 236] width 18 height 18
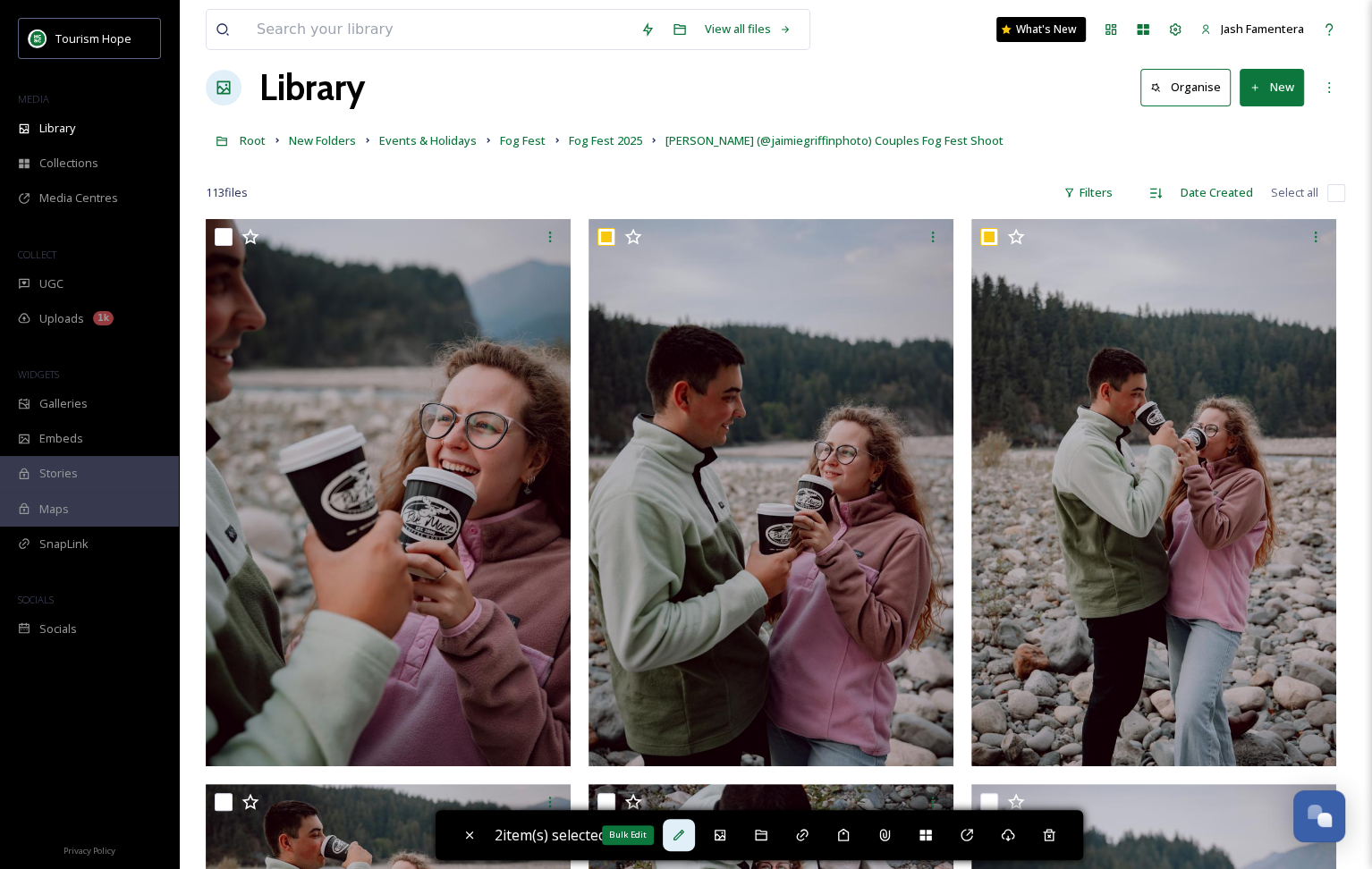
click at [674, 835] on div "Bulk Edit" at bounding box center [679, 835] width 33 height 33
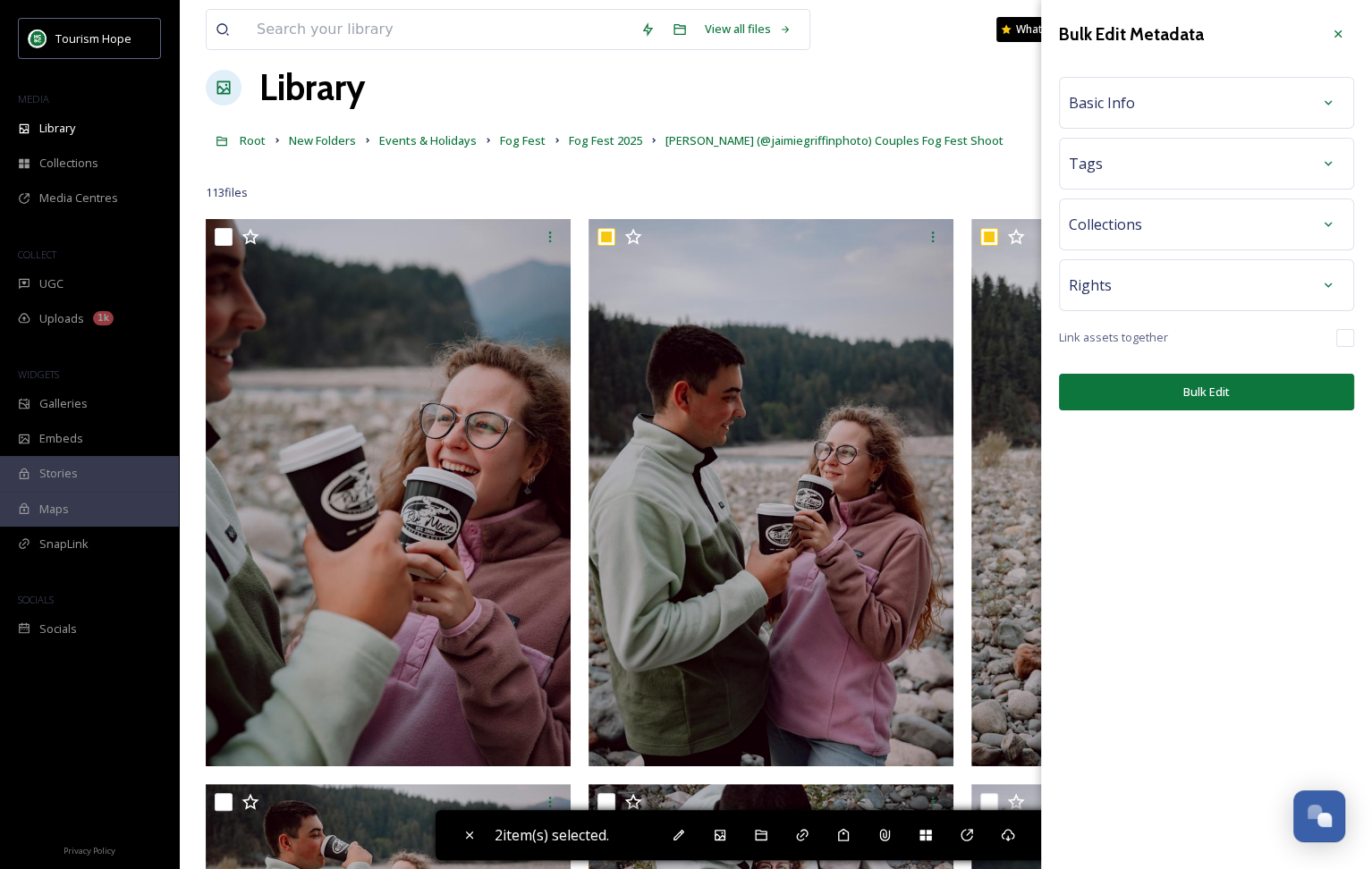
click at [1163, 100] on div "Basic Info" at bounding box center [1206, 102] width 276 height 33
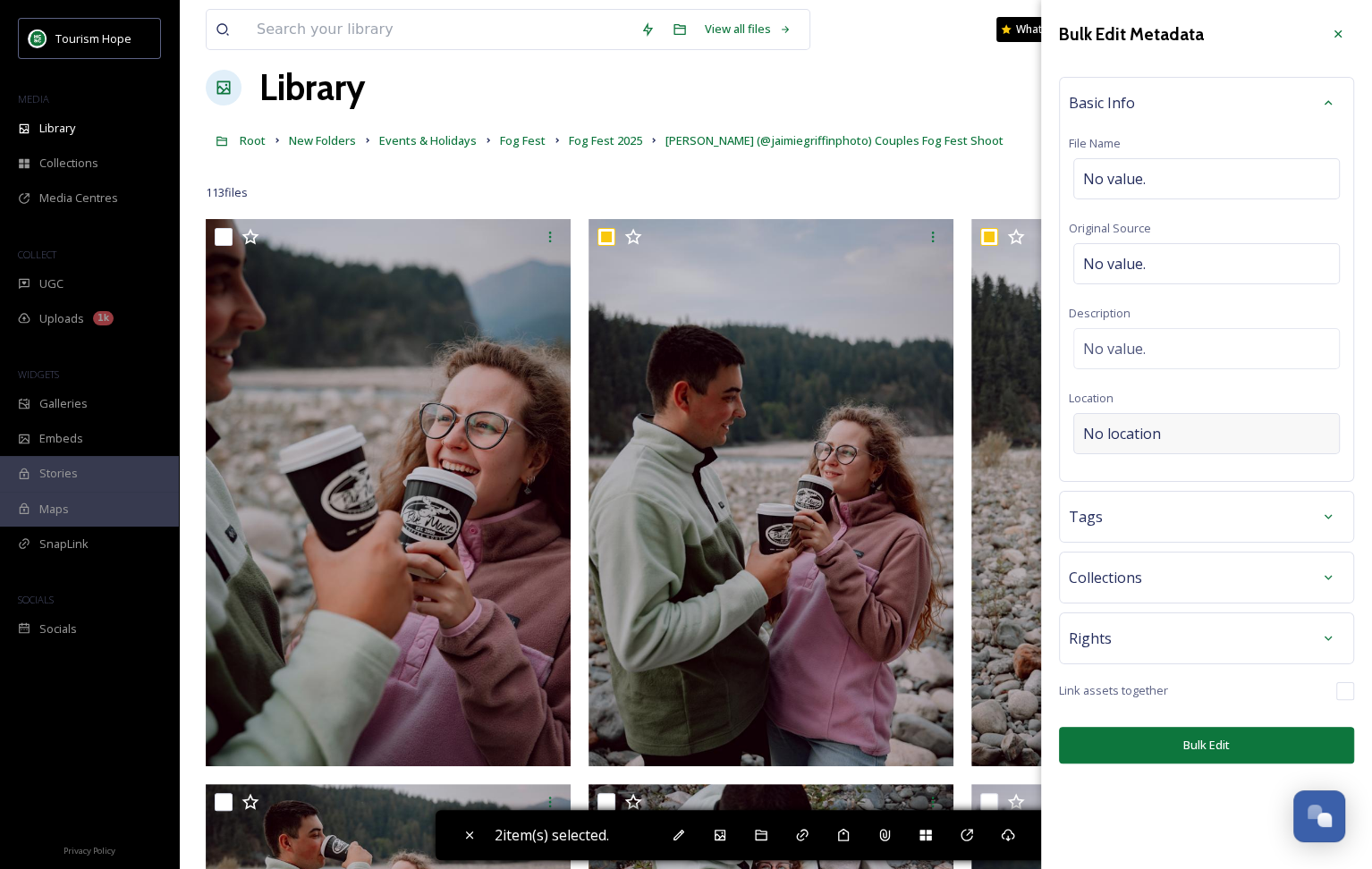
click at [1163, 418] on div "No location" at bounding box center [1206, 434] width 266 height 41
click at [1120, 424] on input at bounding box center [1206, 434] width 264 height 39
click at [1123, 345] on span "No value." at bounding box center [1114, 348] width 62 height 21
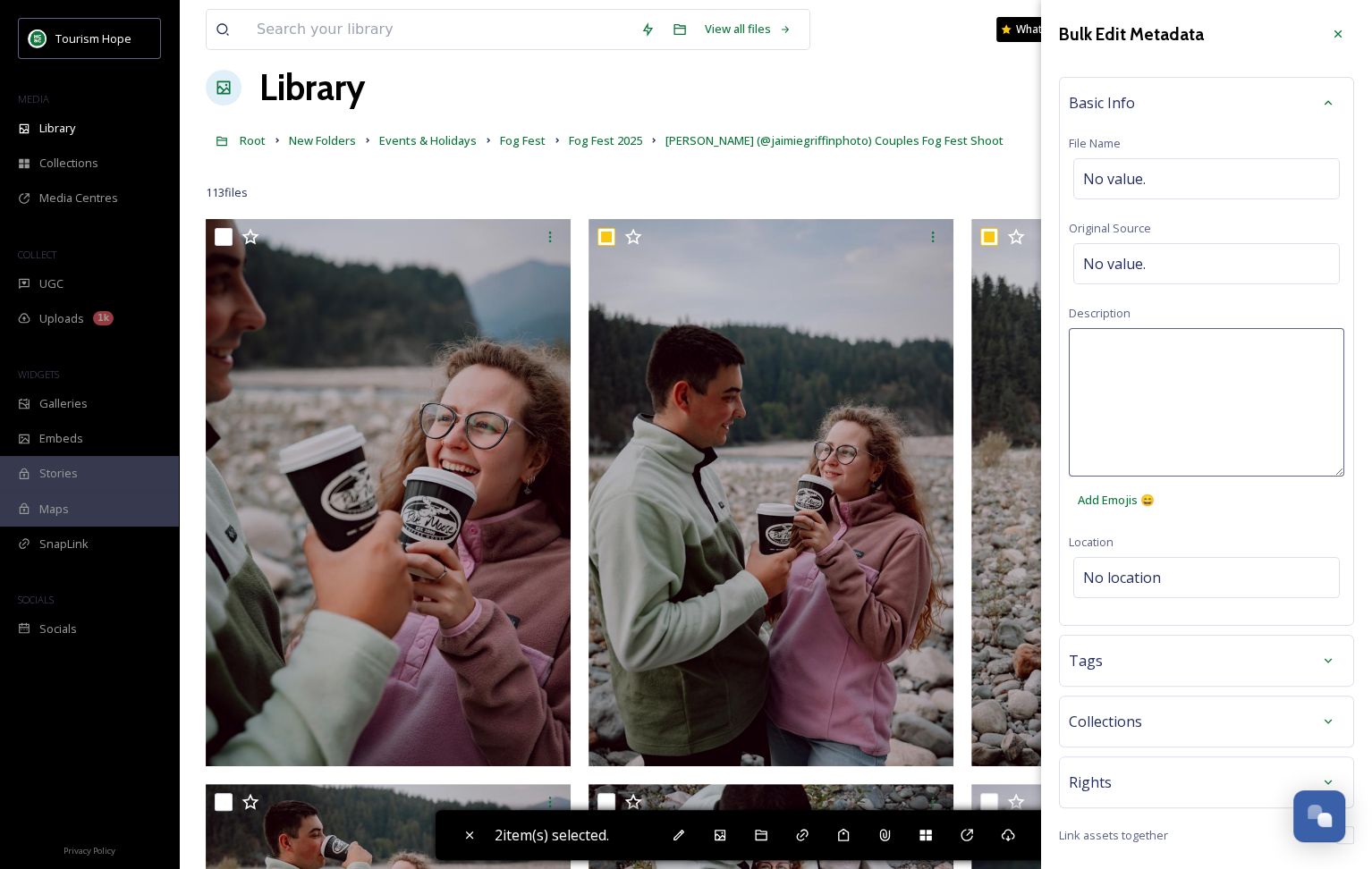
click at [1129, 419] on textarea at bounding box center [1206, 403] width 276 height 149
paste textarea "Fog Fest 2025 | Romance in the Mist Photoshoot offers | Blue Moose | [GEOGRAPHI…"
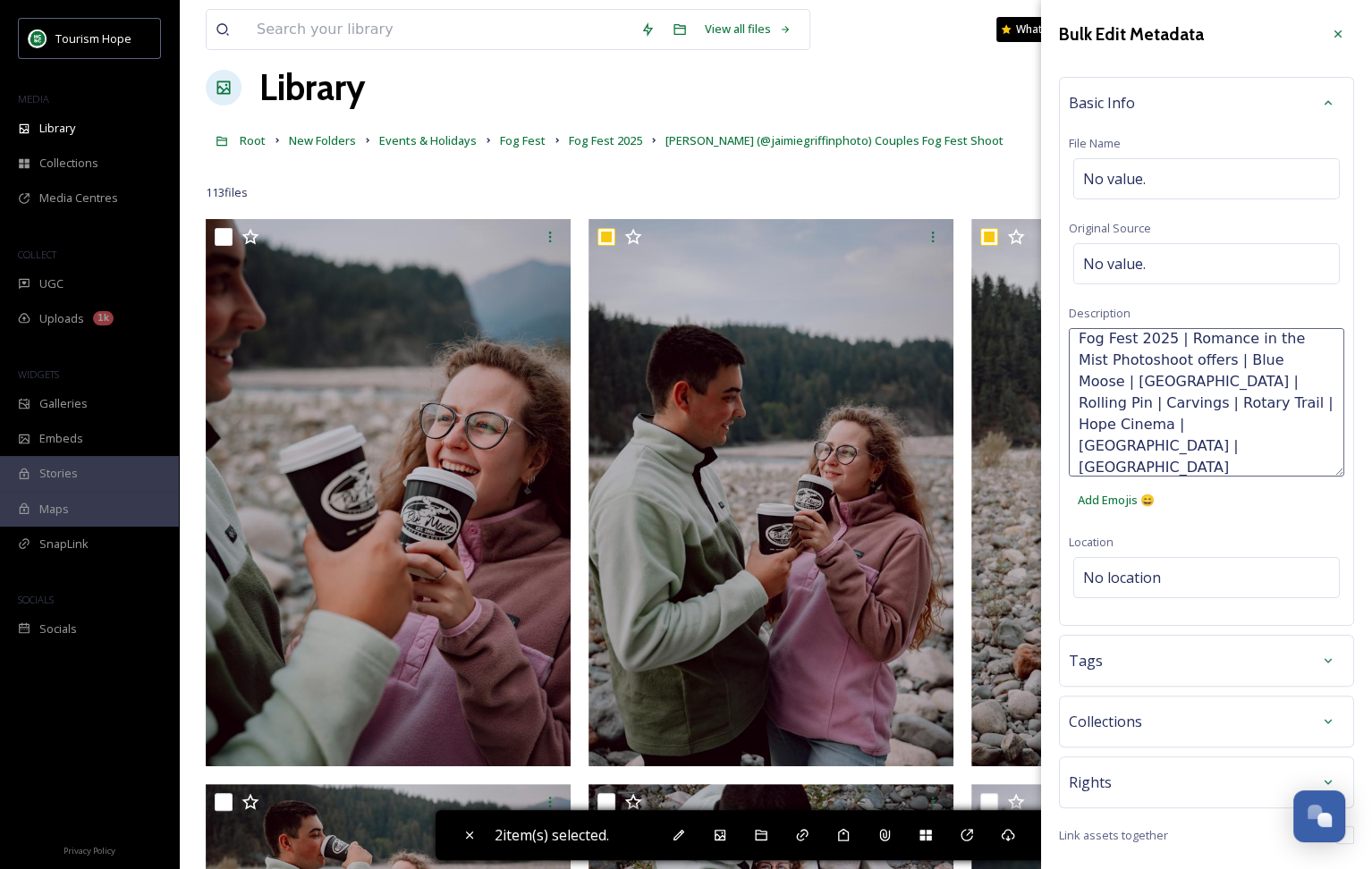
scroll to position [0, 0]
click at [1075, 347] on textarea "Fog Fest 2025 | Romance in the Mist Photoshoot offers | Blue Moose | [GEOGRAPHI…" at bounding box center [1206, 403] width 276 height 149
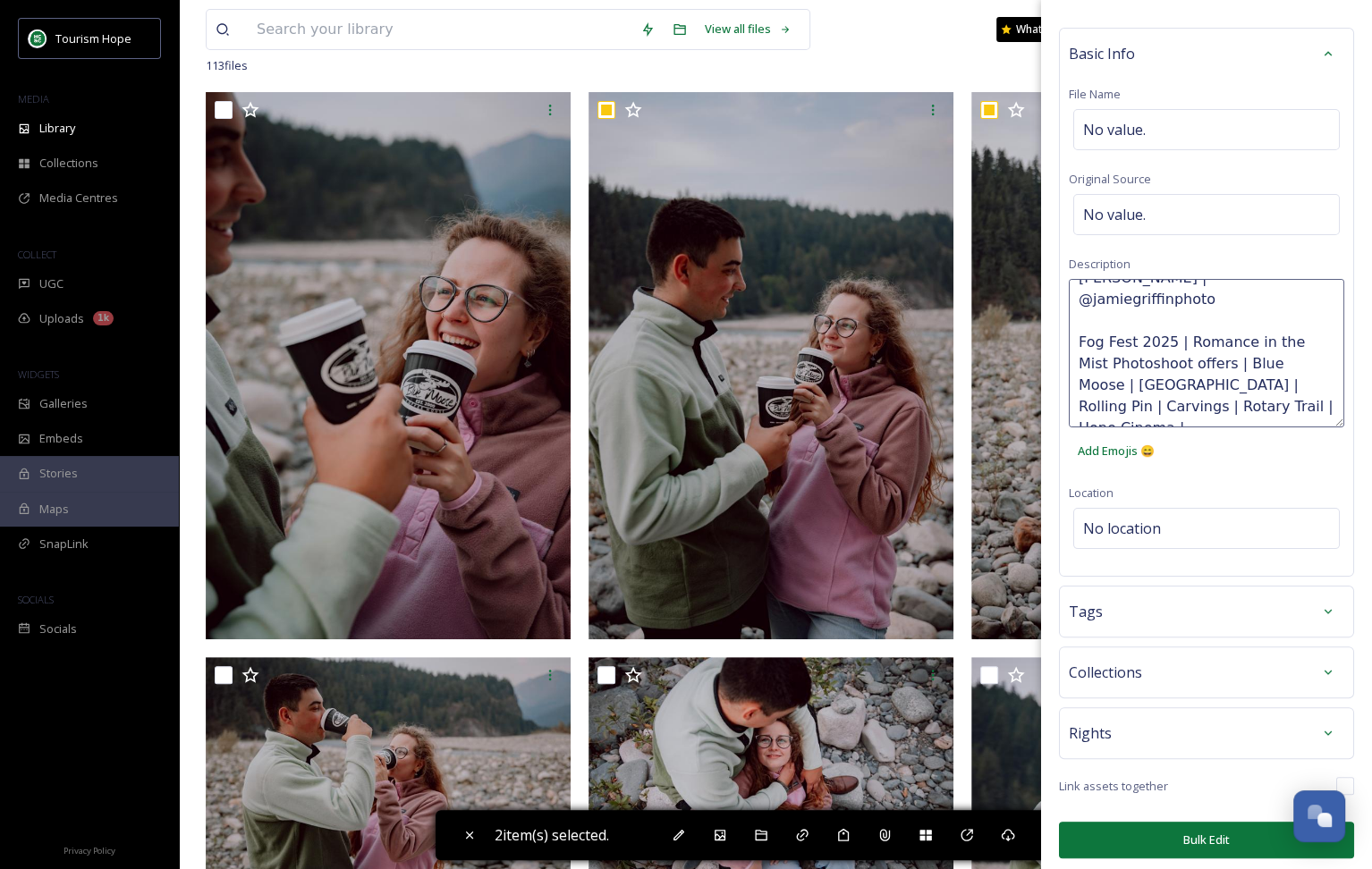
scroll to position [194, 0]
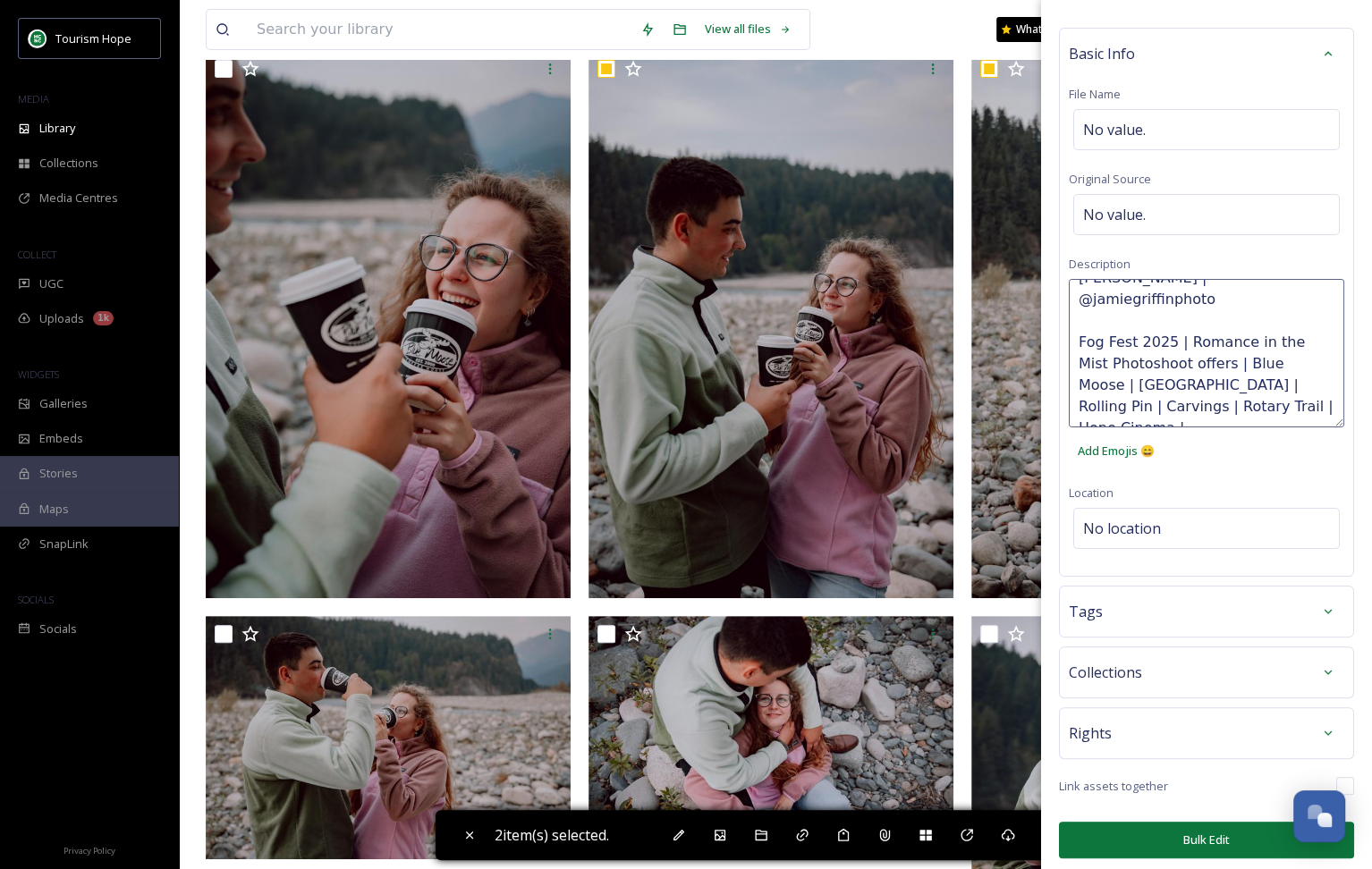
click at [1134, 829] on div "Bulk Edit Metadata Basic Info File Name No value. Original Source No value. Des…" at bounding box center [1207, 413] width 331 height 926
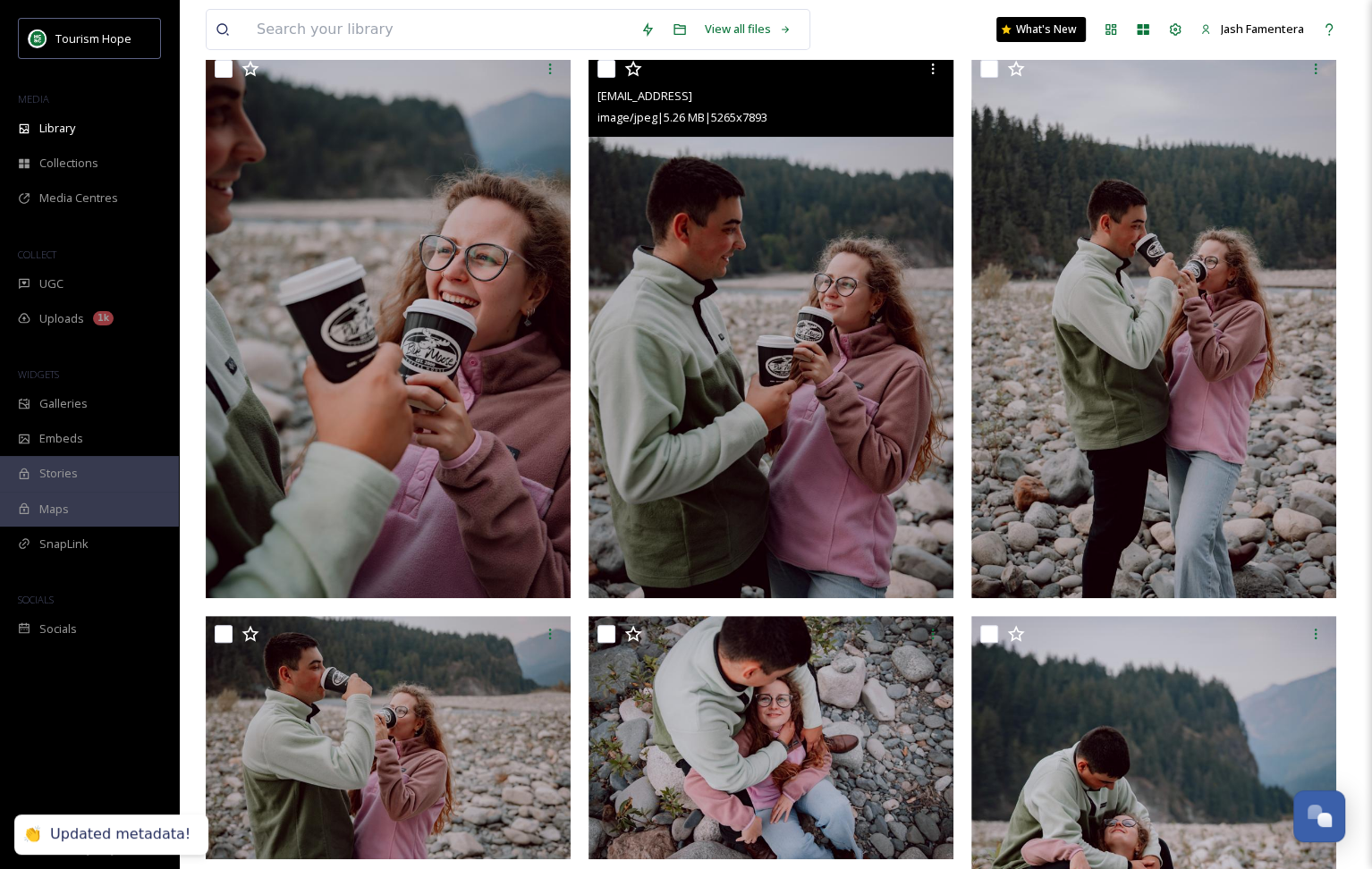
click at [777, 238] on img at bounding box center [771, 324] width 365 height 546
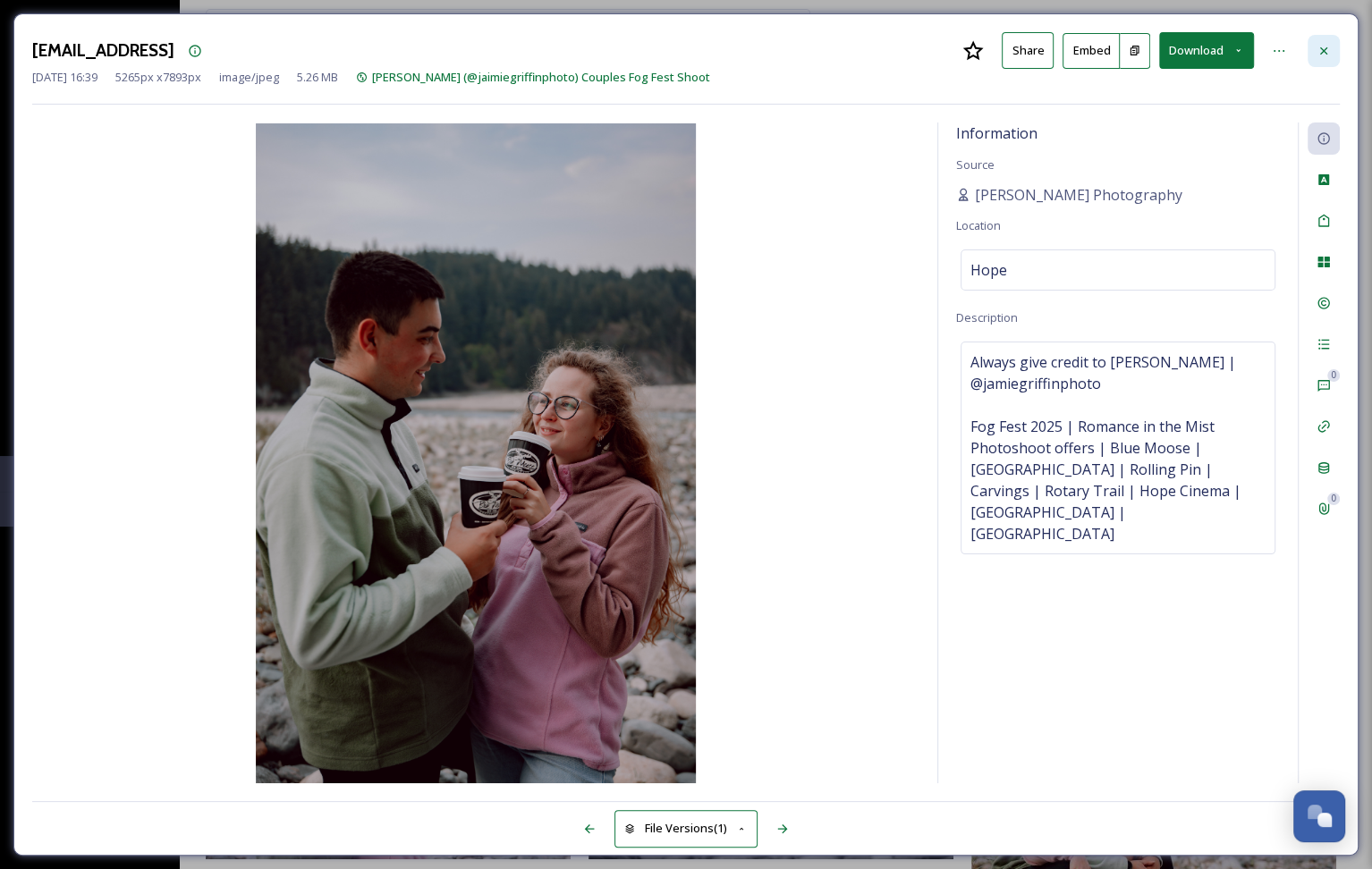
click at [1325, 63] on div at bounding box center [1324, 50] width 33 height 33
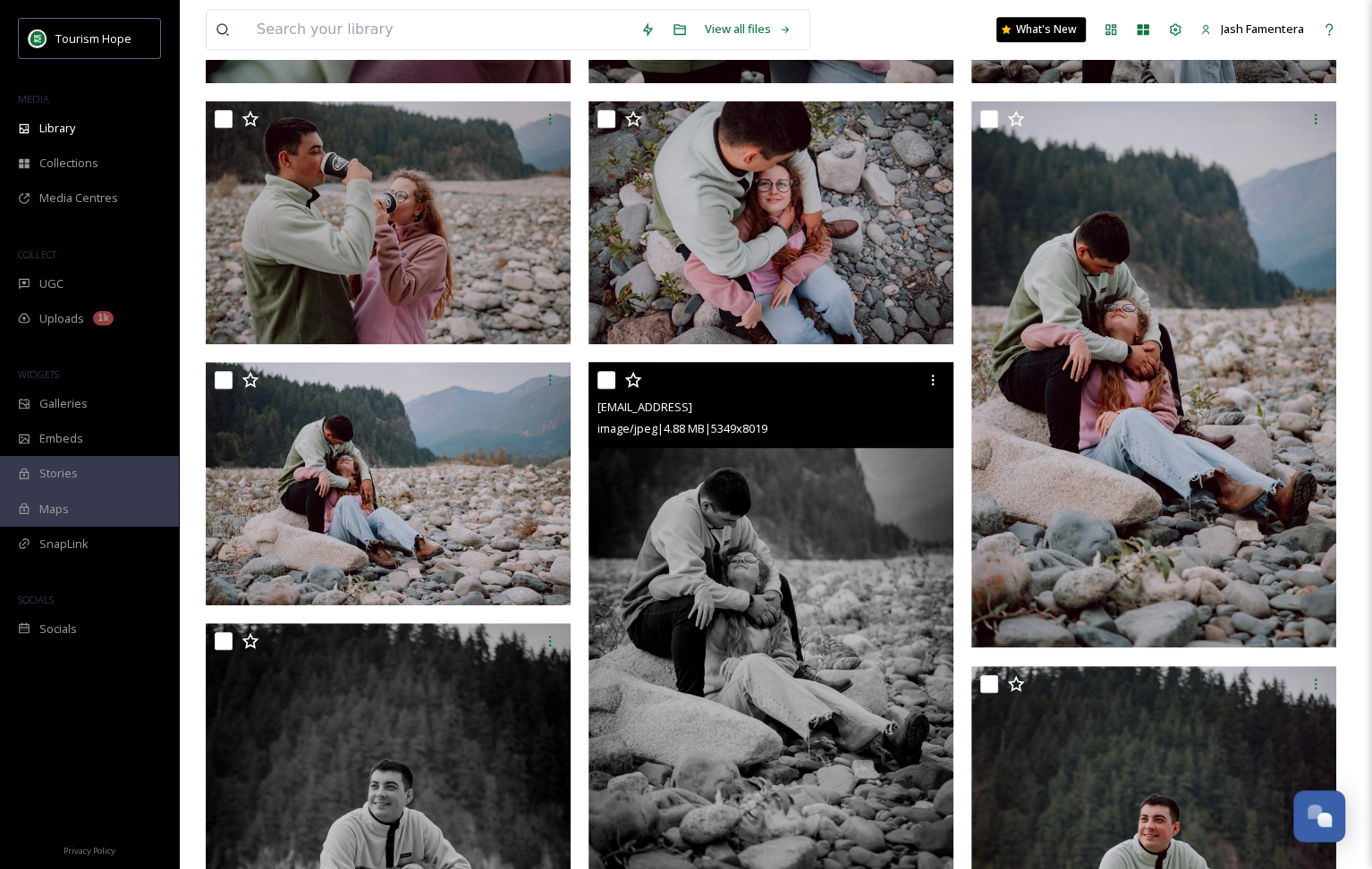
scroll to position [620, 0]
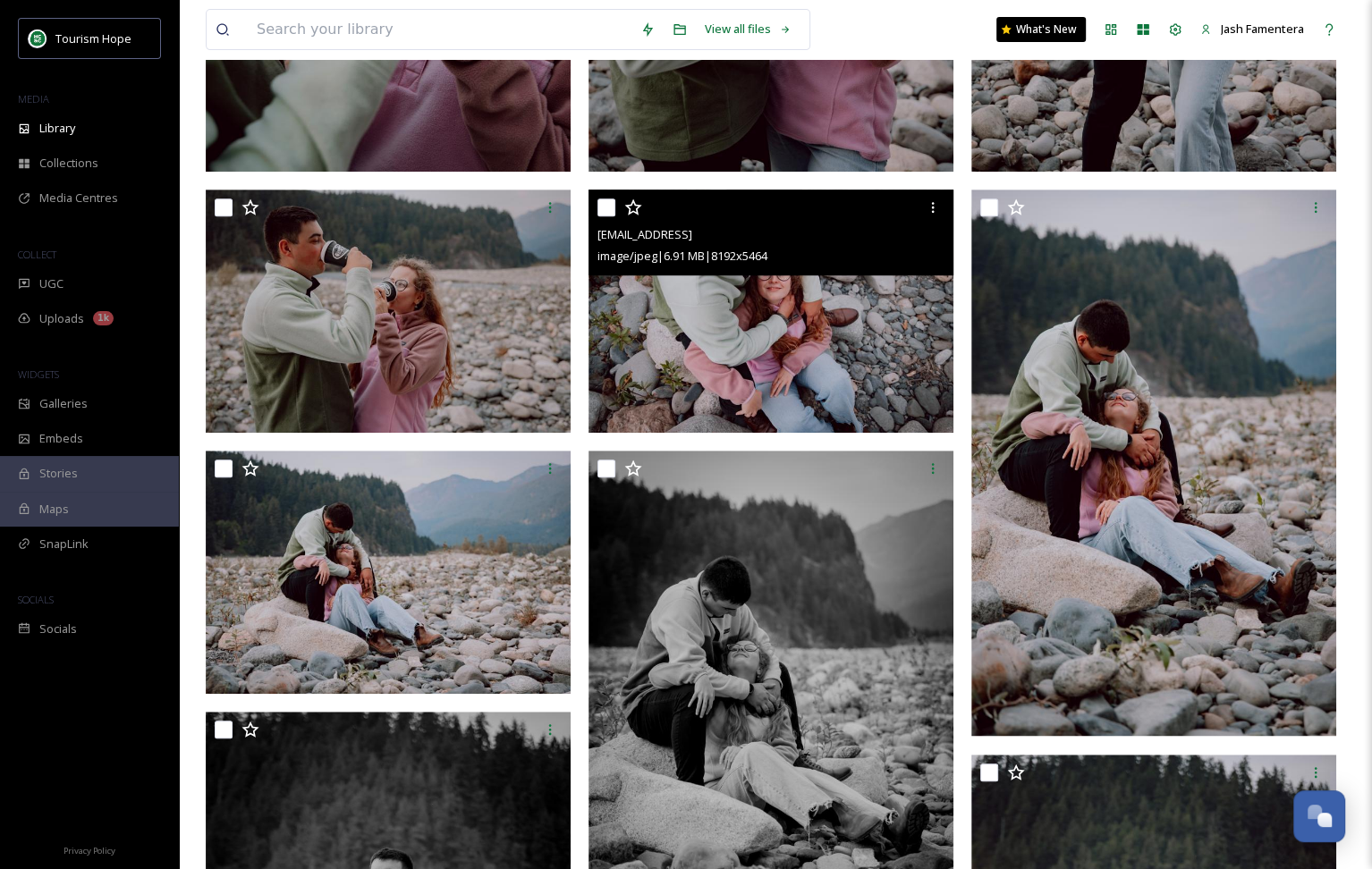
click at [606, 204] on input "checkbox" at bounding box center [606, 207] width 18 height 18
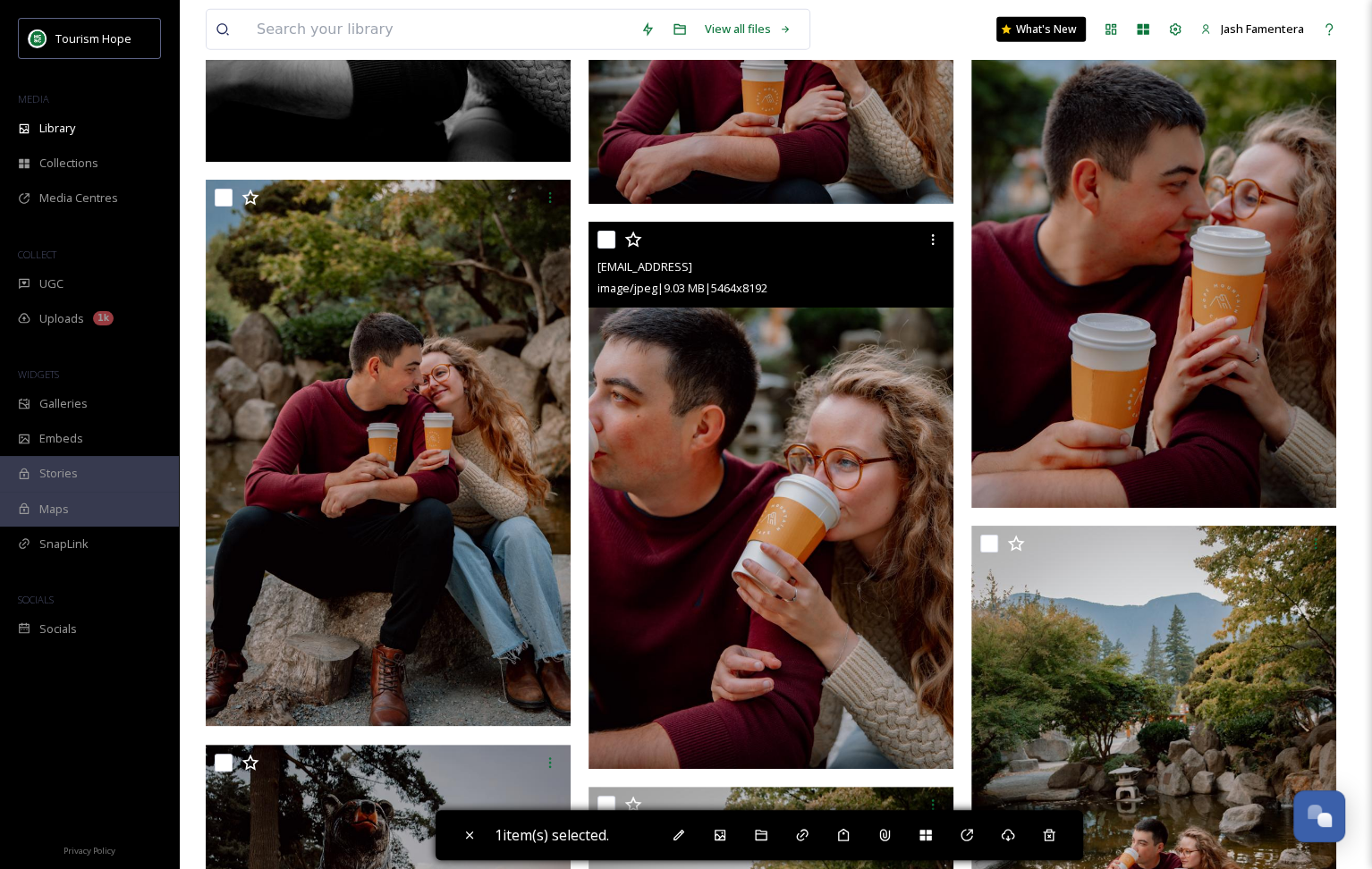
scroll to position [4667, 0]
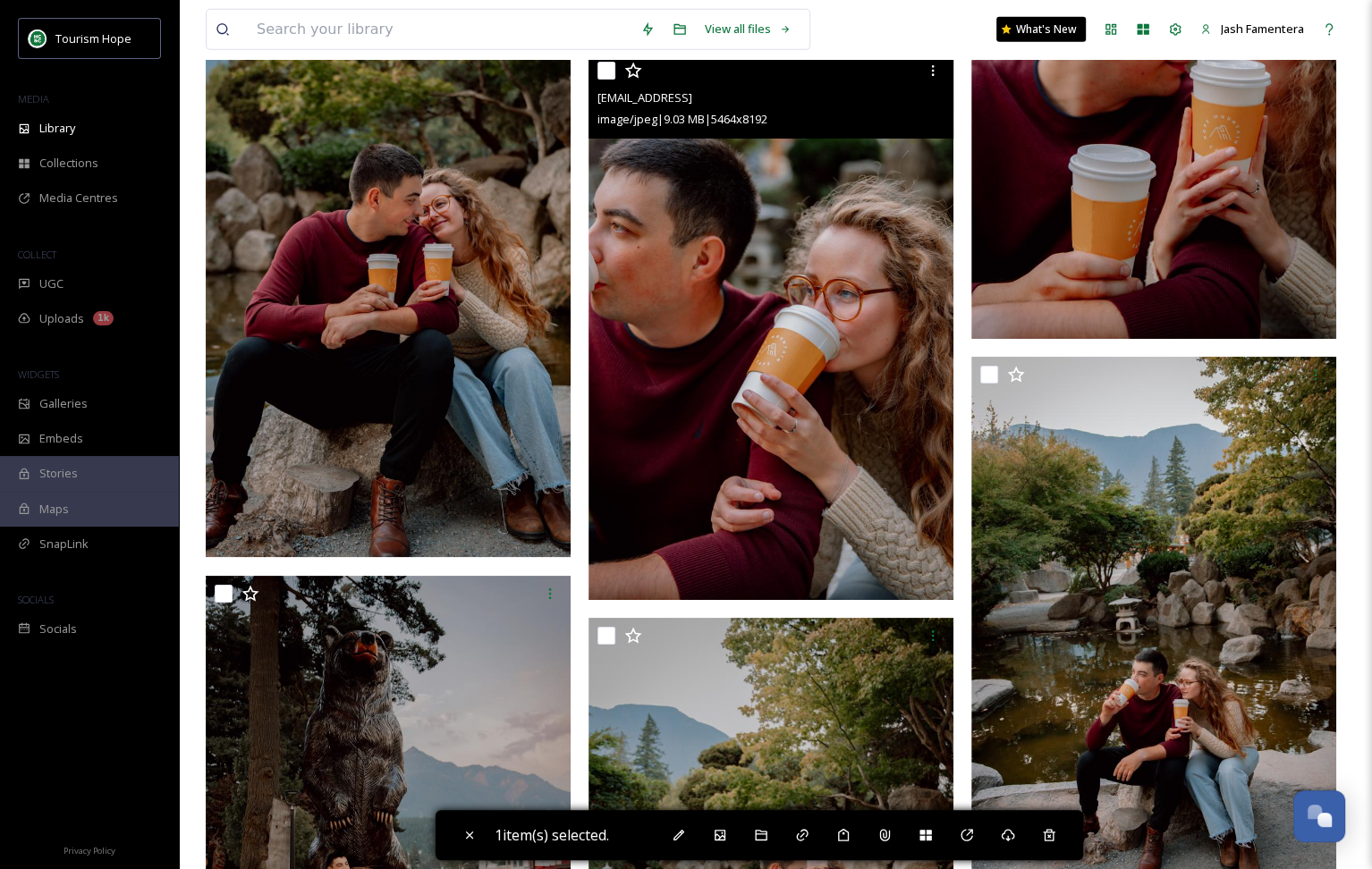
click at [675, 447] on img at bounding box center [771, 326] width 365 height 546
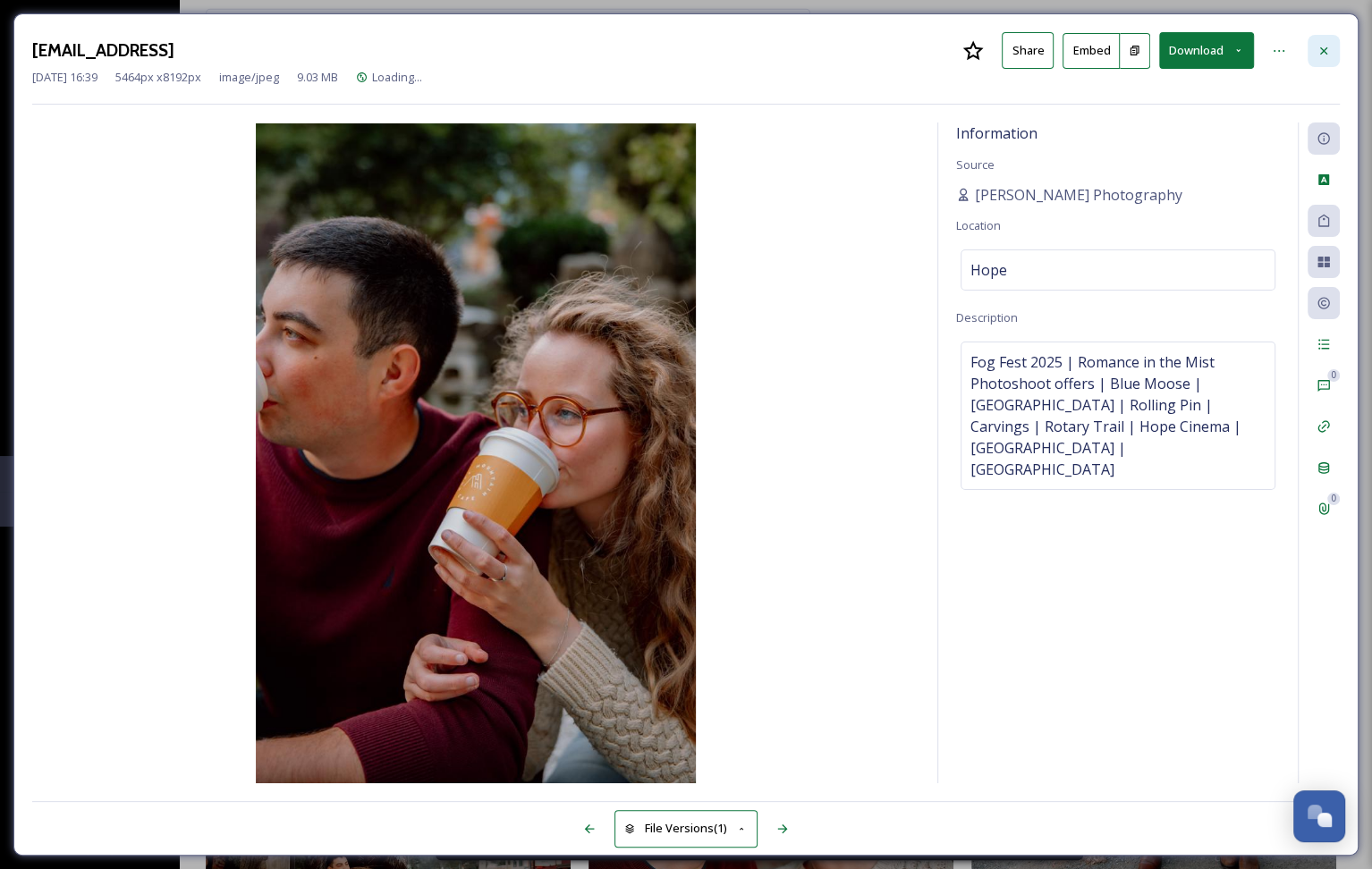
click at [1335, 47] on div at bounding box center [1324, 50] width 33 height 33
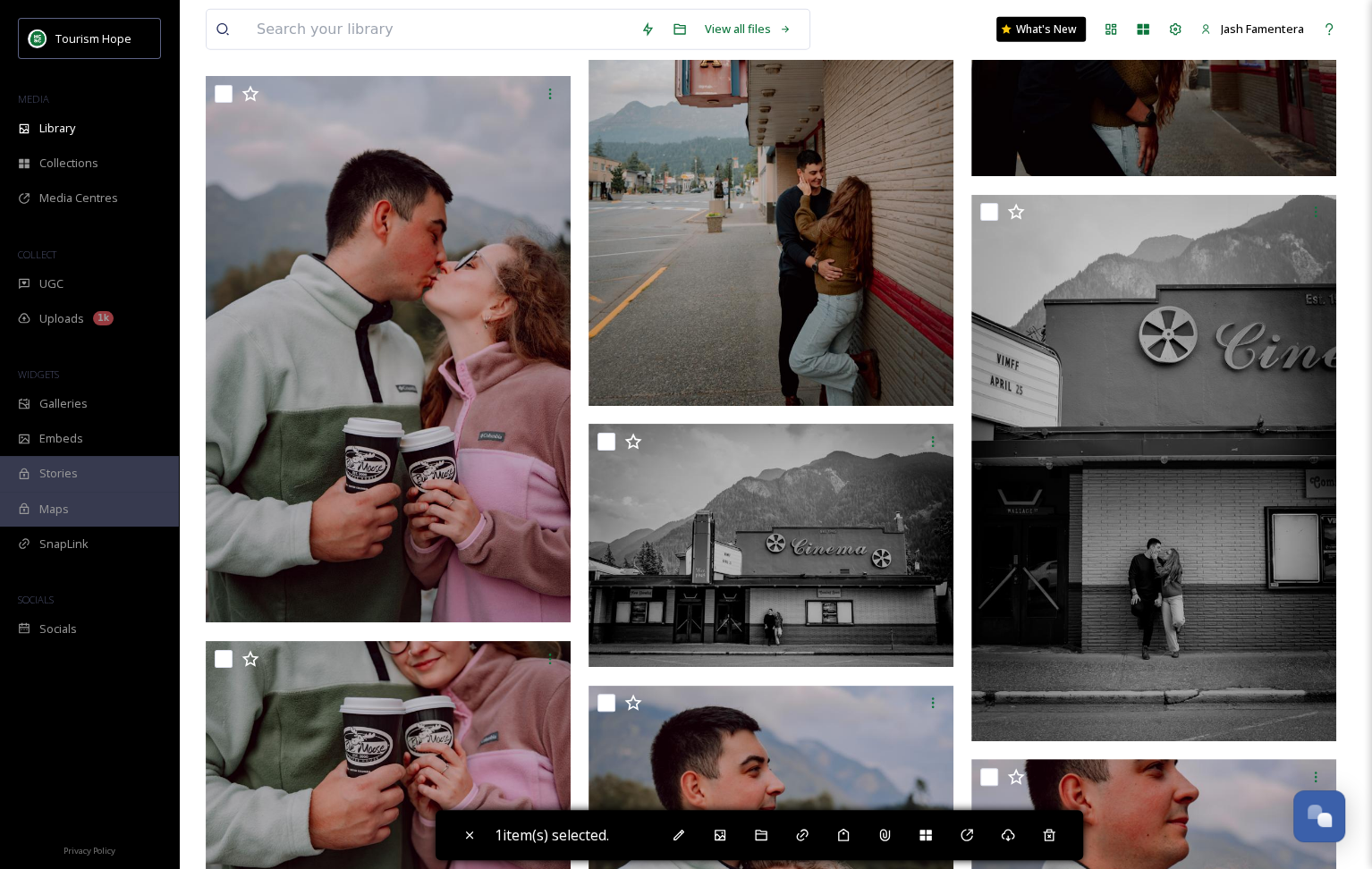
scroll to position [14727, 0]
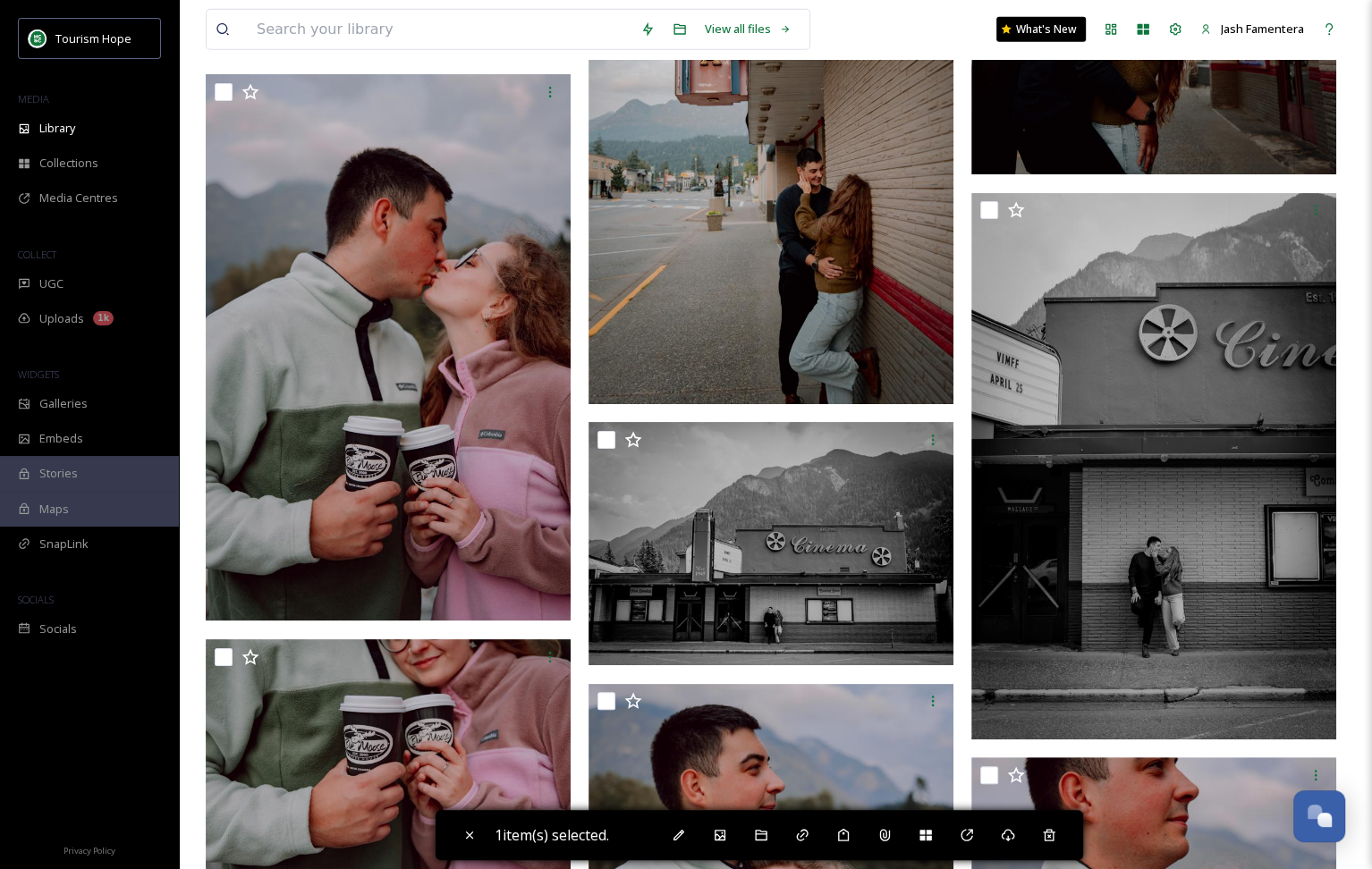
click at [741, 163] on img at bounding box center [771, 130] width 365 height 546
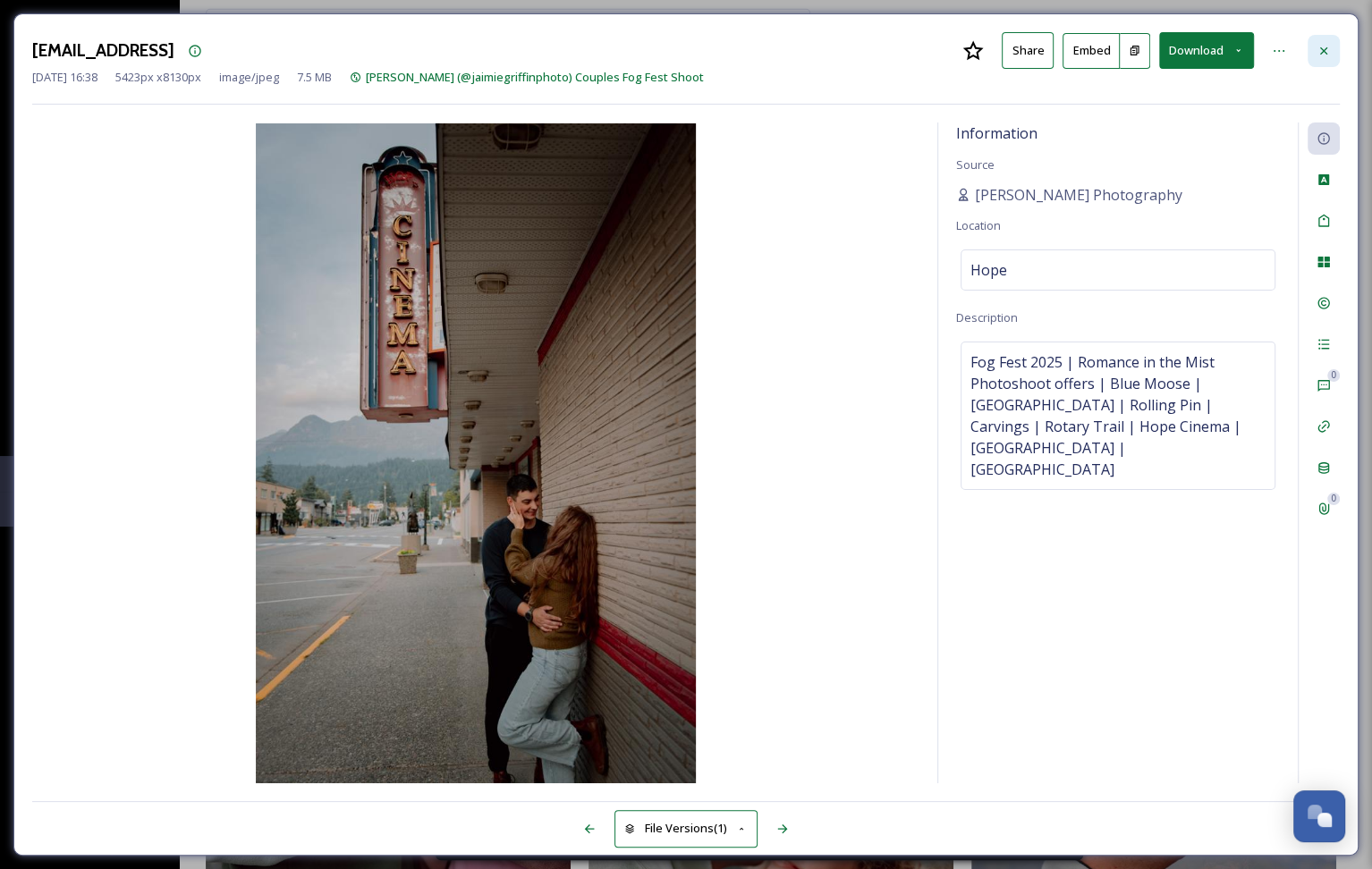
click at [1320, 51] on icon at bounding box center [1324, 50] width 14 height 14
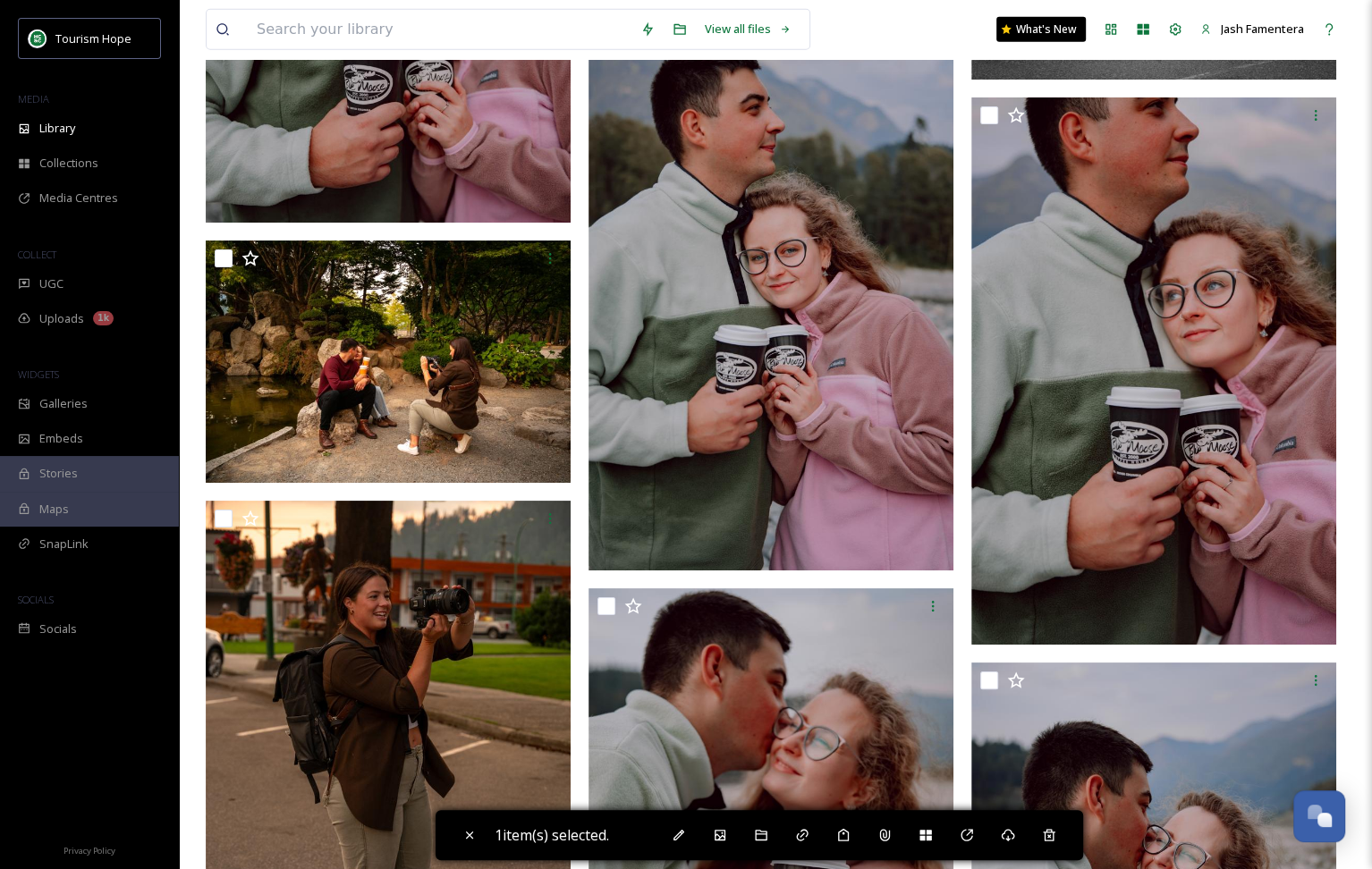
scroll to position [15298, 0]
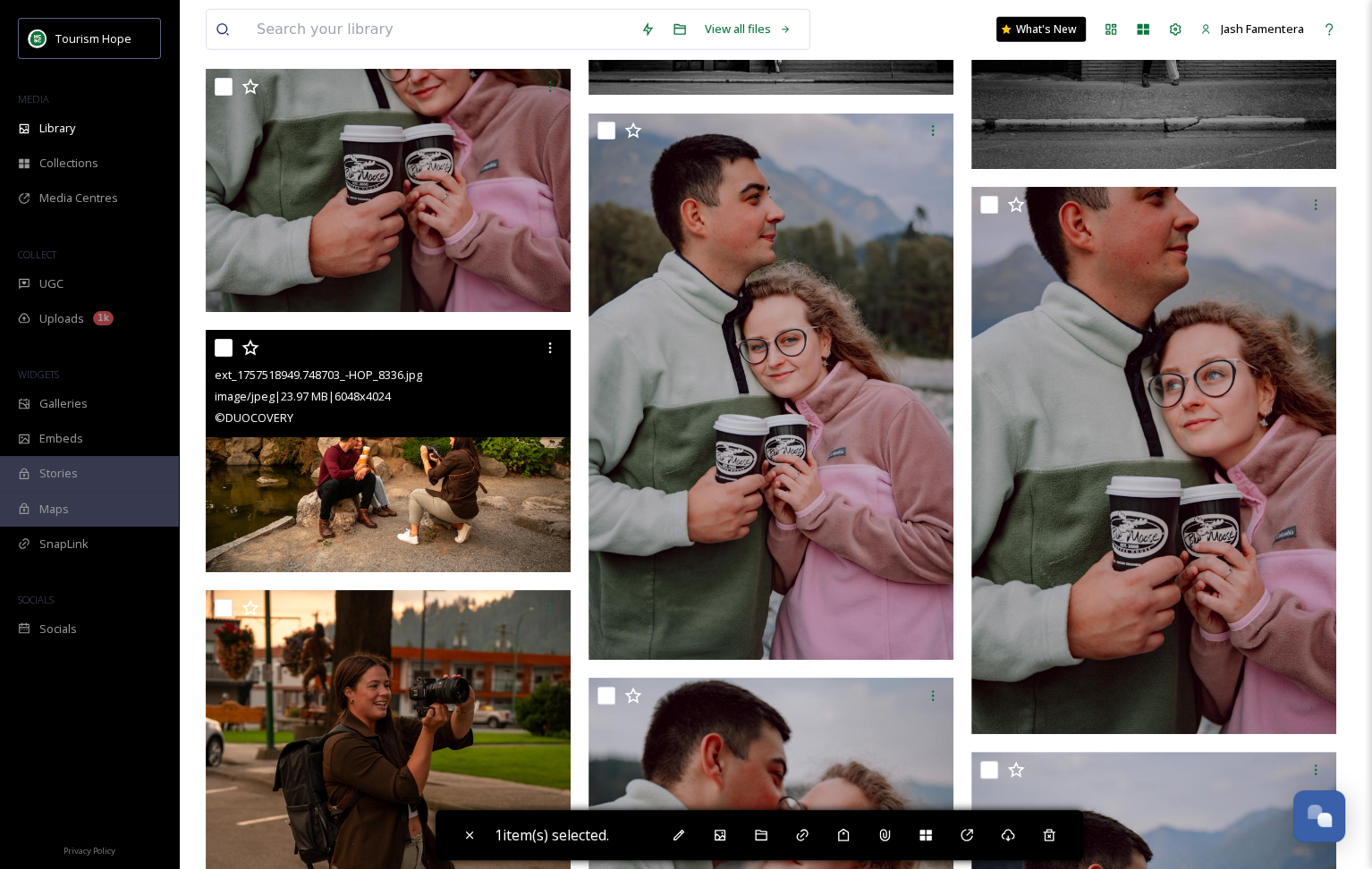
click at [496, 518] on img at bounding box center [388, 451] width 365 height 243
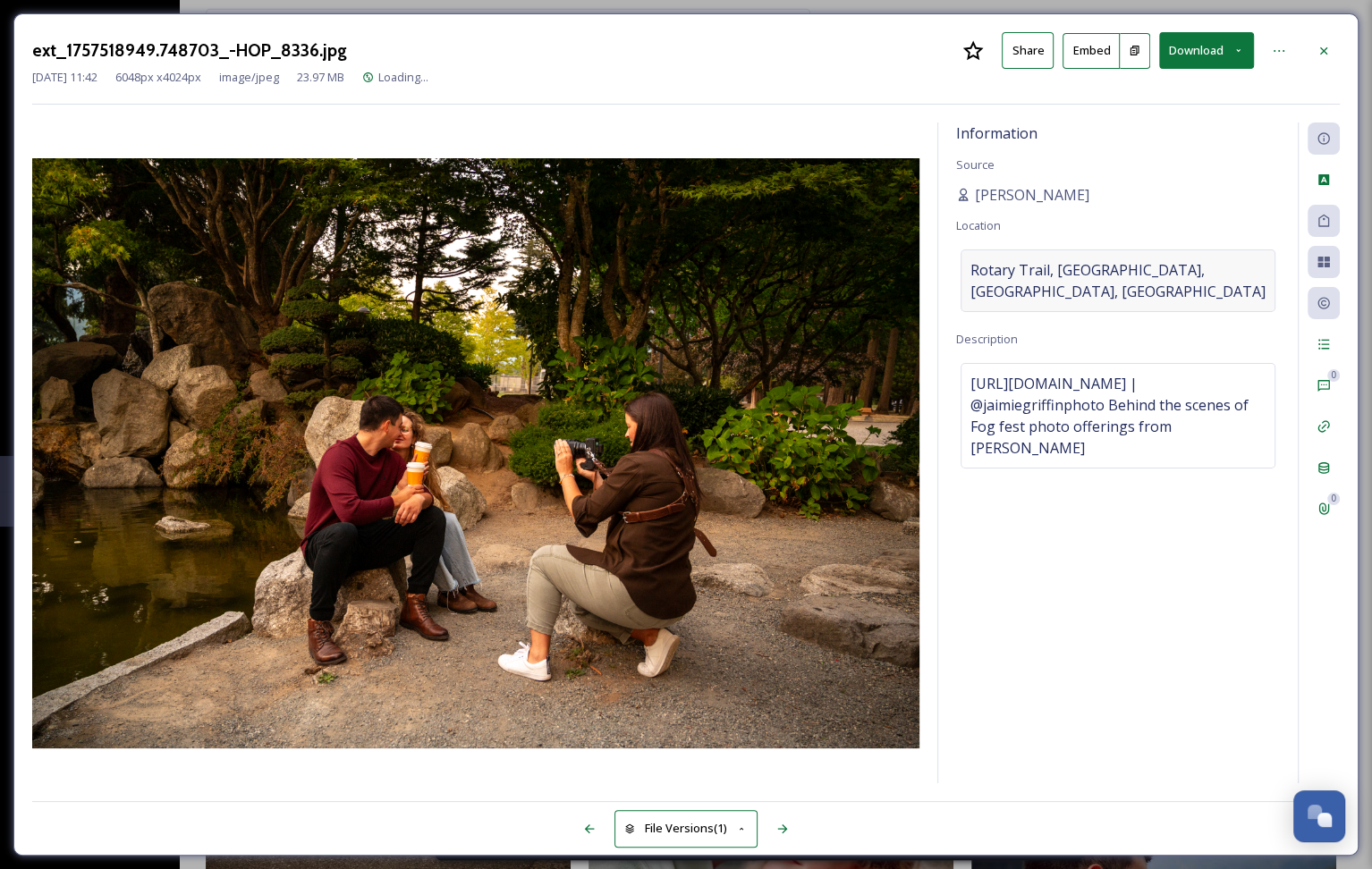
click at [1130, 262] on span "Rotary Trail, [GEOGRAPHIC_DATA], [GEOGRAPHIC_DATA], [GEOGRAPHIC_DATA]" at bounding box center [1118, 281] width 295 height 43
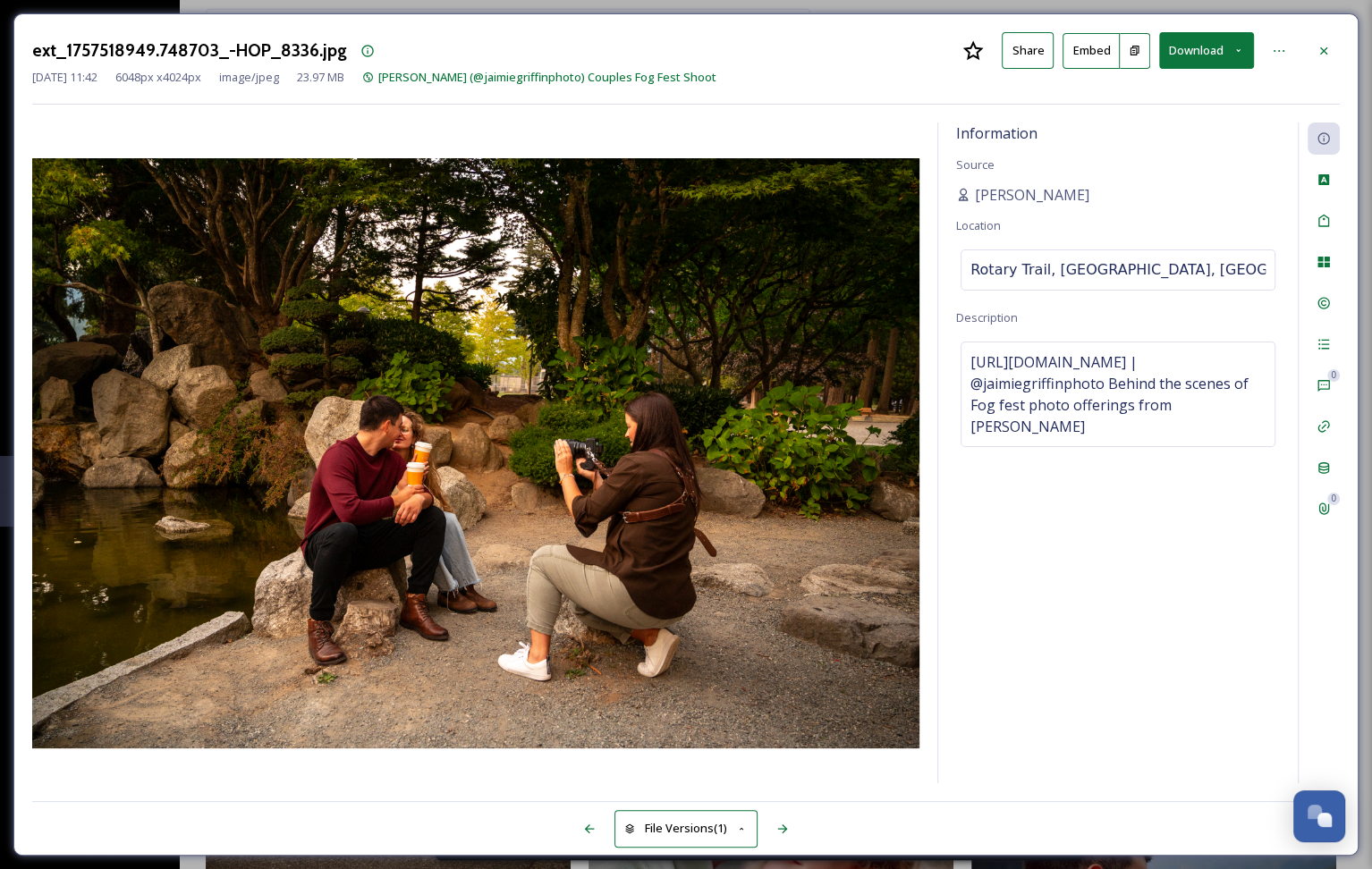
click at [1130, 262] on input "Rotary Trail, [GEOGRAPHIC_DATA], [GEOGRAPHIC_DATA], [GEOGRAPHIC_DATA]" at bounding box center [1118, 270] width 313 height 39
click at [1227, 156] on div "Information Source [PERSON_NAME] Location Rotary Trail, [GEOGRAPHIC_DATA], [GEO…" at bounding box center [1118, 453] width 359 height 661
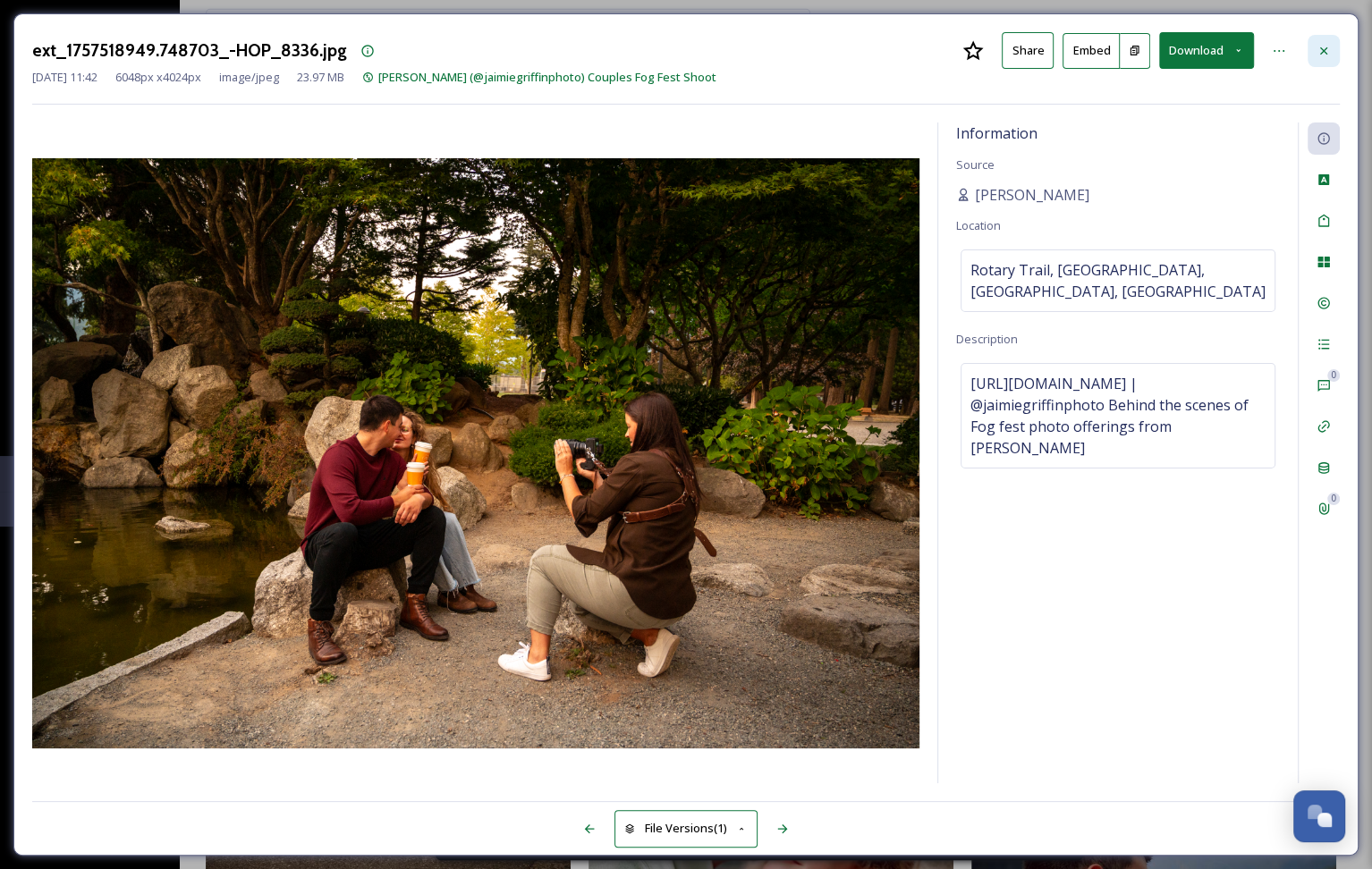
click at [1327, 51] on icon at bounding box center [1324, 50] width 14 height 14
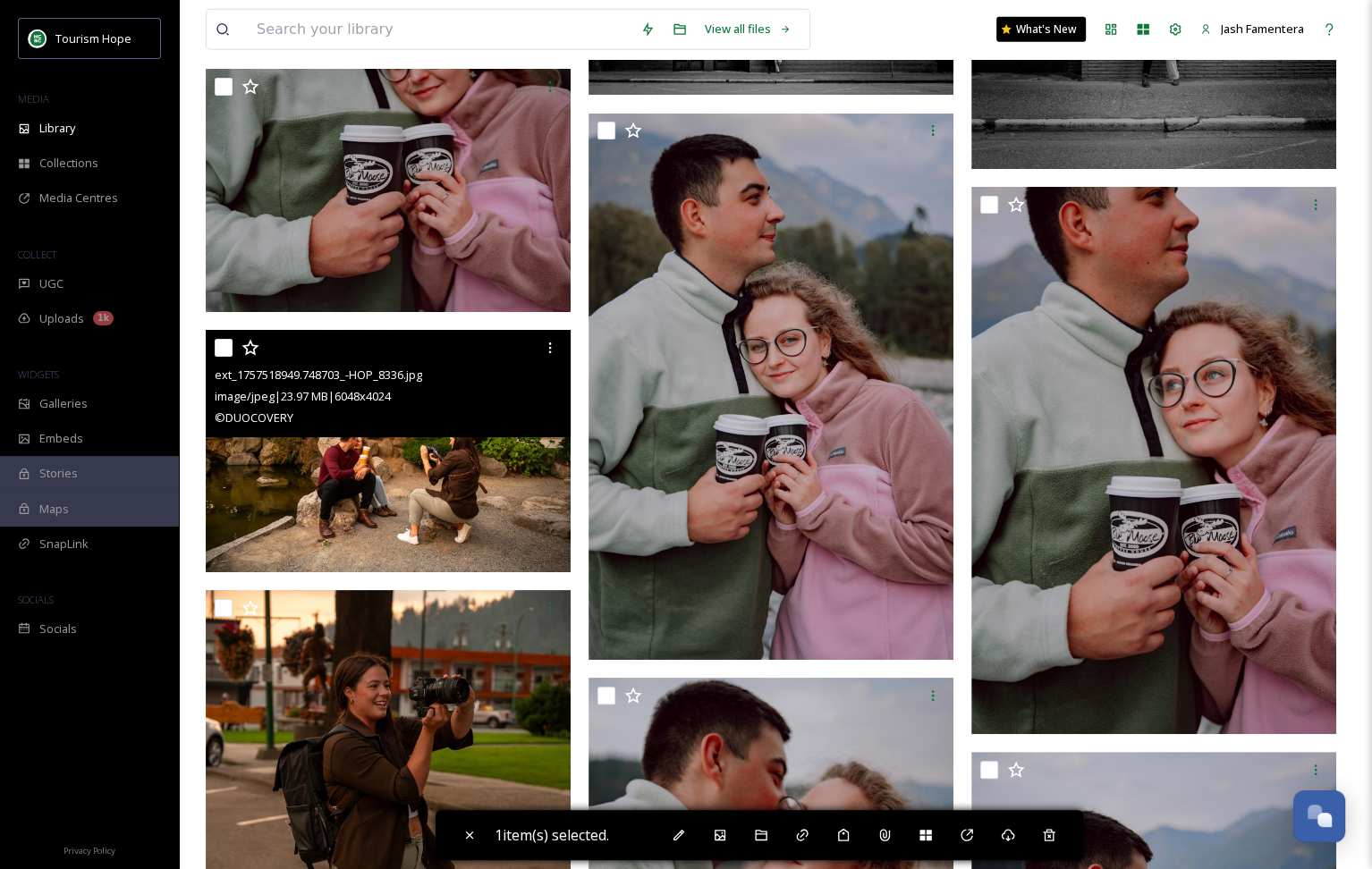
click at [222, 348] on input "checkbox" at bounding box center [223, 347] width 18 height 18
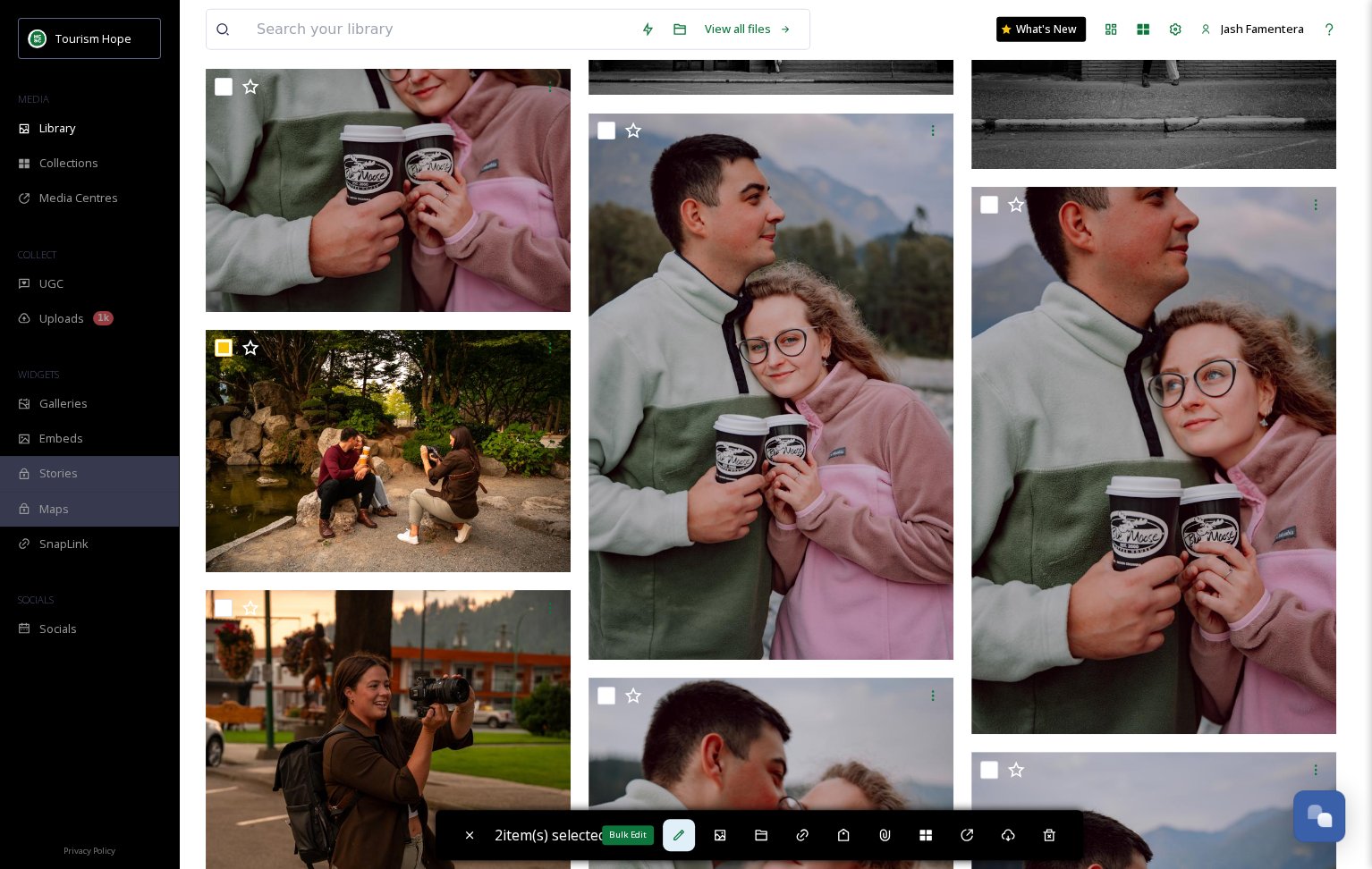
click at [680, 829] on icon at bounding box center [679, 835] width 14 height 14
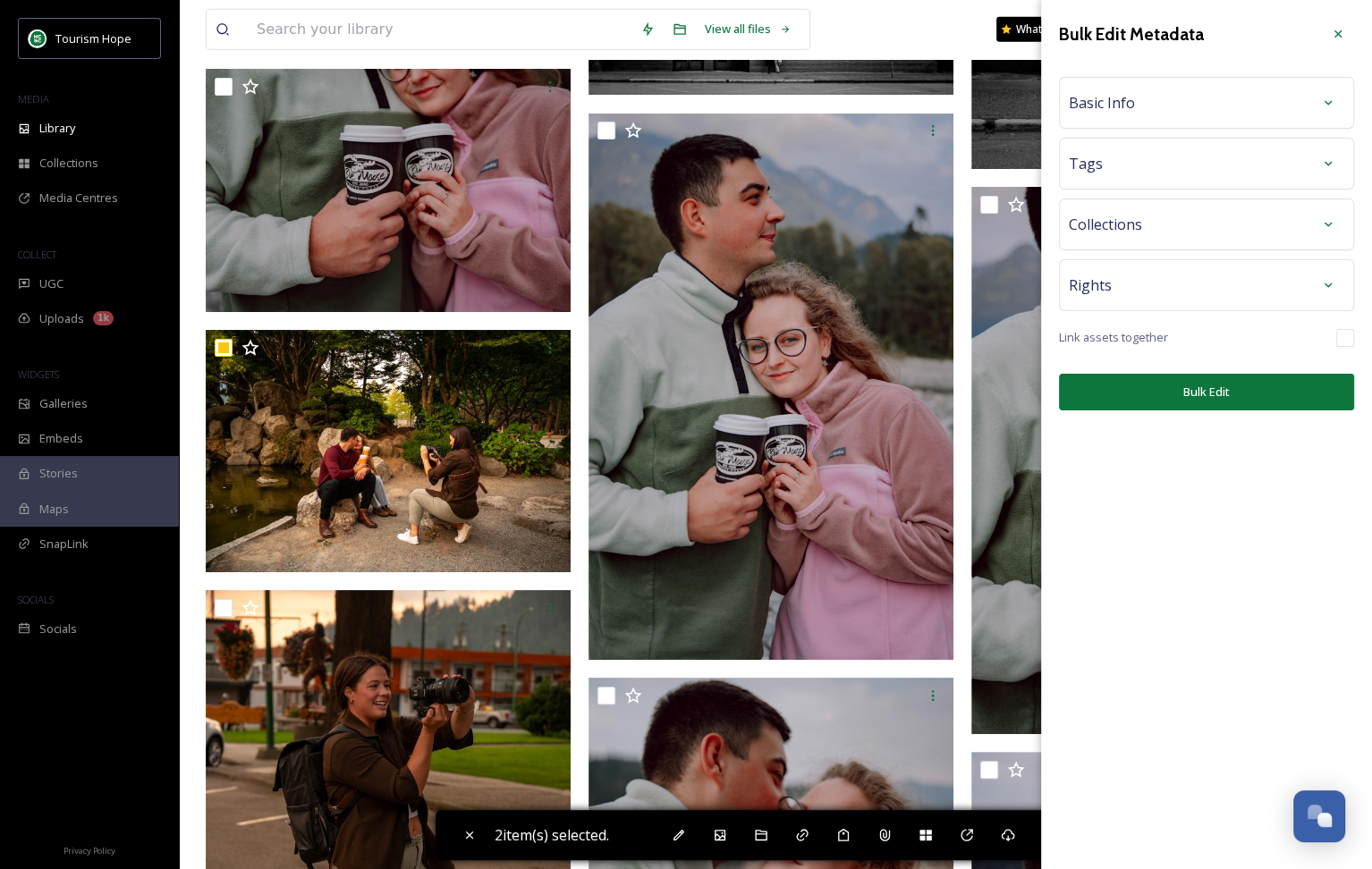
click at [1147, 116] on div "Basic Info" at bounding box center [1206, 102] width 276 height 33
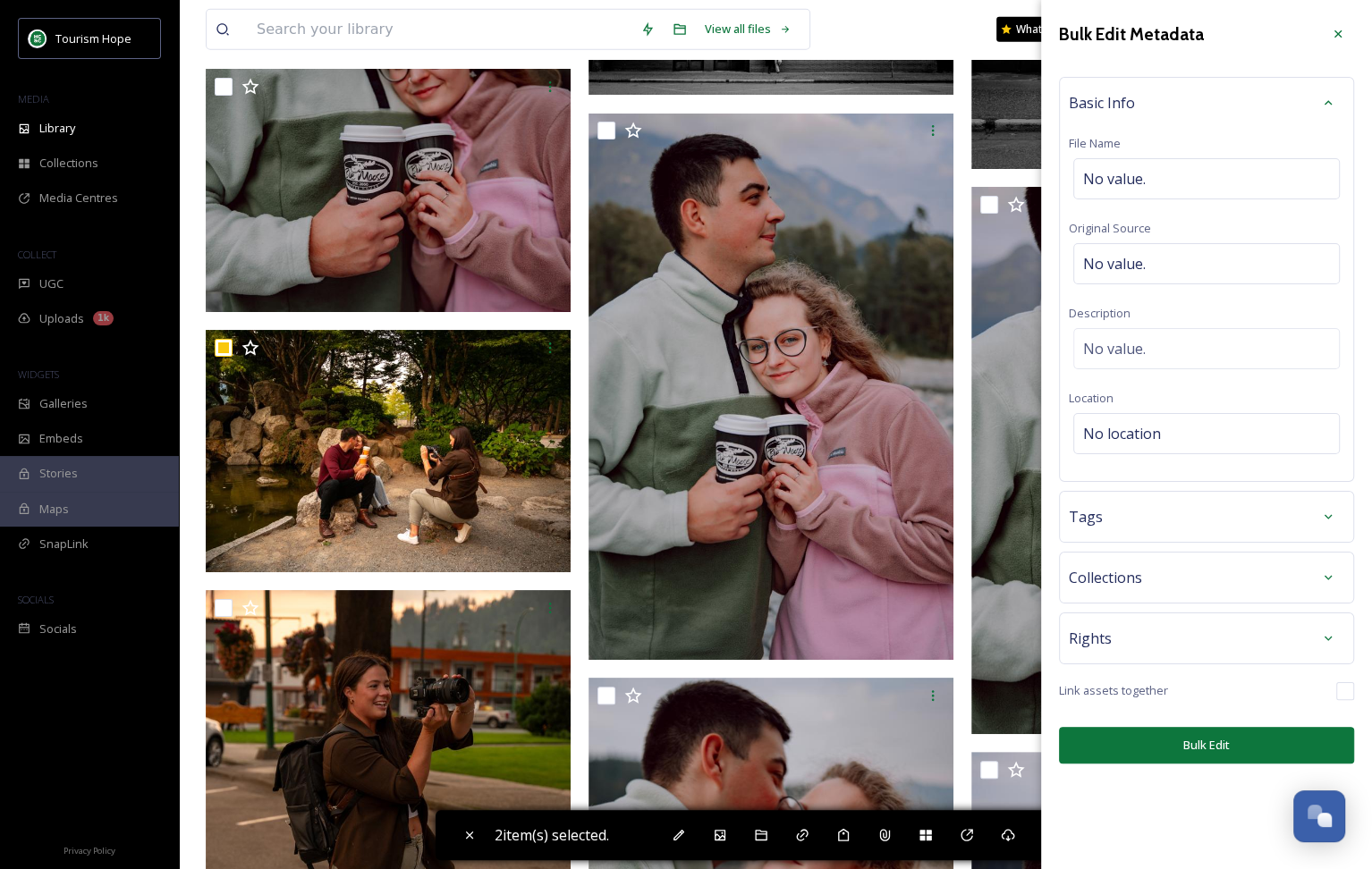
click at [1114, 517] on div "Tags" at bounding box center [1206, 516] width 276 height 33
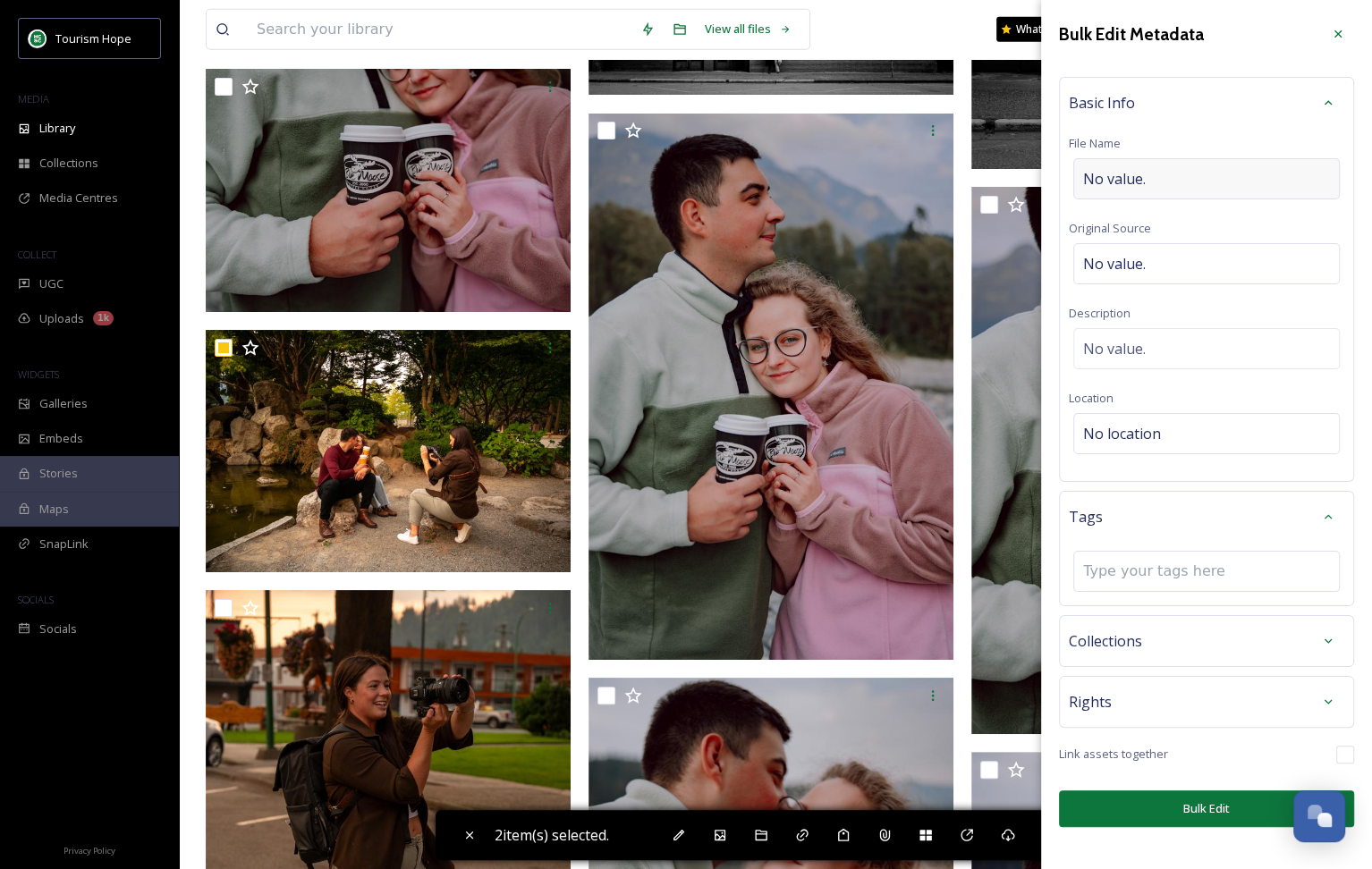
click at [1130, 160] on div "No value." at bounding box center [1206, 179] width 266 height 41
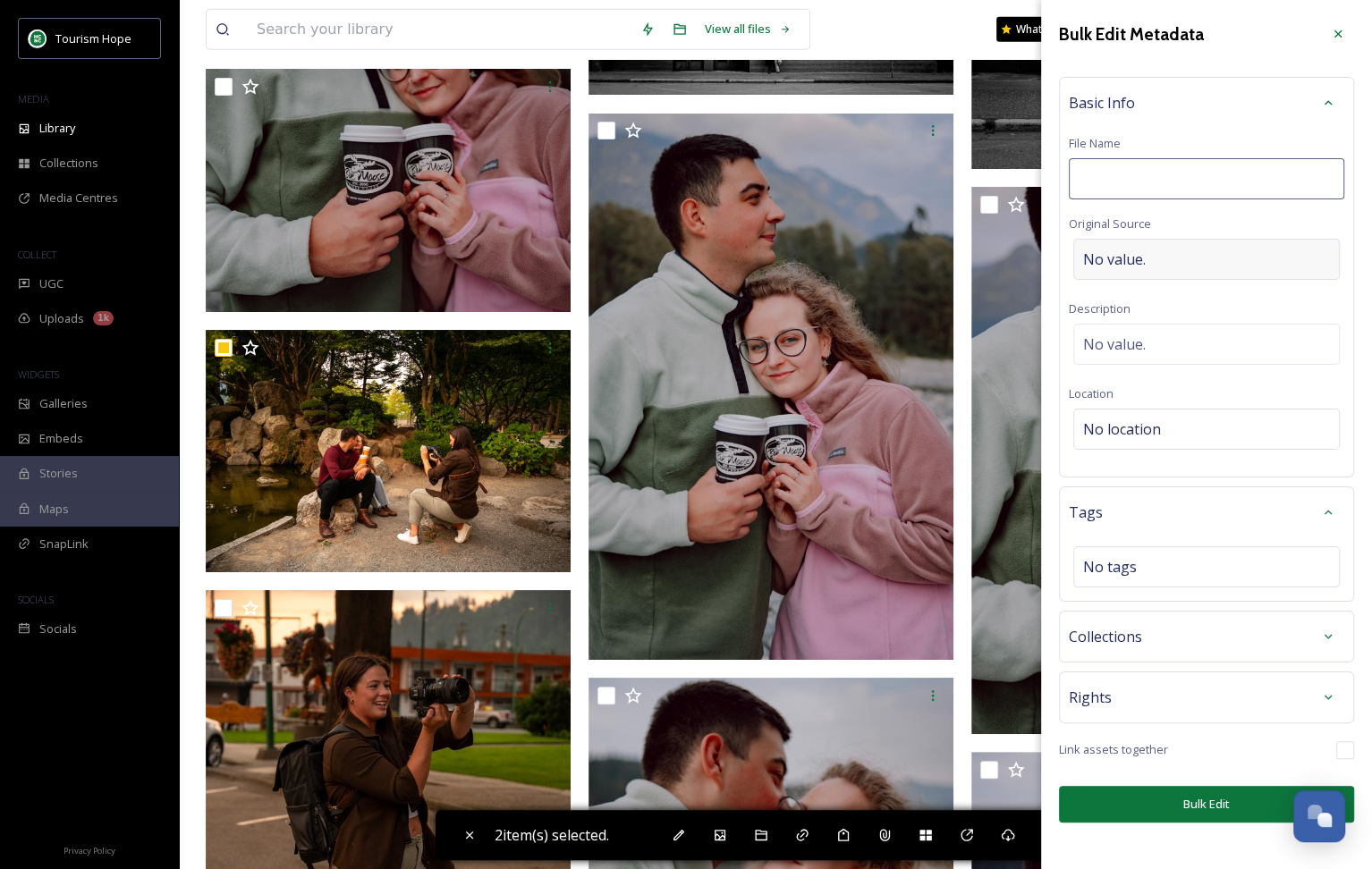
click at [1127, 250] on div "No value." at bounding box center [1206, 260] width 266 height 41
click at [1137, 331] on div "No value." at bounding box center [1206, 344] width 266 height 41
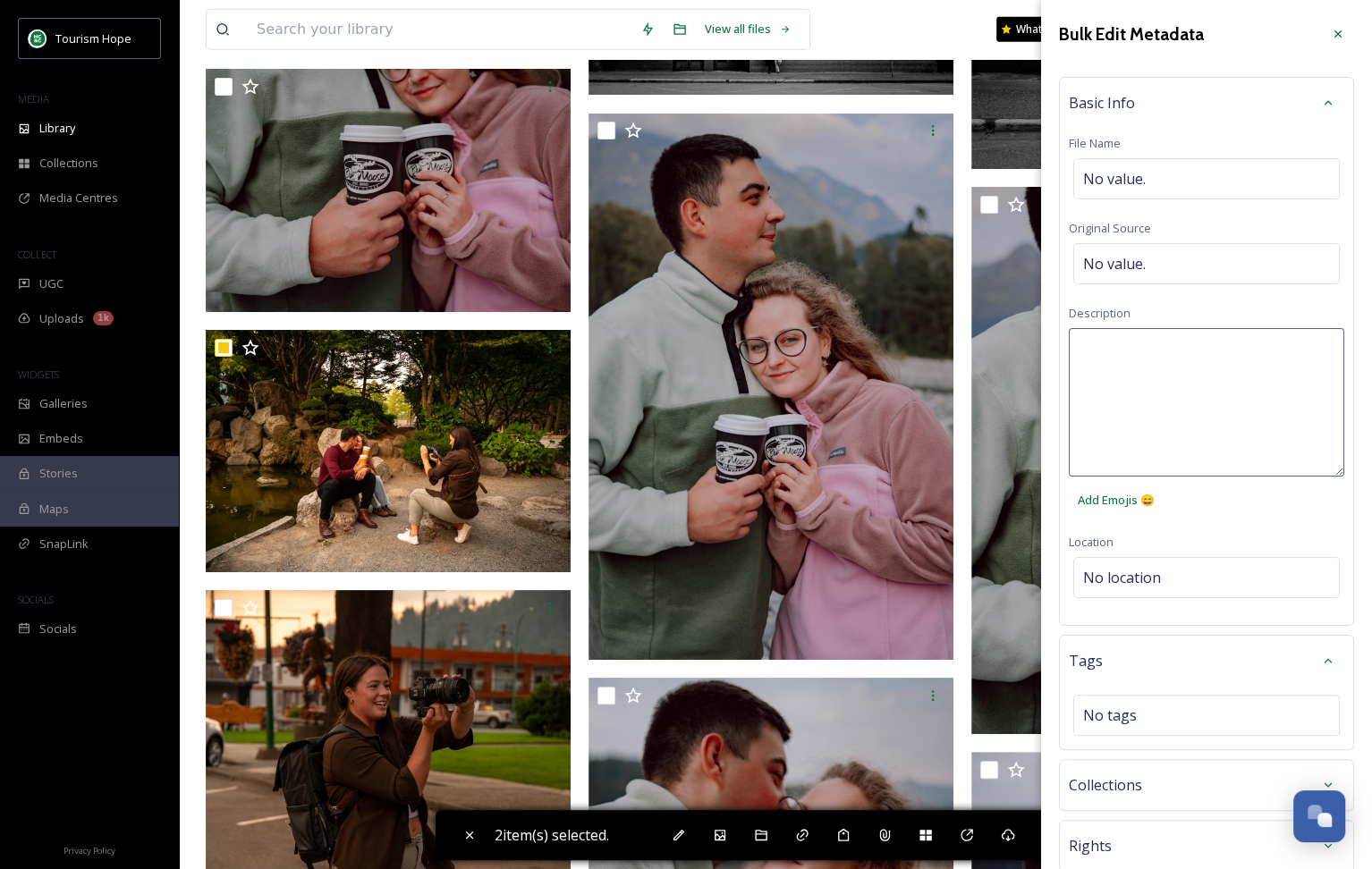
click at [1162, 431] on textarea at bounding box center [1206, 403] width 276 height 149
click at [1151, 448] on textarea at bounding box center [1206, 403] width 276 height 149
paste textarea "Fog Fest 2025 | Romance in the Mist Photoshoot offers | Blue Moose | [GEOGRAPHI…"
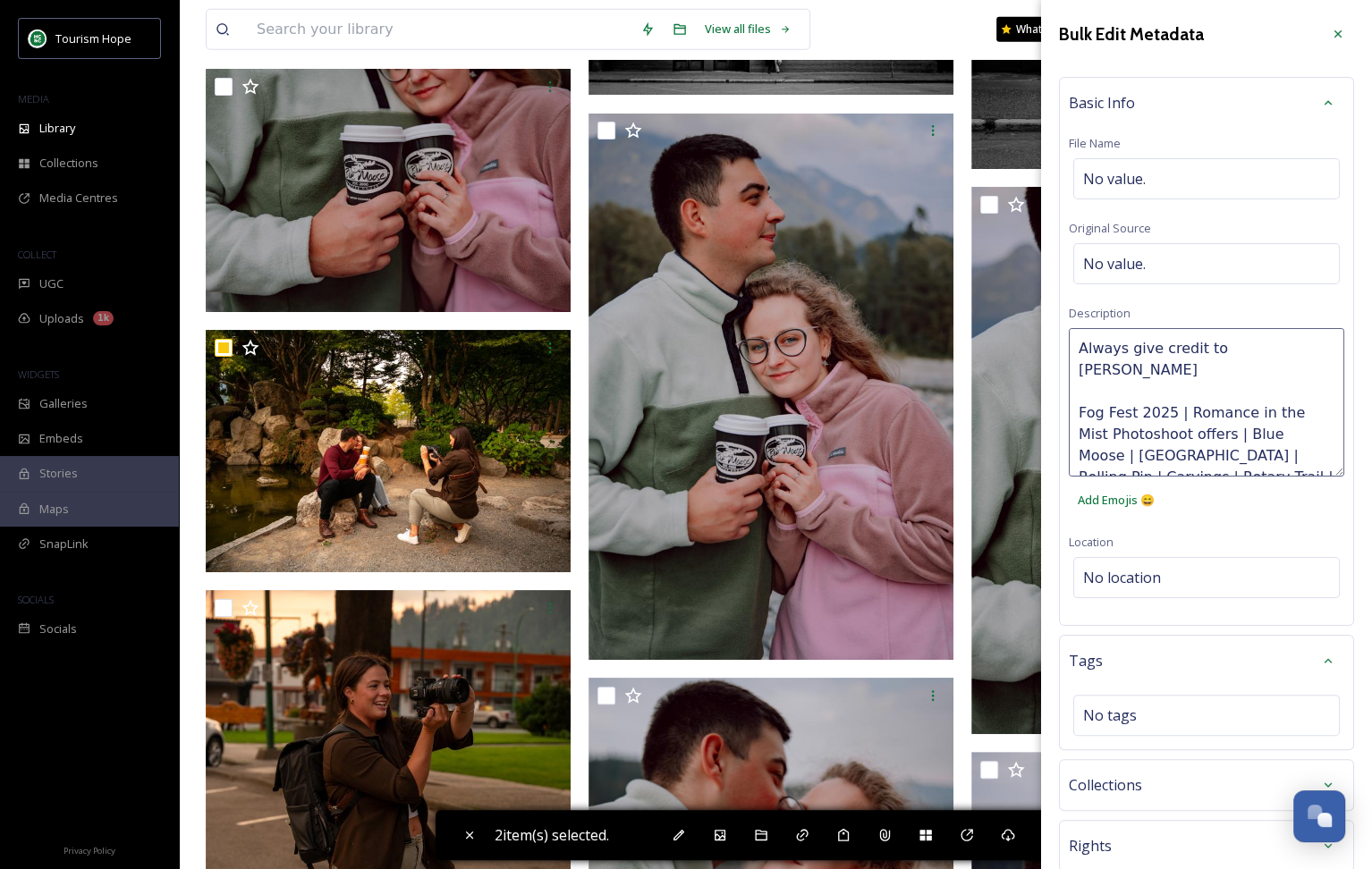
click at [1280, 354] on textarea "Always give credit to [PERSON_NAME] Fog Fest 2025 | Romance in the Mist Photosh…" at bounding box center [1206, 403] width 276 height 149
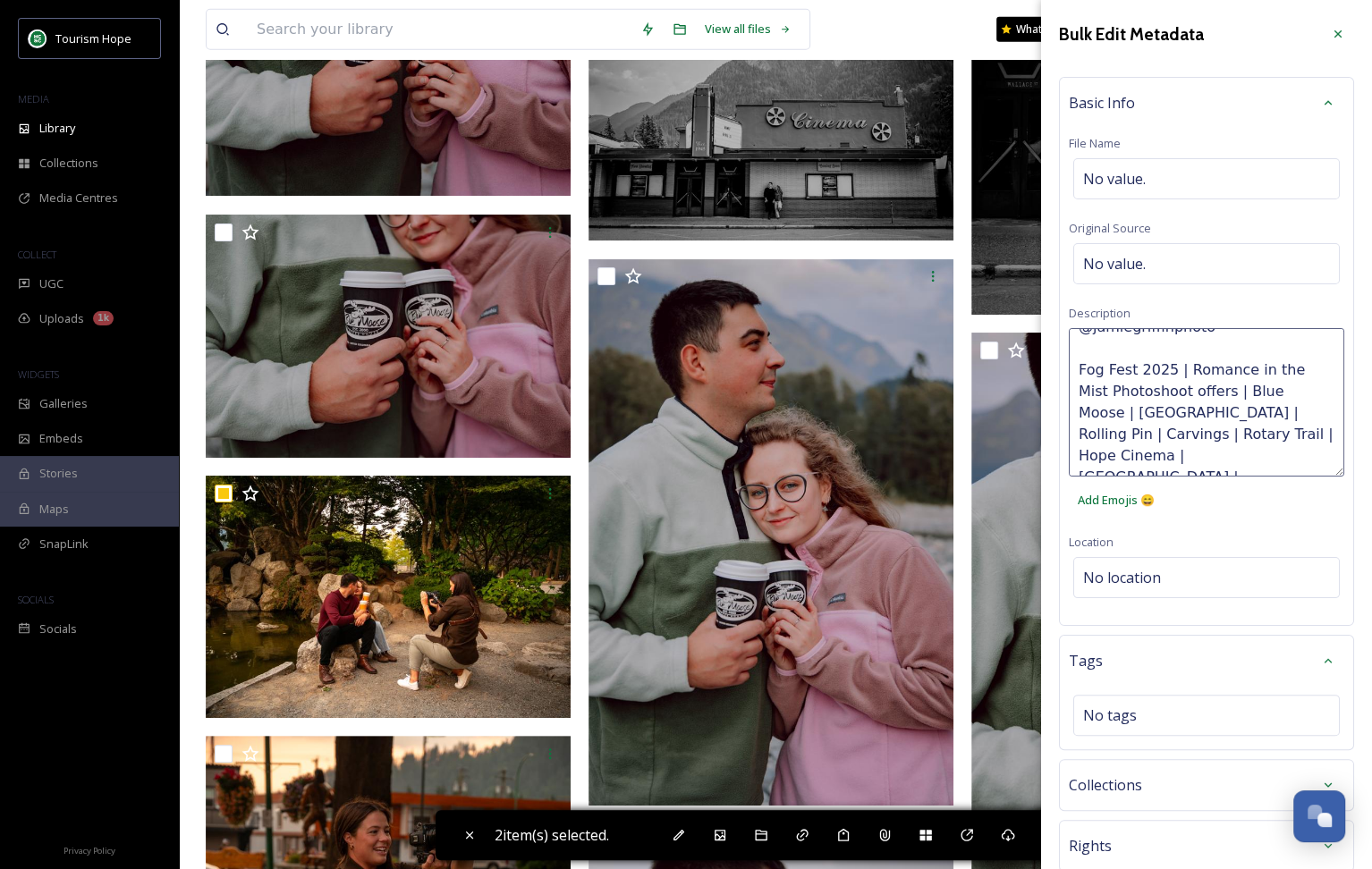
scroll to position [112, 0]
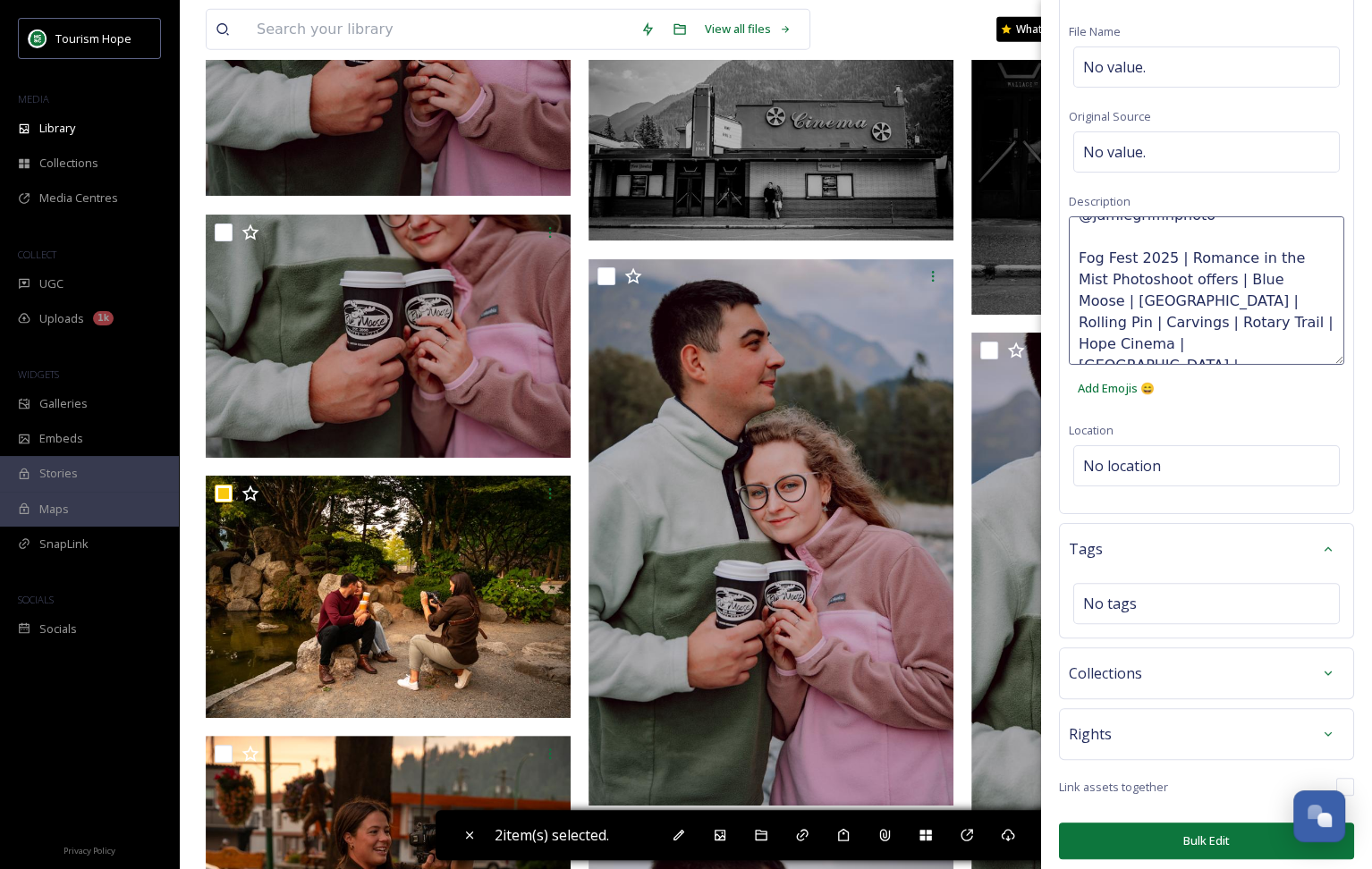
click at [1150, 836] on div "Bulk Edit Metadata Basic Info File Name No value. Original Source No value. Des…" at bounding box center [1207, 382] width 331 height 989
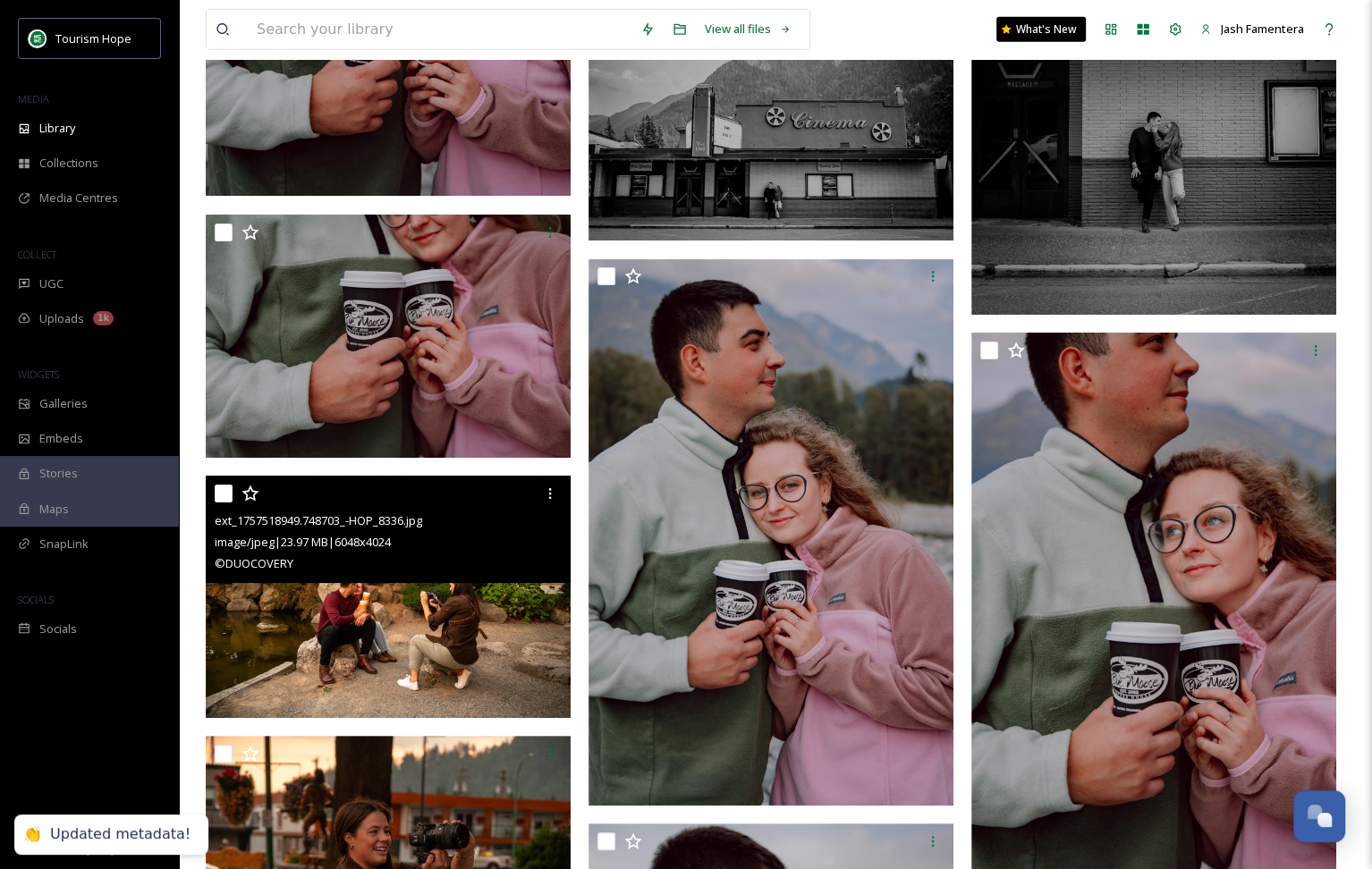
click at [410, 604] on img at bounding box center [388, 596] width 365 height 243
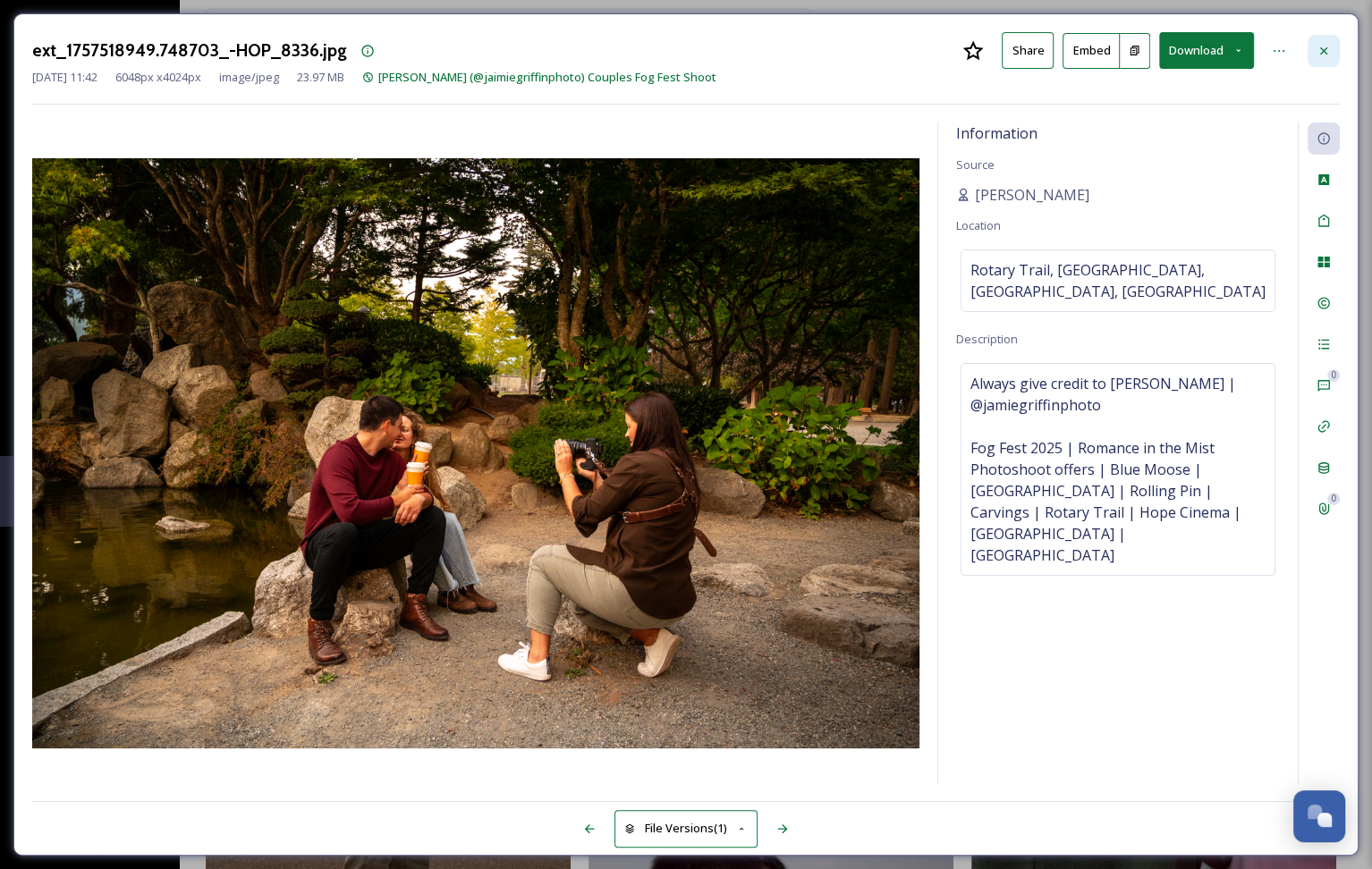
click at [1336, 52] on div at bounding box center [1324, 50] width 33 height 33
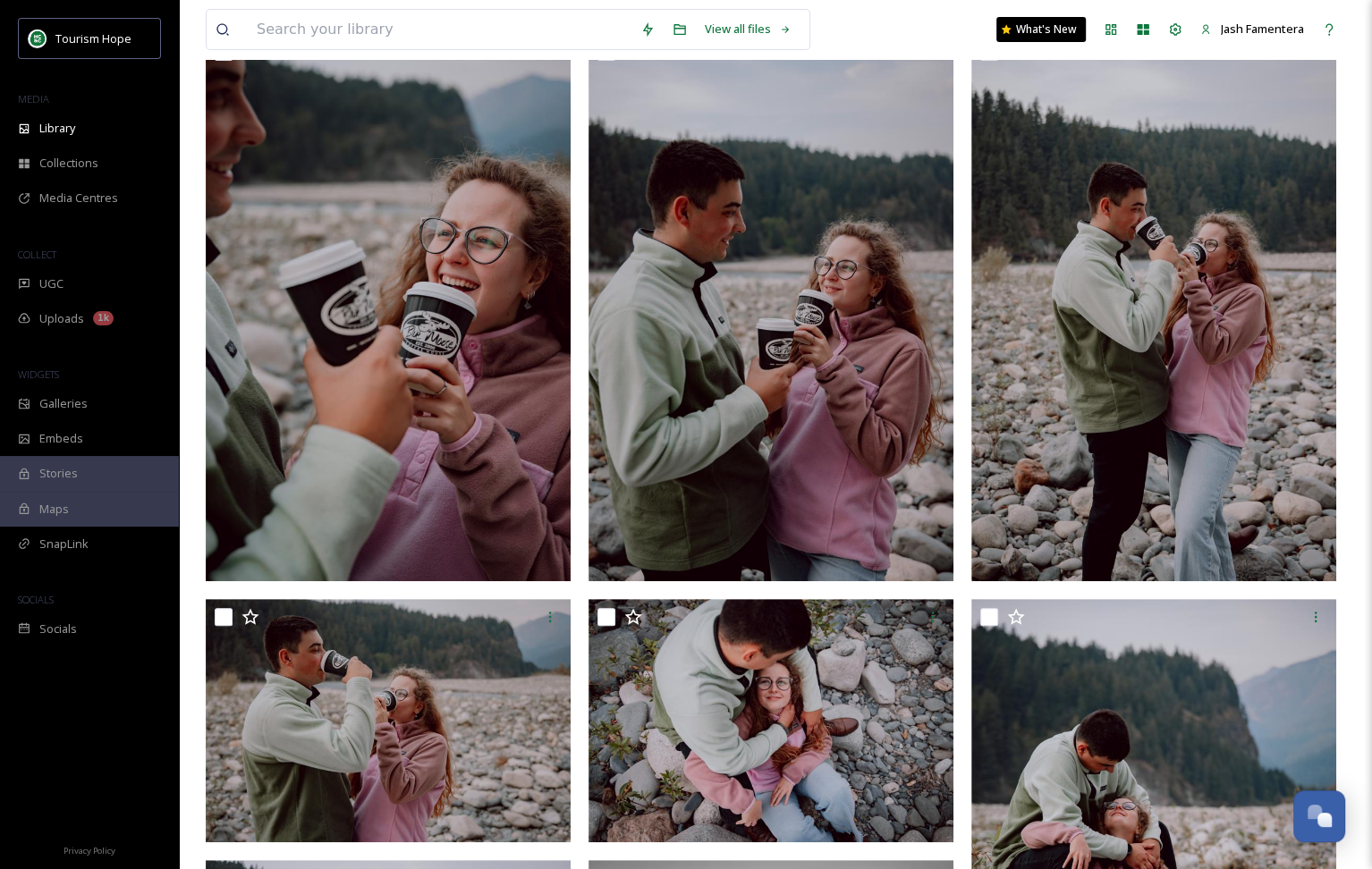
scroll to position [60, 0]
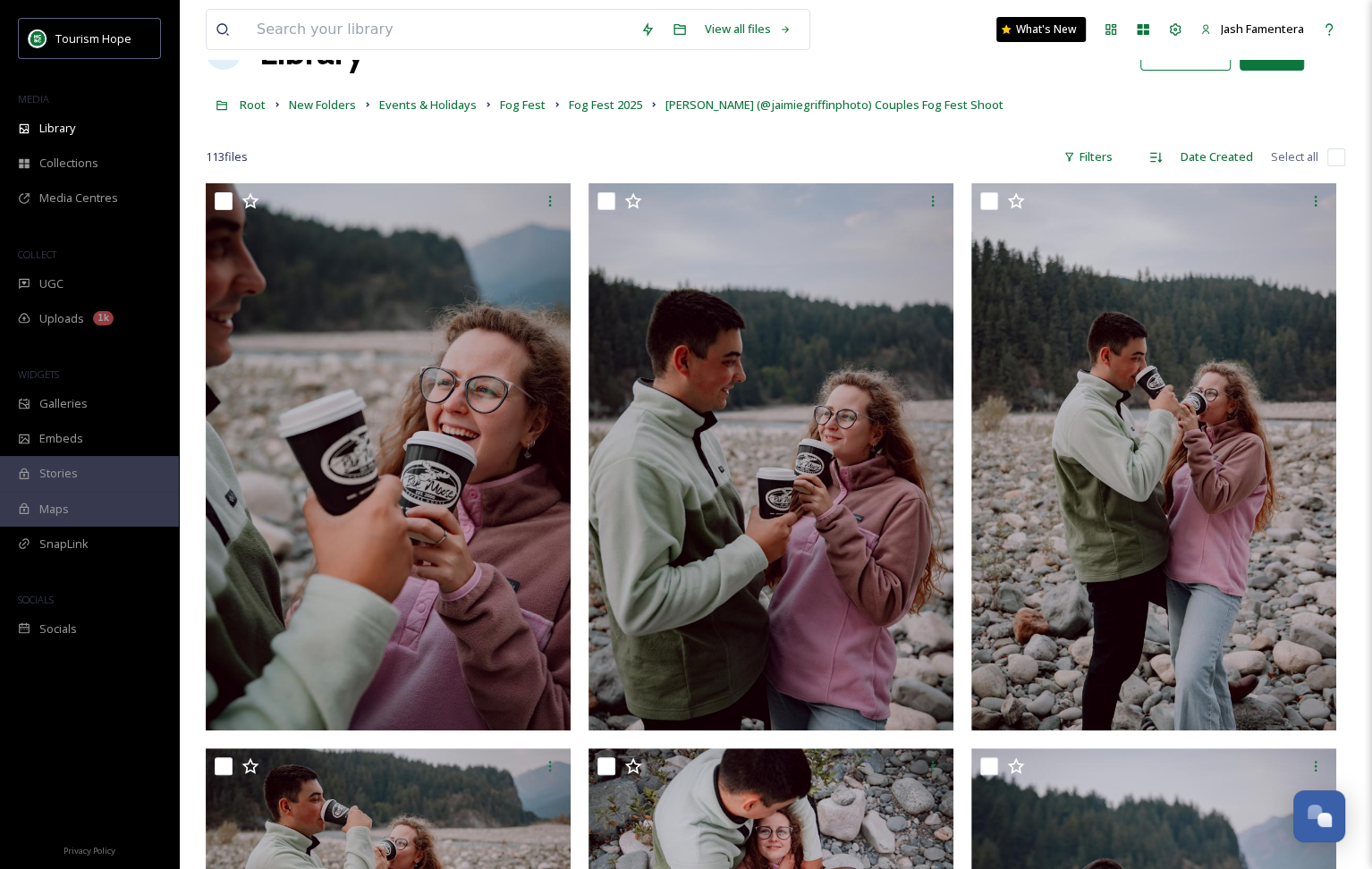
click at [1332, 155] on input "checkbox" at bounding box center [1336, 157] width 18 height 18
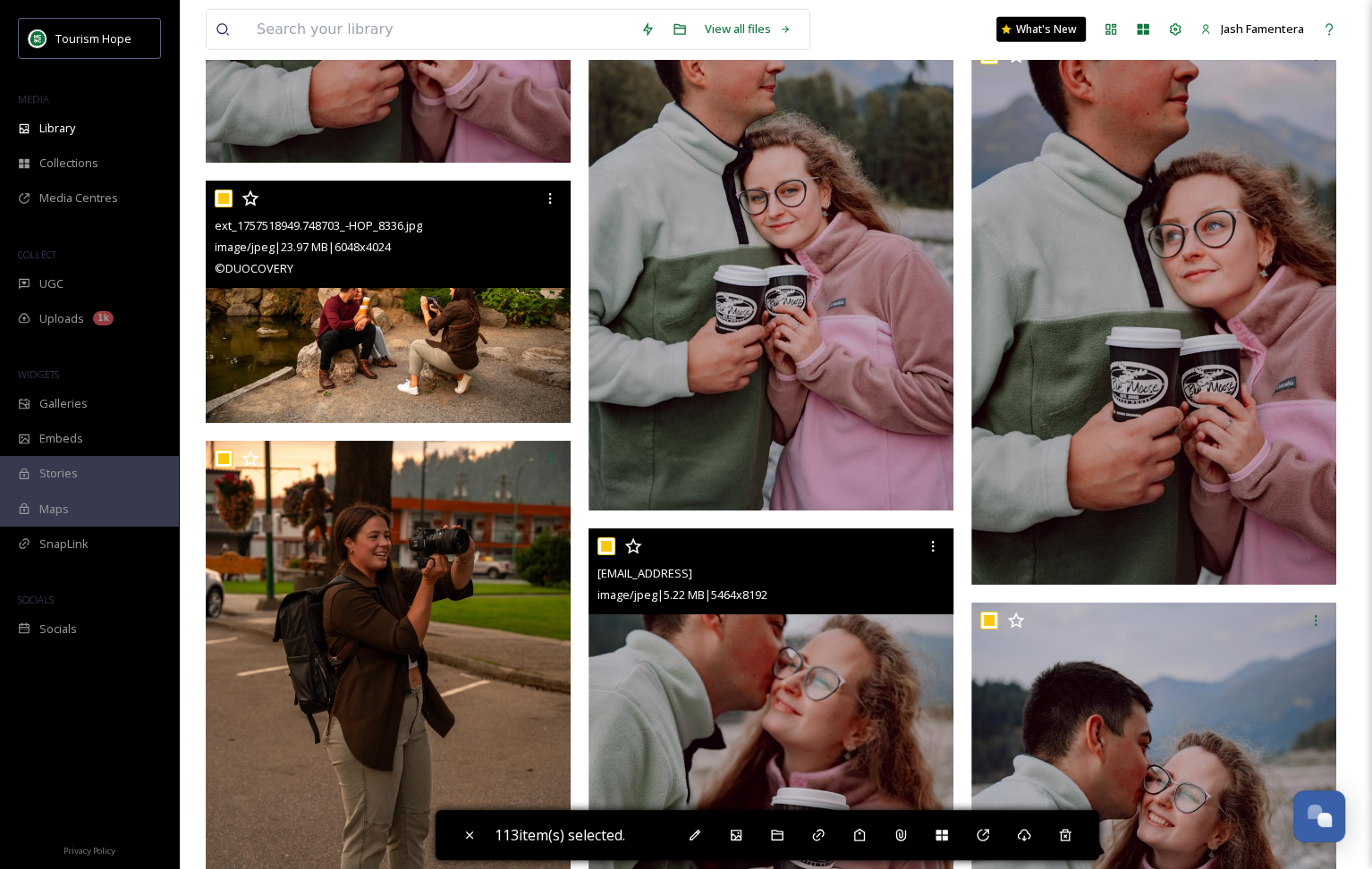
scroll to position [15435, 0]
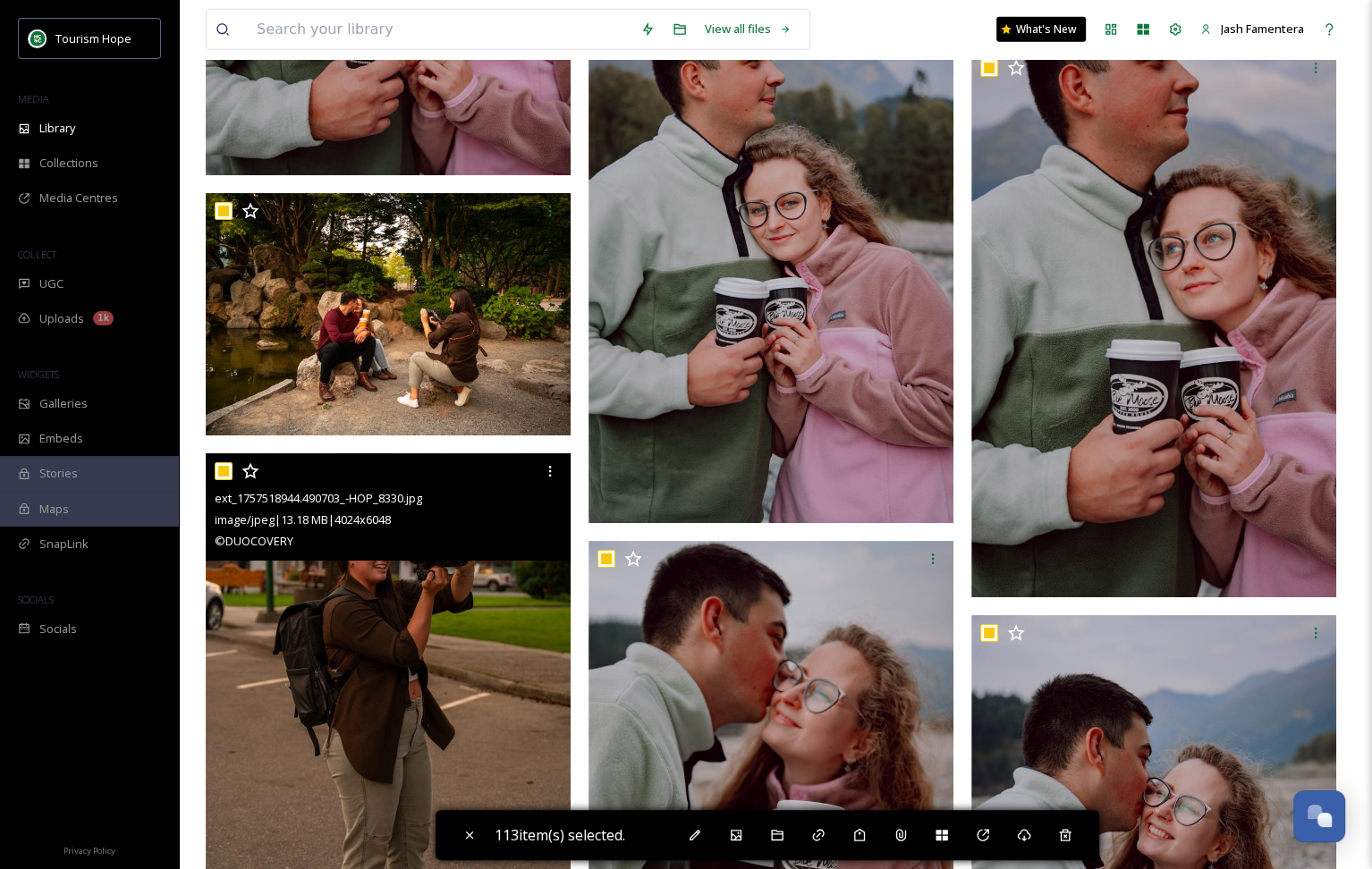
click at [222, 470] on input "checkbox" at bounding box center [223, 471] width 18 height 18
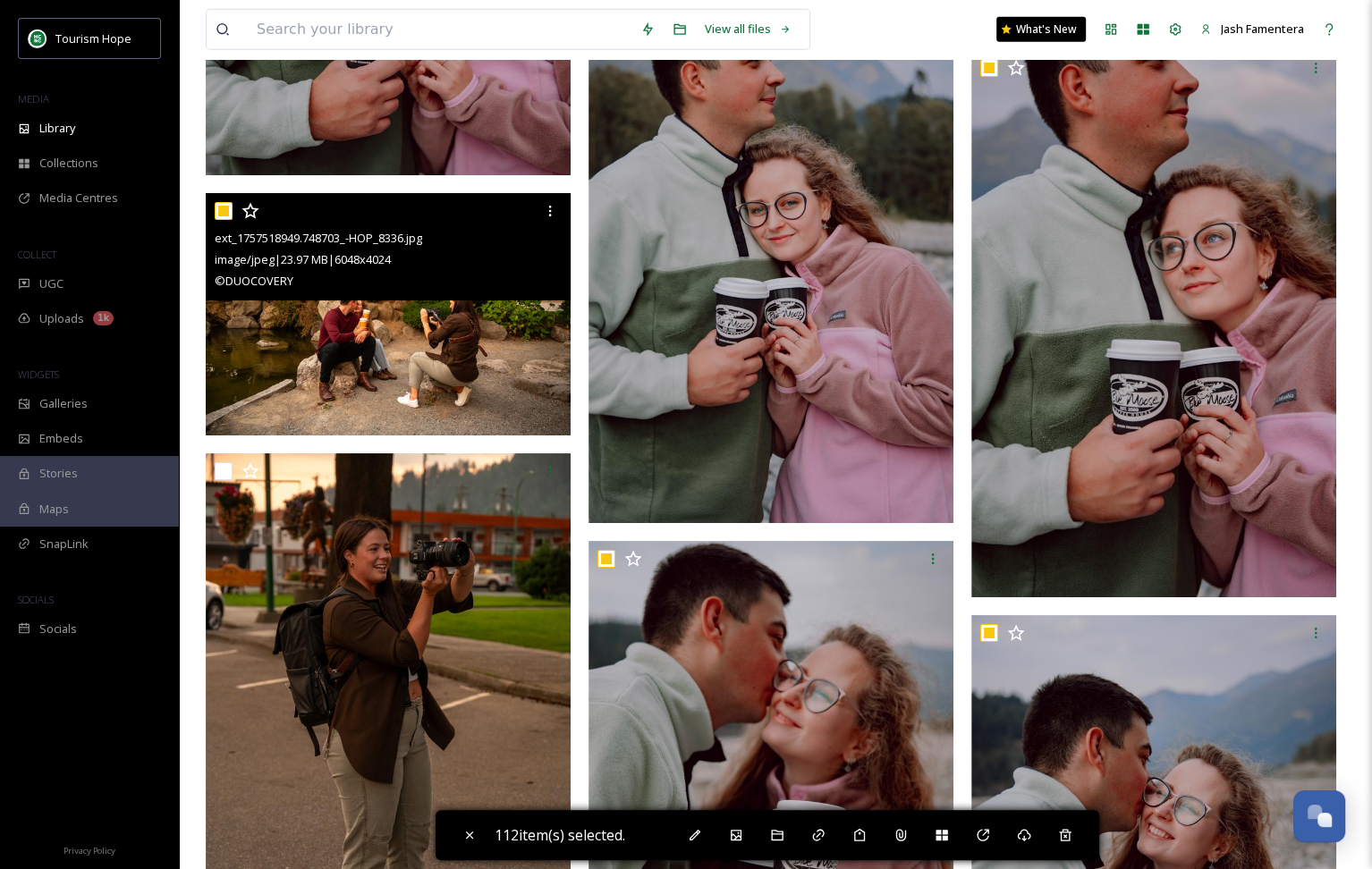
click at [225, 210] on input "checkbox" at bounding box center [223, 210] width 18 height 18
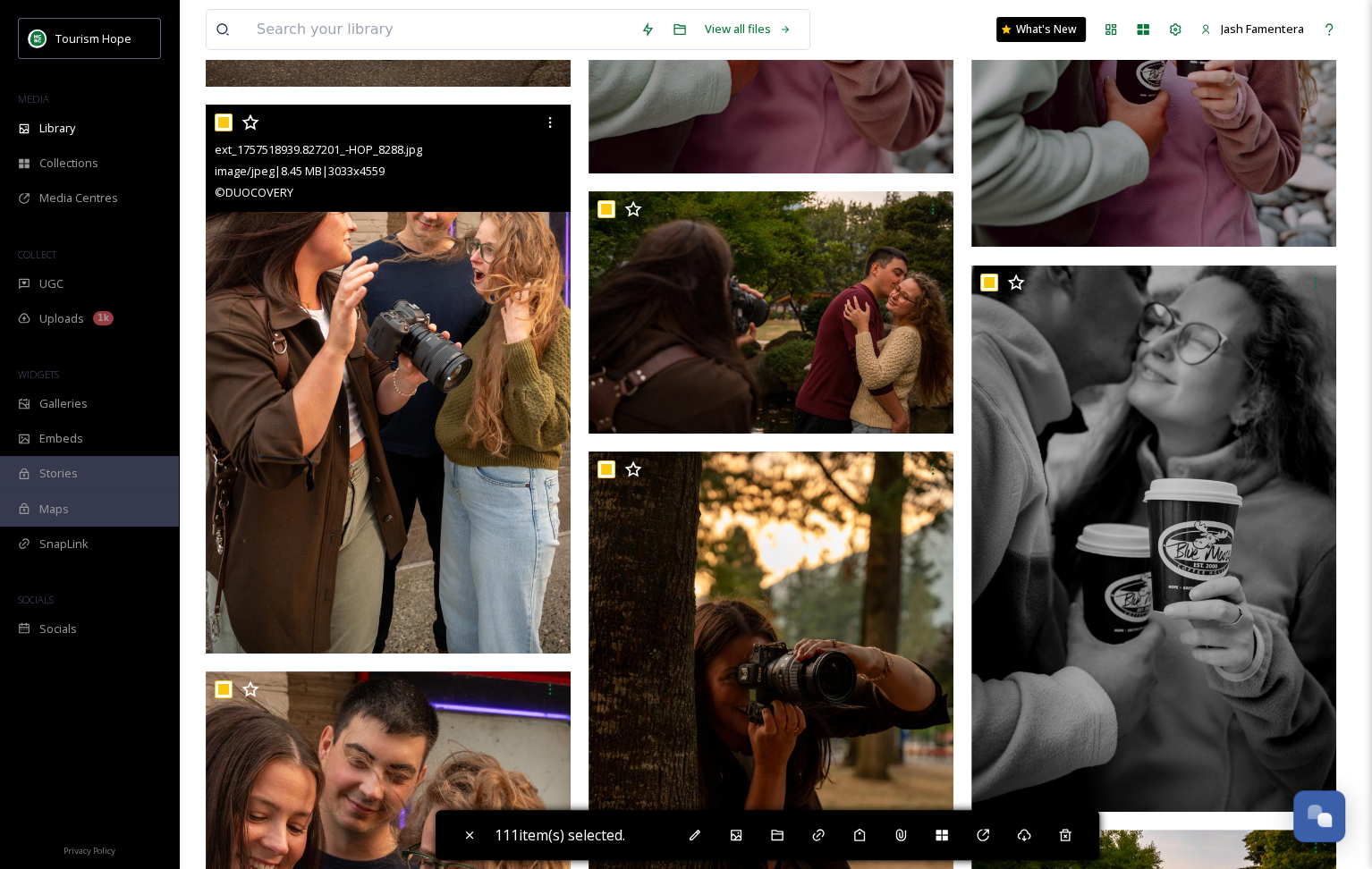
scroll to position [16331, 0]
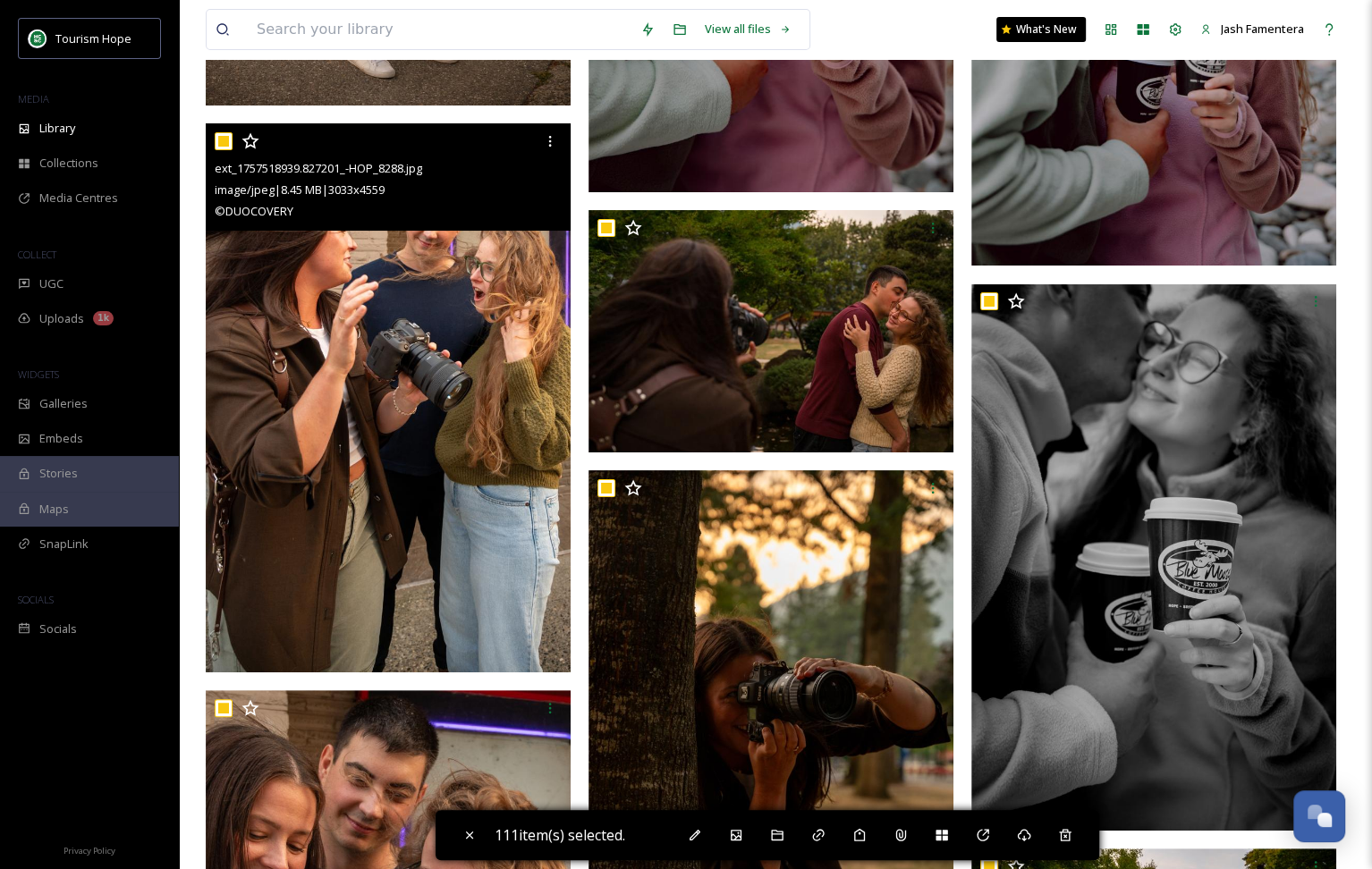
click at [219, 139] on input "checkbox" at bounding box center [223, 140] width 18 height 18
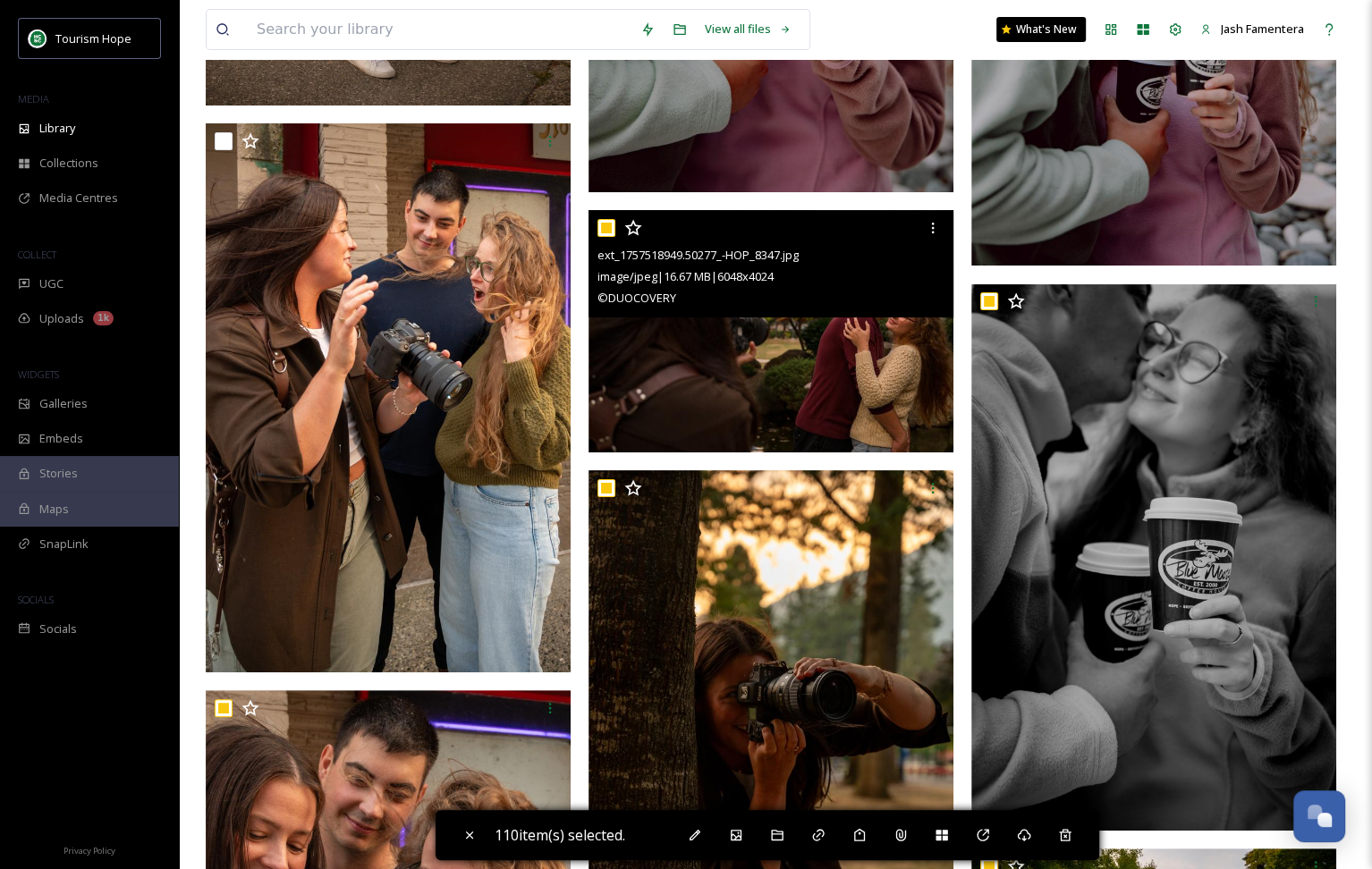
click at [608, 224] on input "checkbox" at bounding box center [606, 227] width 18 height 18
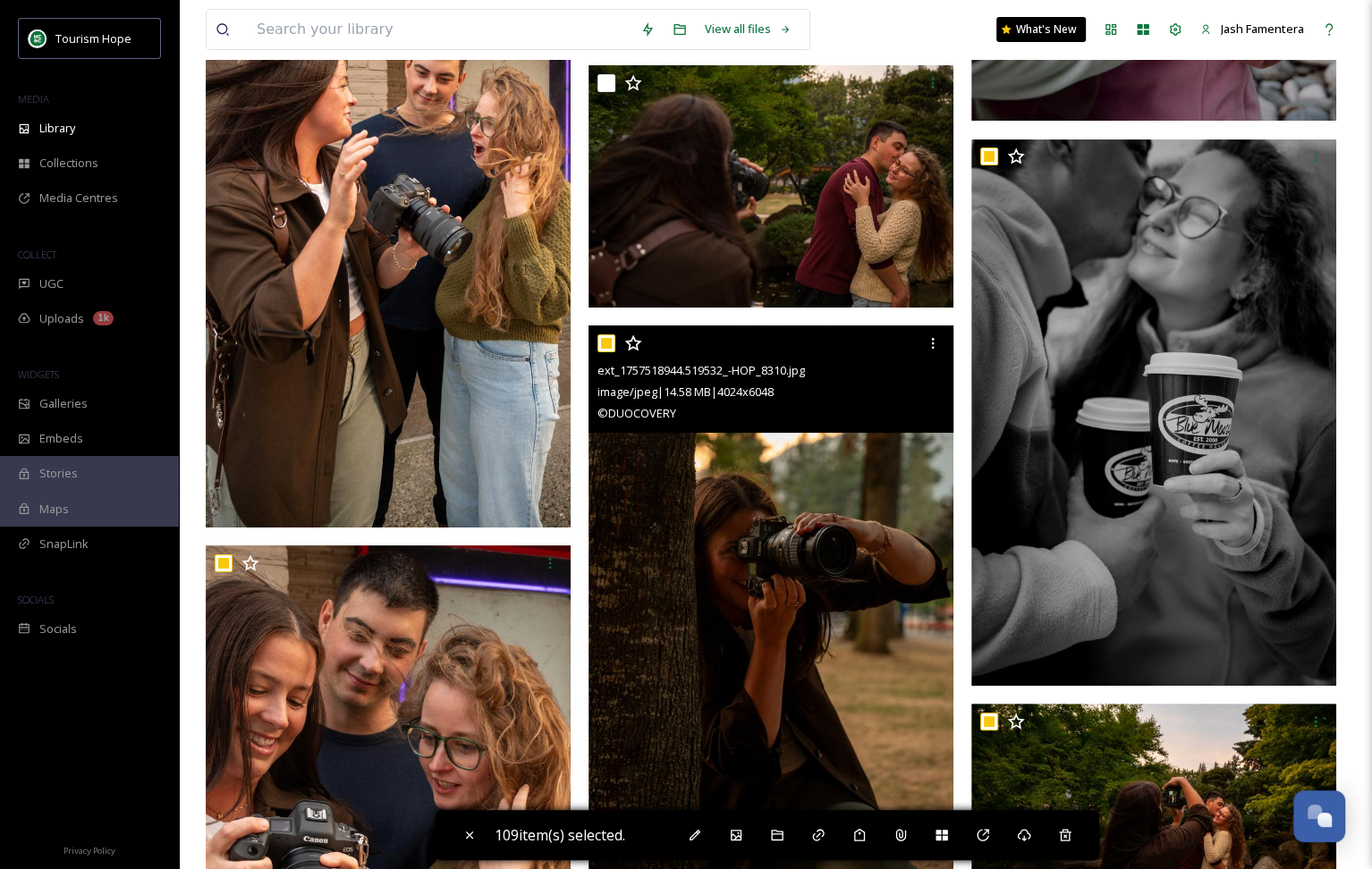
scroll to position [16519, 0]
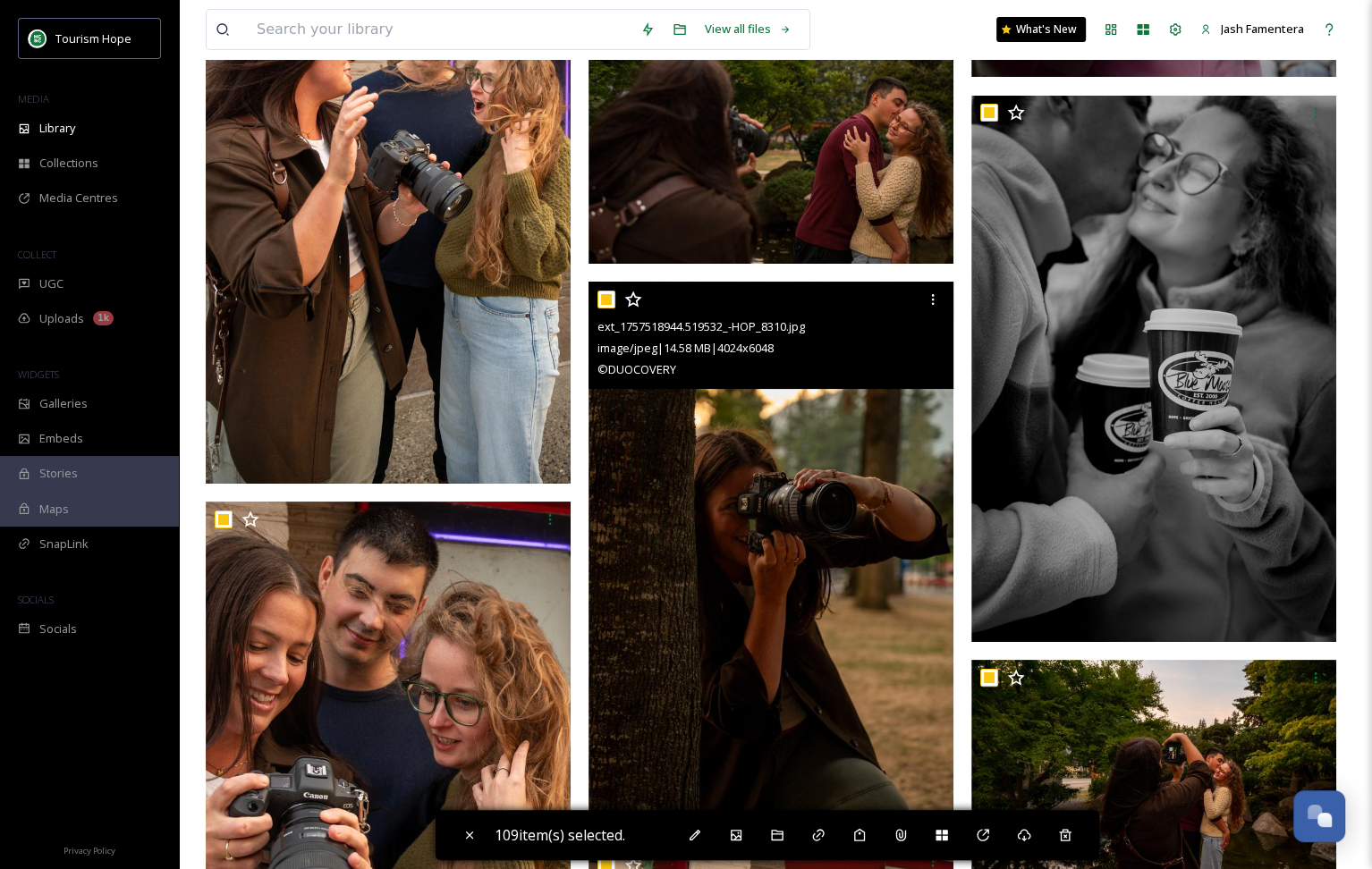
click at [610, 290] on input "checkbox" at bounding box center [606, 299] width 18 height 18
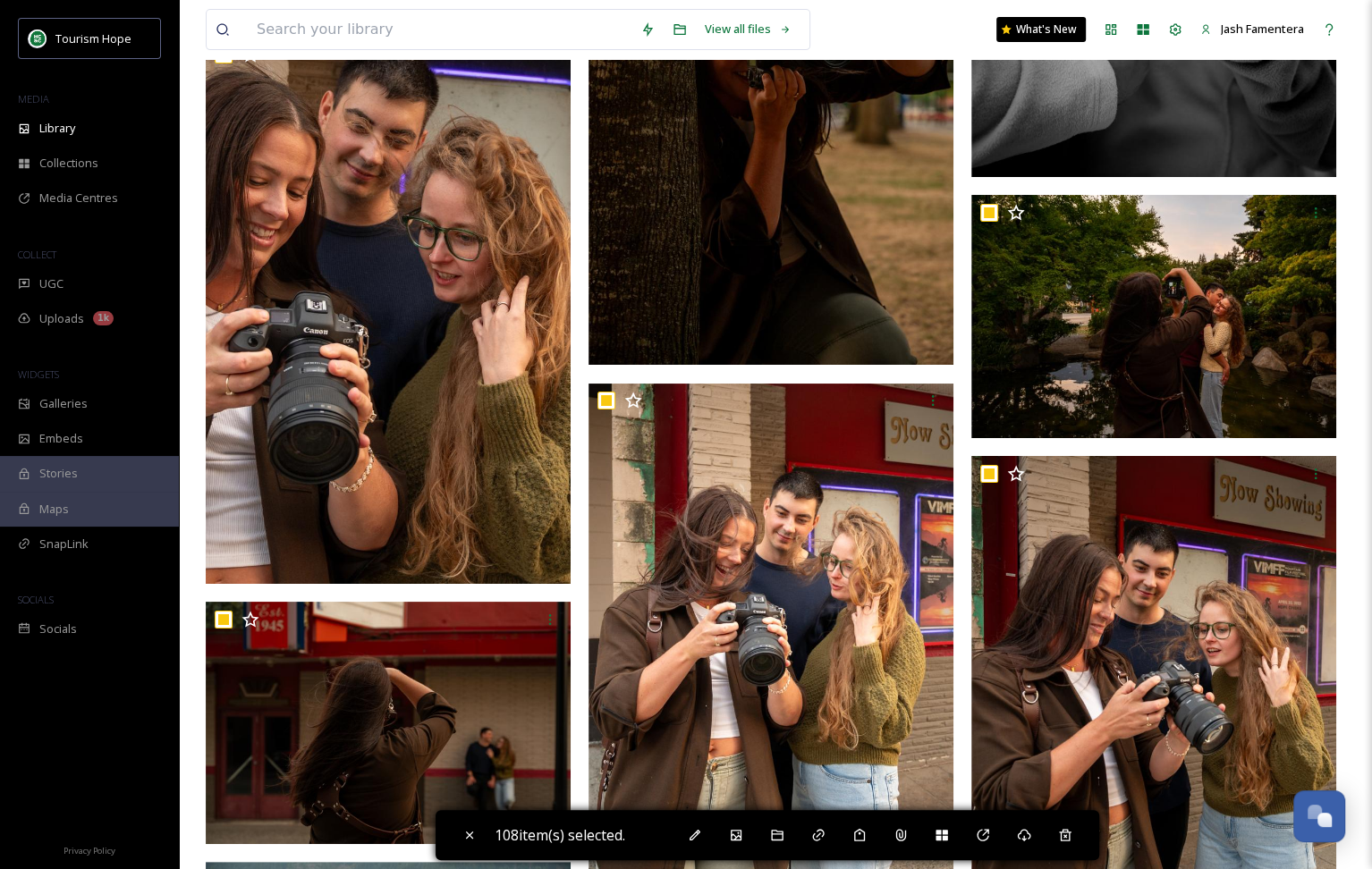
scroll to position [17057, 0]
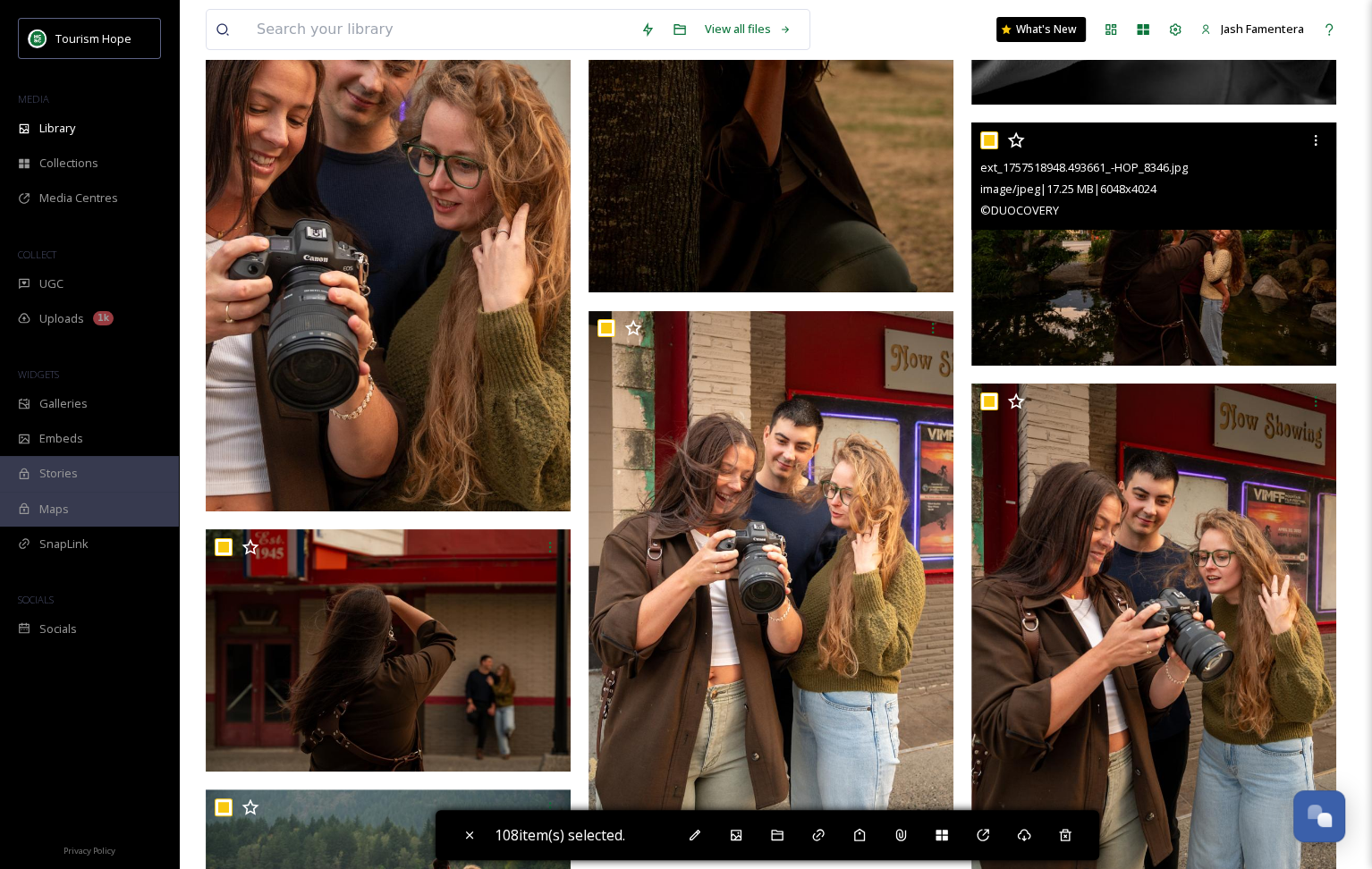
click at [988, 140] on input "checkbox" at bounding box center [989, 140] width 18 height 18
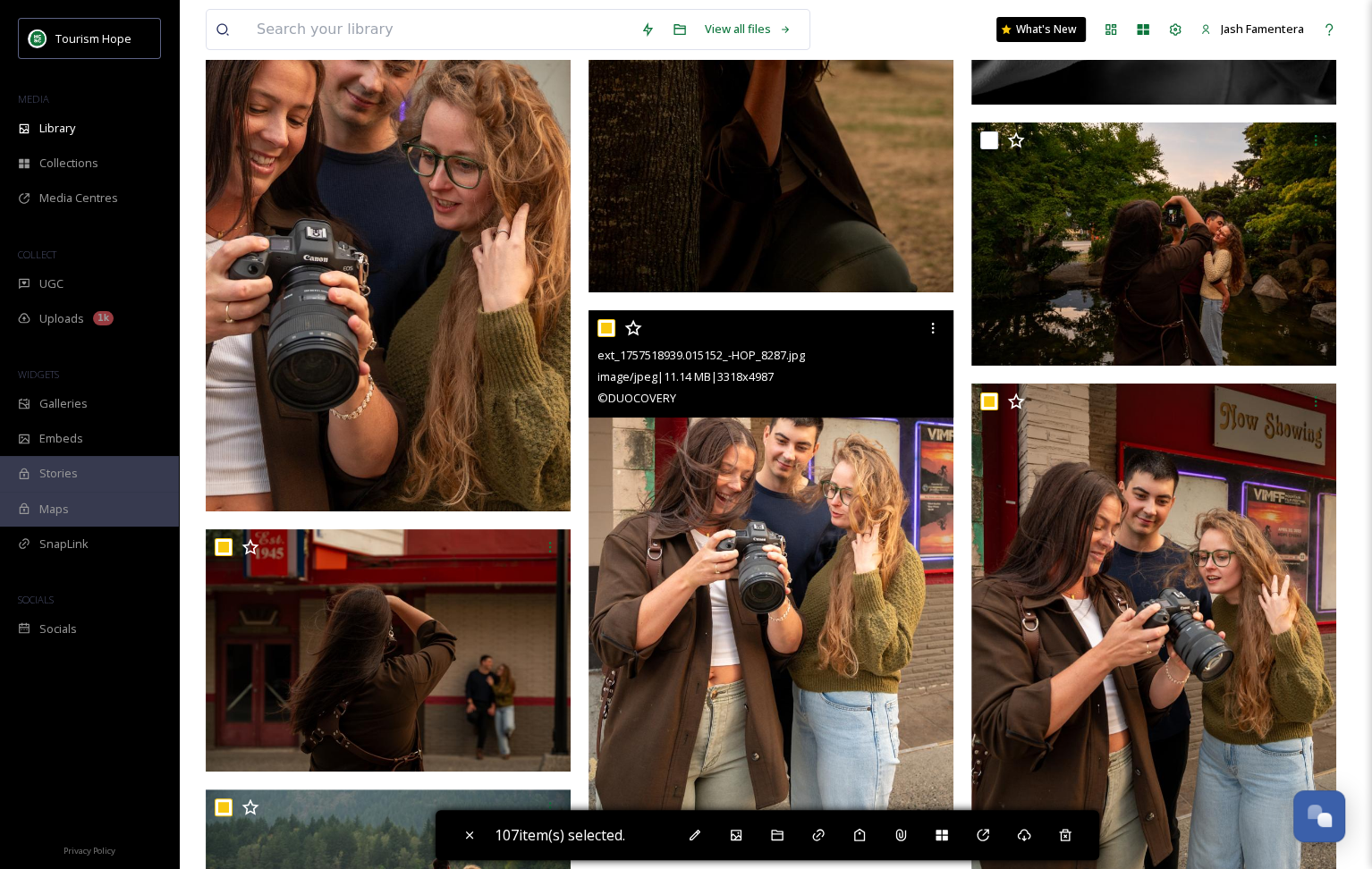
click at [606, 326] on input "checkbox" at bounding box center [606, 328] width 18 height 18
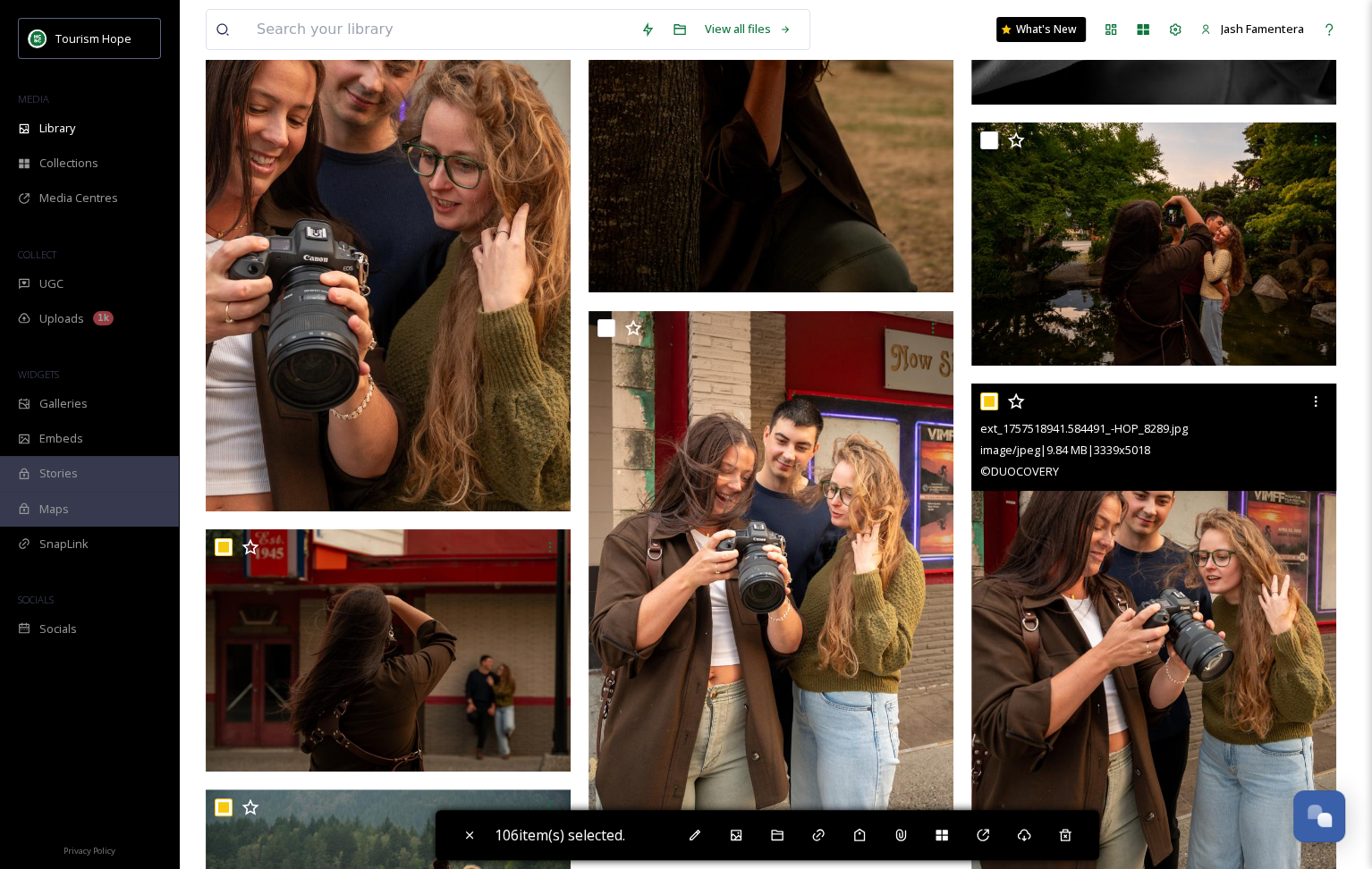
click at [985, 403] on input "checkbox" at bounding box center [989, 401] width 18 height 18
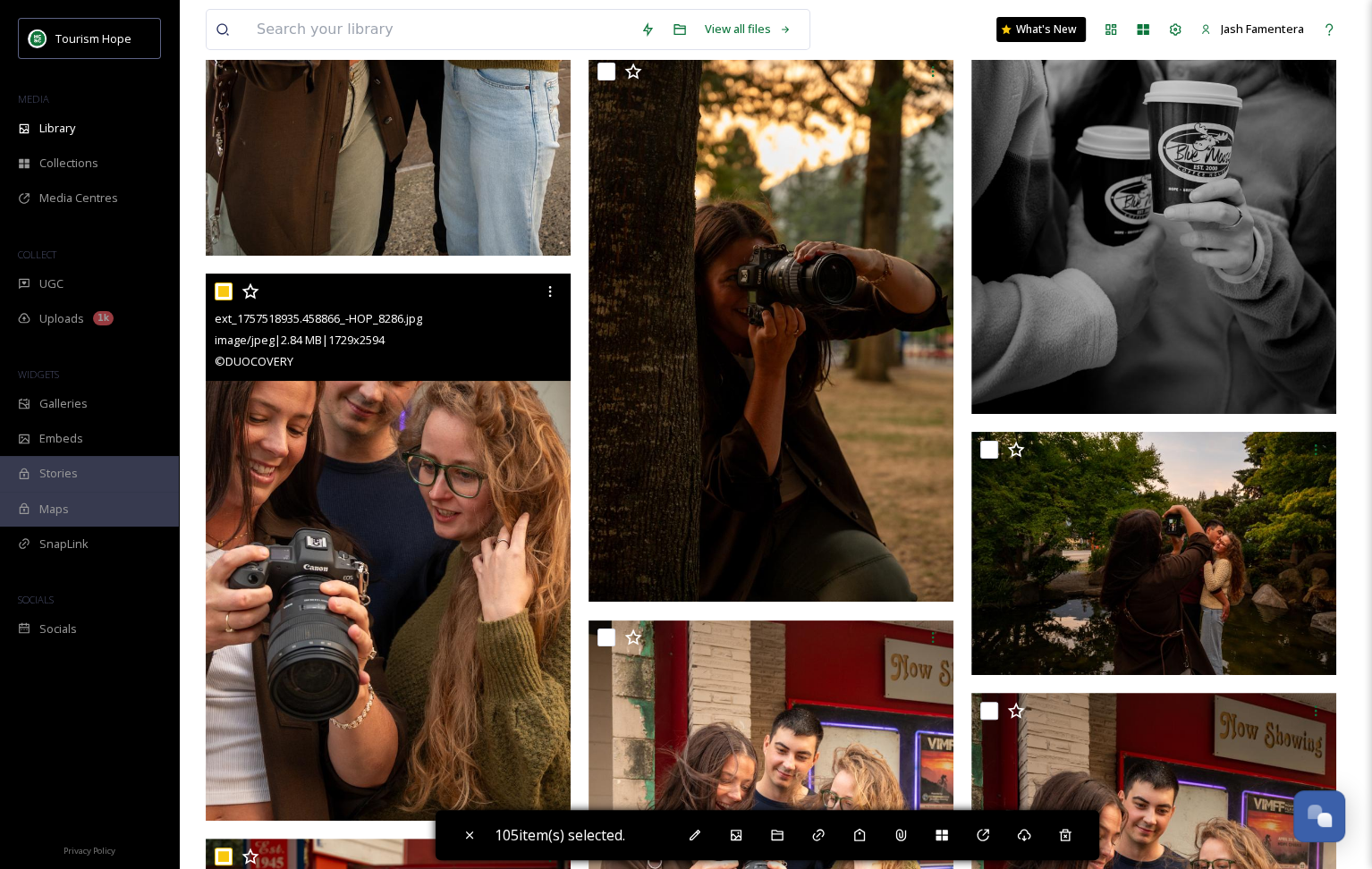
scroll to position [16734, 0]
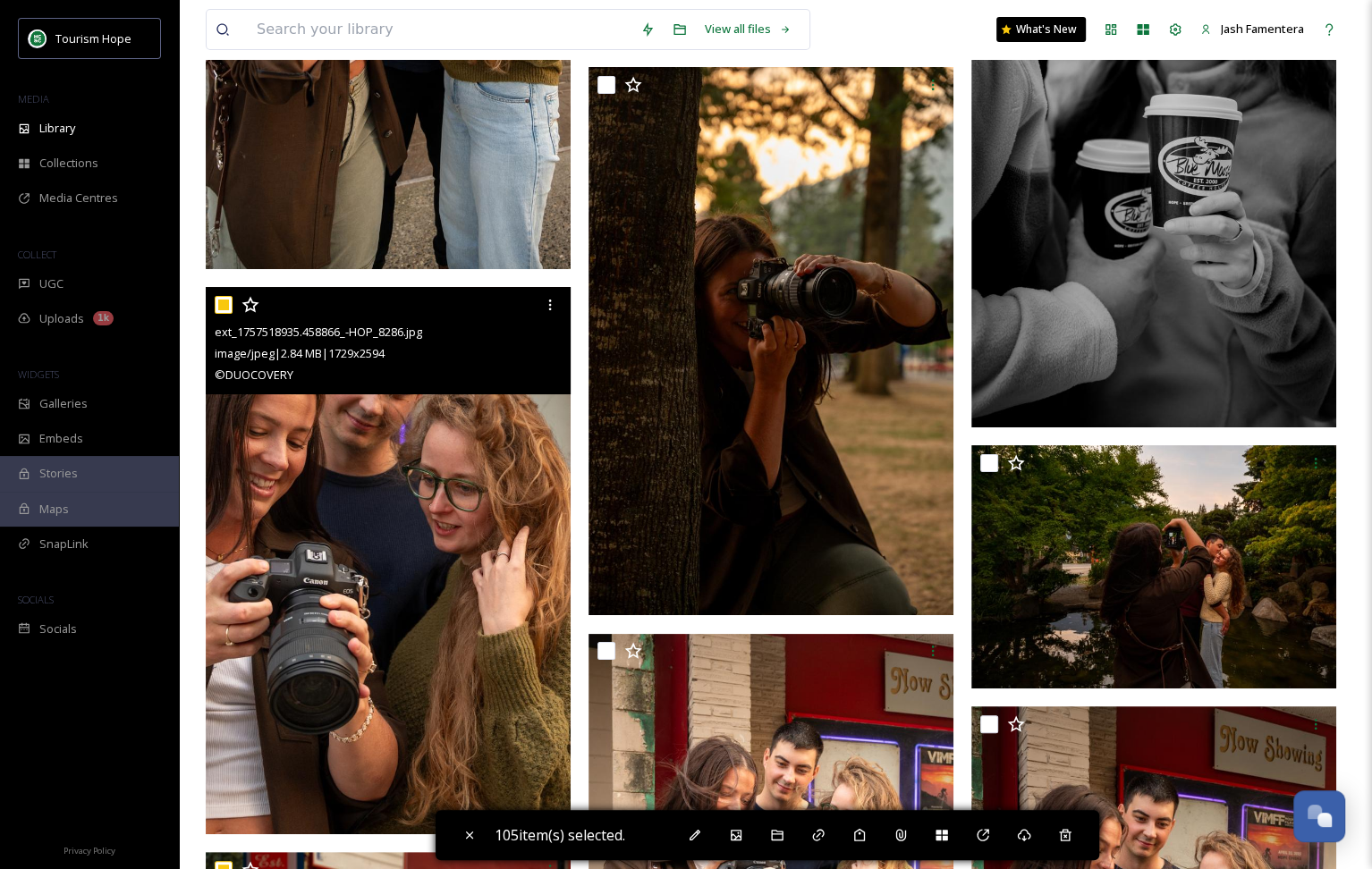
click at [219, 304] on input "checkbox" at bounding box center [223, 304] width 18 height 18
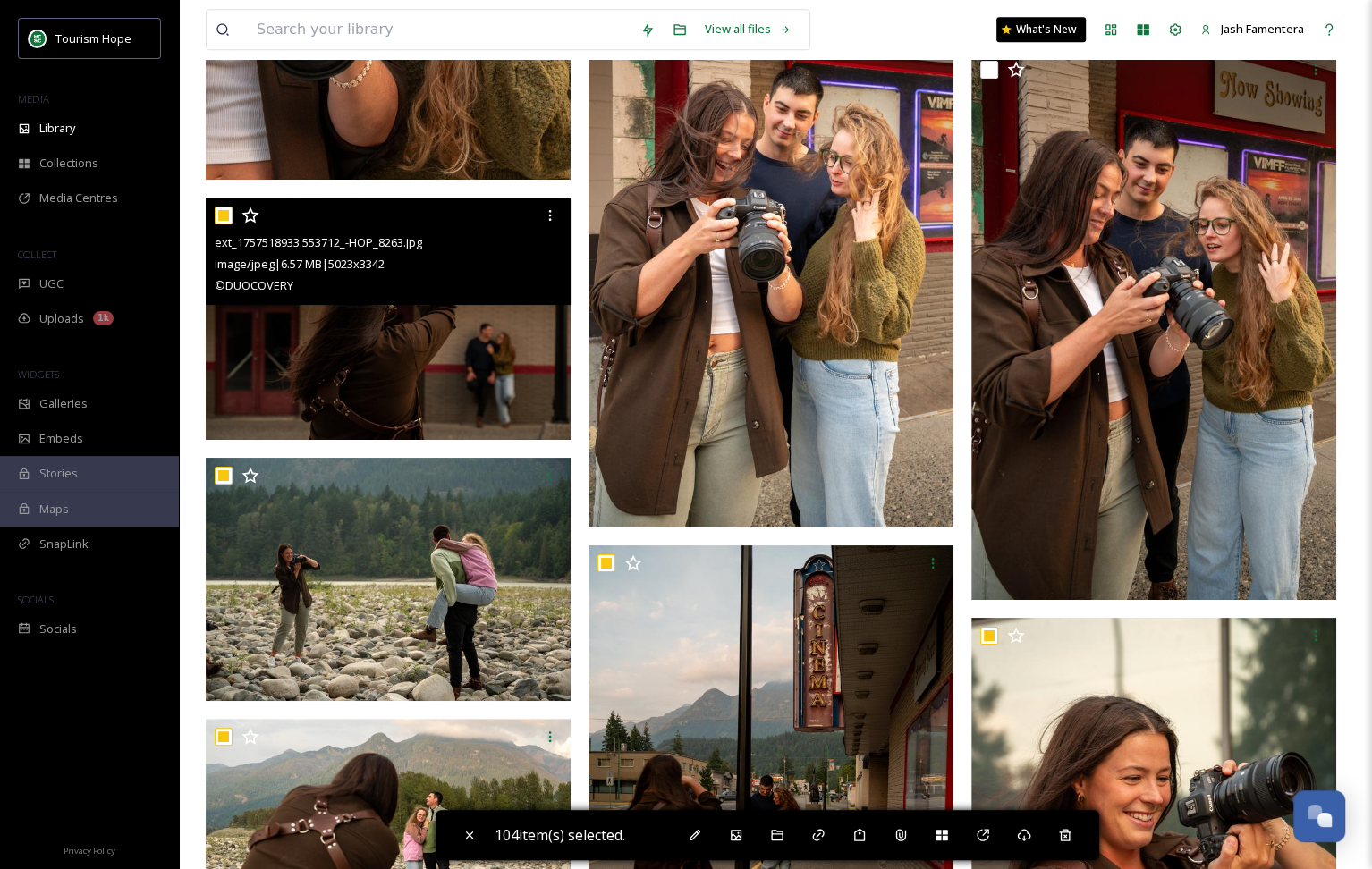
scroll to position [17423, 0]
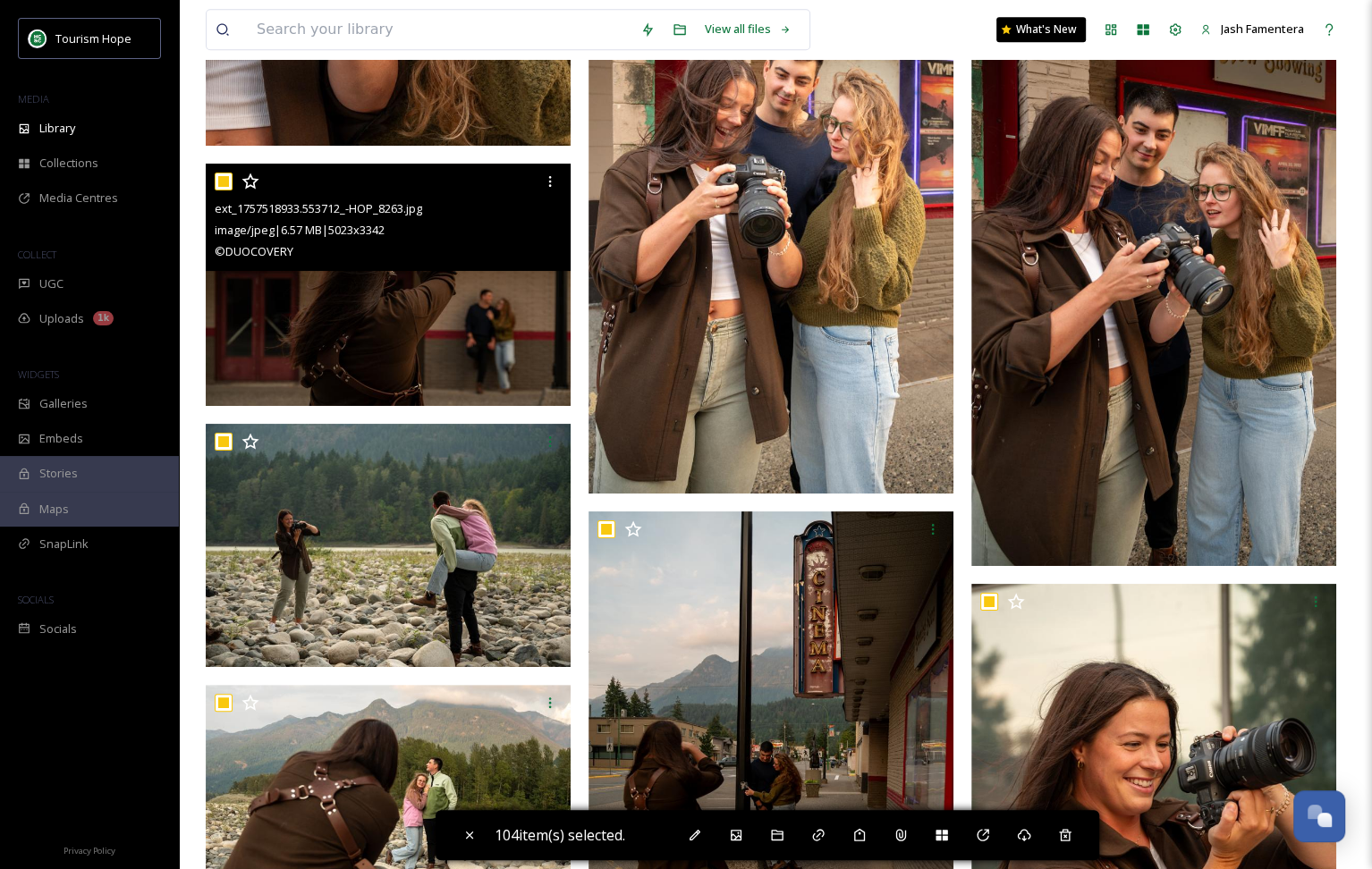
click at [222, 177] on input "checkbox" at bounding box center [223, 180] width 18 height 18
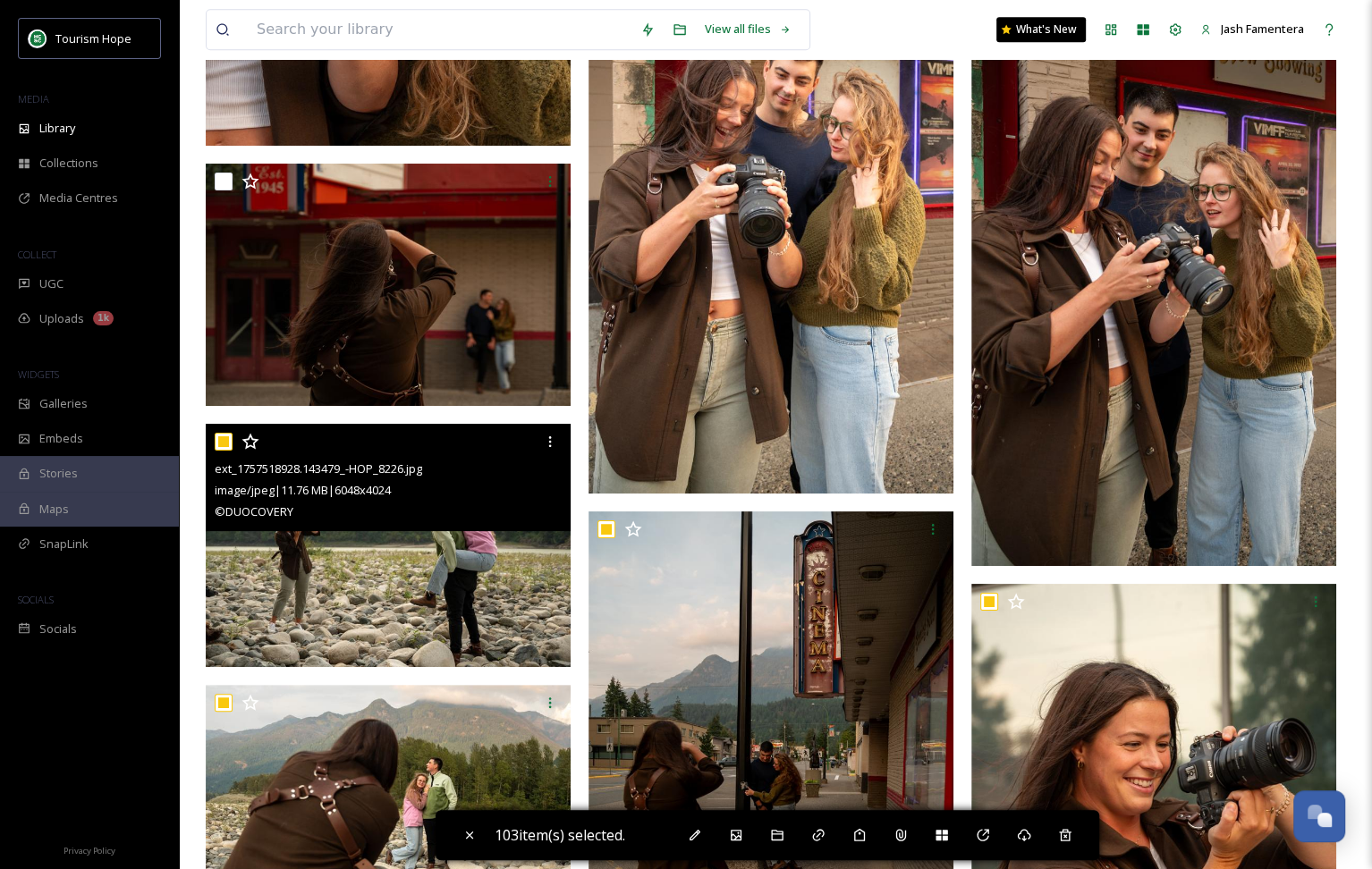
click at [218, 443] on input "checkbox" at bounding box center [223, 441] width 18 height 18
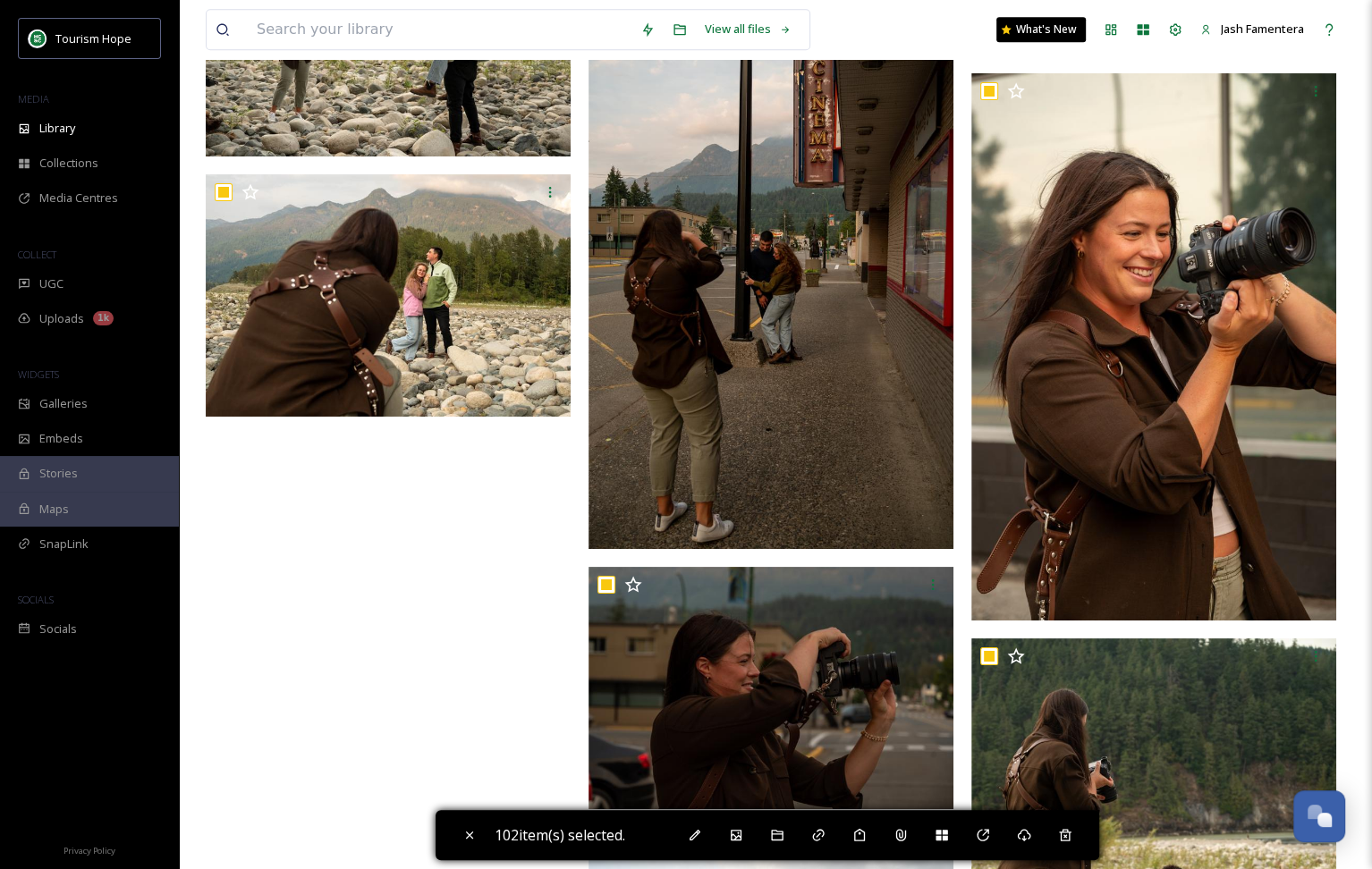
scroll to position [17811, 0]
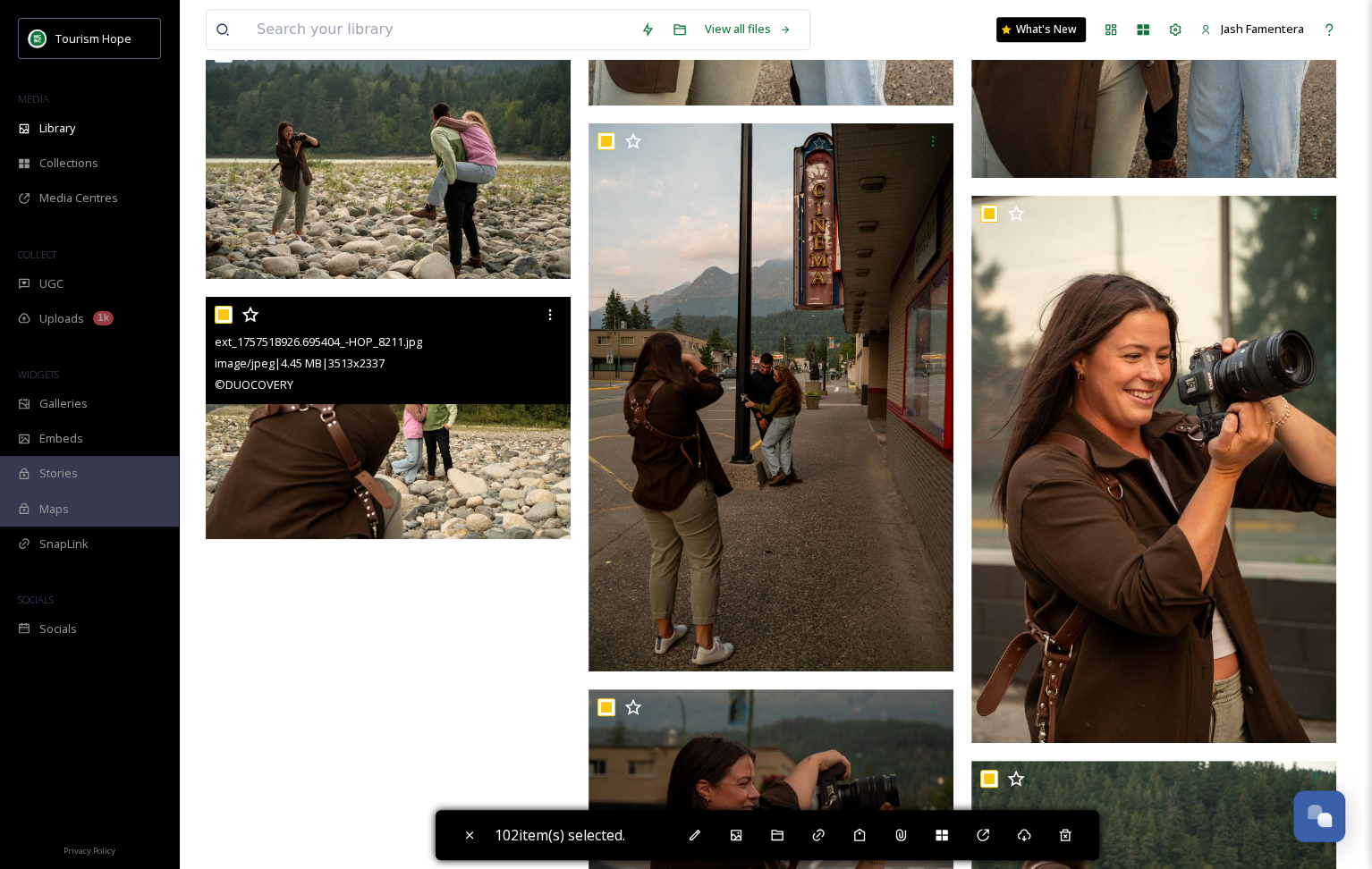
click at [229, 309] on input "checkbox" at bounding box center [223, 314] width 18 height 18
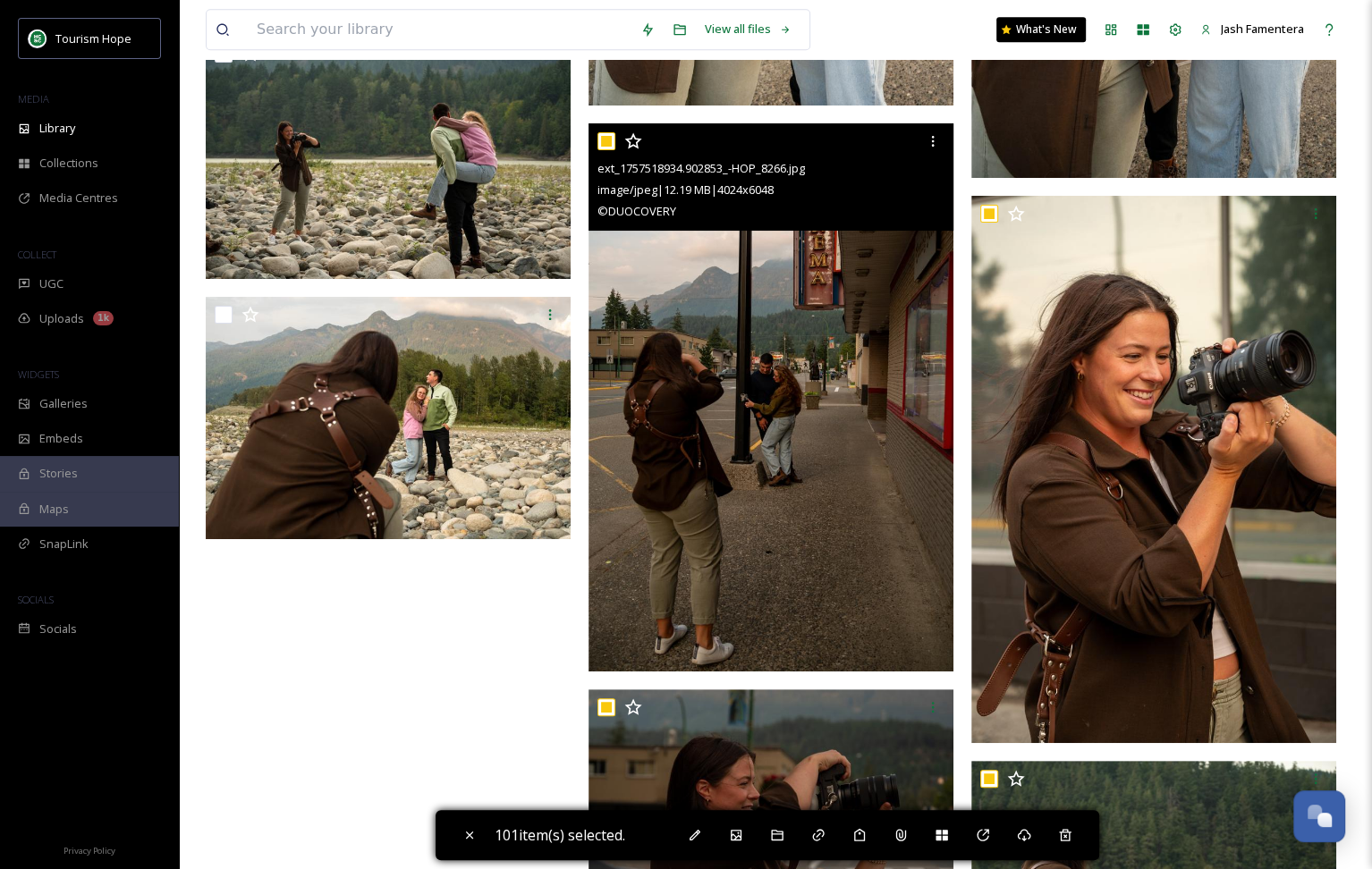
click at [604, 139] on input "checkbox" at bounding box center [606, 140] width 18 height 18
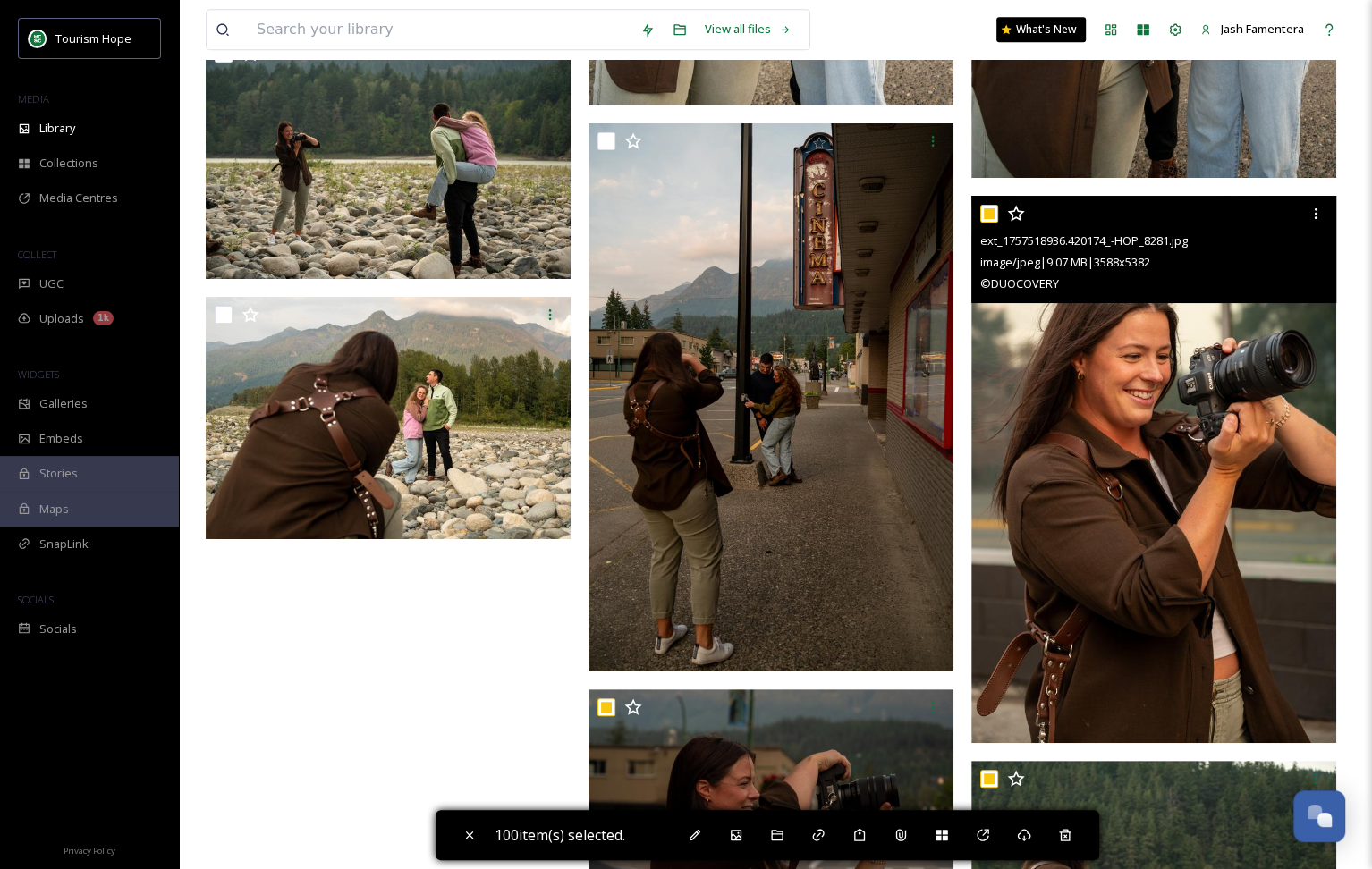
click at [989, 209] on input "checkbox" at bounding box center [989, 213] width 18 height 18
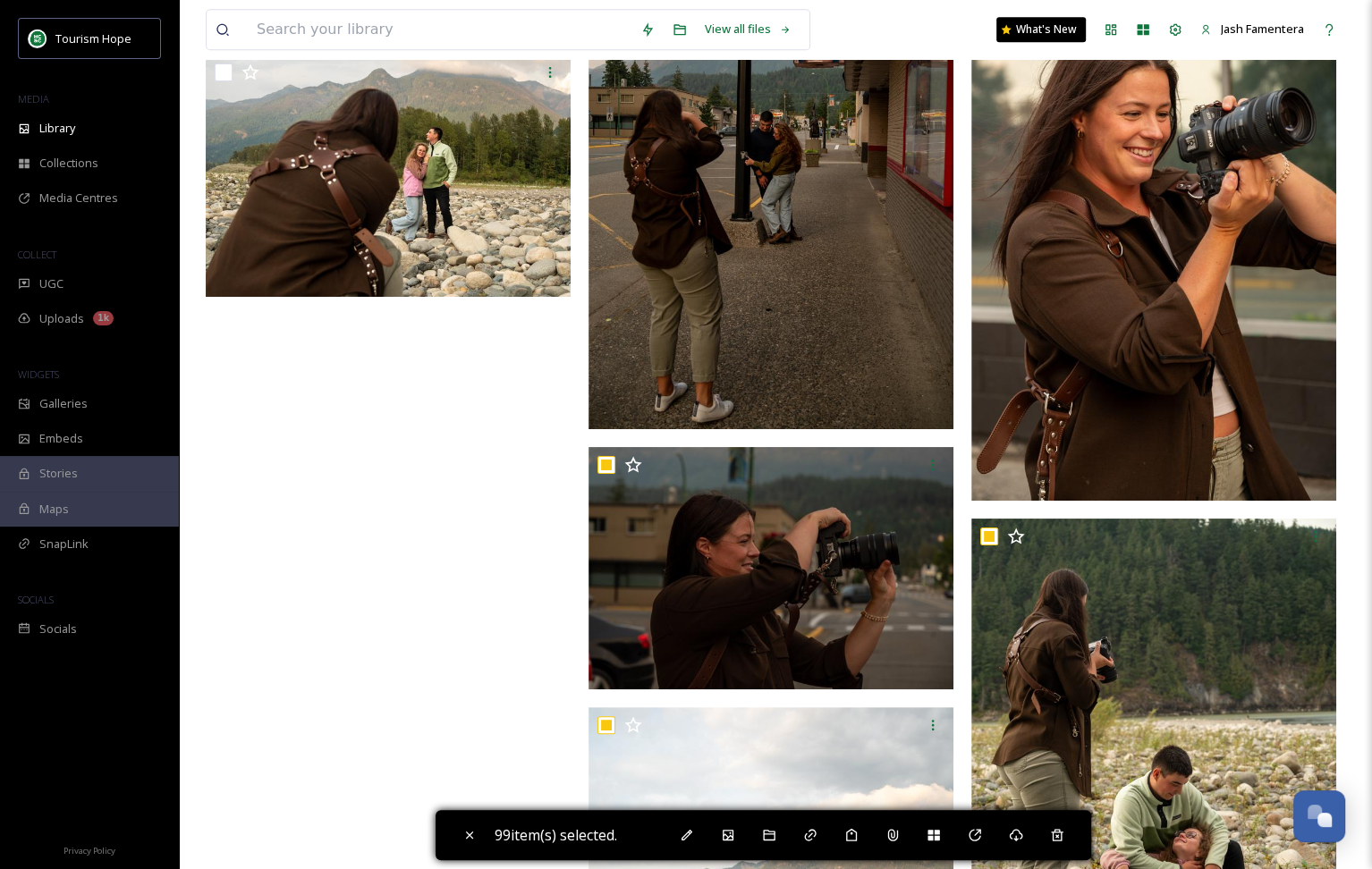
scroll to position [18065, 0]
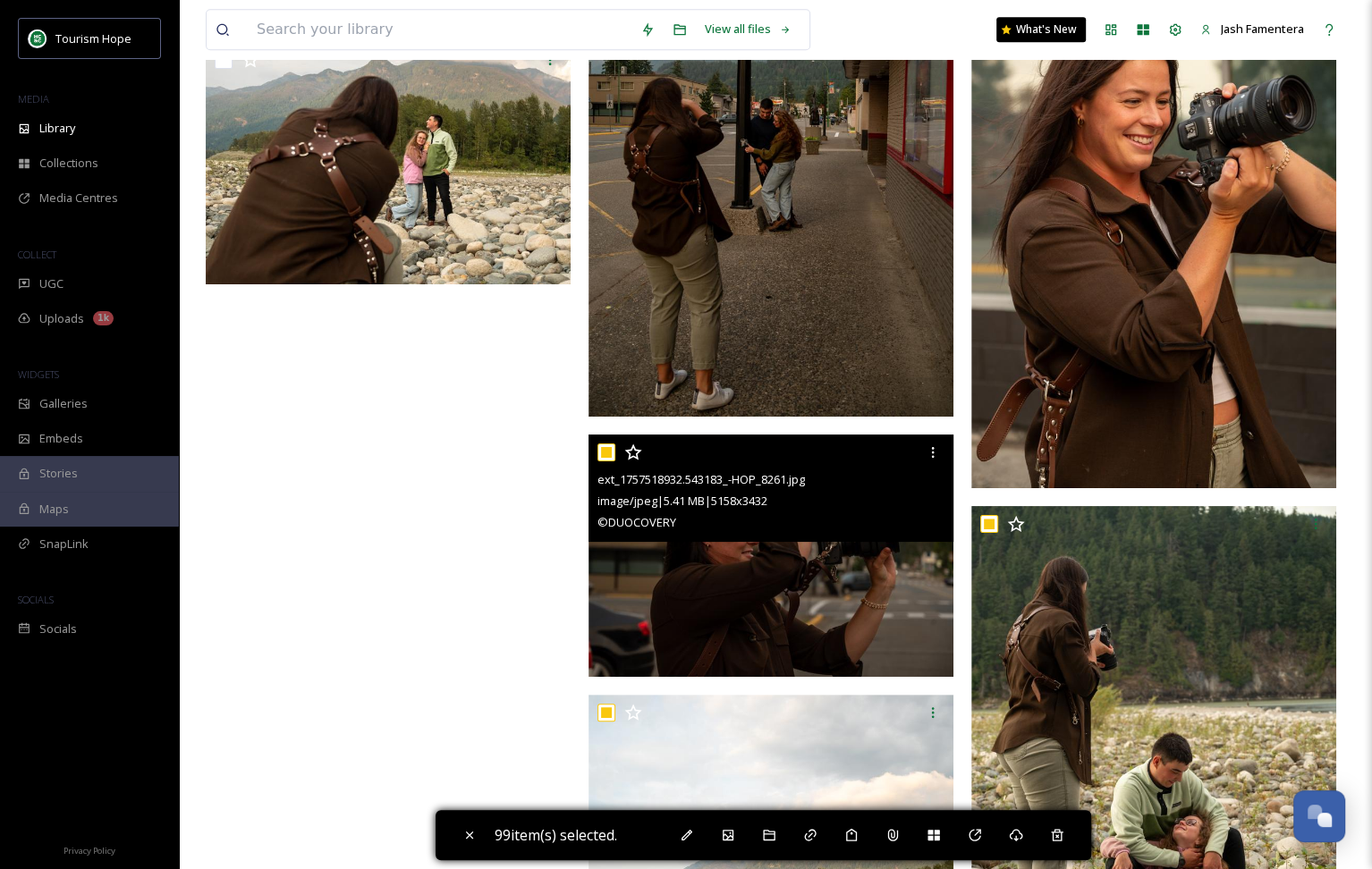
click at [608, 454] on input "checkbox" at bounding box center [606, 452] width 18 height 18
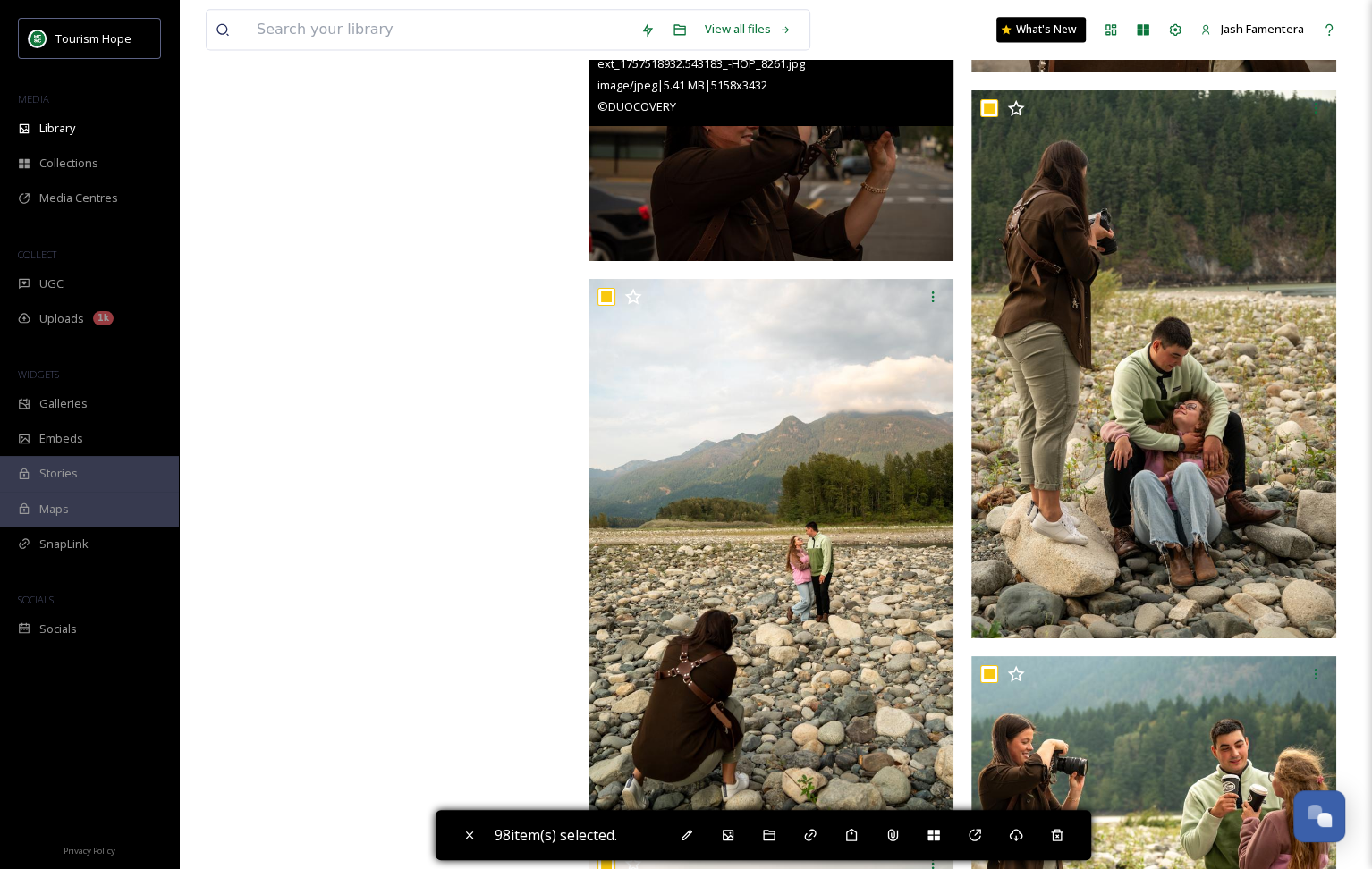
scroll to position [18506, 0]
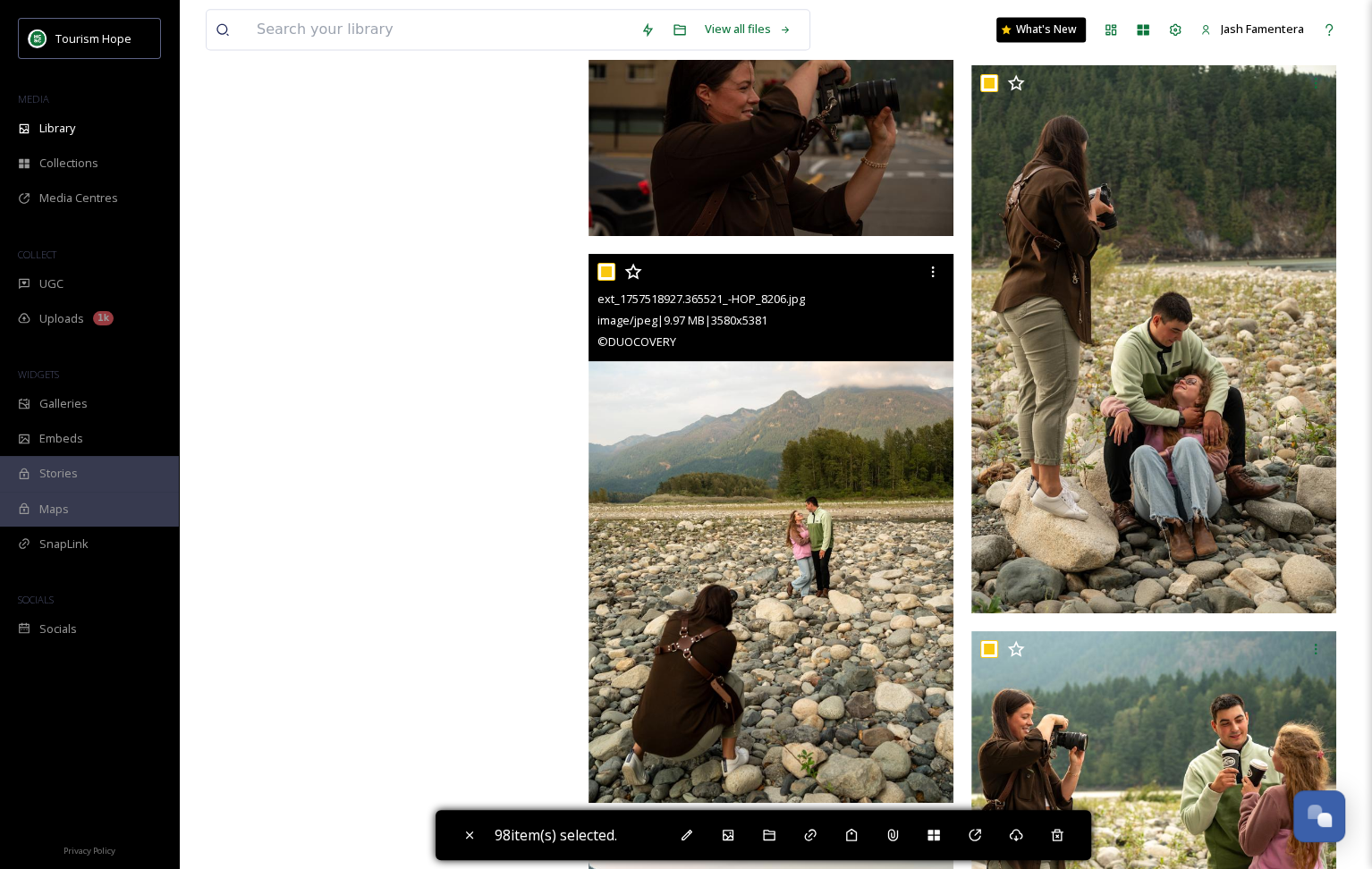
click at [607, 274] on input "checkbox" at bounding box center [606, 272] width 18 height 18
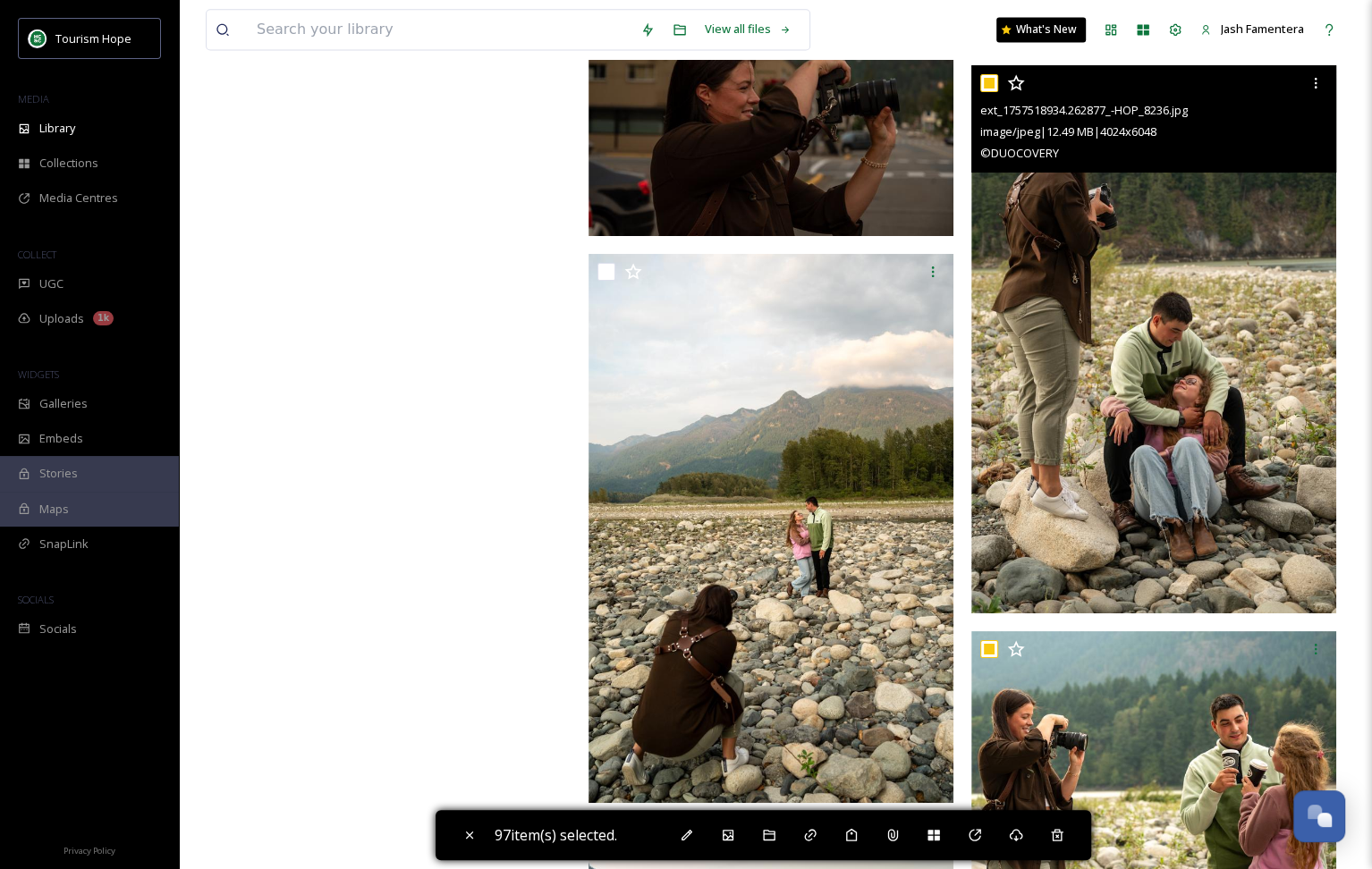
click at [995, 75] on input "checkbox" at bounding box center [989, 83] width 18 height 18
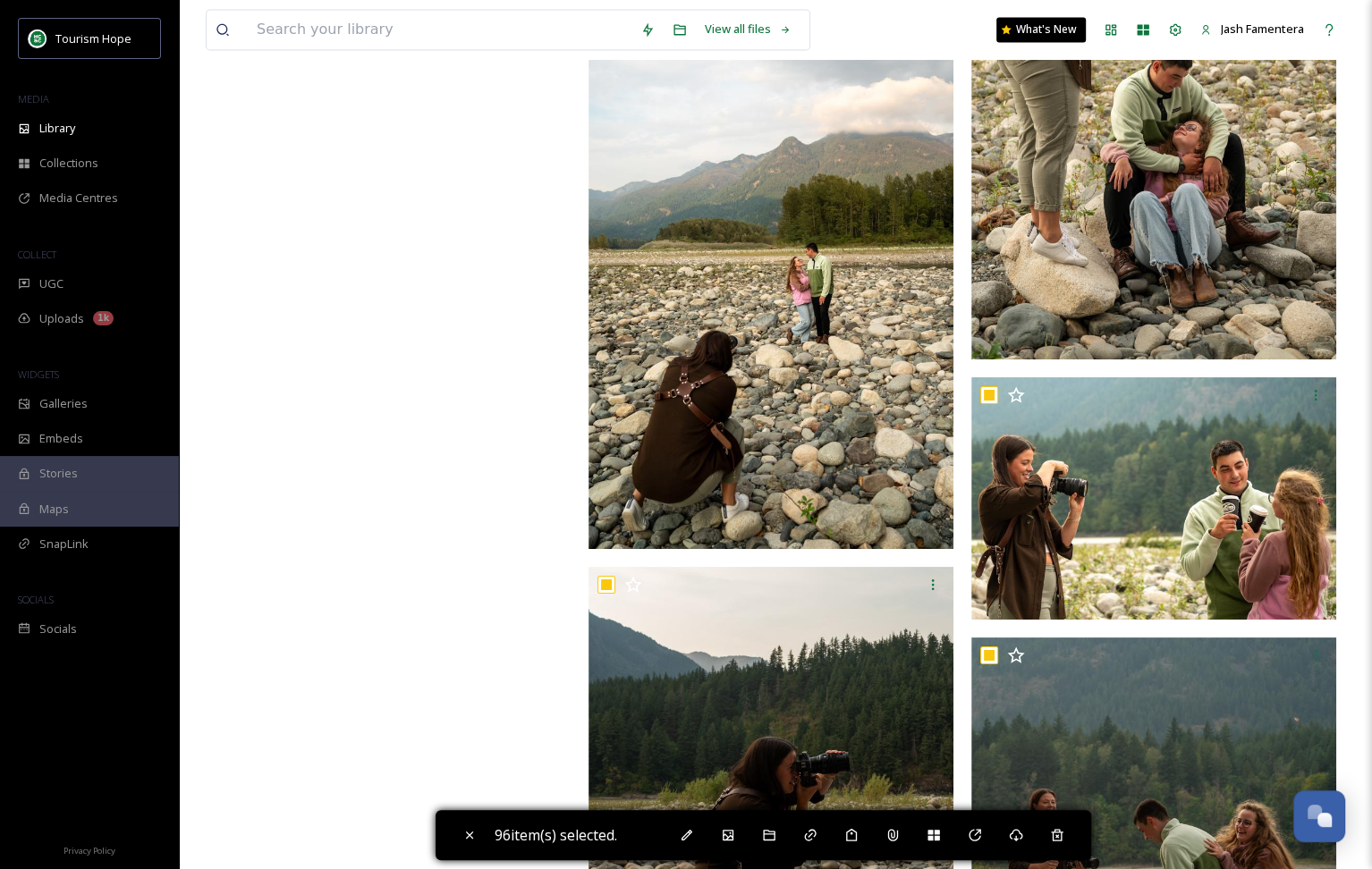
scroll to position [18946, 0]
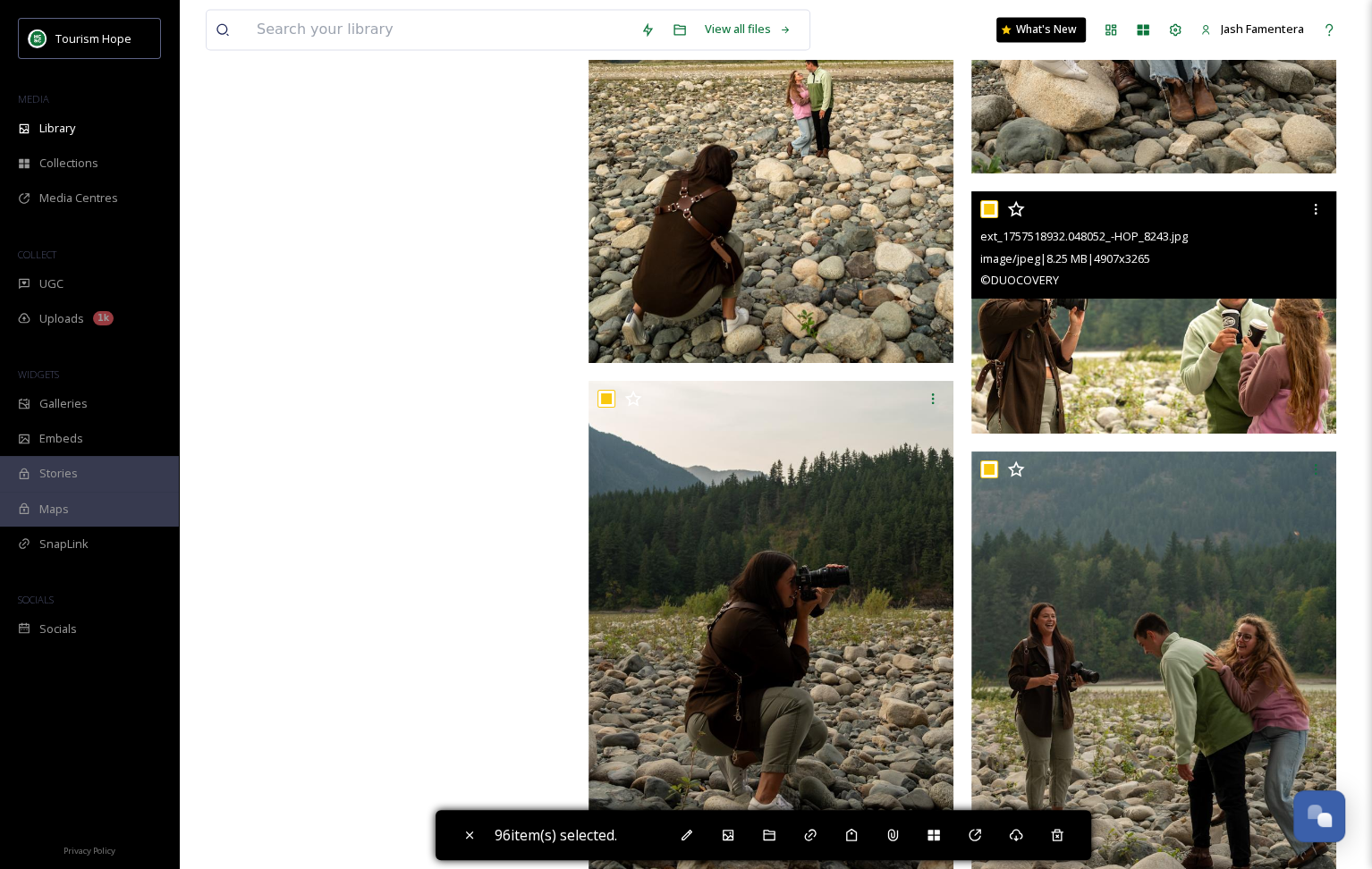
click at [996, 210] on input "checkbox" at bounding box center [989, 208] width 18 height 18
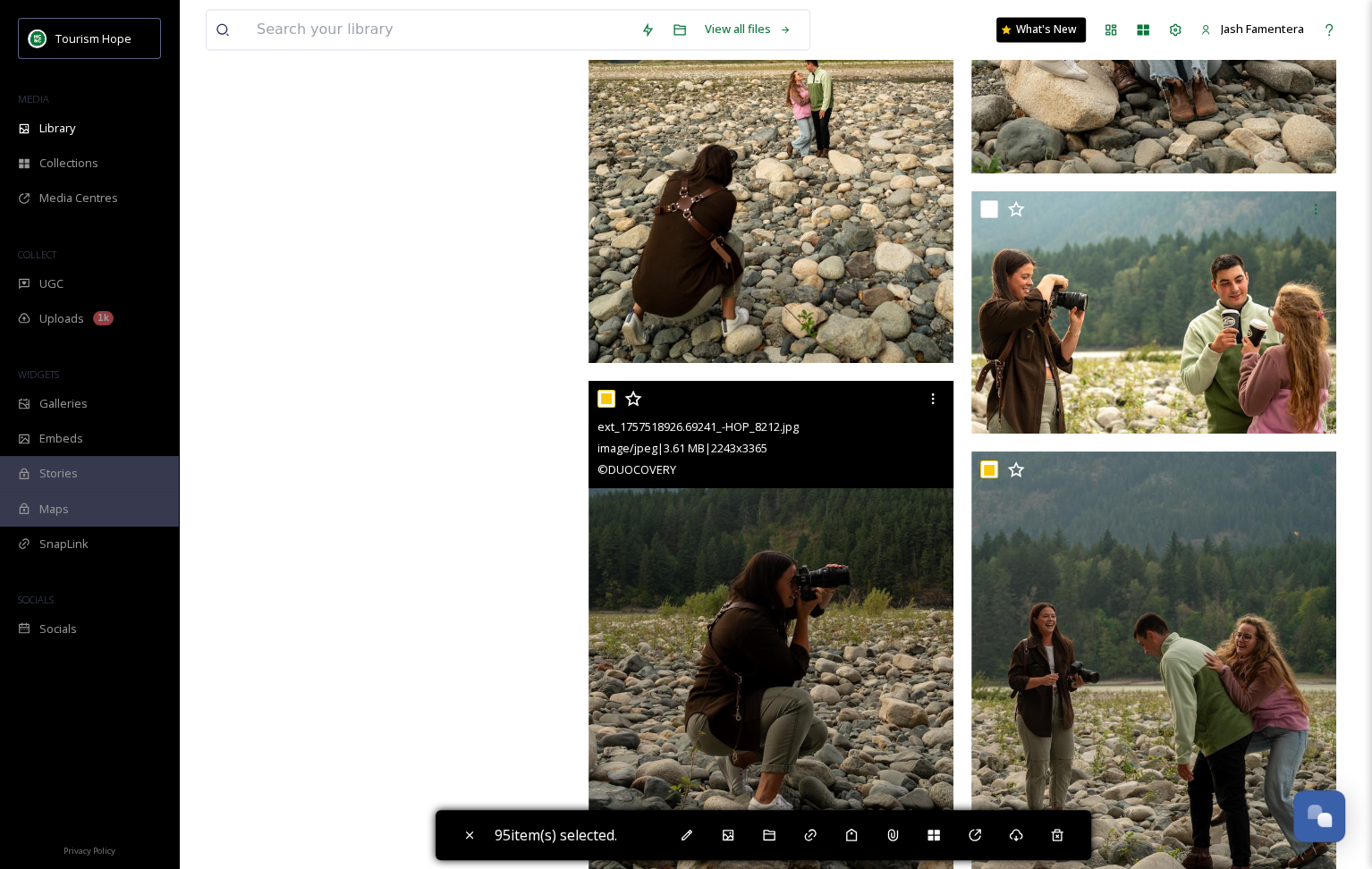
click at [606, 400] on input "checkbox" at bounding box center [606, 398] width 18 height 18
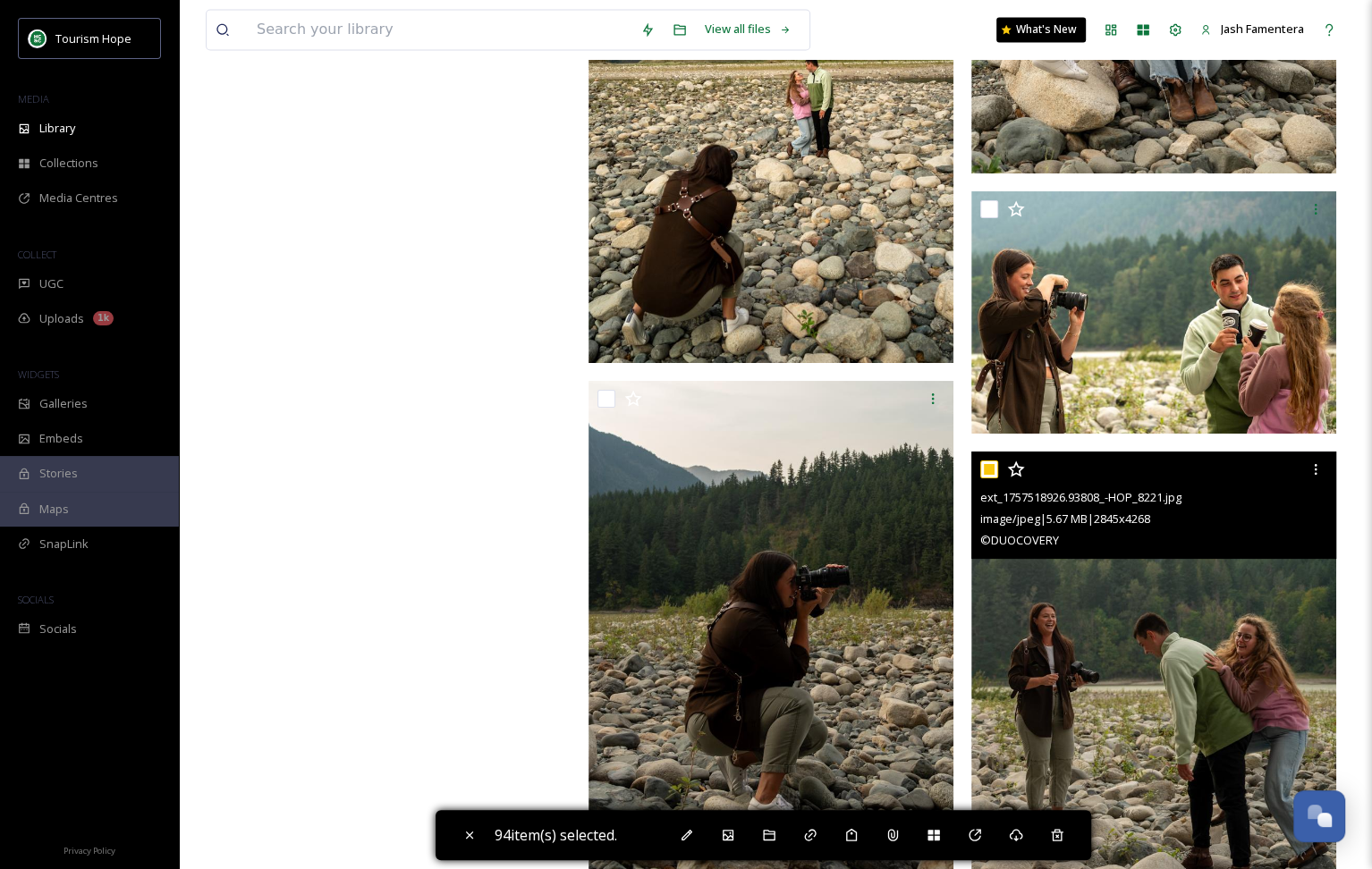
click at [990, 470] on input "checkbox" at bounding box center [989, 469] width 18 height 18
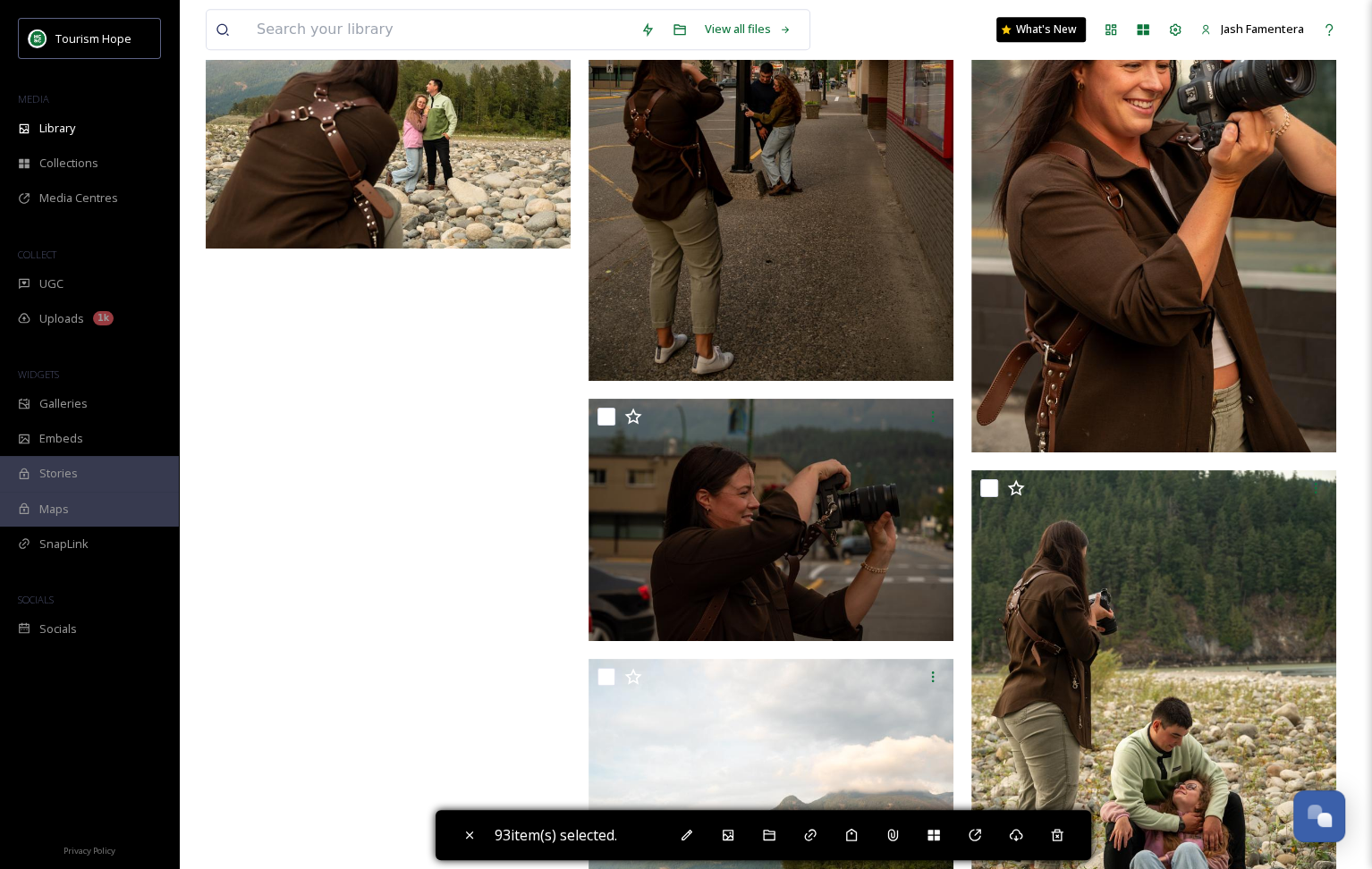
scroll to position [17906, 0]
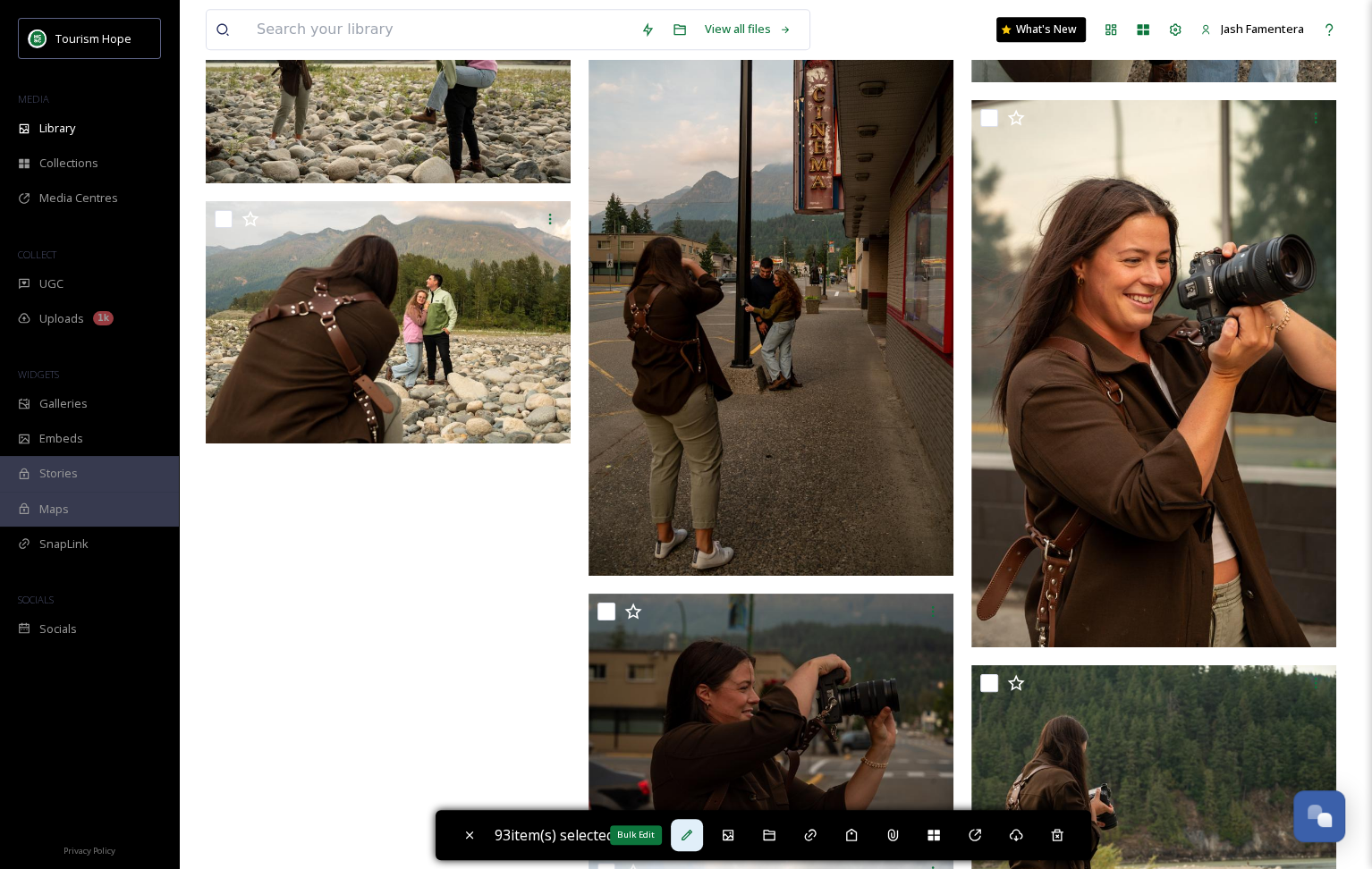
click at [703, 834] on div "Bulk Edit" at bounding box center [687, 835] width 33 height 33
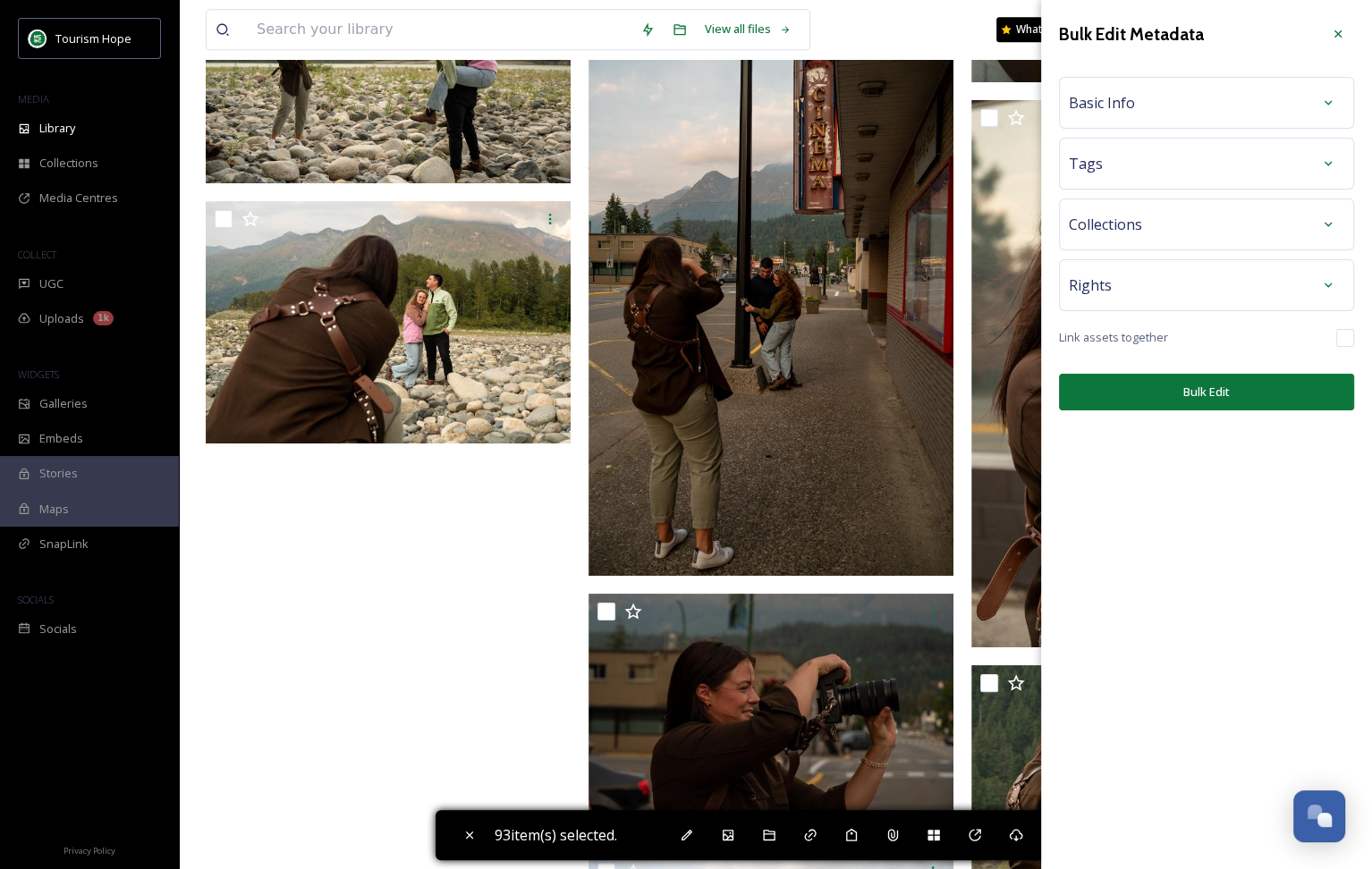
click at [1159, 114] on div "Basic Info" at bounding box center [1206, 102] width 276 height 33
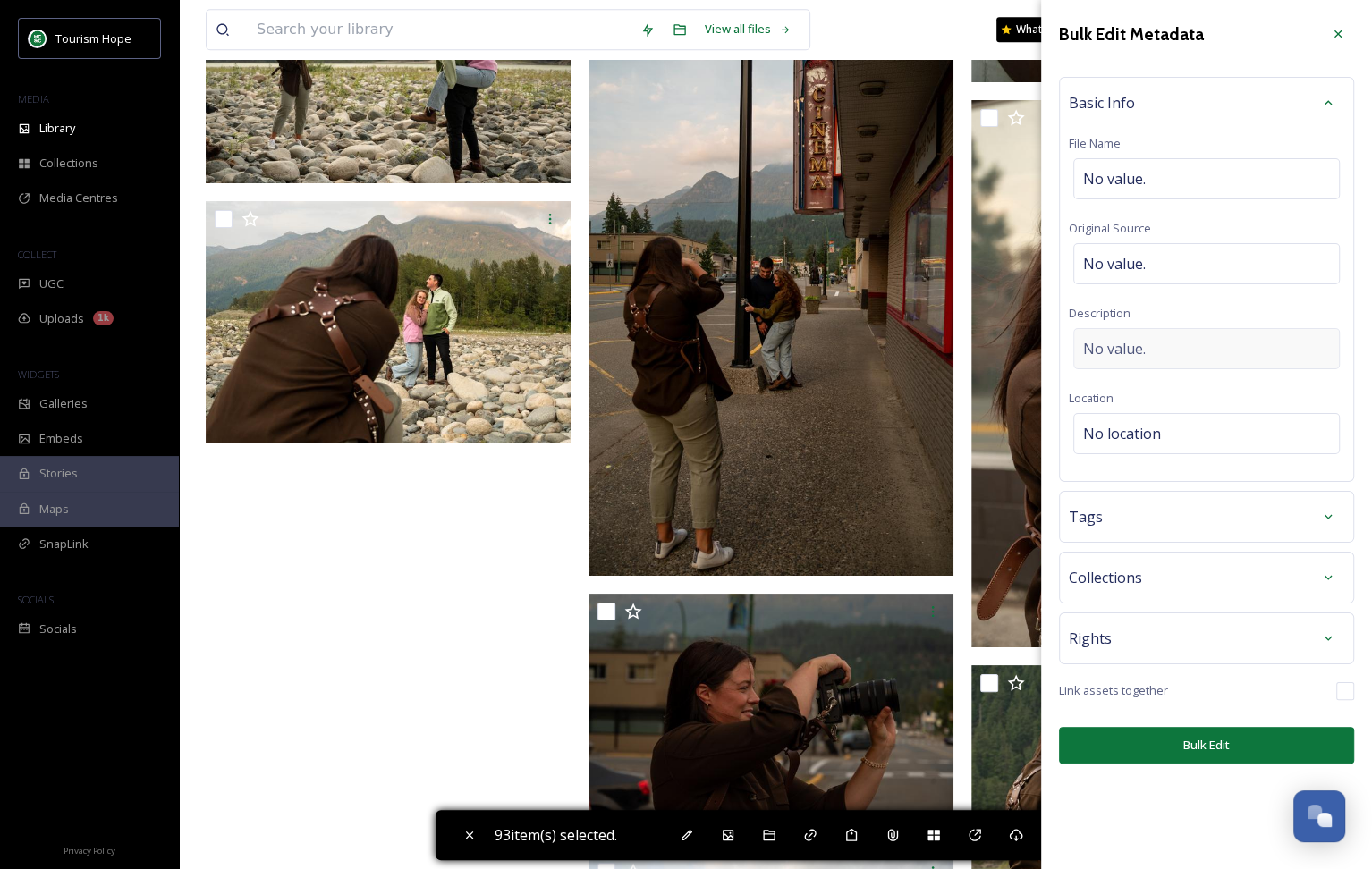
click at [1151, 341] on div "No value." at bounding box center [1206, 349] width 266 height 41
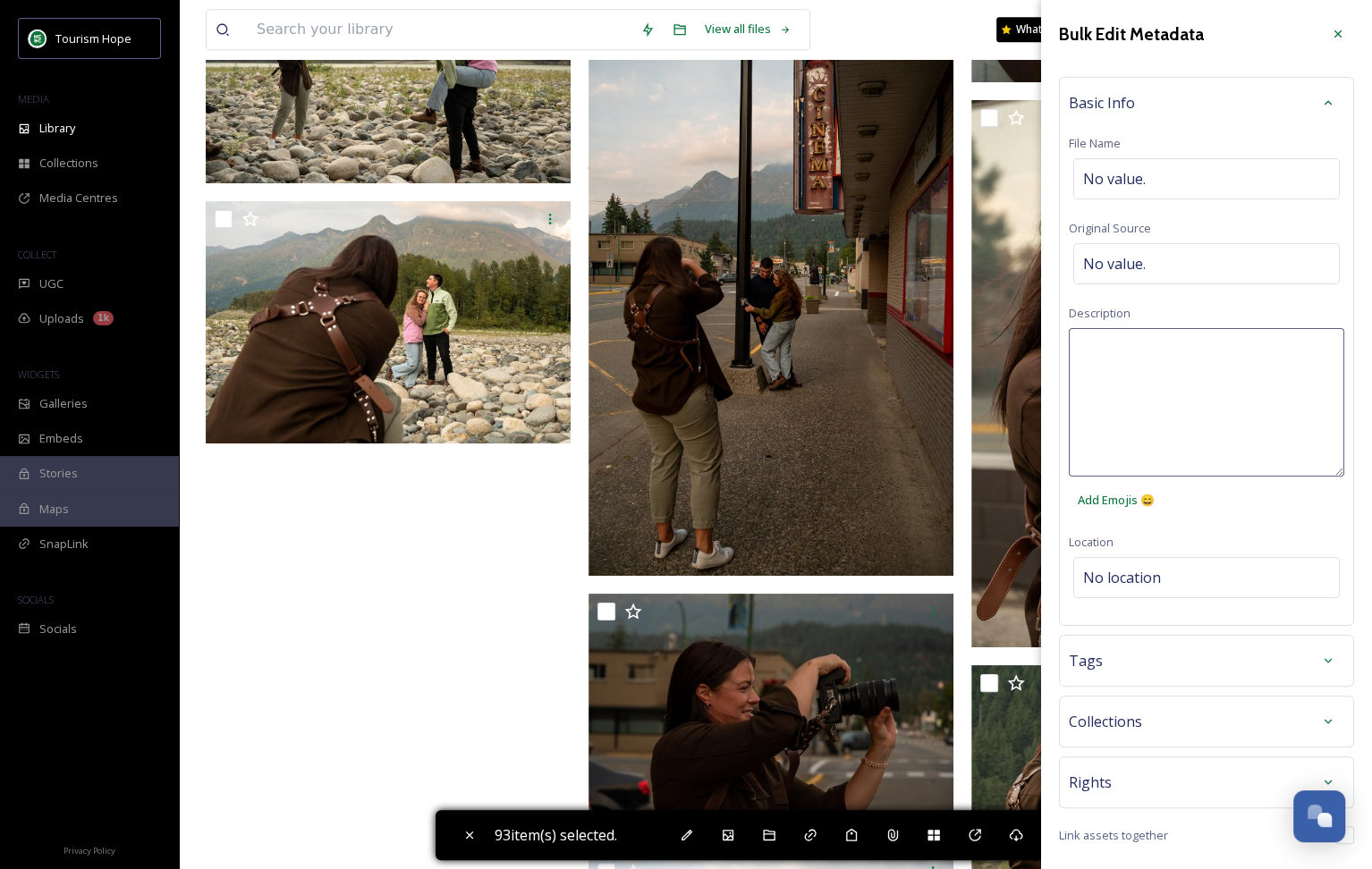
click at [1142, 405] on textarea at bounding box center [1206, 403] width 276 height 149
paste textarea "Always give credit to [PERSON_NAME] | @jamiegriffinphoto Fog Fest 2025 | Romanc…"
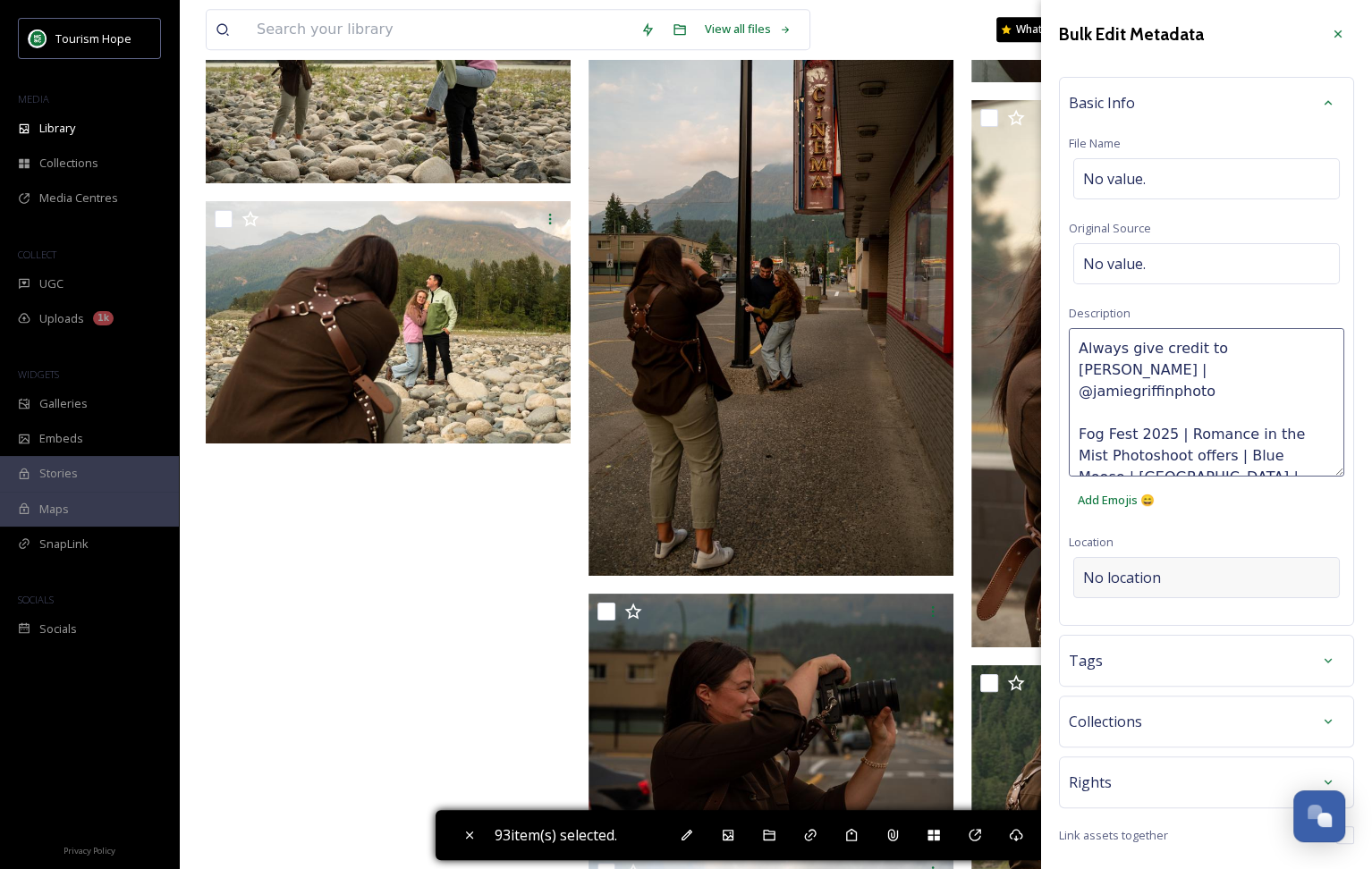
scroll to position [49, 0]
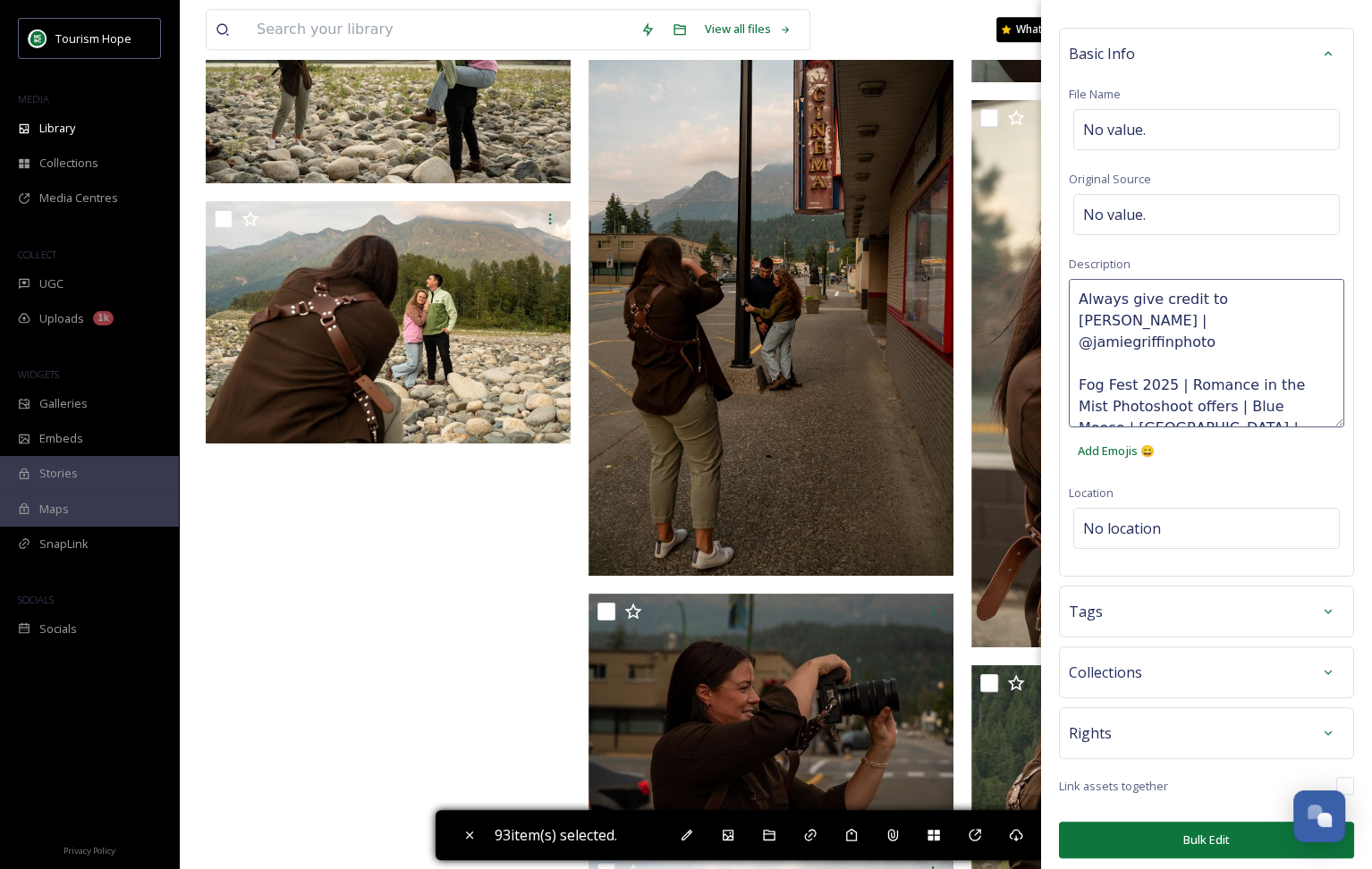
click at [1166, 815] on div "Bulk Edit Metadata Basic Info File Name No value. Original Source No value. Des…" at bounding box center [1207, 413] width 331 height 926
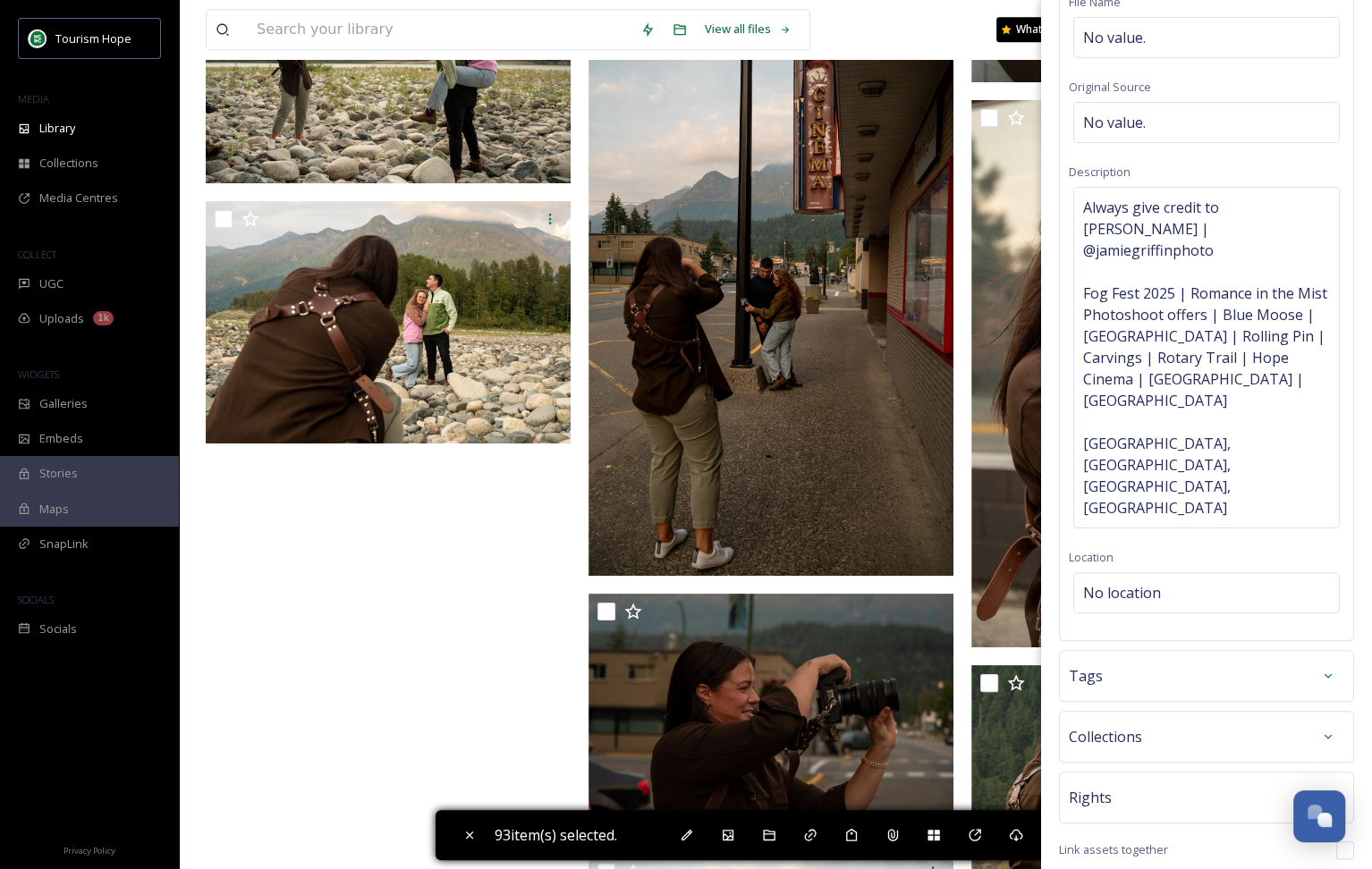
click at [1209, 421] on span "Always give credit to [PERSON_NAME] | @jamiegriffinphoto Fog Fest 2025 | Romanc…" at bounding box center [1206, 357] width 247 height 322
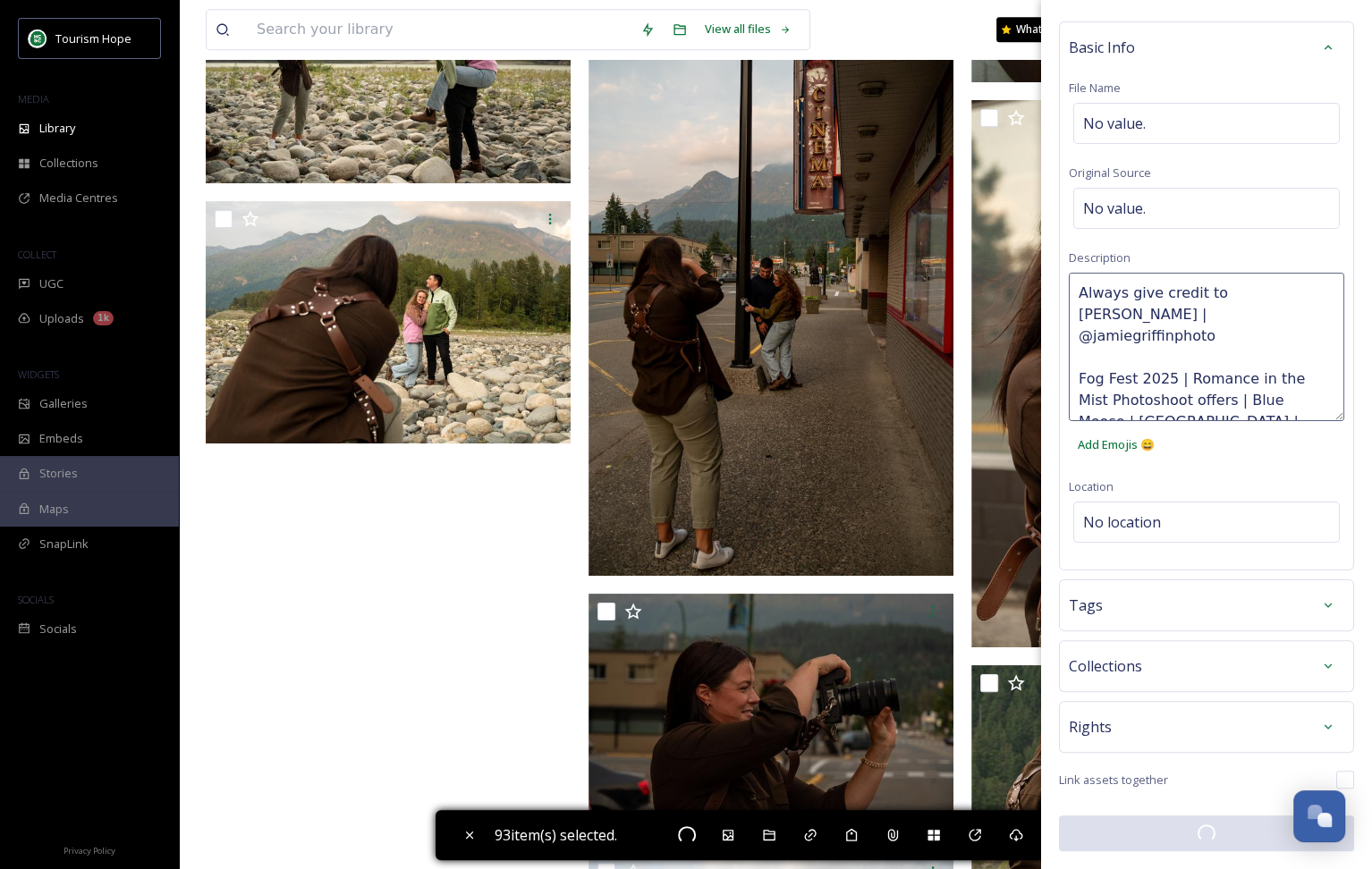
scroll to position [48, 0]
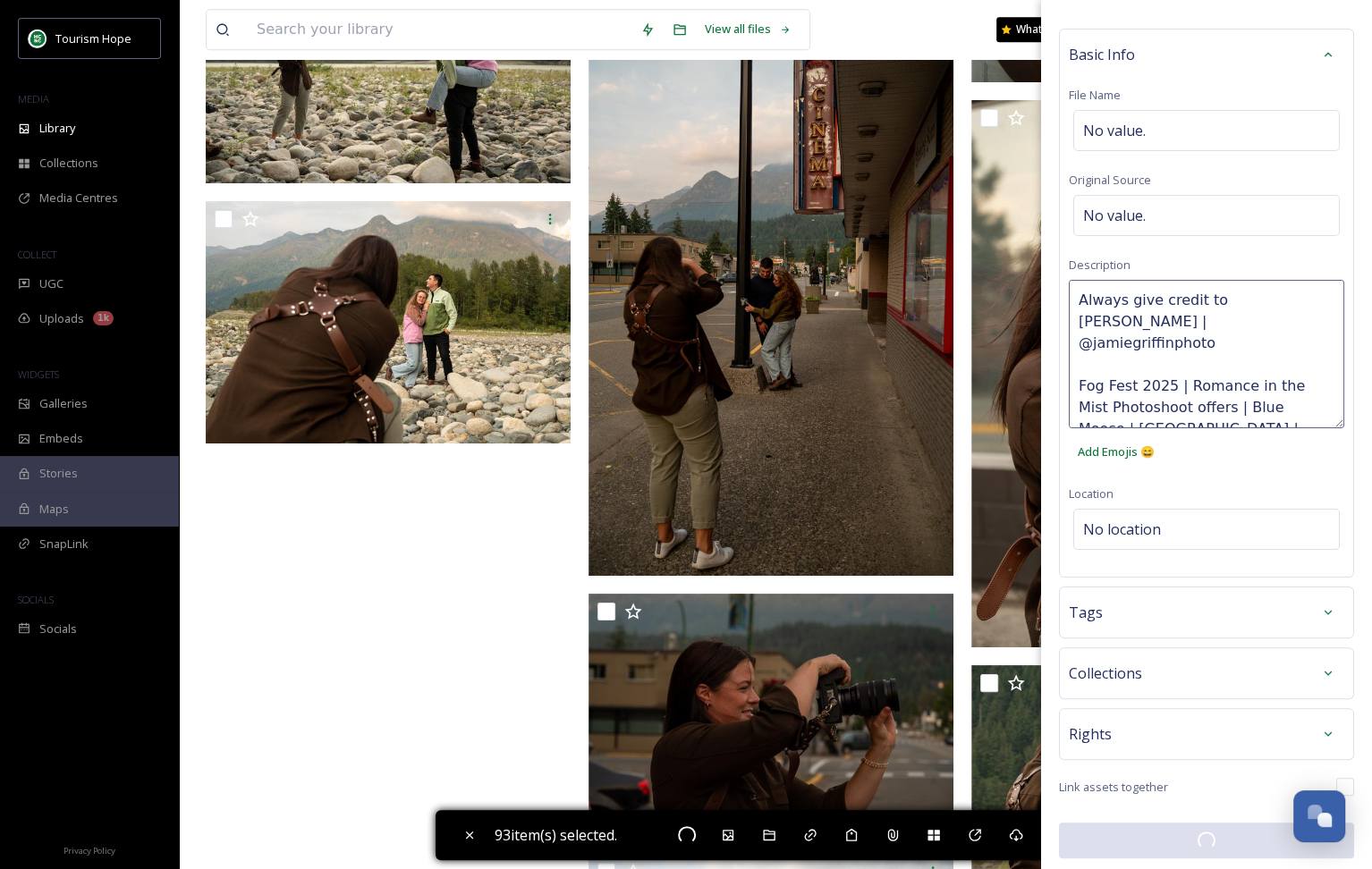
click at [1209, 421] on textarea "Always give credit to [PERSON_NAME] | @jamiegriffinphoto Fog Fest 2025 | Romanc…" at bounding box center [1206, 354] width 276 height 149
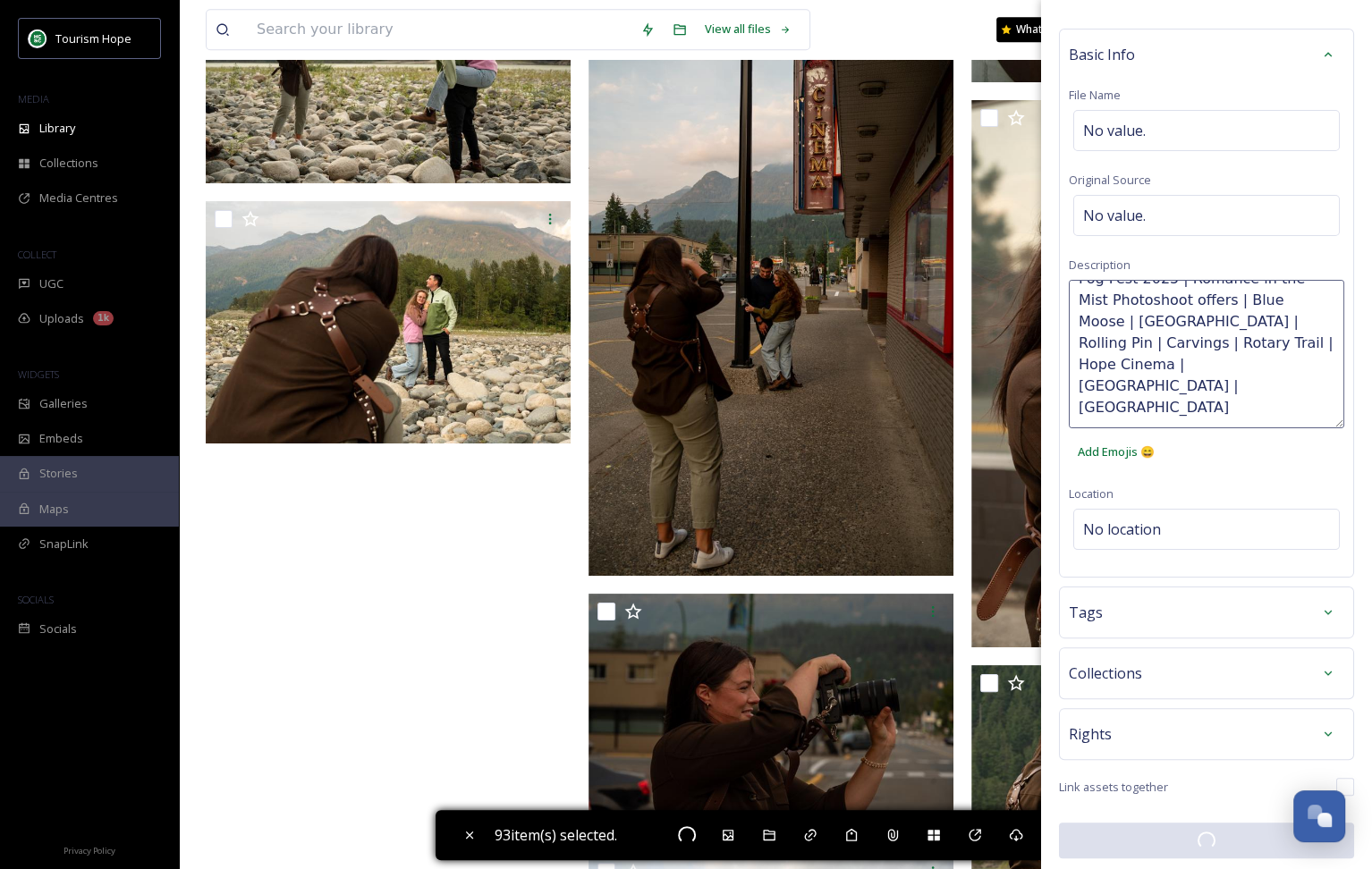
click at [1195, 405] on textarea "Always give credit to [PERSON_NAME] | @jamiegriffinphoto Fog Fest 2025 | Romanc…" at bounding box center [1206, 354] width 276 height 149
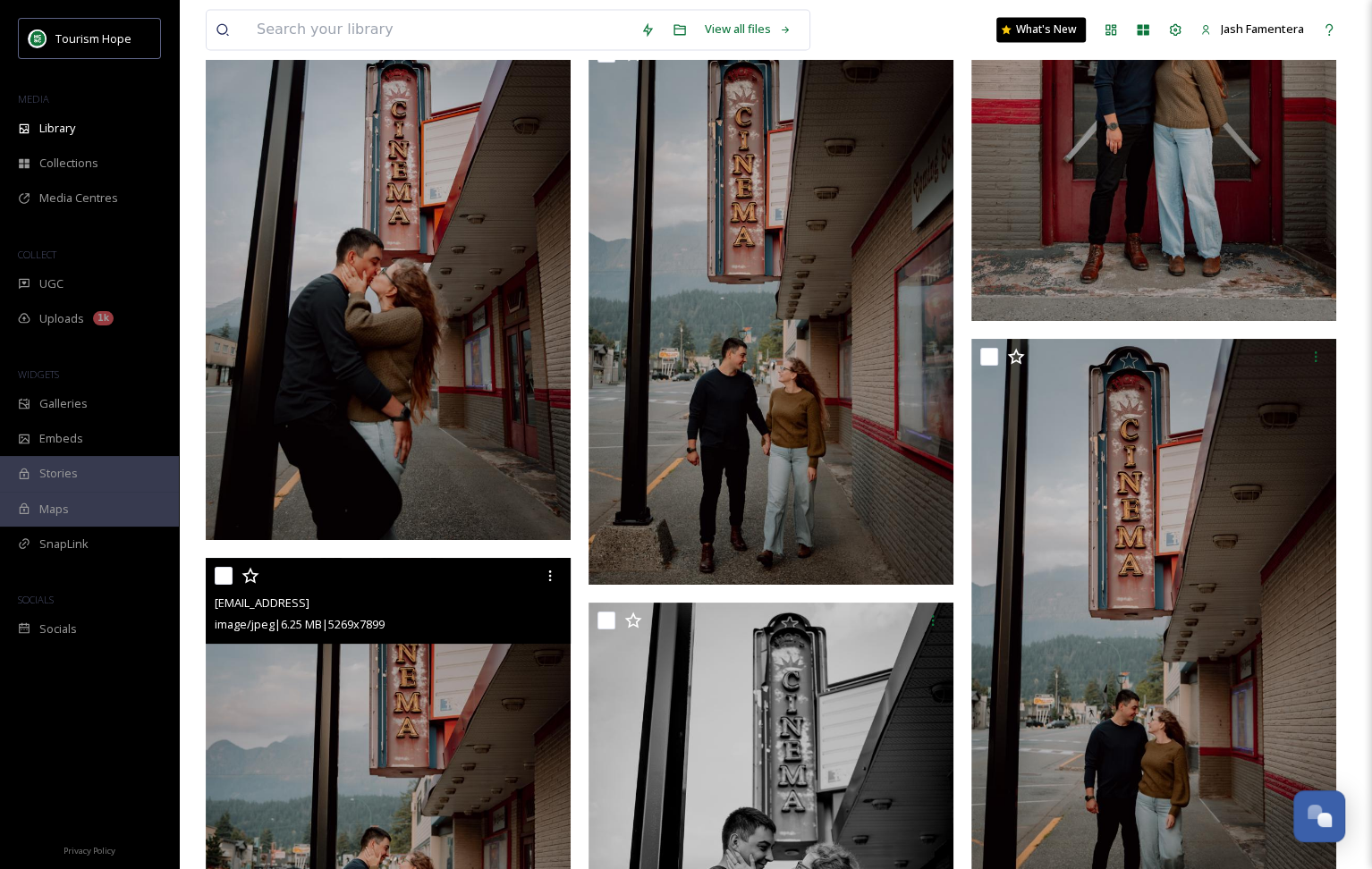
scroll to position [13443, 0]
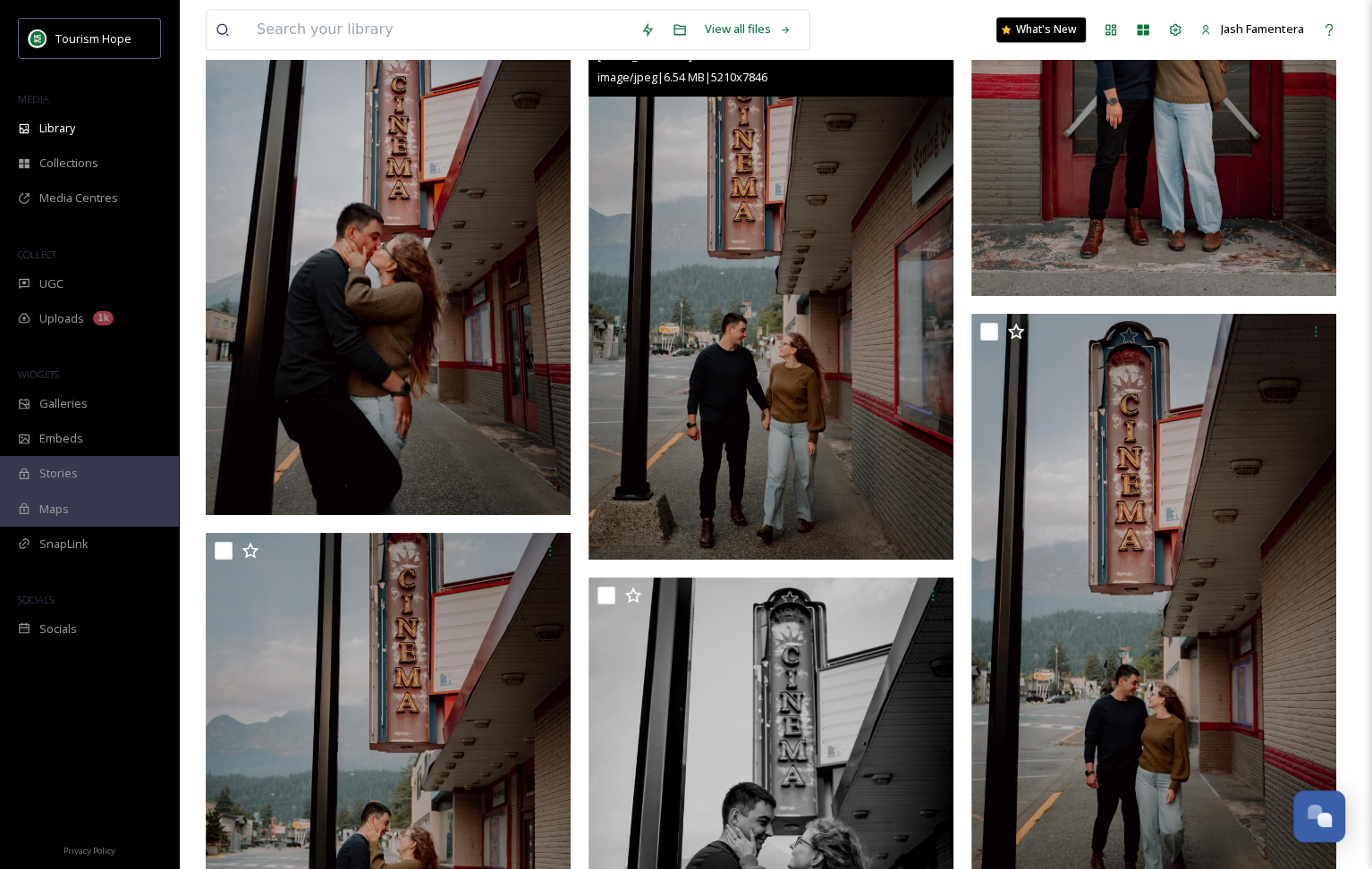
click at [762, 394] on img at bounding box center [771, 286] width 365 height 549
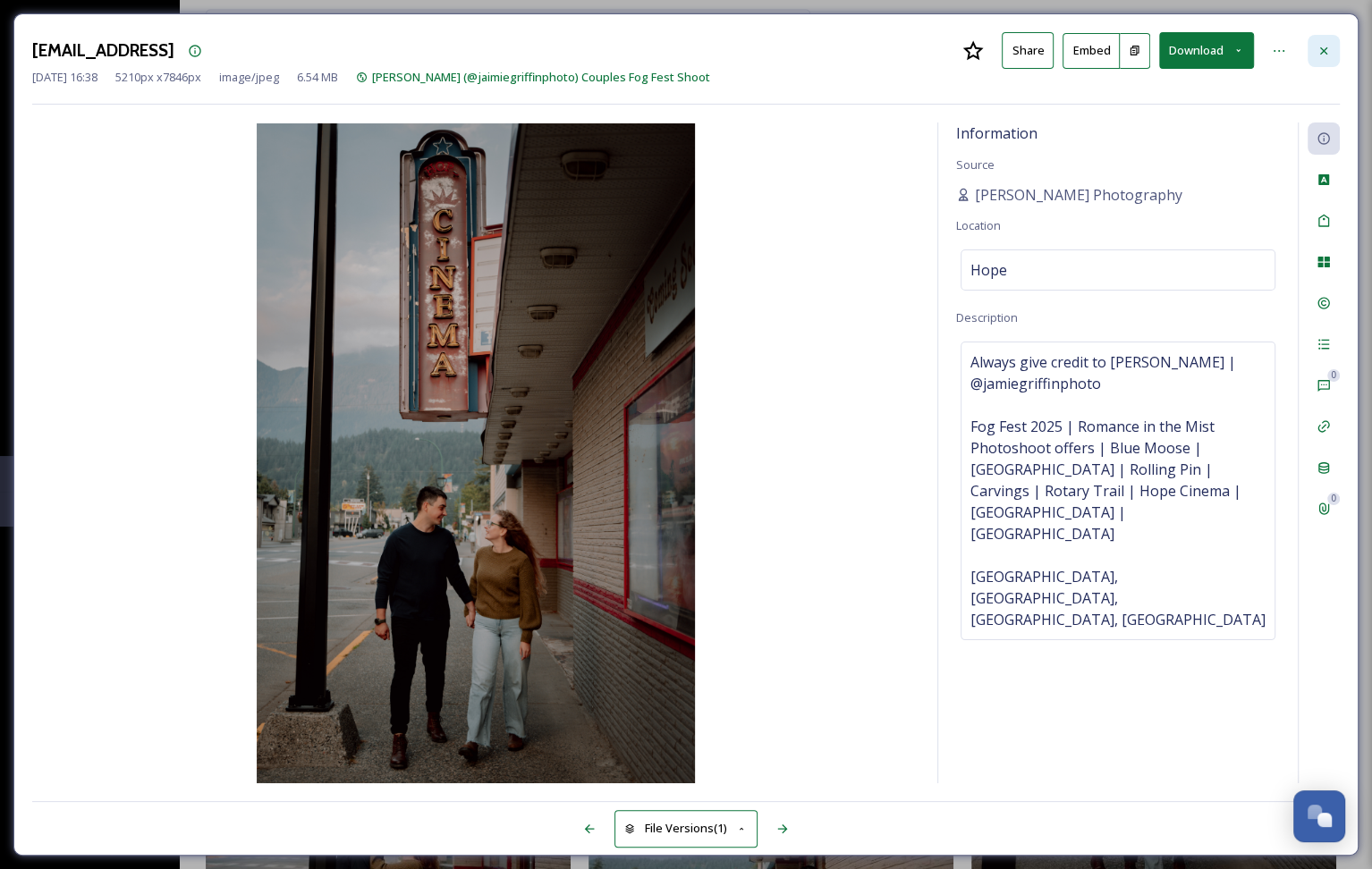
click at [1319, 47] on icon at bounding box center [1324, 50] width 14 height 14
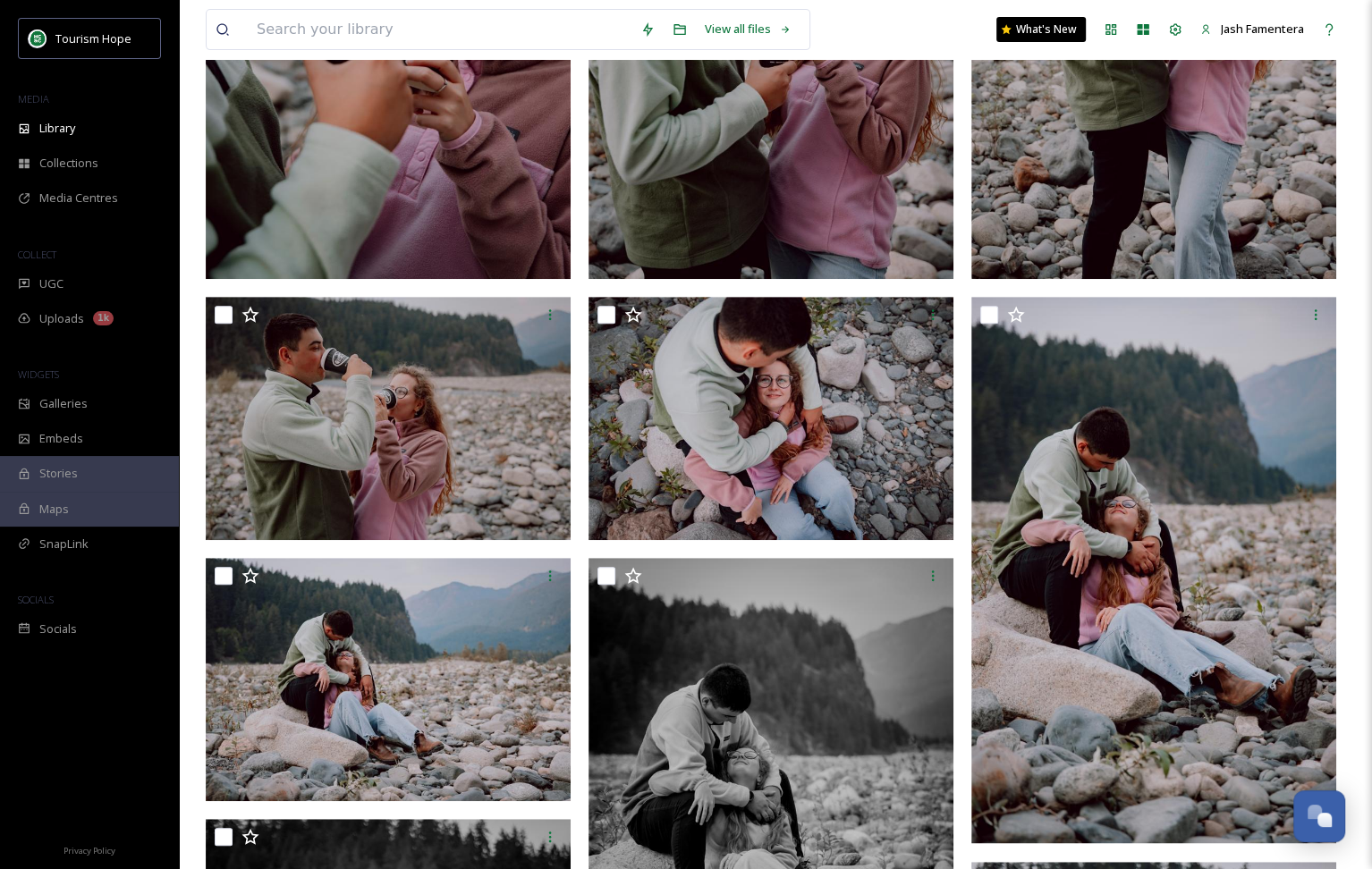
scroll to position [539, 0]
